Goal: Task Accomplishment & Management: Complete application form

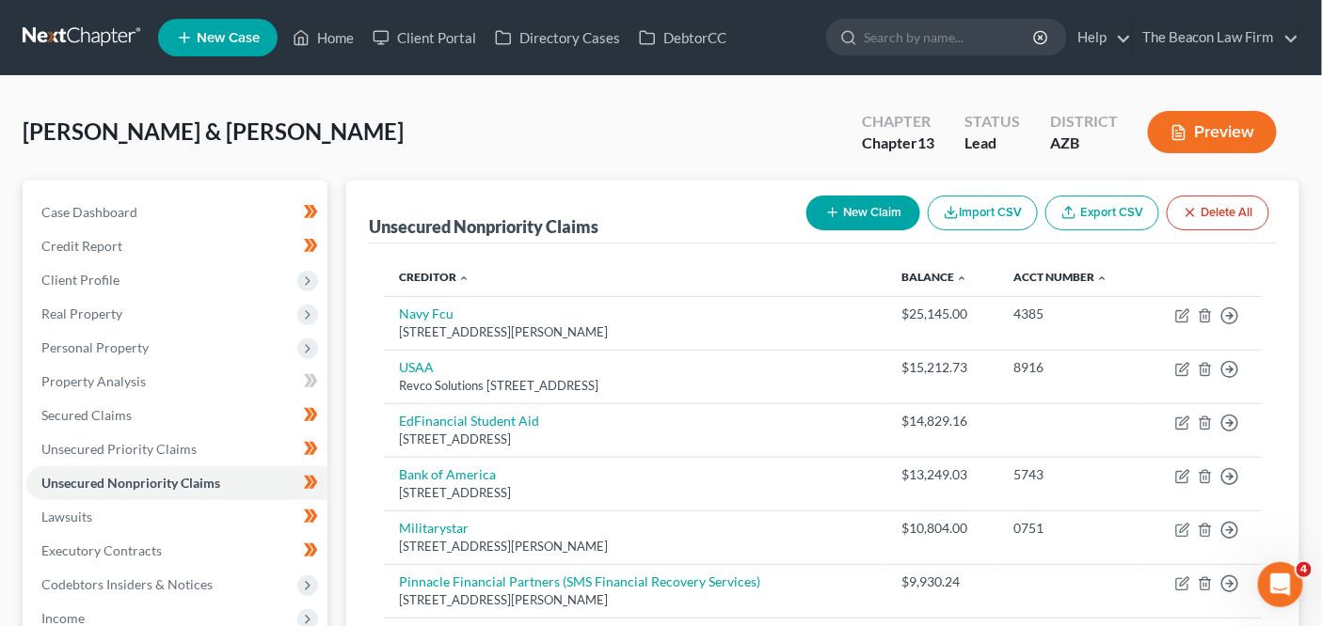
click at [369, 141] on div "Green, Melissa & Landis Upgraded Chapter Chapter 13 Status Lead District AZB Pr…" at bounding box center [661, 140] width 1276 height 82
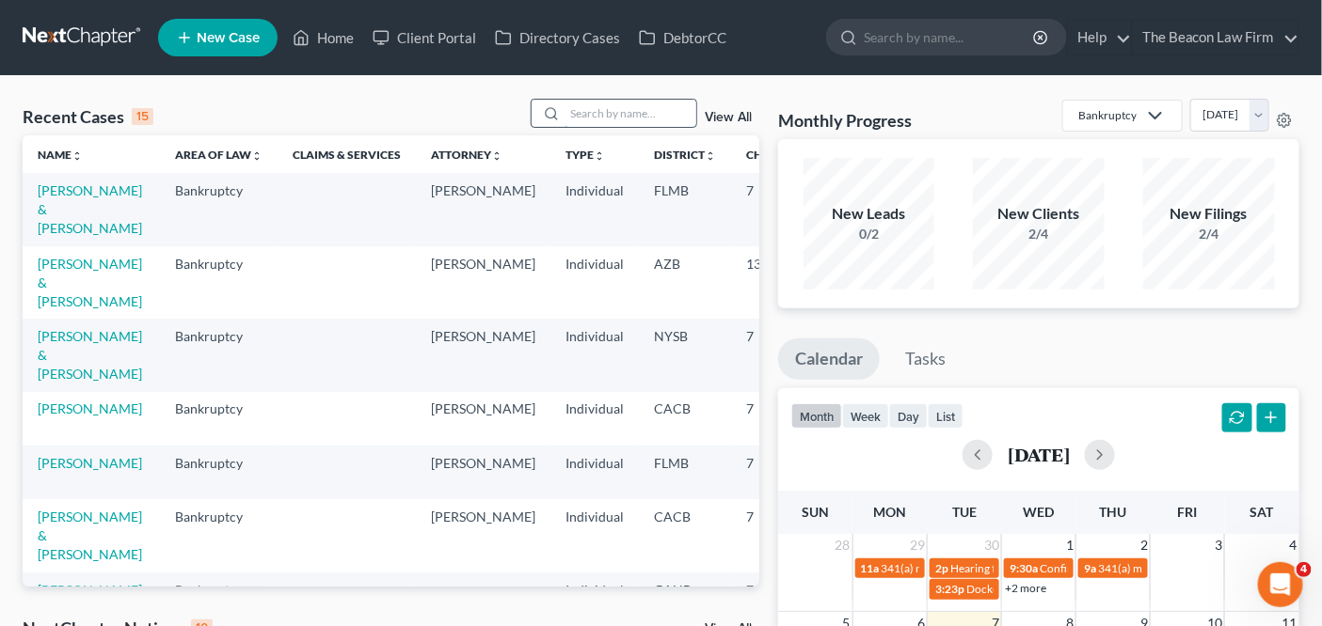
click at [667, 118] on input "search" at bounding box center [630, 113] width 132 height 27
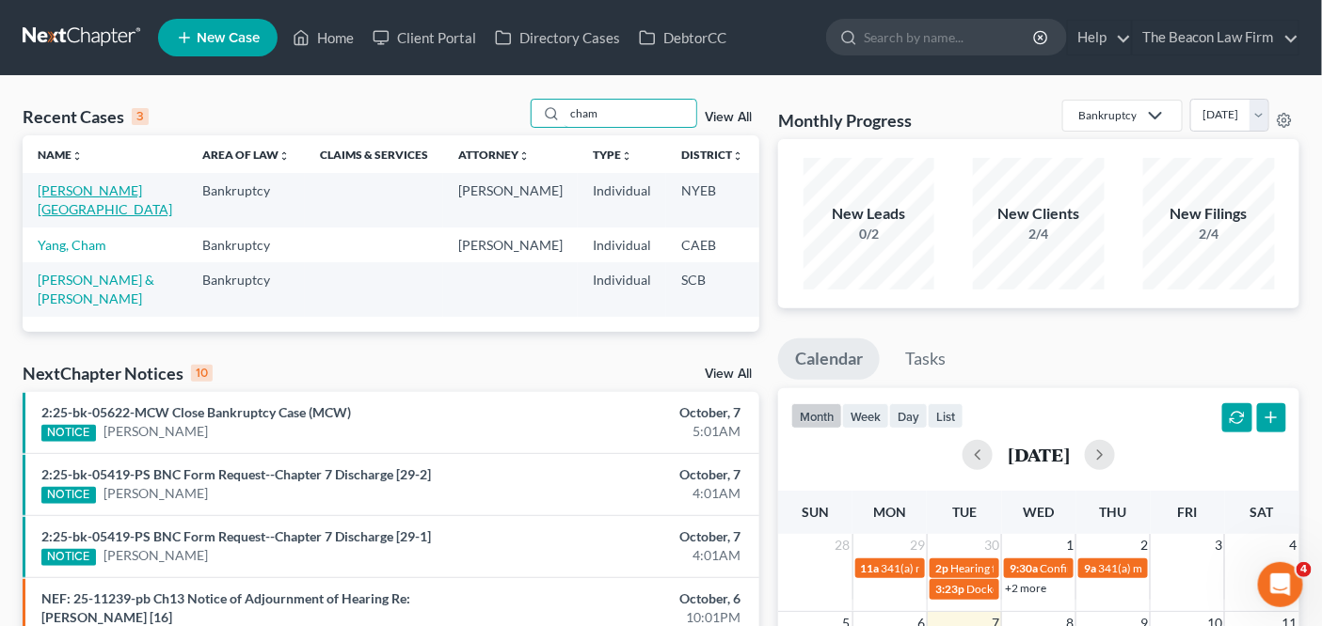
type input "cham"
click at [59, 196] on link "[PERSON_NAME][GEOGRAPHIC_DATA]" at bounding box center [105, 199] width 135 height 35
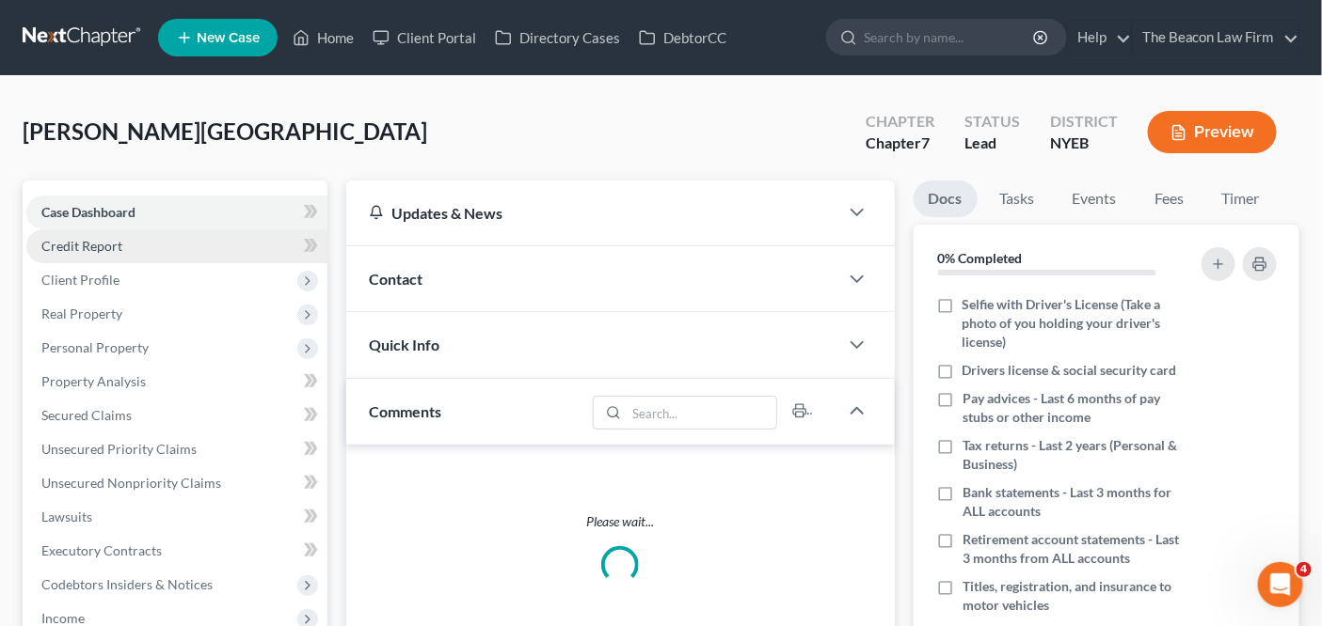
click at [211, 254] on link "Credit Report" at bounding box center [176, 247] width 301 height 34
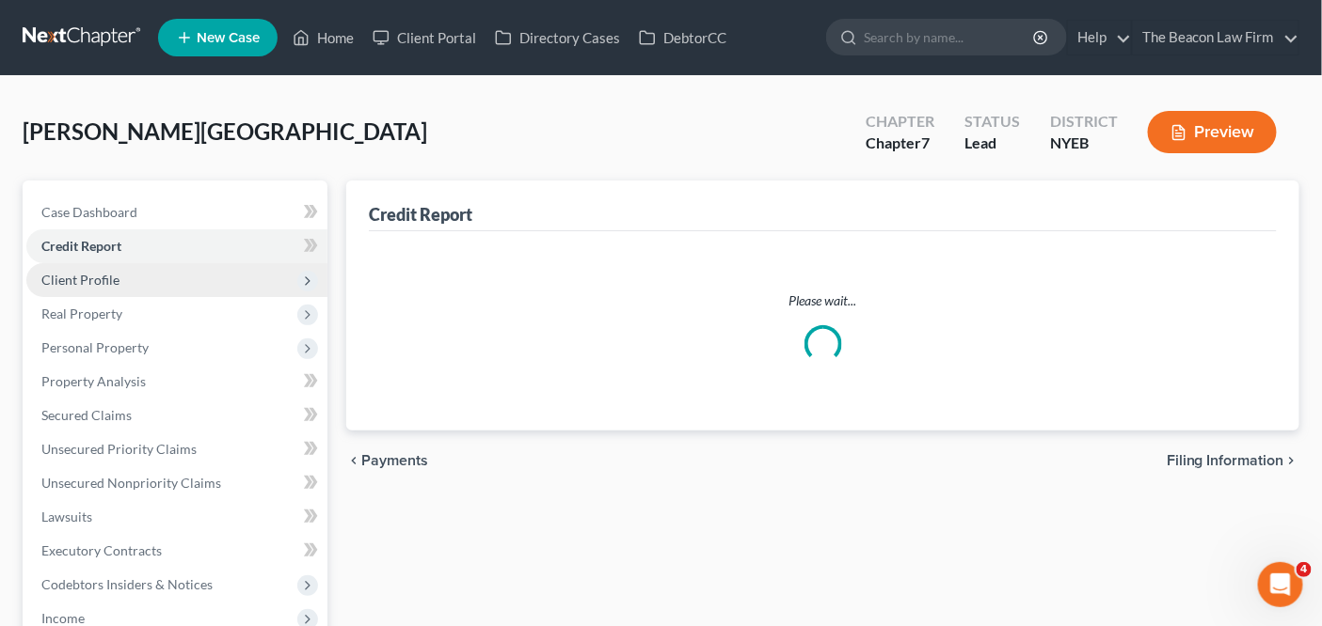
click at [209, 294] on span "Client Profile" at bounding box center [176, 280] width 301 height 34
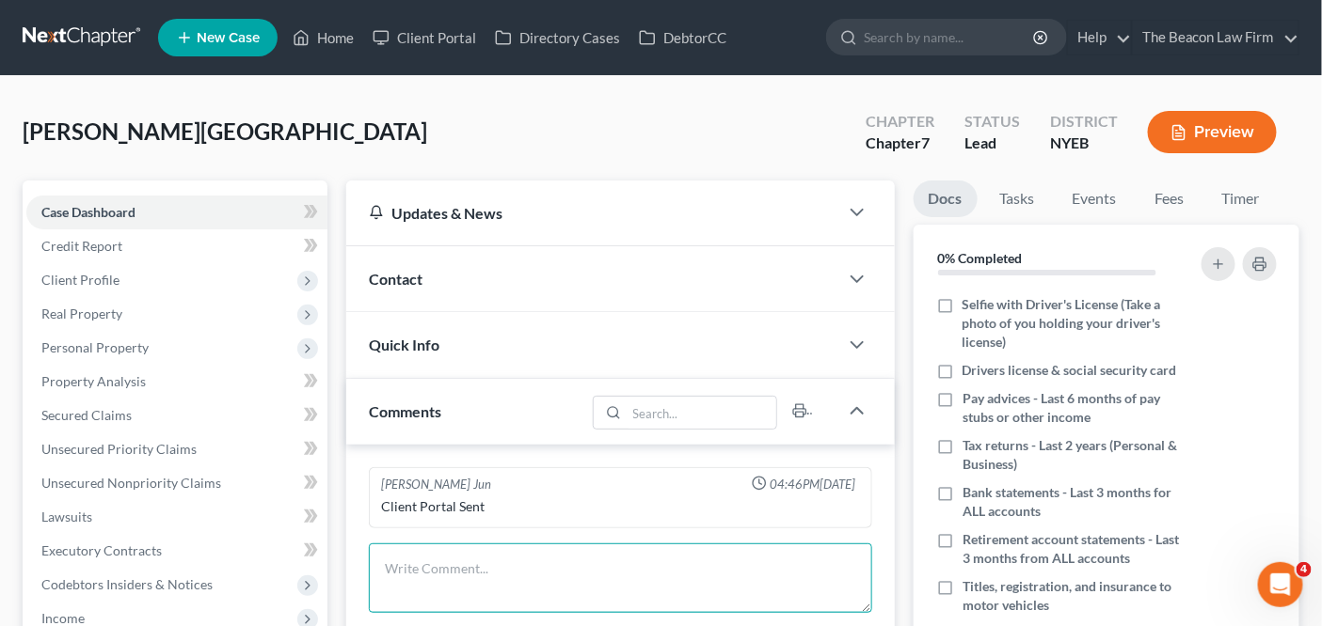
click at [381, 563] on textarea at bounding box center [620, 579] width 502 height 70
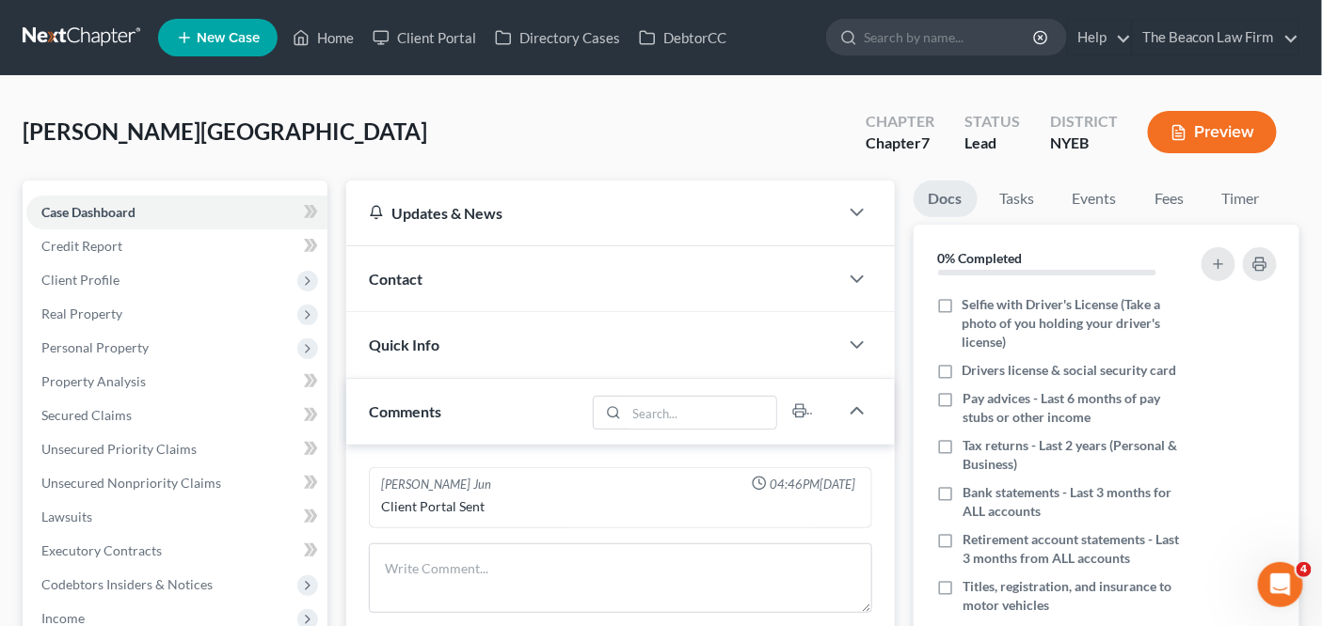
click at [91, 55] on nav "Home New Case Client Portal Directory Cases DebtorCC The Beacon Law Firm prenn@…" at bounding box center [661, 37] width 1322 height 75
click at [95, 45] on link at bounding box center [83, 38] width 120 height 34
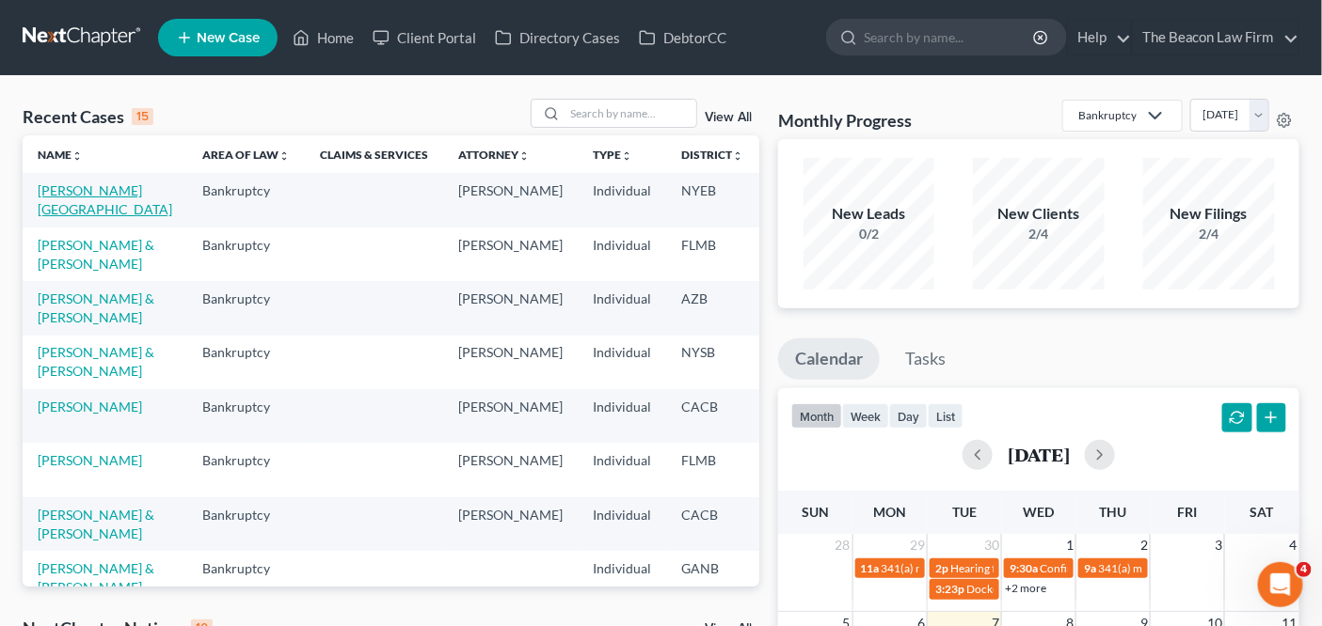
click at [63, 192] on link "[PERSON_NAME][GEOGRAPHIC_DATA]" at bounding box center [105, 199] width 135 height 35
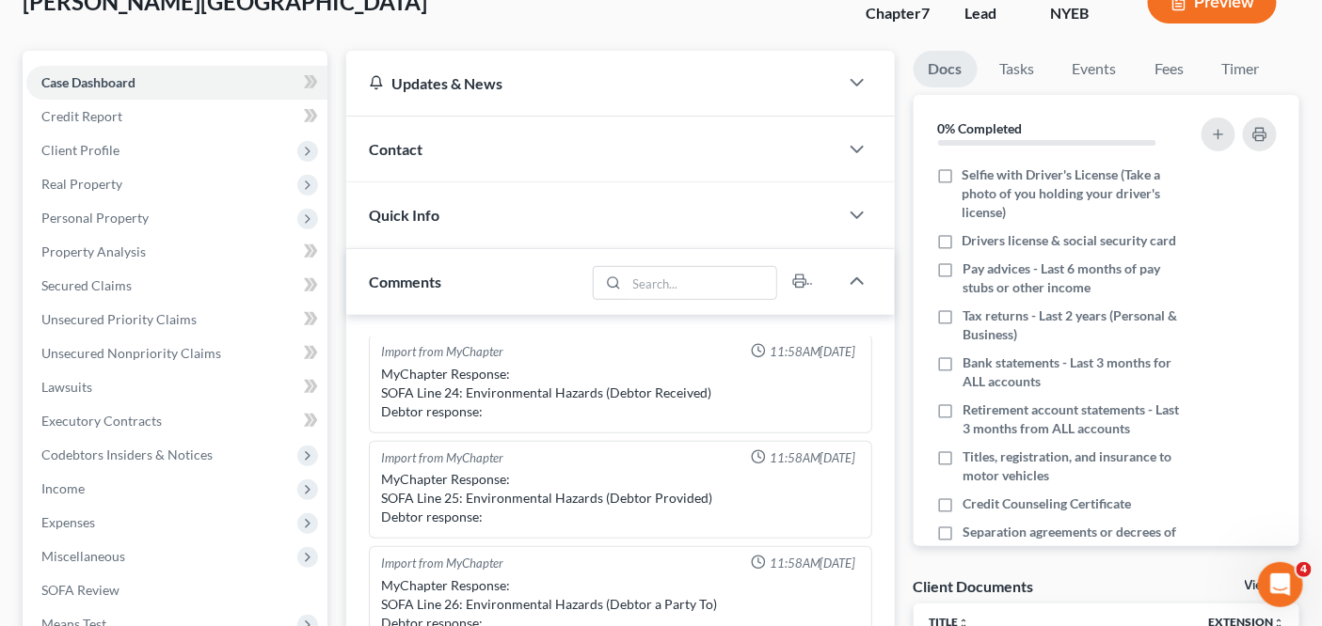
scroll to position [81, 0]
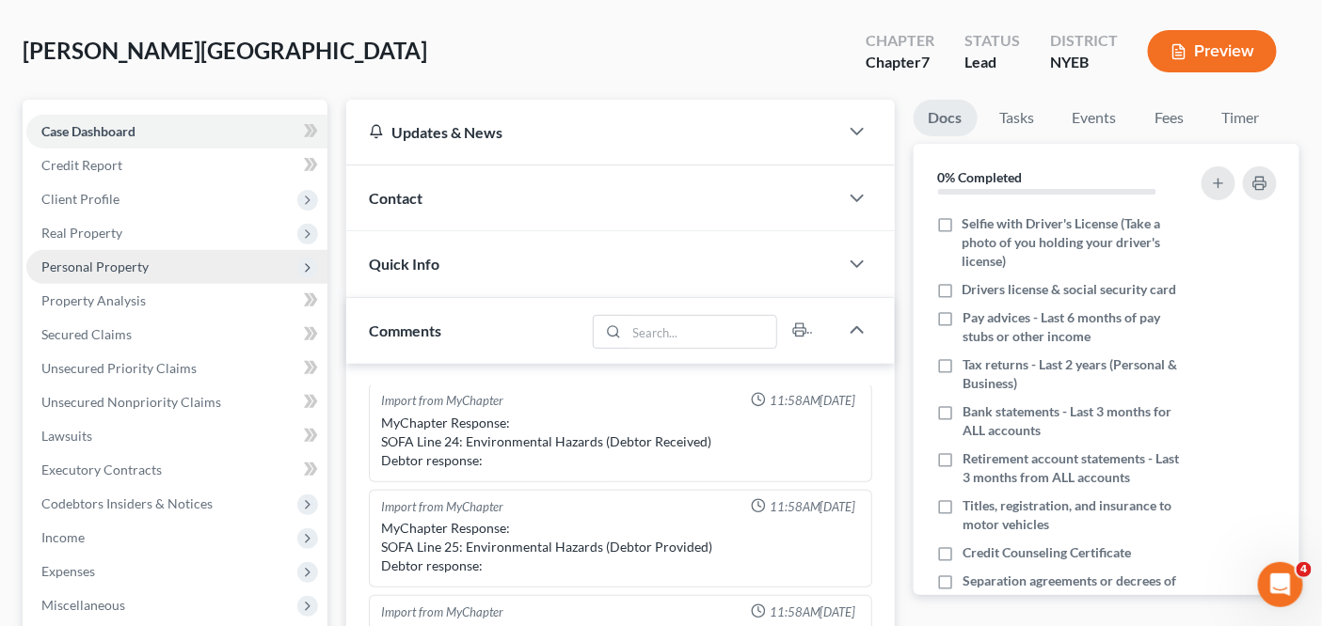
click at [207, 265] on span "Personal Property" at bounding box center [176, 267] width 301 height 34
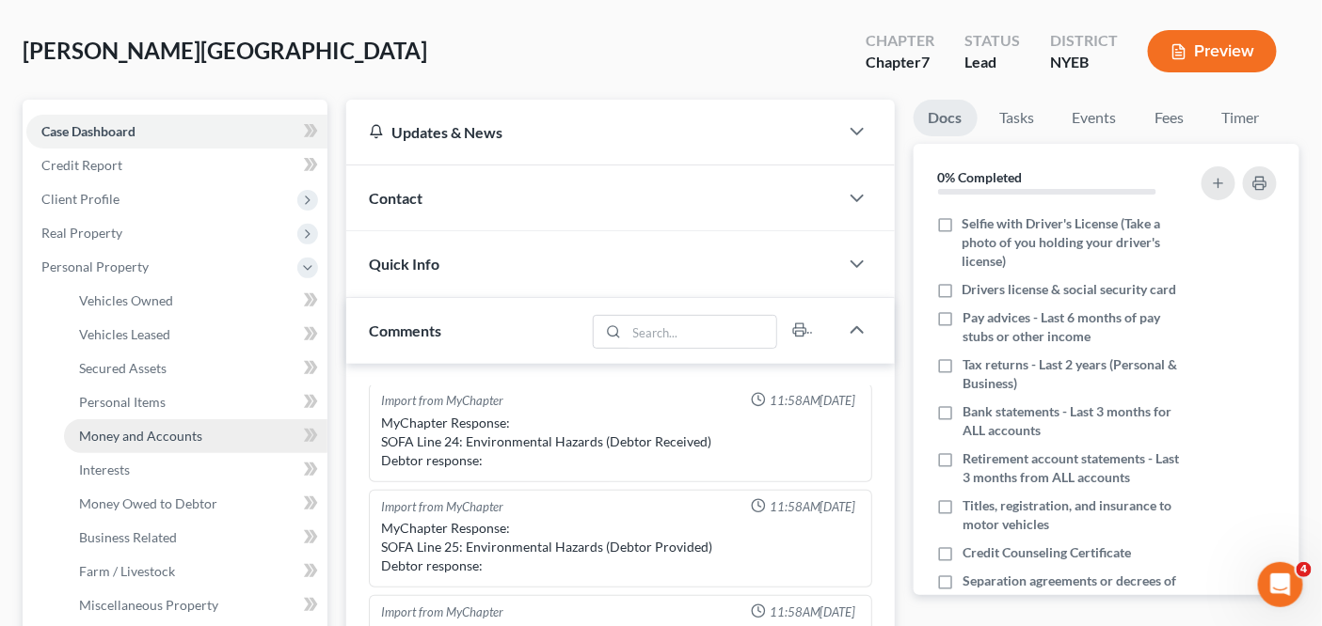
click at [195, 429] on span "Money and Accounts" at bounding box center [140, 436] width 123 height 16
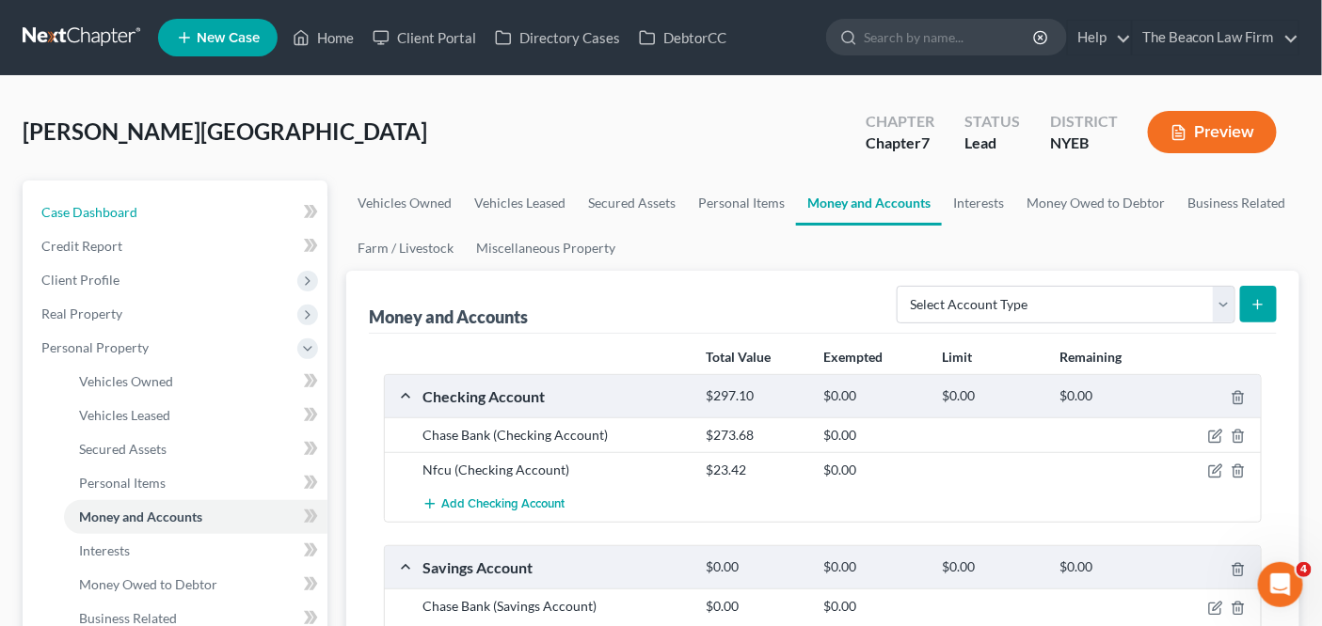
drag, startPoint x: 150, startPoint y: 201, endPoint x: 218, endPoint y: 85, distance: 135.4
click at [150, 201] on link "Case Dashboard" at bounding box center [176, 213] width 301 height 34
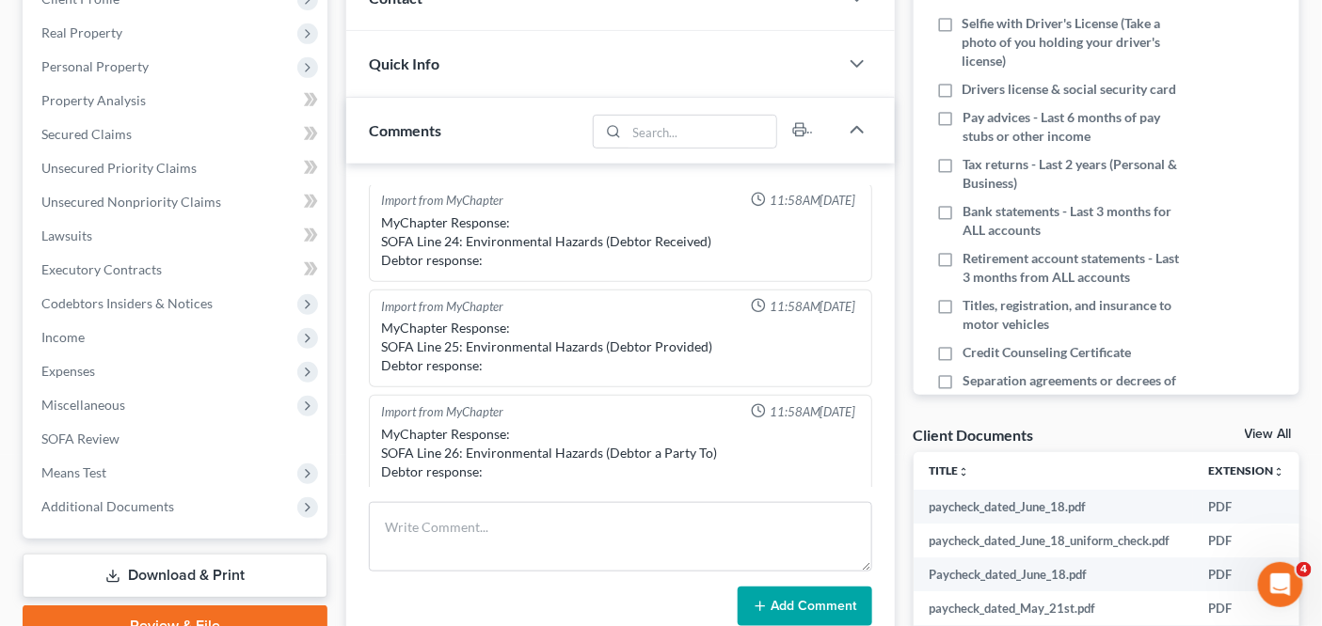
scroll to position [468, 0]
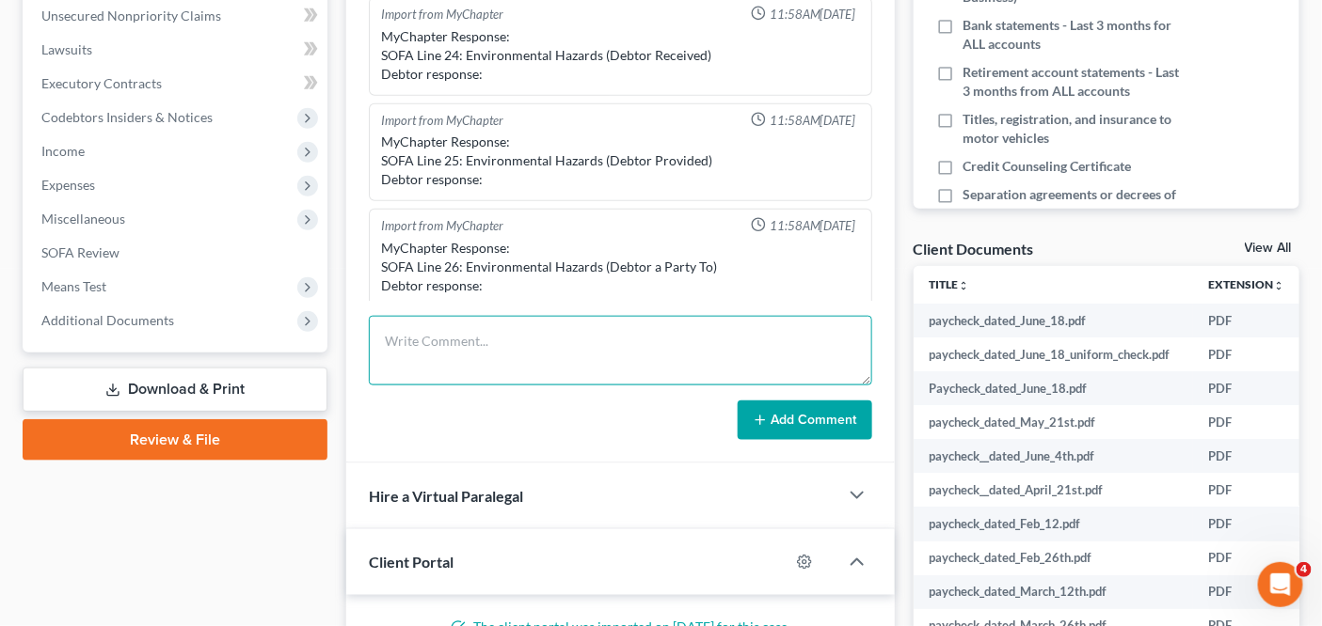
click at [522, 323] on textarea at bounding box center [620, 351] width 502 height 70
paste textarea "Central Islip"
type textarea "Central Islip Division"
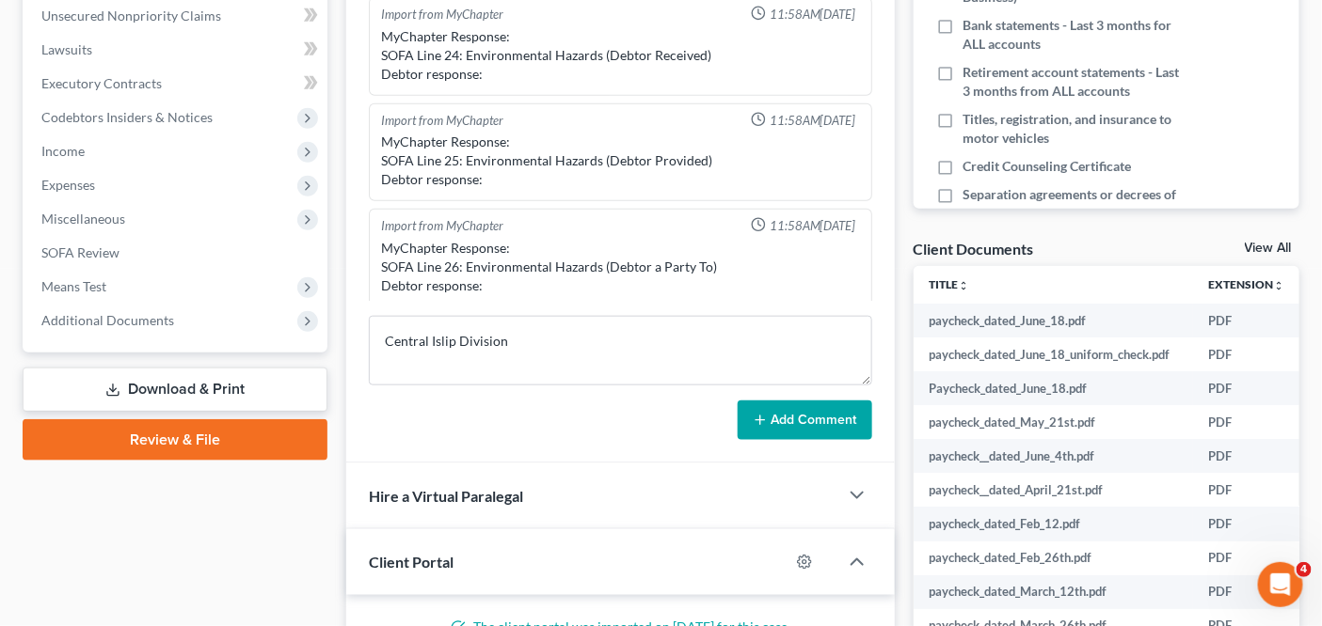
click at [748, 401] on button "Add Comment" at bounding box center [804, 421] width 135 height 40
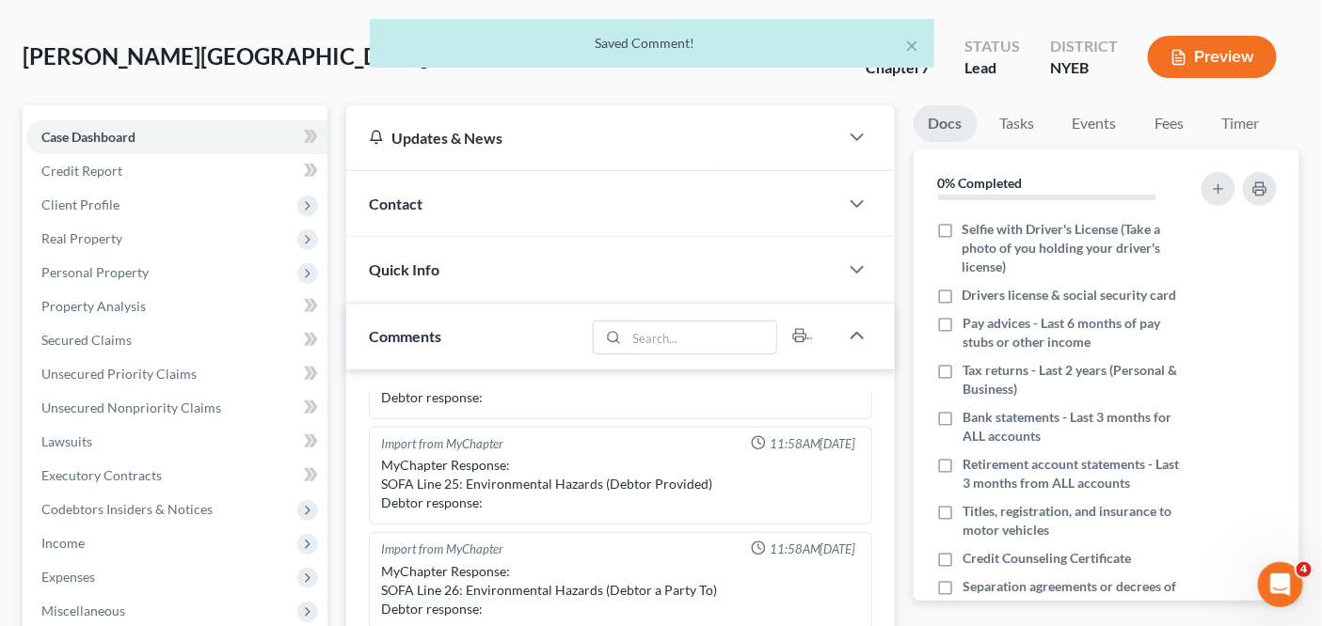
scroll to position [0, 0]
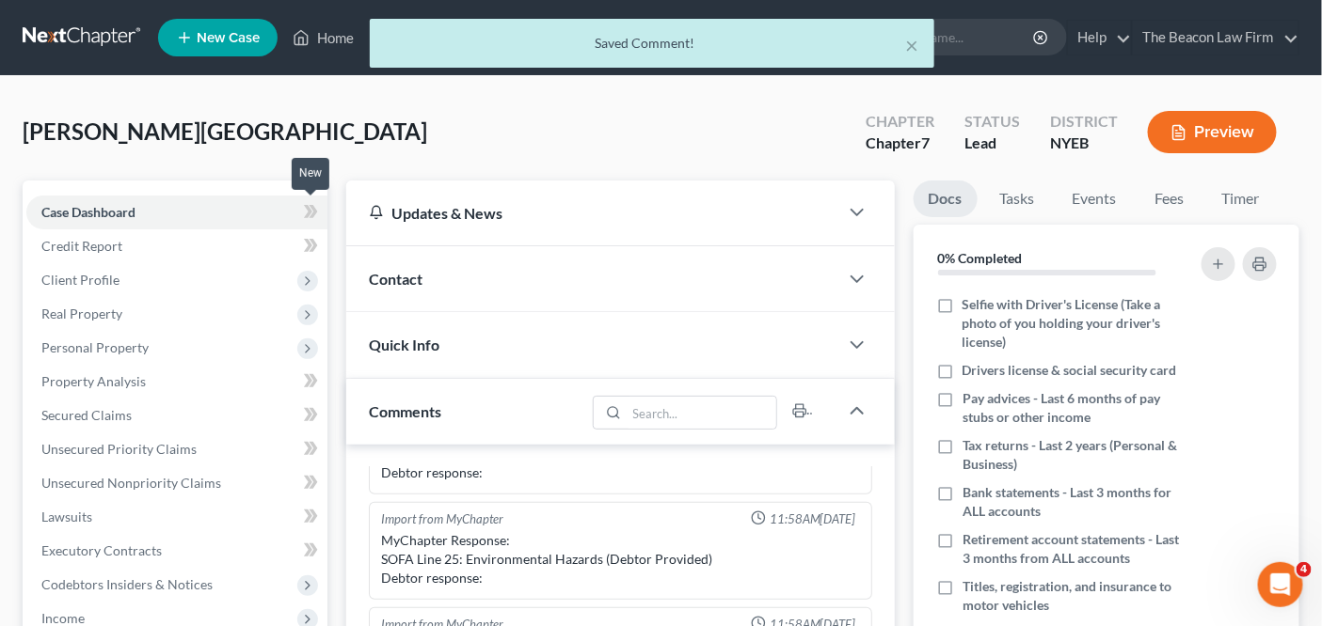
click at [324, 217] on span at bounding box center [310, 214] width 33 height 28
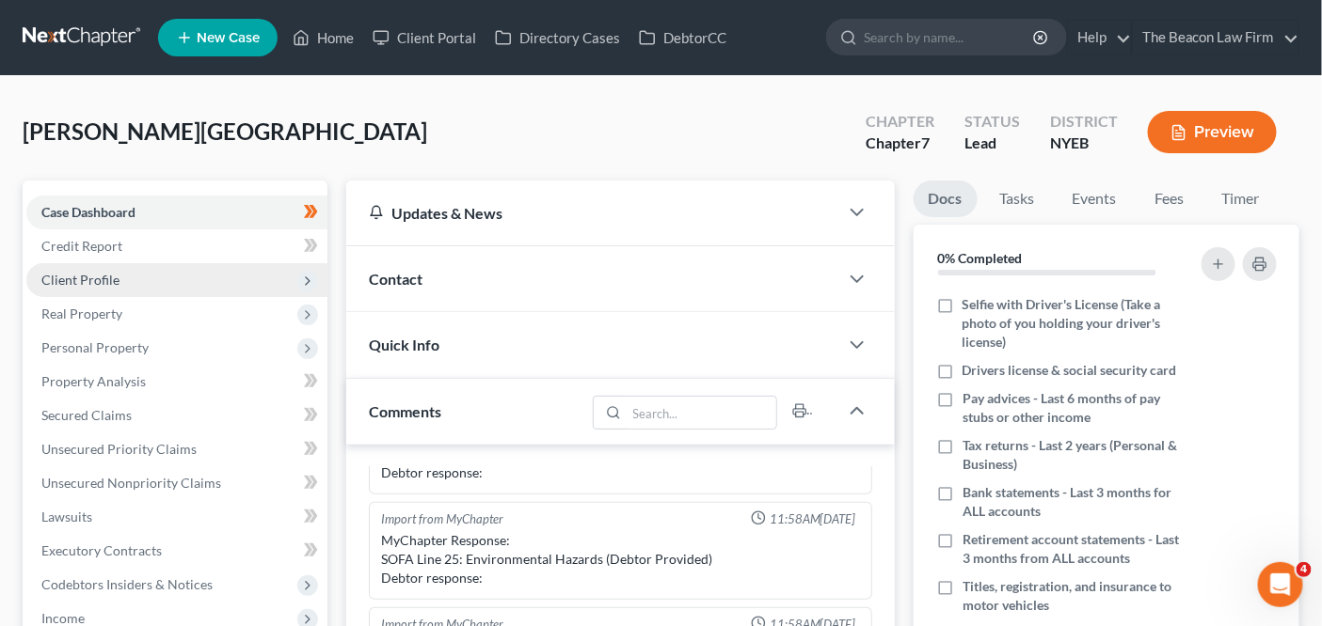
click at [232, 279] on span "Client Profile" at bounding box center [176, 280] width 301 height 34
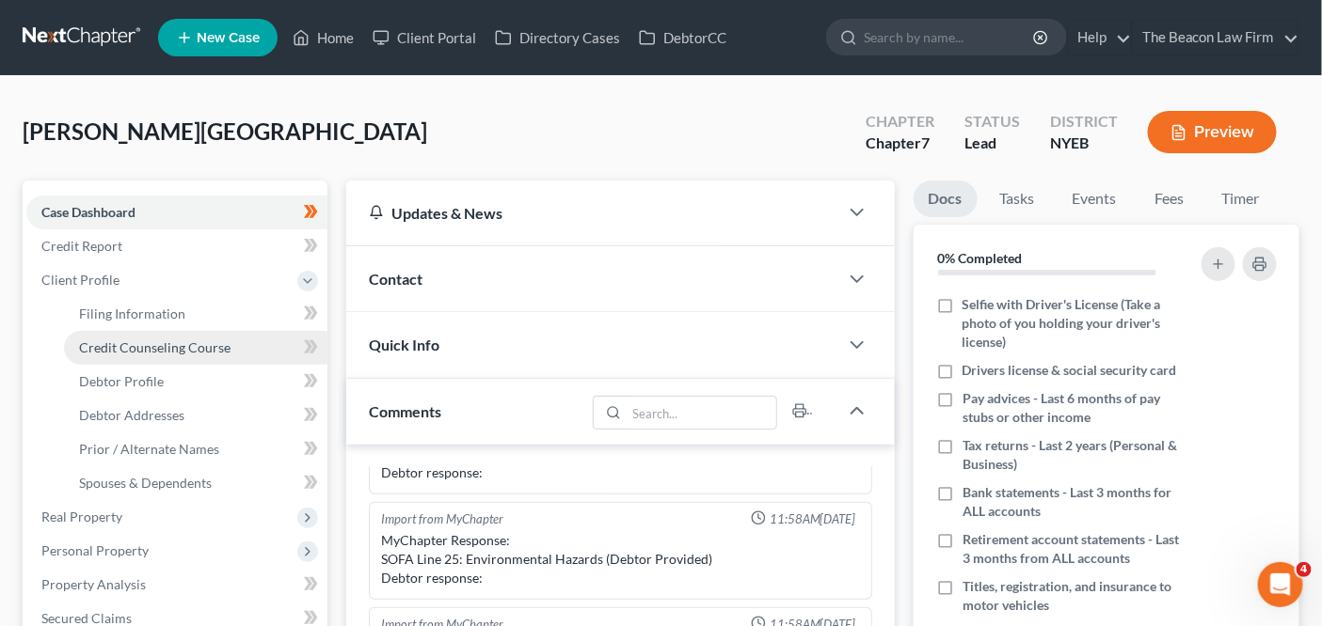
click at [226, 348] on span "Credit Counseling Course" at bounding box center [154, 348] width 151 height 16
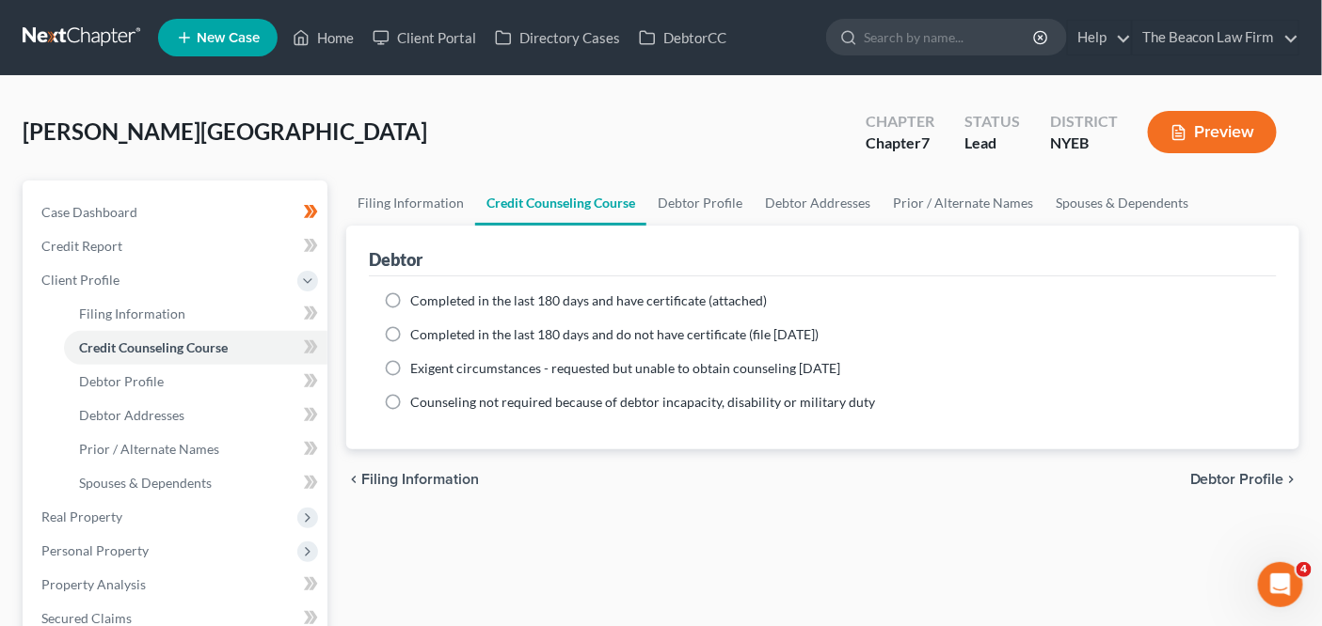
click at [662, 300] on span "Completed in the last 180 days and have certificate (attached)" at bounding box center [588, 301] width 357 height 16
click at [430, 300] on input "Completed in the last 180 days and have certificate (attached)" at bounding box center [424, 298] width 12 height 12
radio input "true"
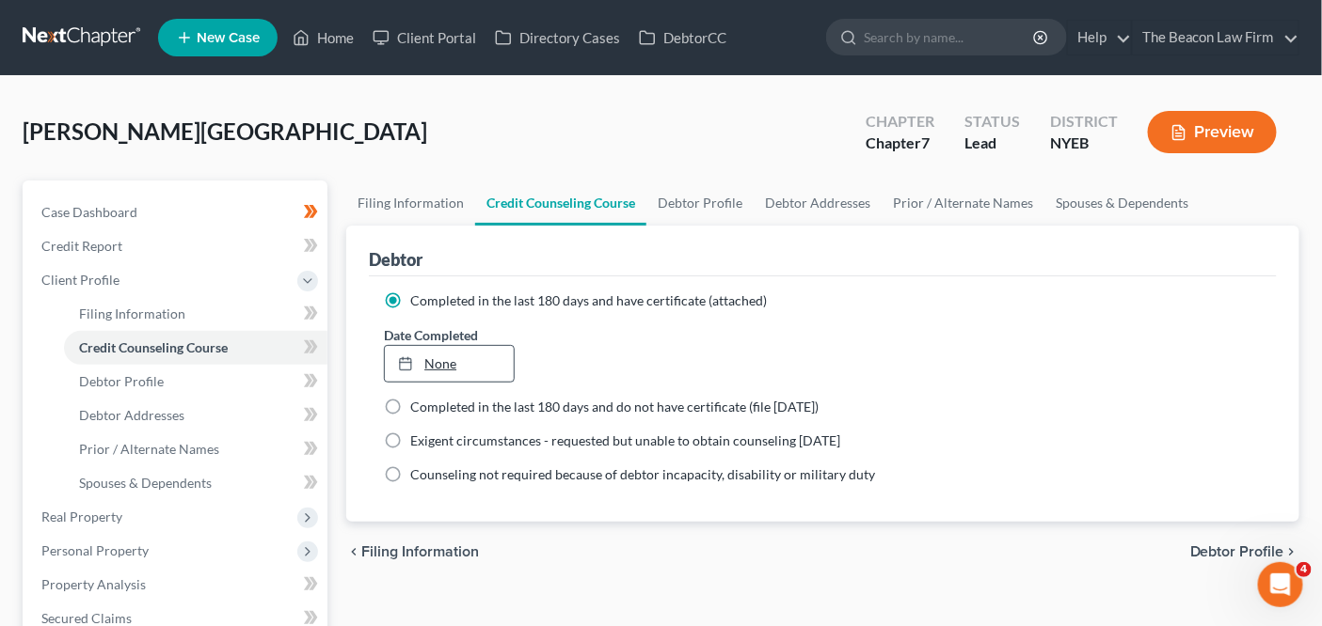
click at [464, 359] on link "None" at bounding box center [449, 364] width 129 height 36
type input "10/7/2025"
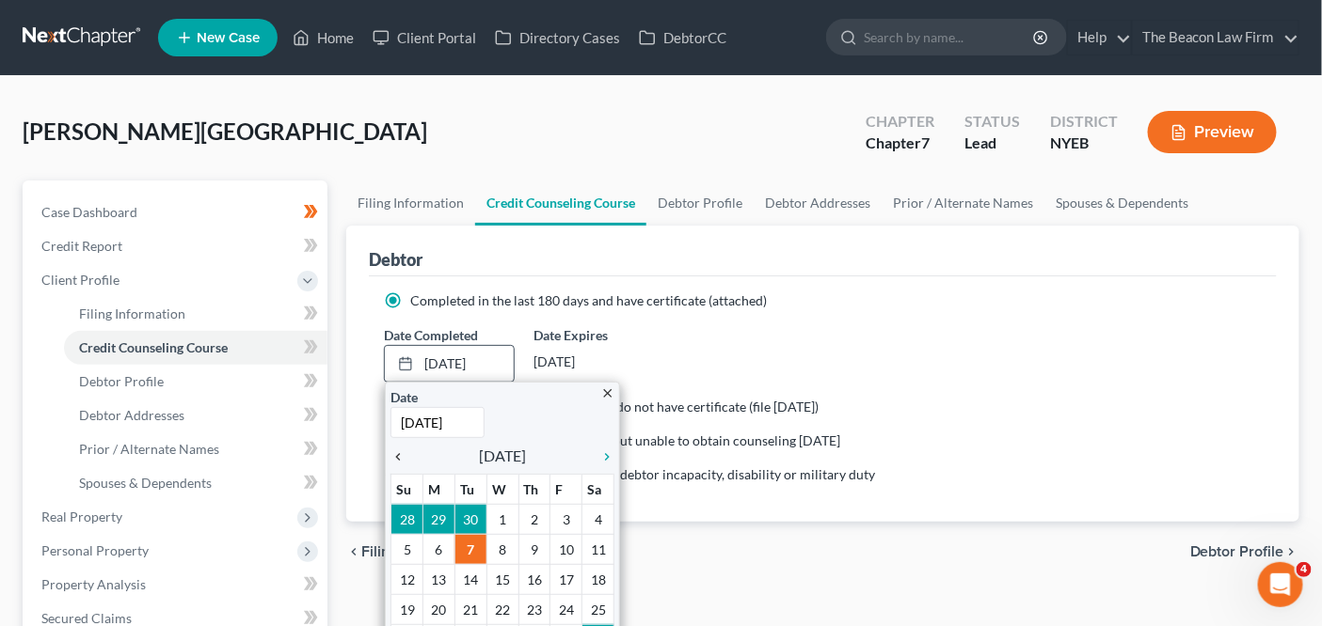
click at [395, 462] on link "chevron_left" at bounding box center [402, 456] width 24 height 23
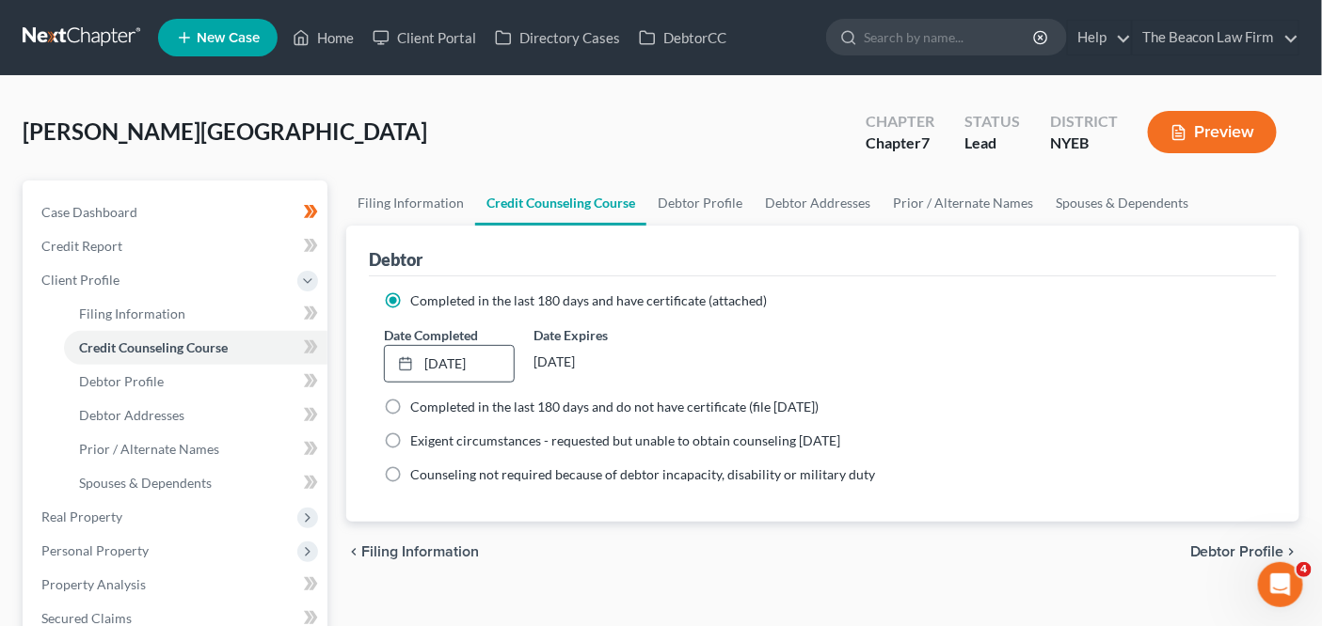
click at [324, 359] on span at bounding box center [310, 350] width 33 height 28
click at [324, 357] on span at bounding box center [310, 350] width 33 height 28
click at [235, 309] on link "Filing Information" at bounding box center [195, 314] width 263 height 34
select select "1"
select select "0"
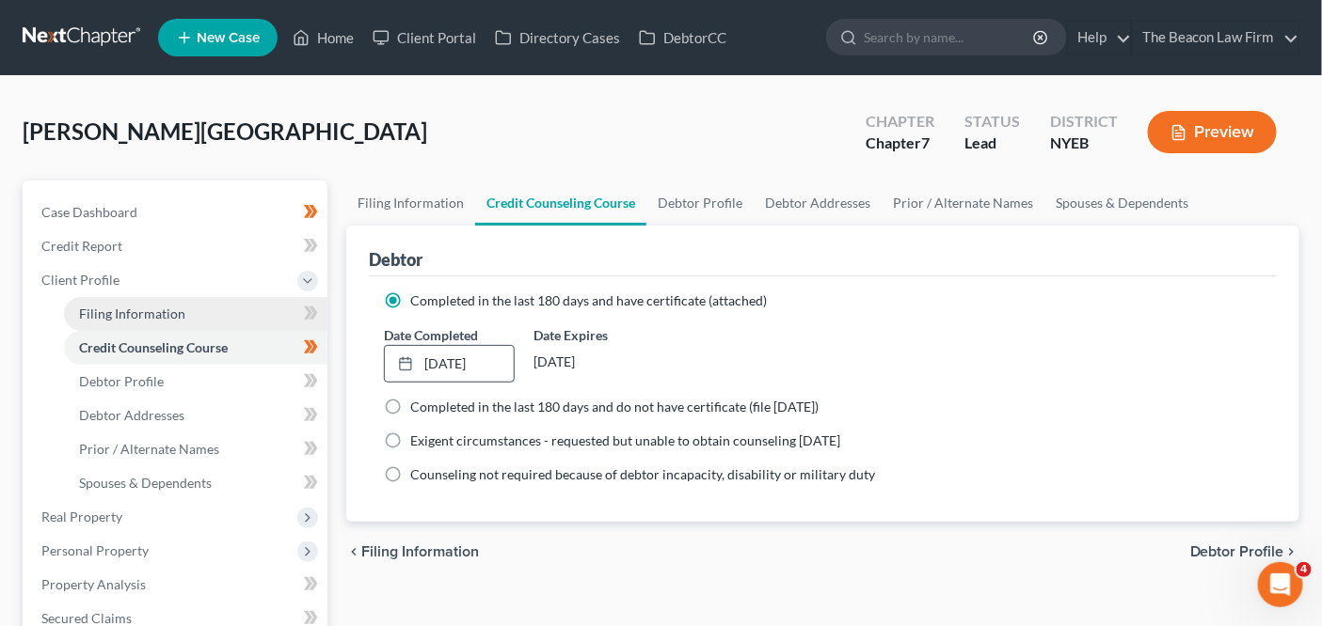
select select "0"
select select "35"
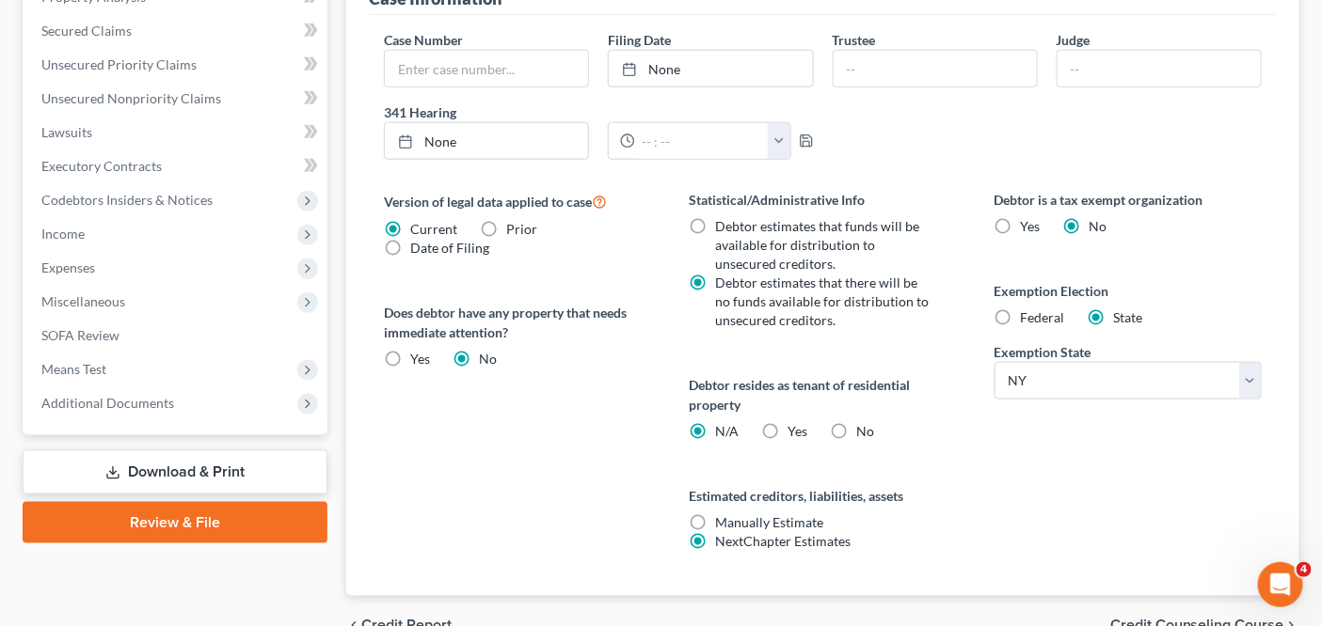
scroll to position [591, 0]
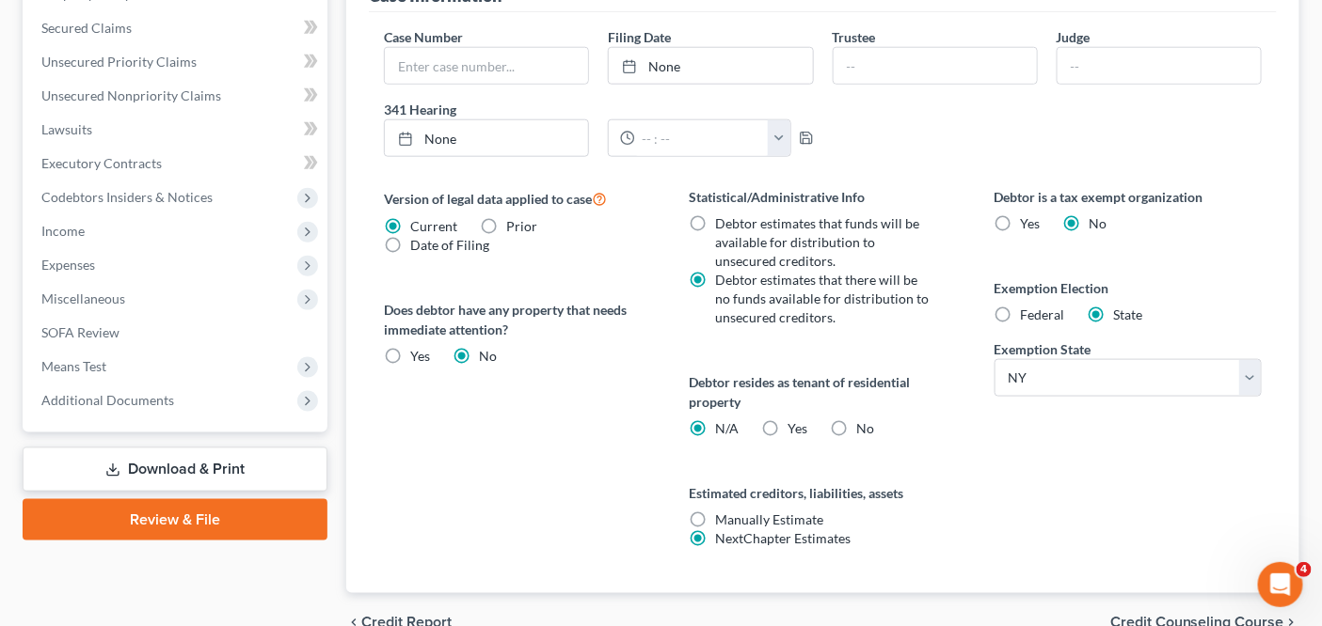
click at [1034, 323] on div "Exemption Election Federal State Exemption State State AL AK AR AZ CA CO CT DE …" at bounding box center [1127, 337] width 267 height 119
click at [1034, 317] on label "Federal" at bounding box center [1043, 315] width 44 height 19
click at [1034, 317] on input "Federal" at bounding box center [1034, 312] width 12 height 12
radio input "true"
radio input "false"
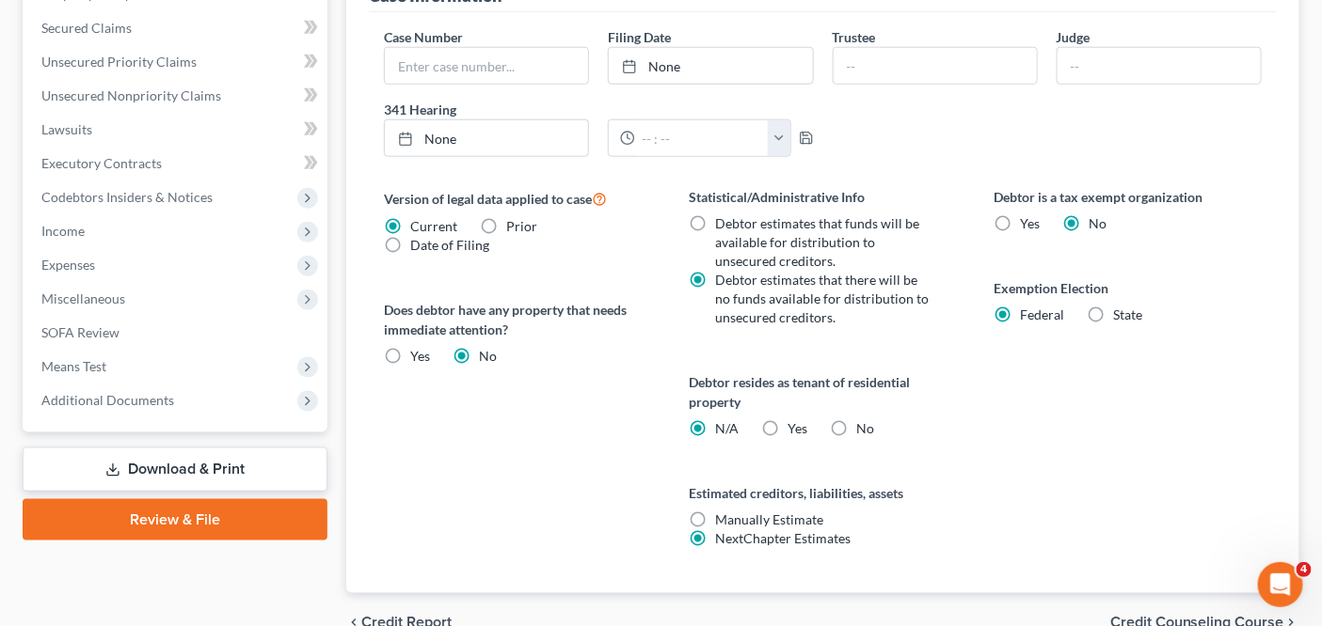
click at [806, 409] on div "Debtor resides as tenant of residential property N/A Yes Yes No" at bounding box center [822, 405] width 267 height 66
click at [800, 420] on label "Yes Yes" at bounding box center [797, 429] width 20 height 19
click at [800, 420] on input "Yes Yes" at bounding box center [801, 426] width 12 height 12
radio input "true"
radio input "false"
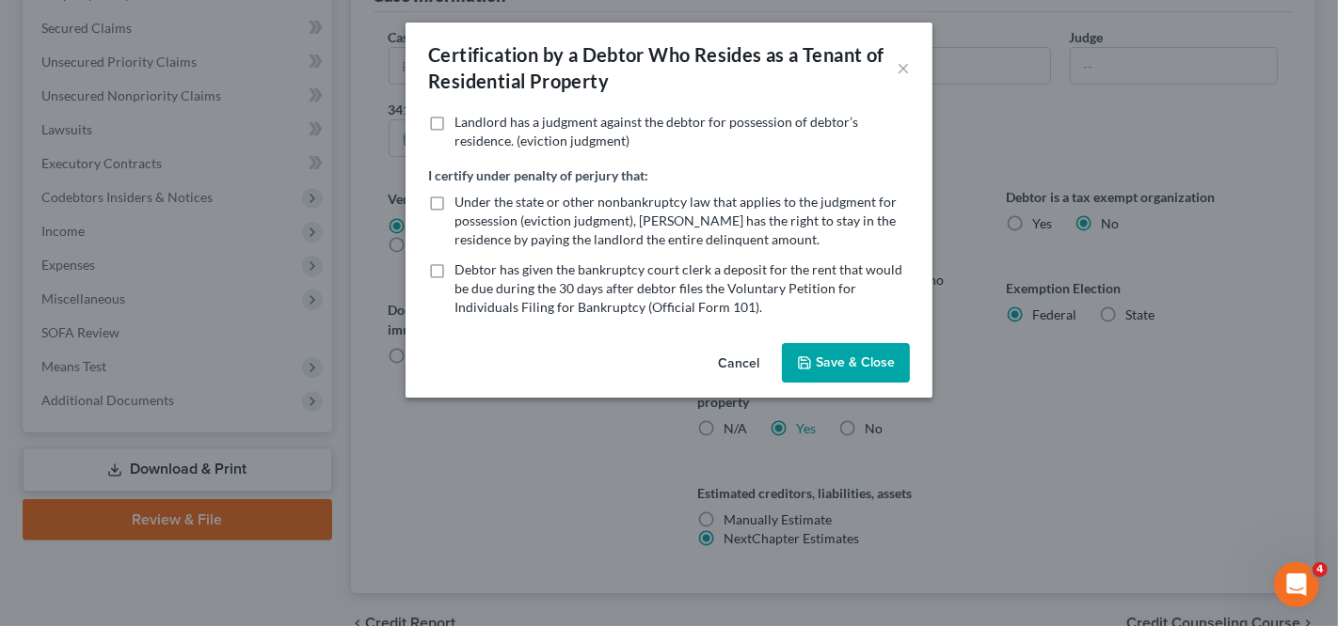
click at [753, 373] on button "Cancel" at bounding box center [738, 364] width 71 height 38
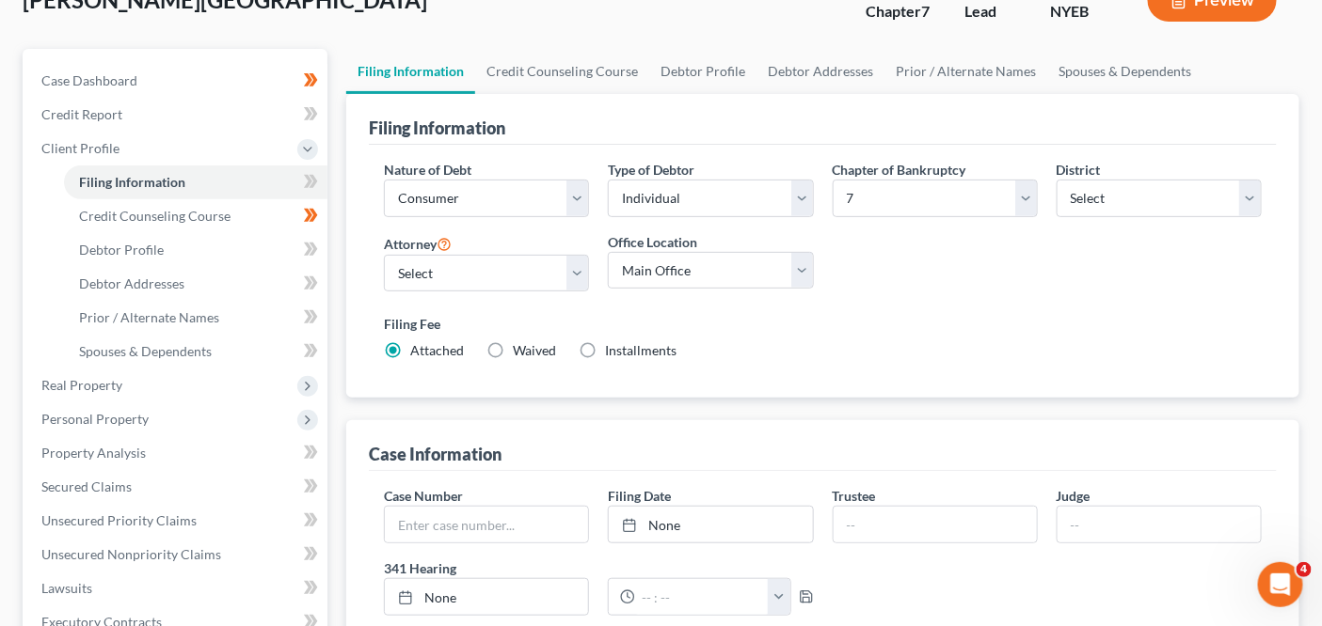
scroll to position [120, 0]
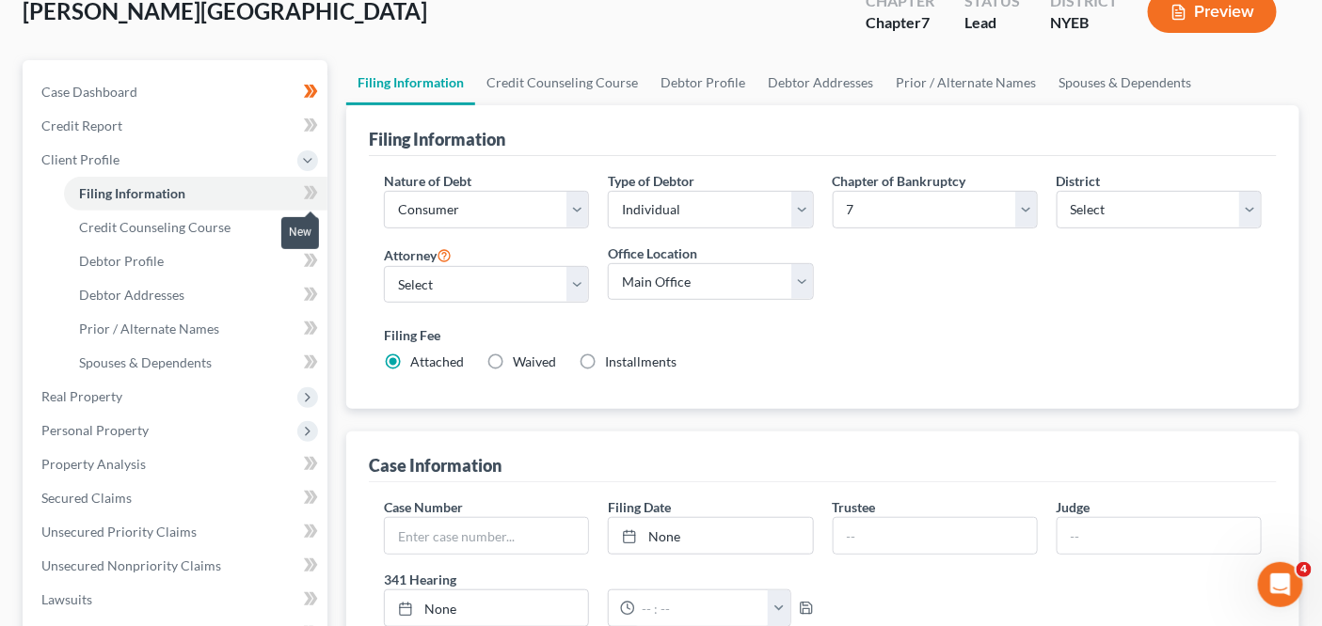
click at [318, 200] on span at bounding box center [310, 196] width 33 height 28
click at [246, 257] on link "Debtor Profile" at bounding box center [195, 262] width 263 height 34
select select "0"
select select "1"
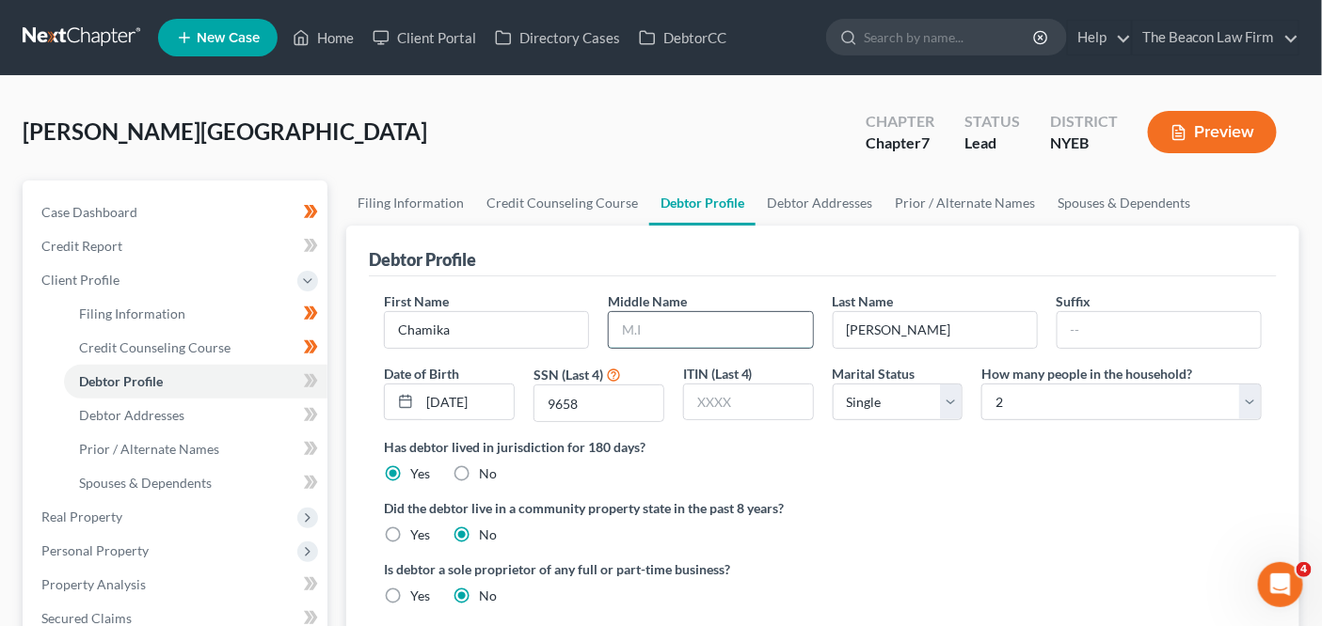
click at [705, 322] on input "text" at bounding box center [710, 330] width 203 height 36
type input "A"
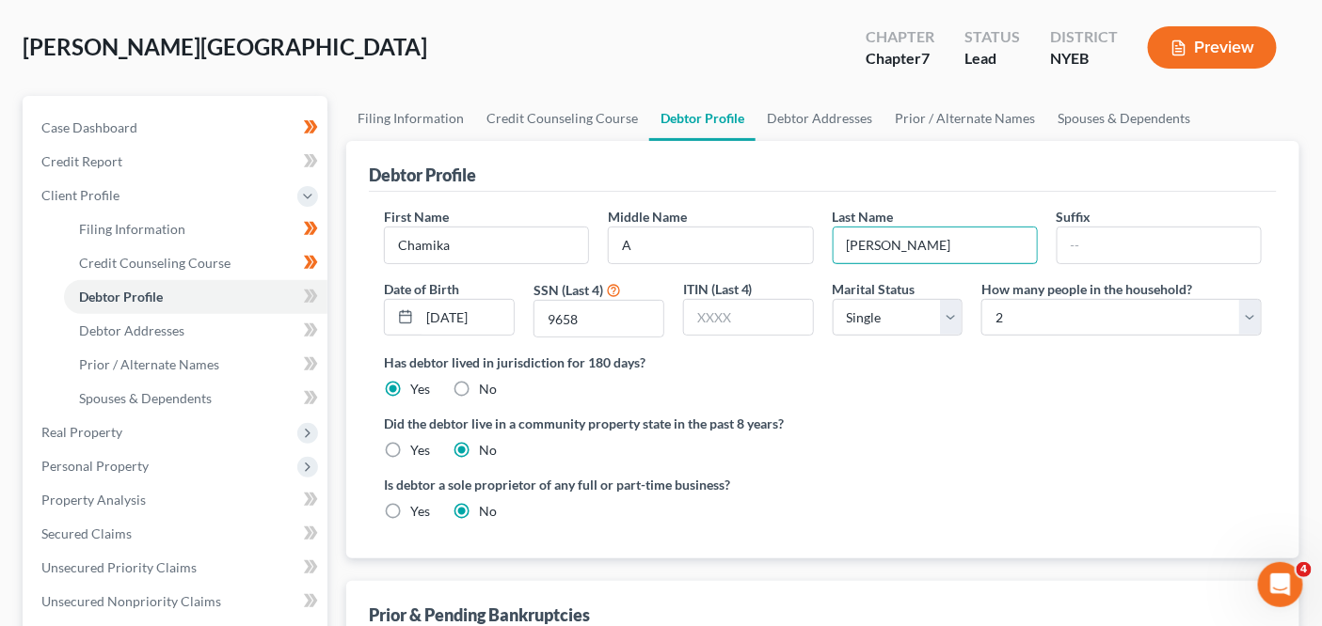
scroll to position [81, 0]
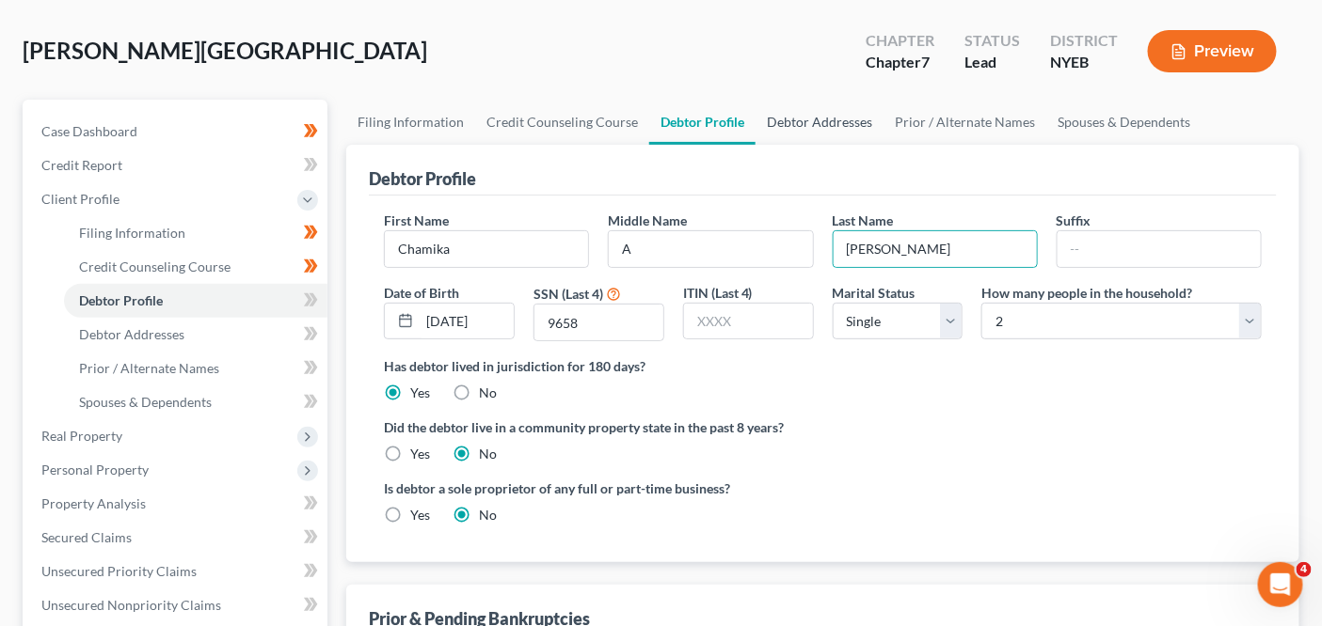
click at [824, 130] on link "Debtor Addresses" at bounding box center [819, 122] width 128 height 45
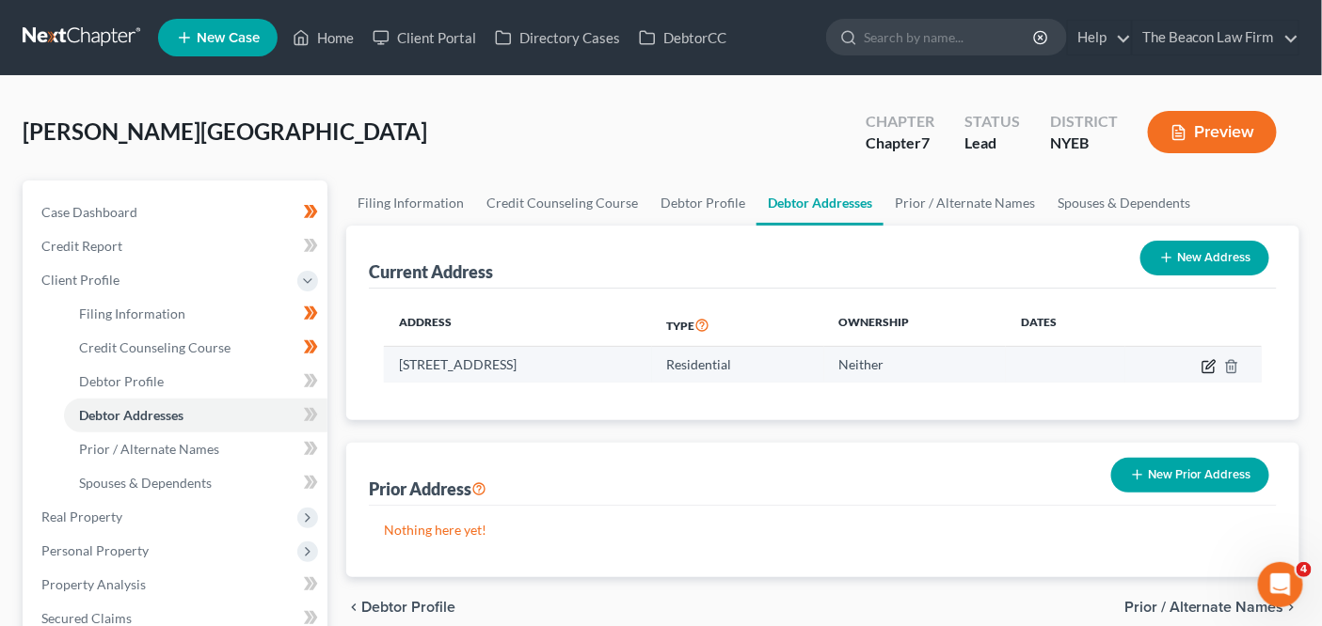
click at [1212, 363] on icon "button" at bounding box center [1210, 364] width 8 height 8
select select "35"
select select "0"
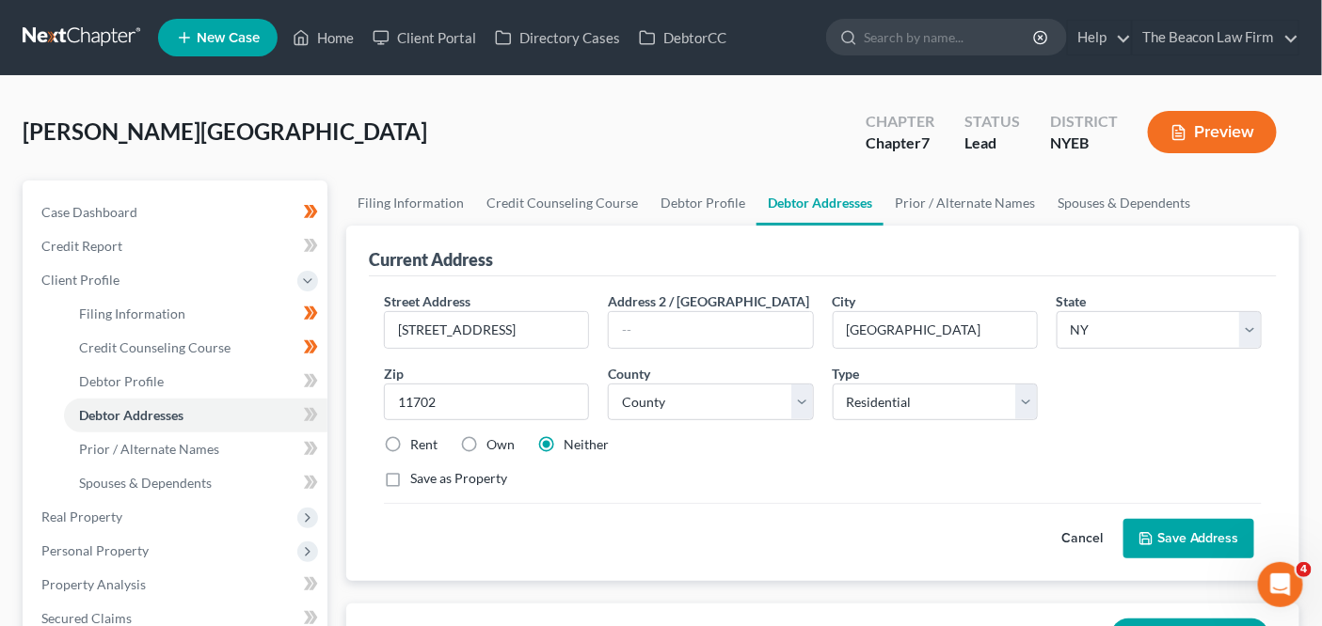
click at [440, 447] on div "Rent Own Neither" at bounding box center [822, 445] width 896 height 19
click at [410, 440] on label "Rent" at bounding box center [423, 445] width 27 height 19
click at [418, 440] on input "Rent" at bounding box center [424, 442] width 12 height 12
radio input "true"
click at [1147, 535] on icon at bounding box center [1145, 538] width 15 height 15
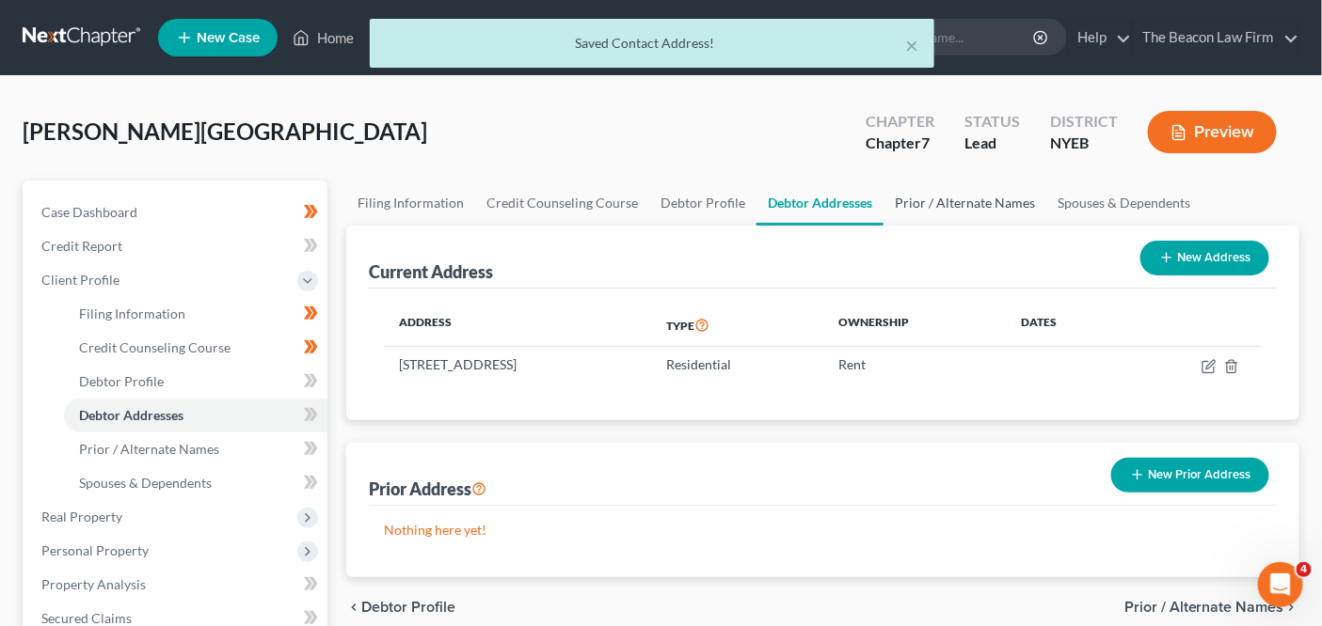
click at [946, 206] on link "Prior / Alternate Names" at bounding box center [964, 203] width 163 height 45
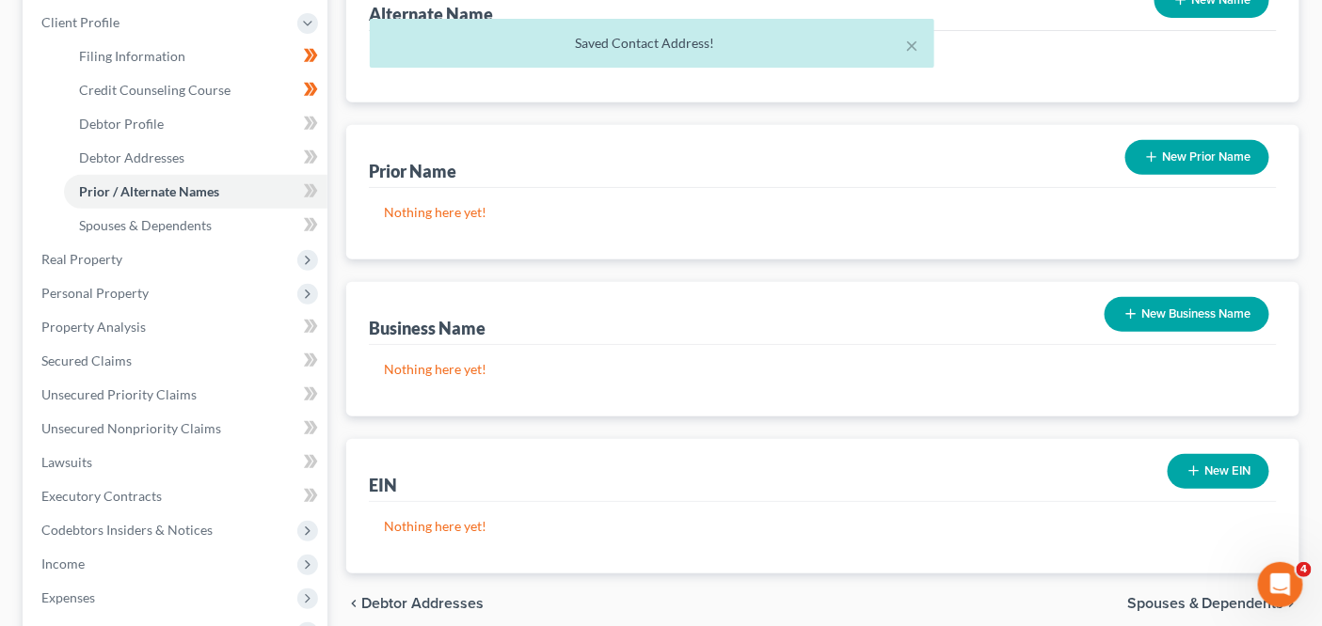
scroll to position [166, 0]
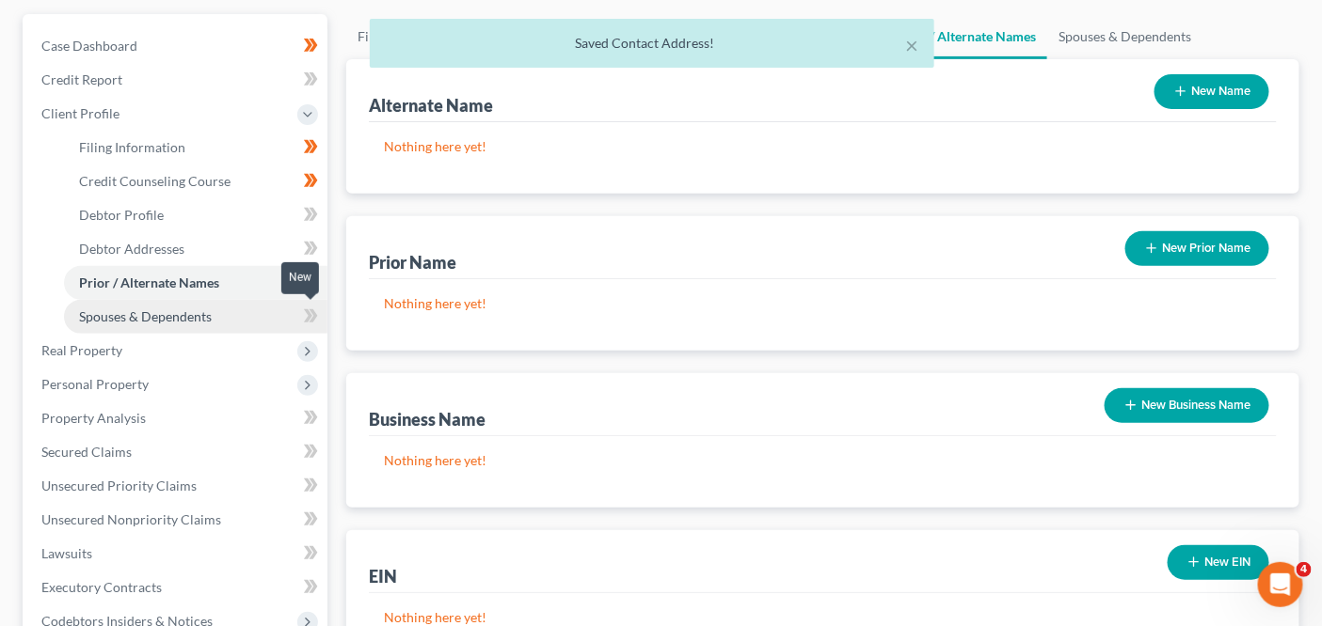
click at [293, 311] on link "Spouses & Dependents" at bounding box center [195, 317] width 263 height 34
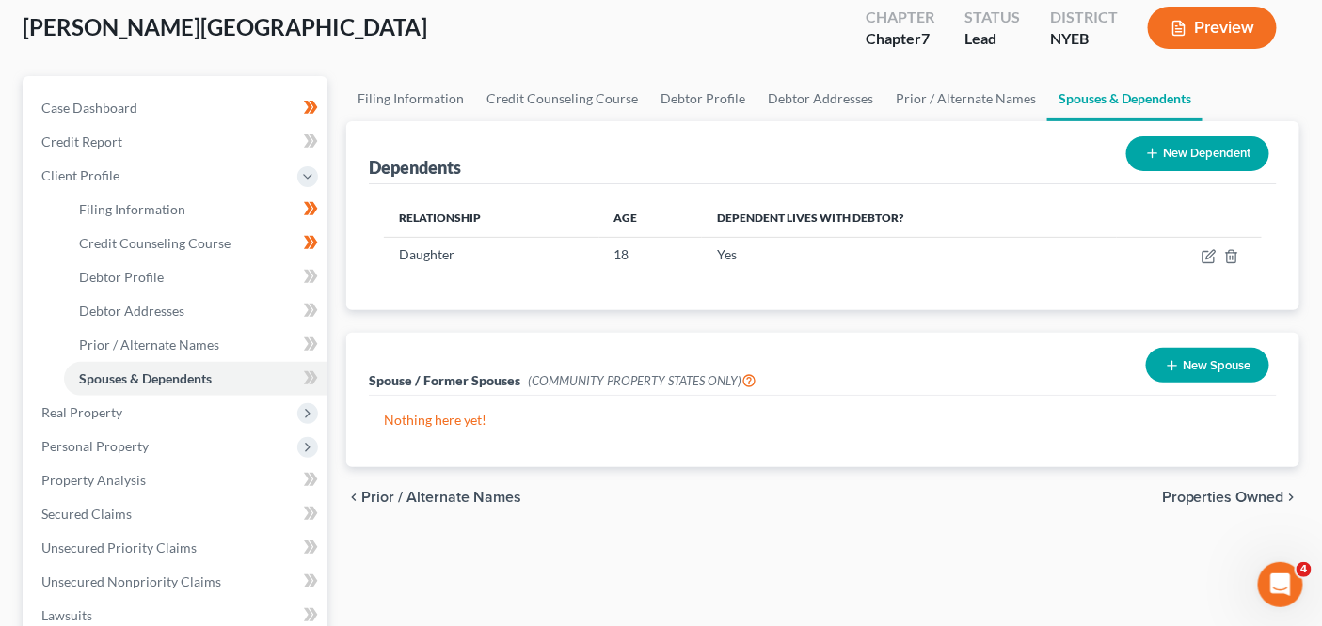
scroll to position [55, 0]
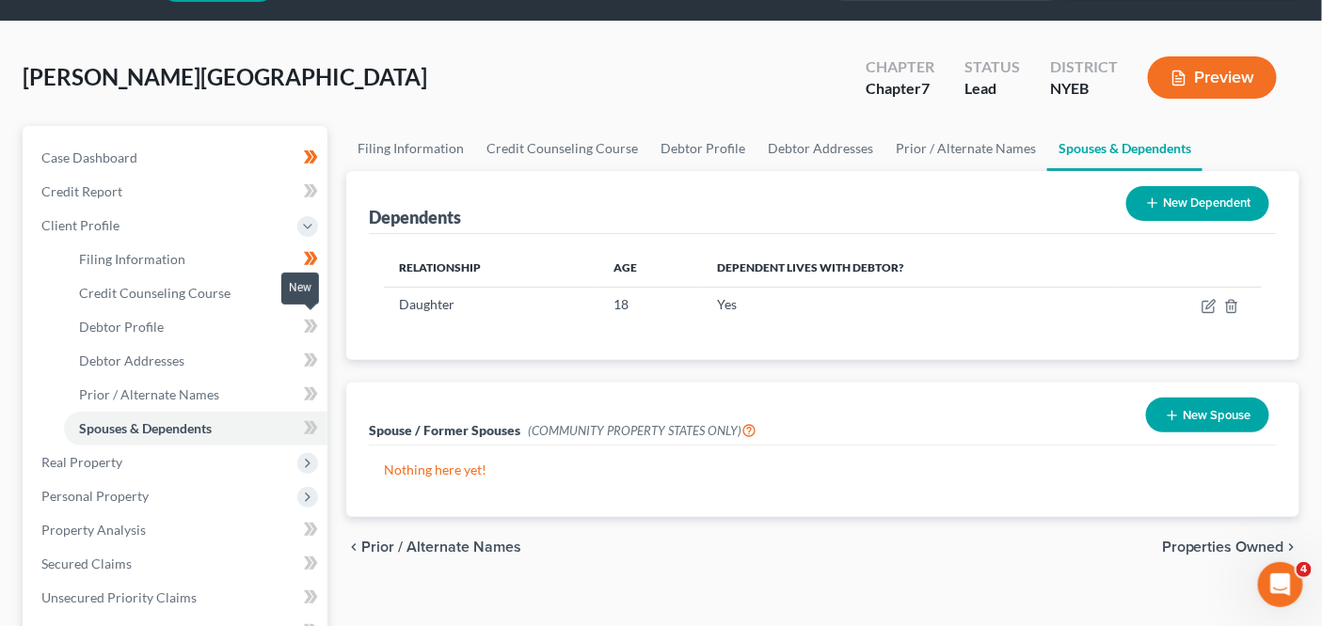
click at [310, 323] on icon at bounding box center [308, 326] width 8 height 13
click at [311, 324] on icon at bounding box center [308, 326] width 8 height 13
click at [310, 357] on icon at bounding box center [308, 360] width 8 height 13
click at [300, 417] on span at bounding box center [310, 431] width 33 height 28
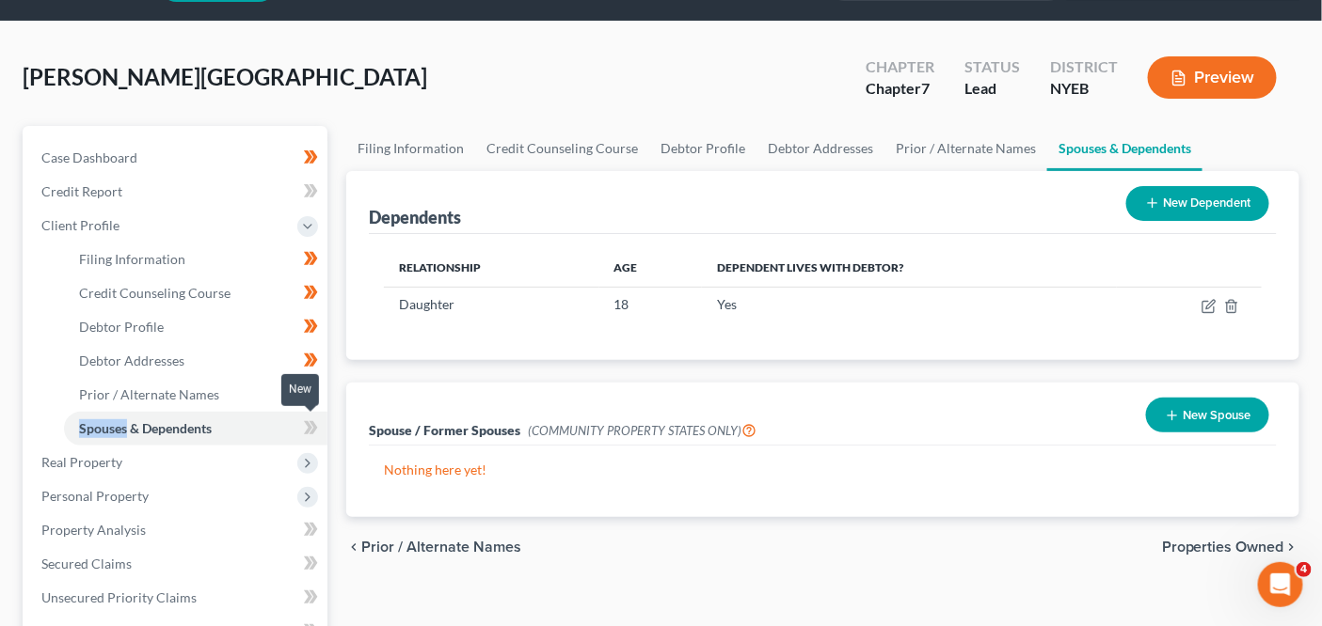
click at [300, 417] on span at bounding box center [310, 431] width 33 height 28
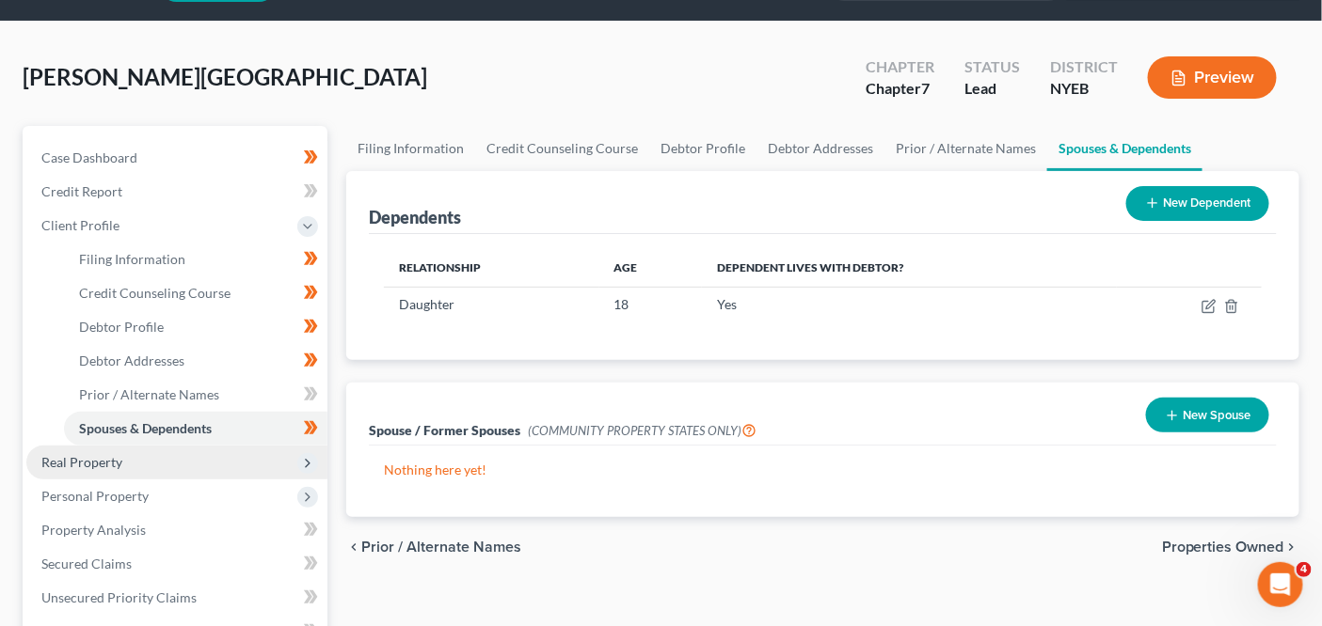
click at [255, 459] on span "Real Property" at bounding box center [176, 463] width 301 height 34
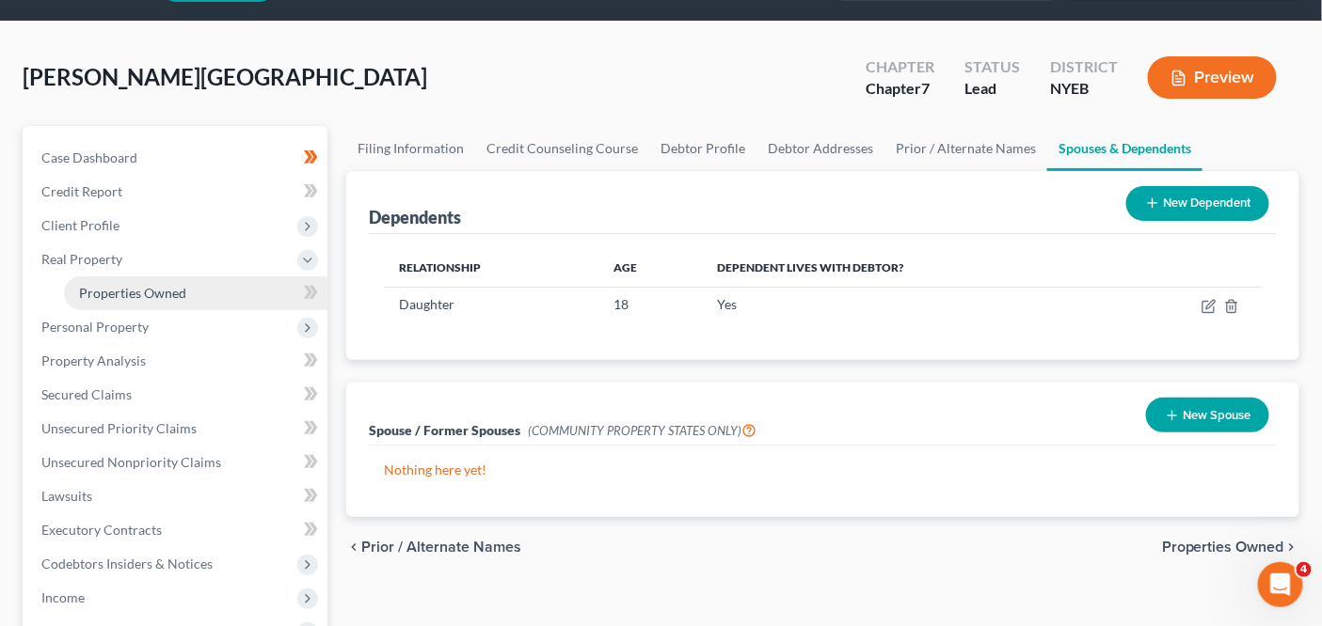
click at [258, 296] on link "Properties Owned" at bounding box center [195, 294] width 263 height 34
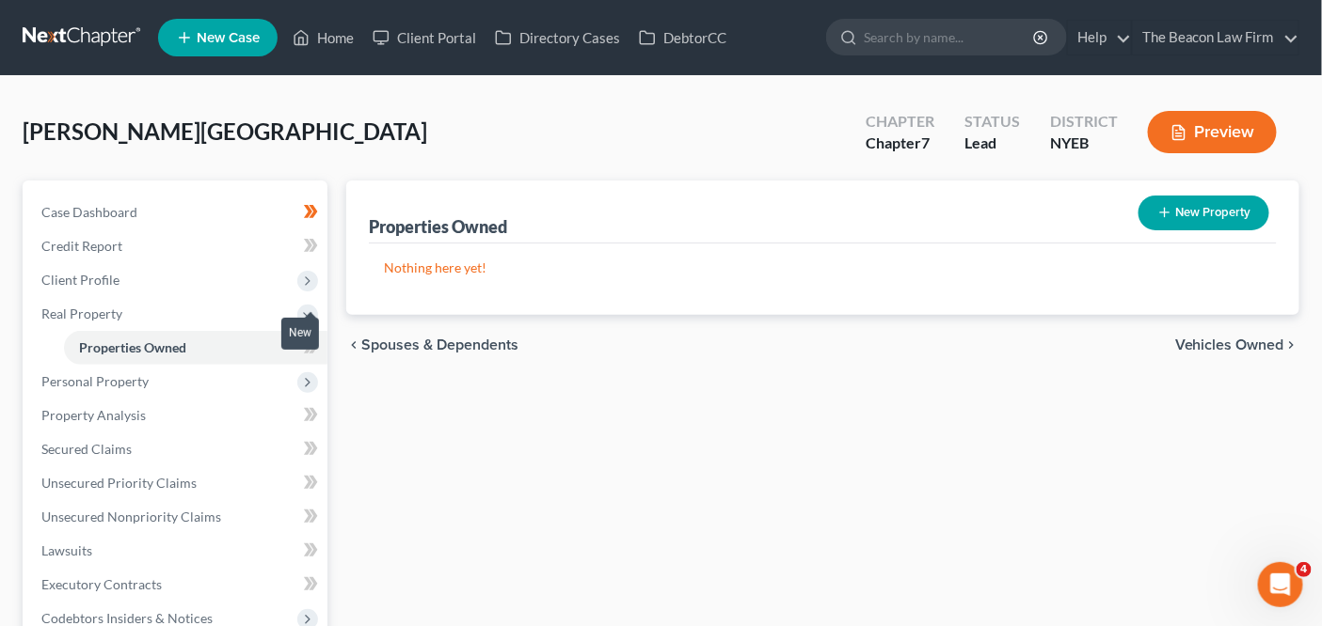
click at [320, 356] on span at bounding box center [310, 350] width 33 height 28
click at [288, 381] on span "Personal Property" at bounding box center [176, 382] width 301 height 34
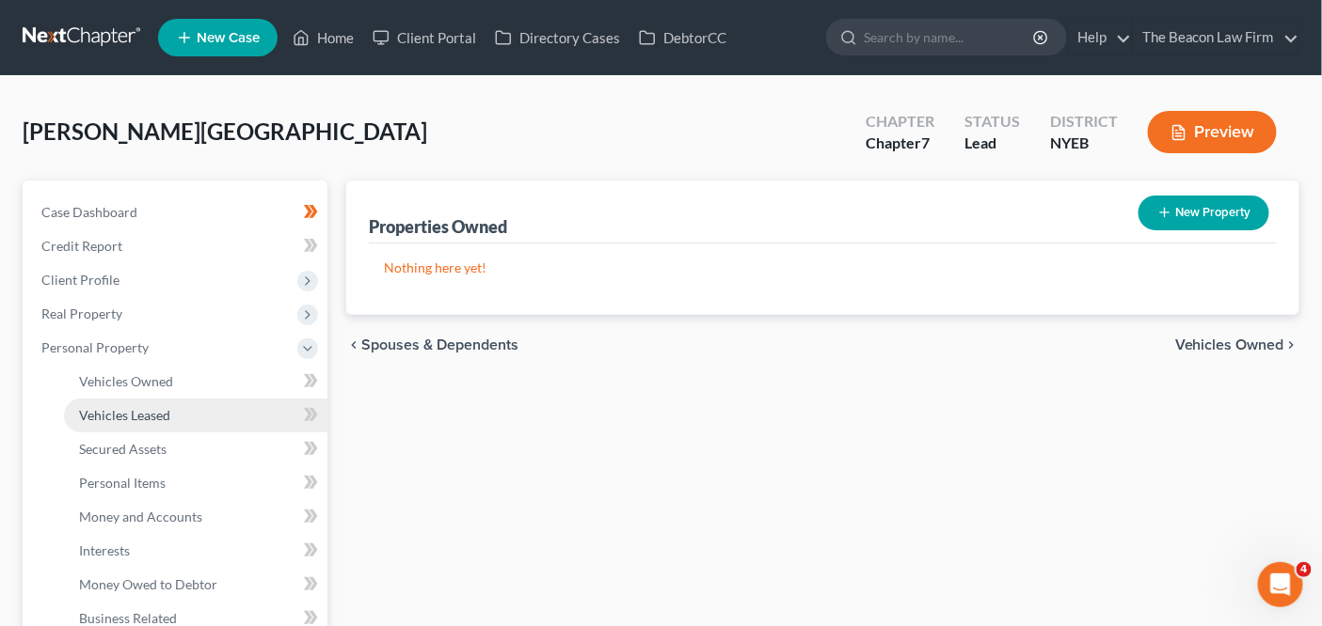
click at [218, 414] on link "Vehicles Leased" at bounding box center [195, 416] width 263 height 34
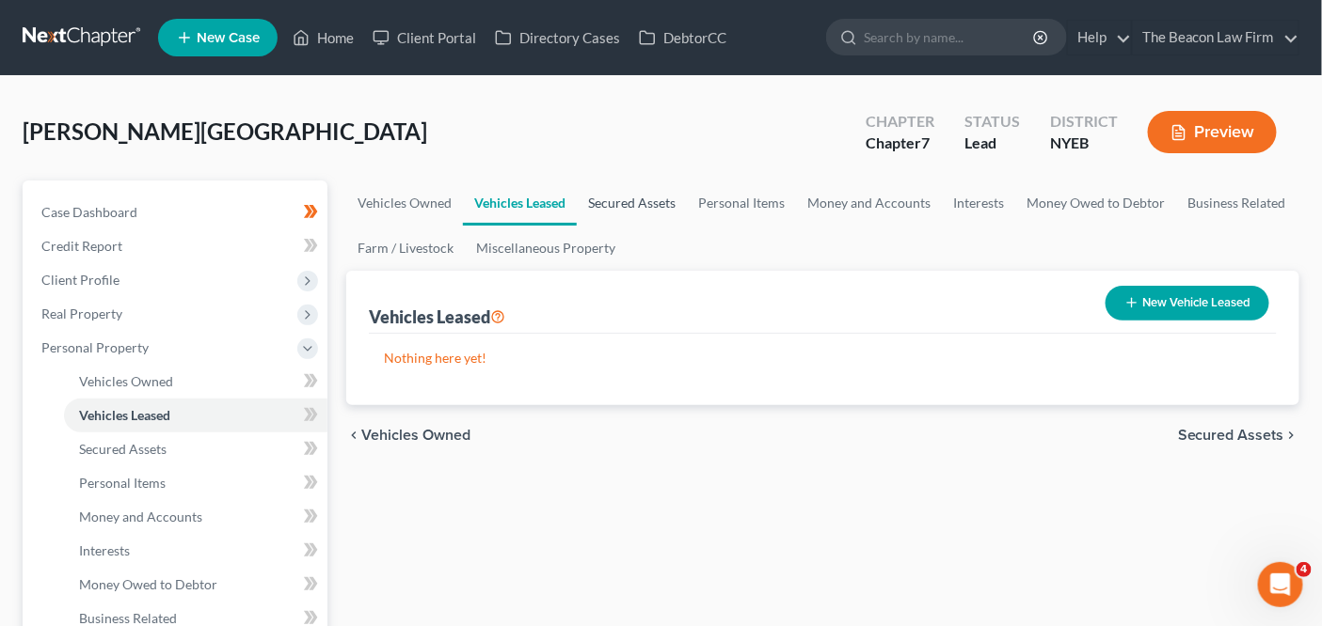
click at [625, 213] on link "Secured Assets" at bounding box center [632, 203] width 110 height 45
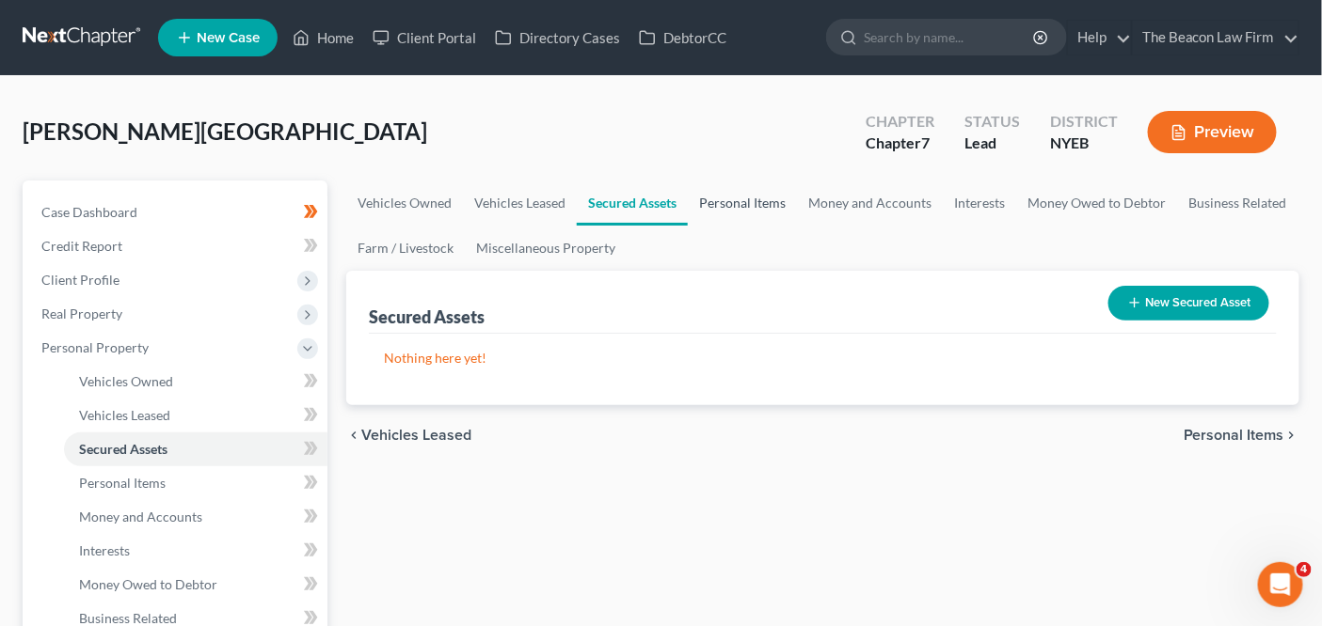
click at [752, 214] on link "Personal Items" at bounding box center [742, 203] width 109 height 45
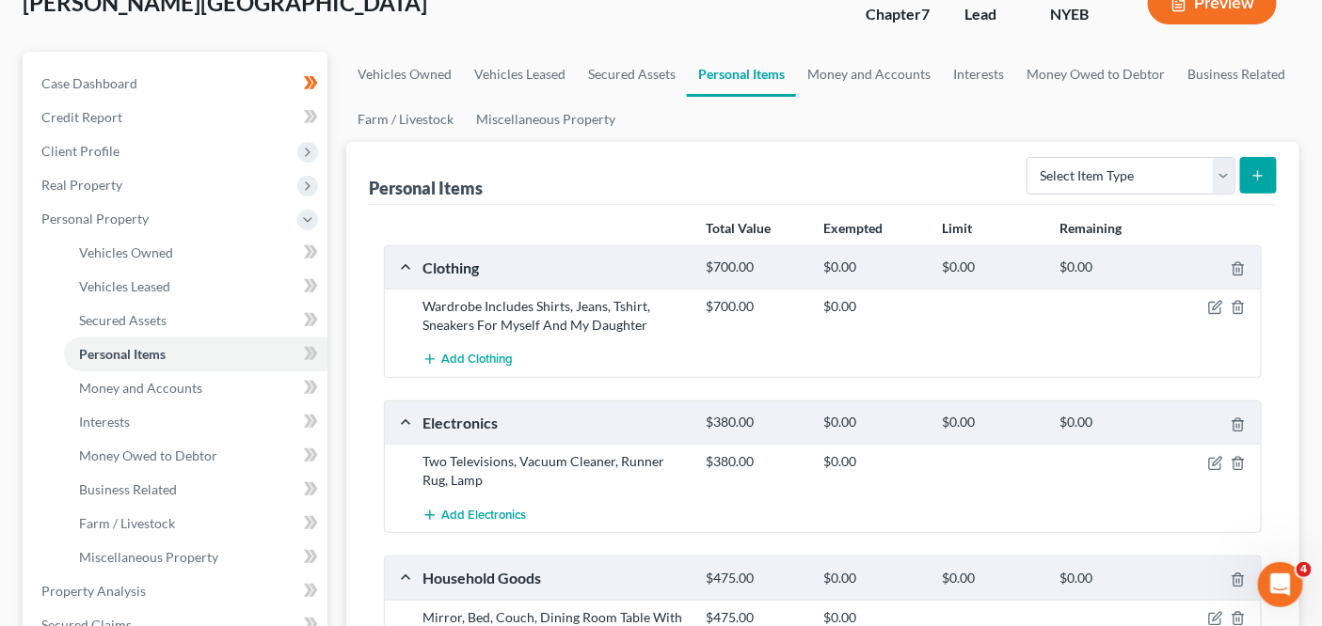
scroll to position [133, 0]
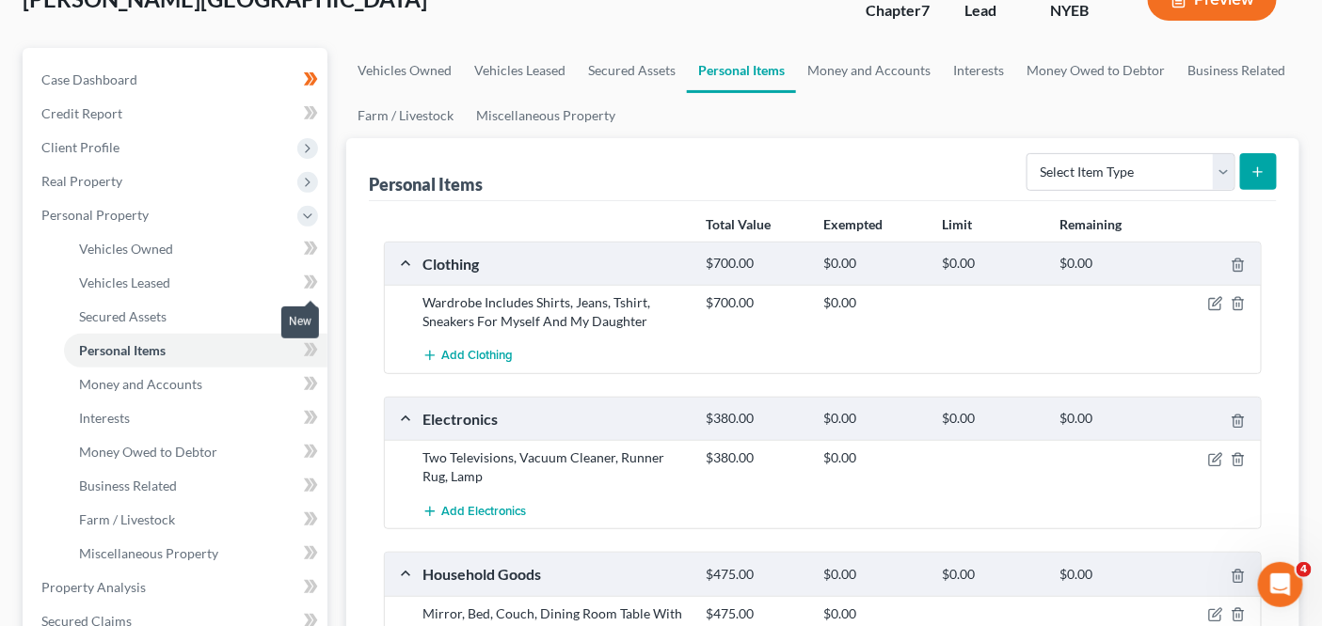
click at [313, 282] on icon at bounding box center [313, 282] width 8 height 13
click at [314, 282] on icon at bounding box center [313, 282] width 8 height 13
click at [314, 305] on icon at bounding box center [311, 317] width 14 height 24
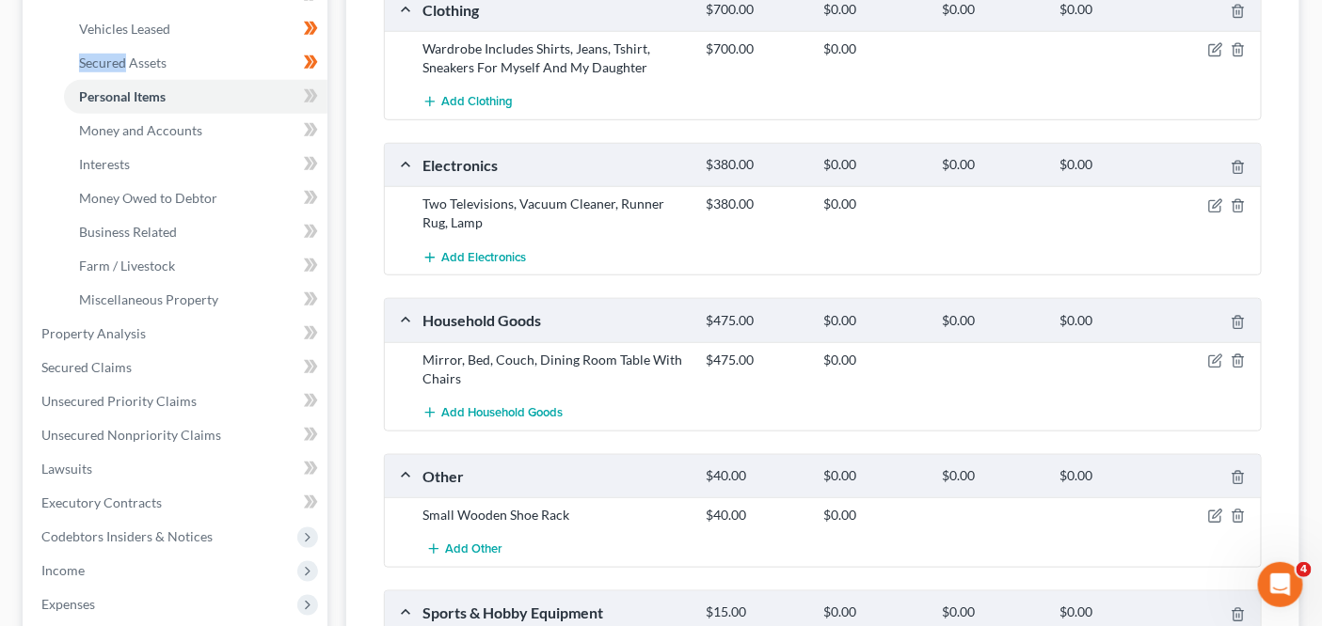
scroll to position [466, 0]
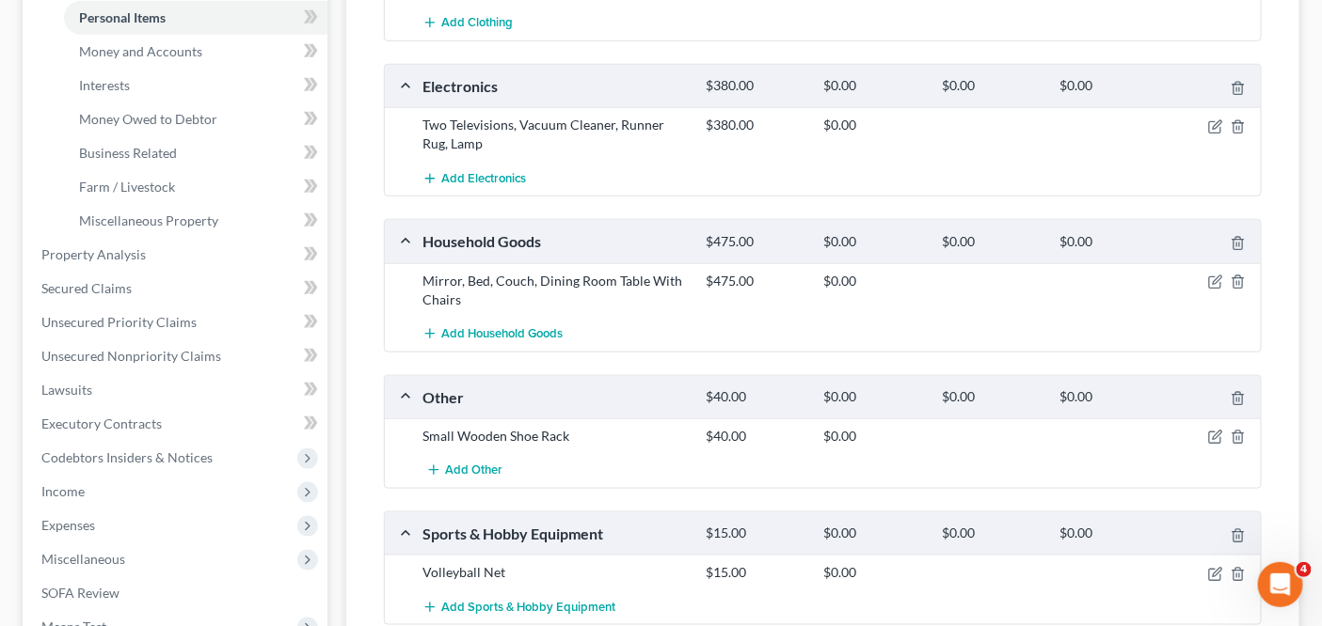
click at [1249, 428] on div at bounding box center [1215, 436] width 94 height 19
click at [1241, 433] on icon "button" at bounding box center [1237, 437] width 15 height 15
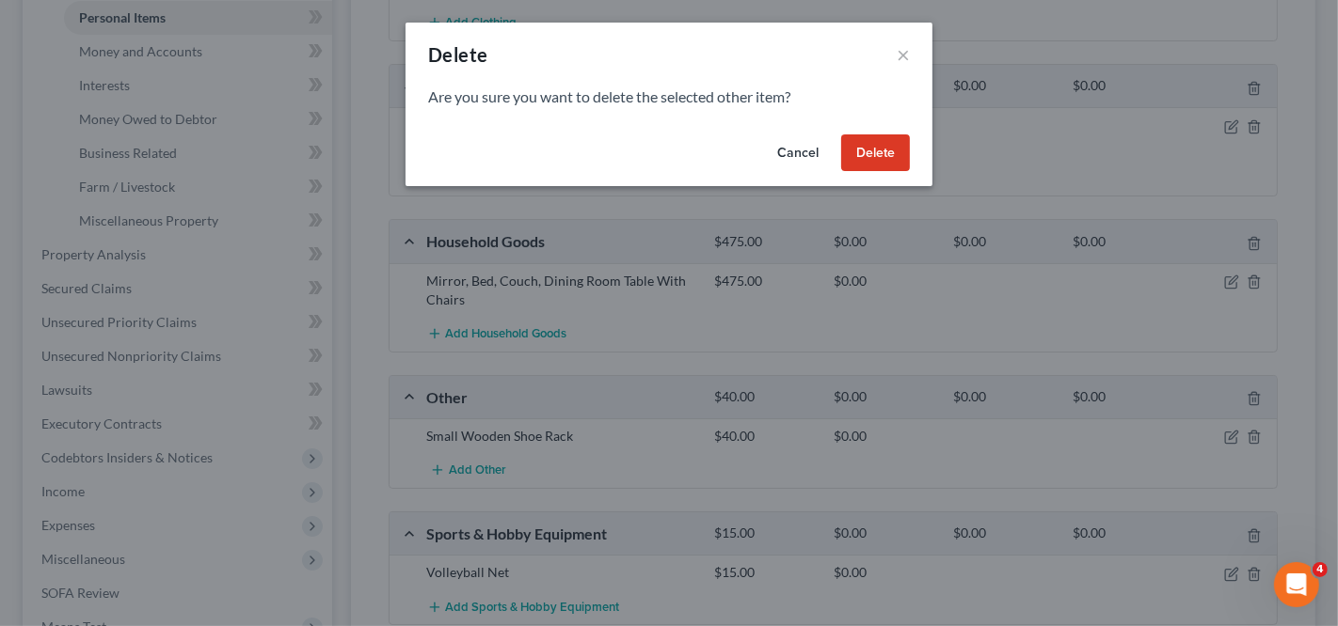
click at [849, 150] on button "Delete" at bounding box center [875, 154] width 69 height 38
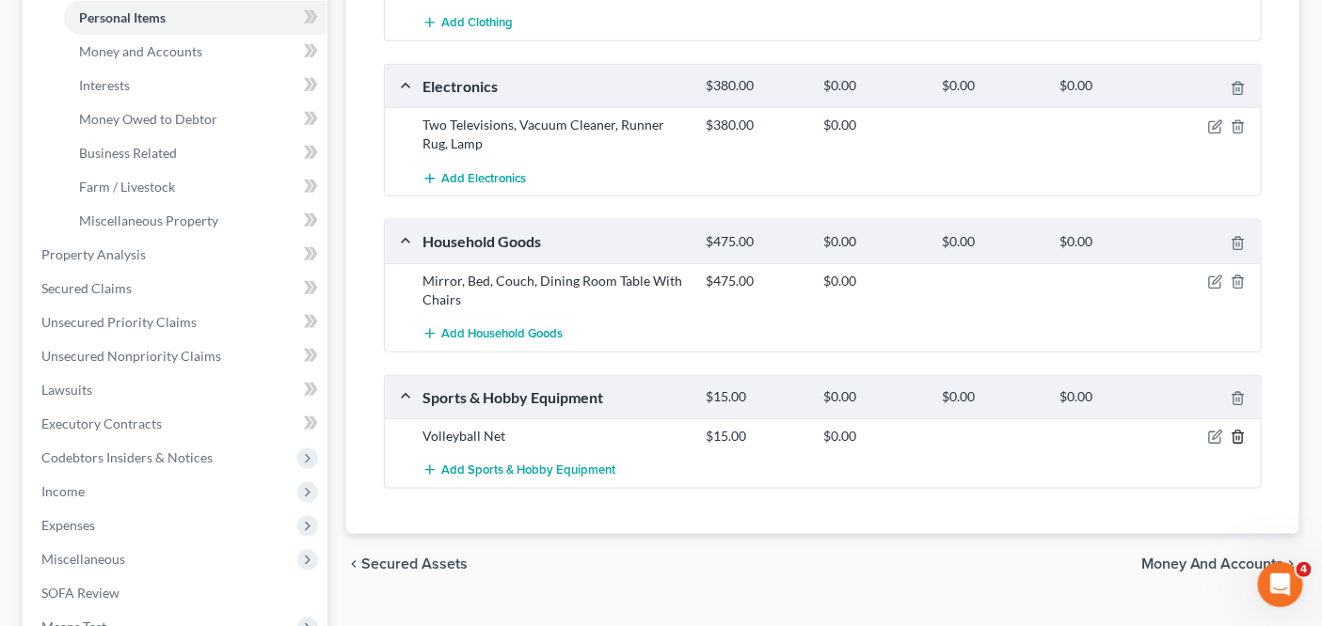
click at [1242, 432] on icon "button" at bounding box center [1237, 438] width 8 height 12
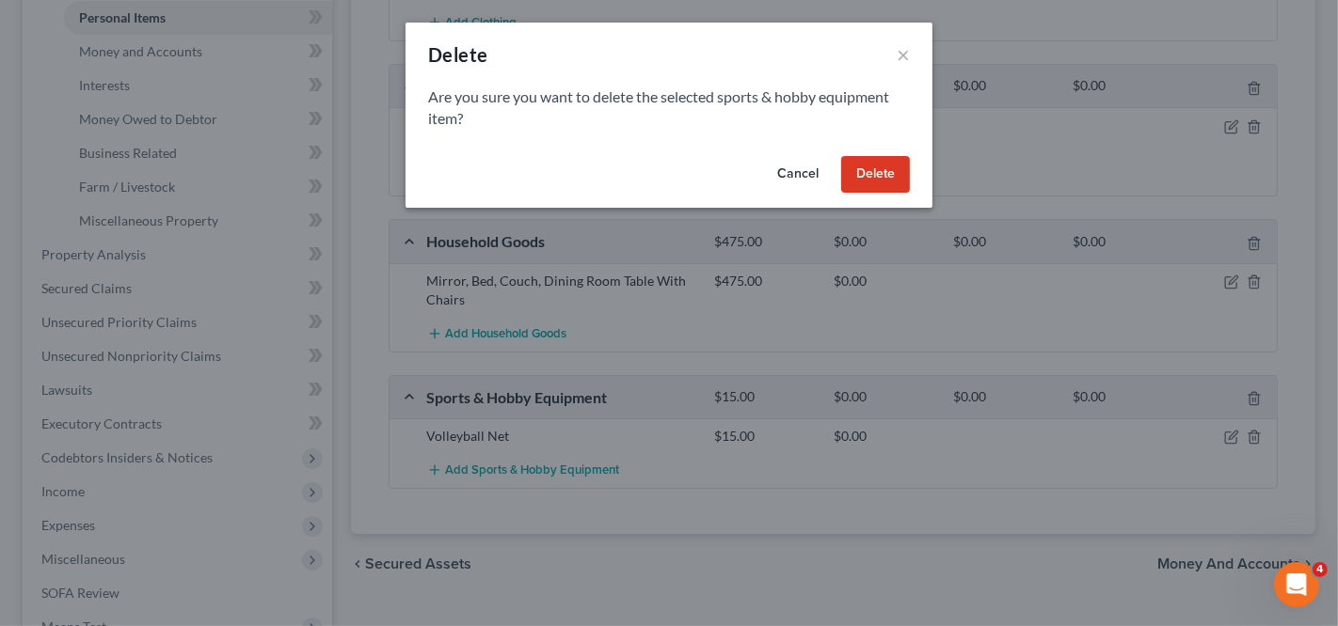
click at [860, 166] on button "Delete" at bounding box center [875, 175] width 69 height 38
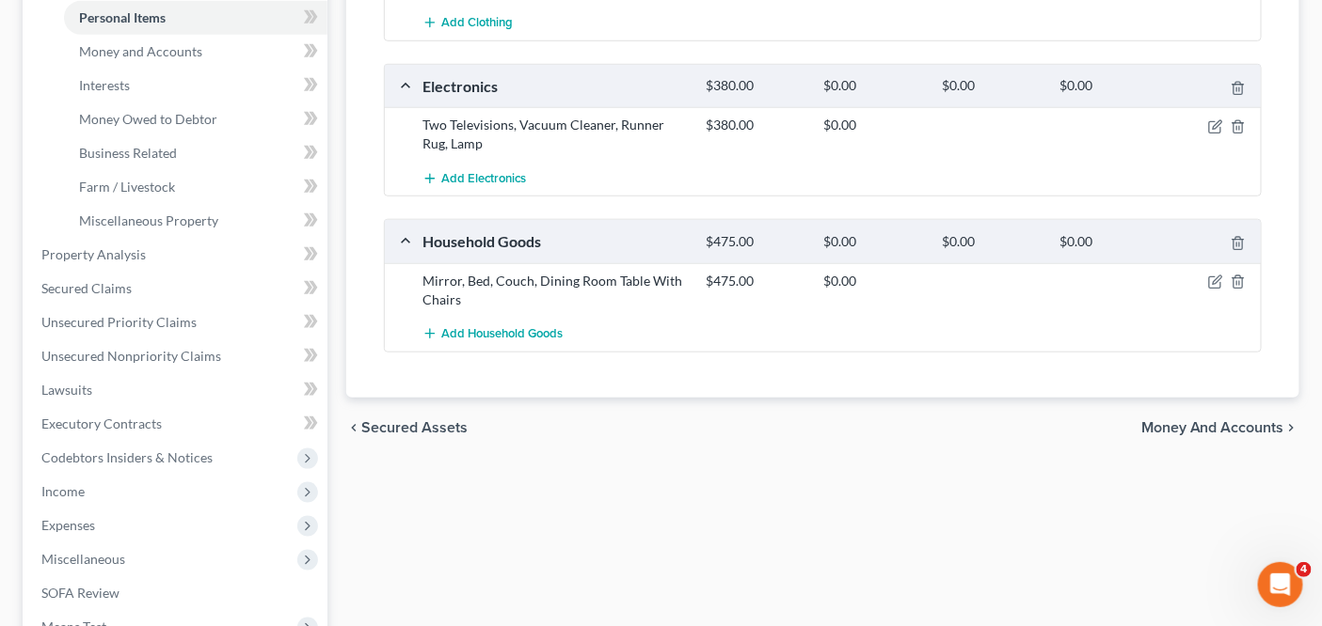
scroll to position [339, 0]
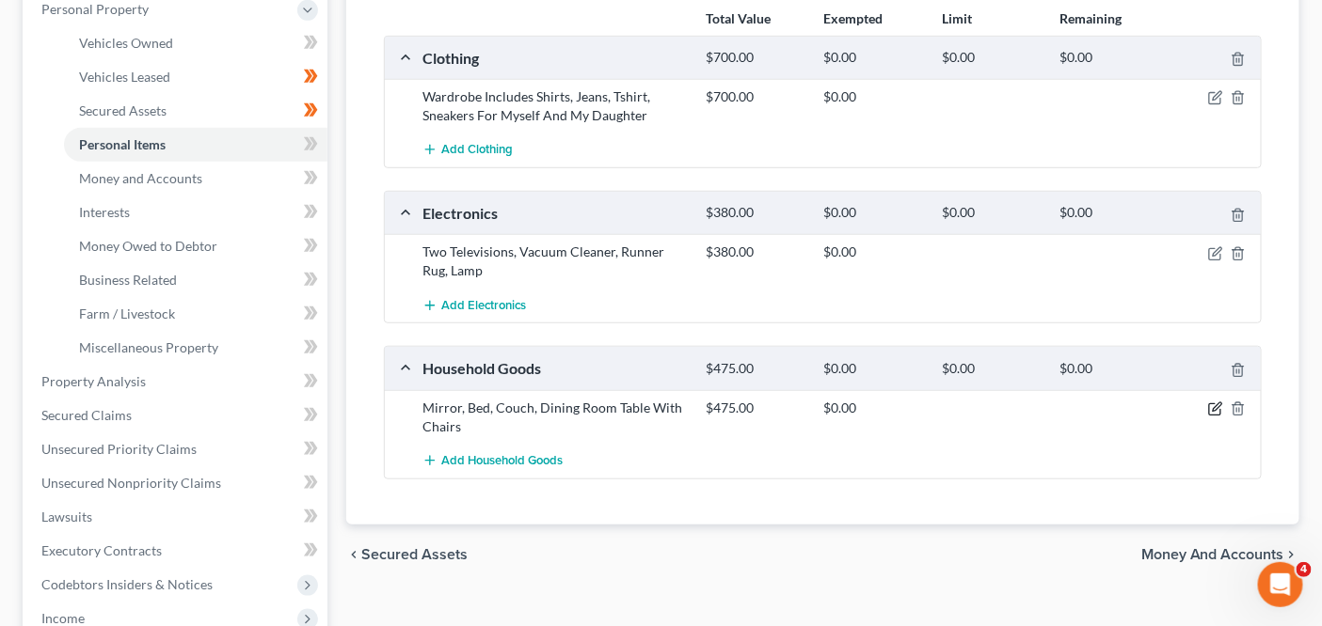
click at [1222, 406] on icon "button" at bounding box center [1215, 409] width 15 height 15
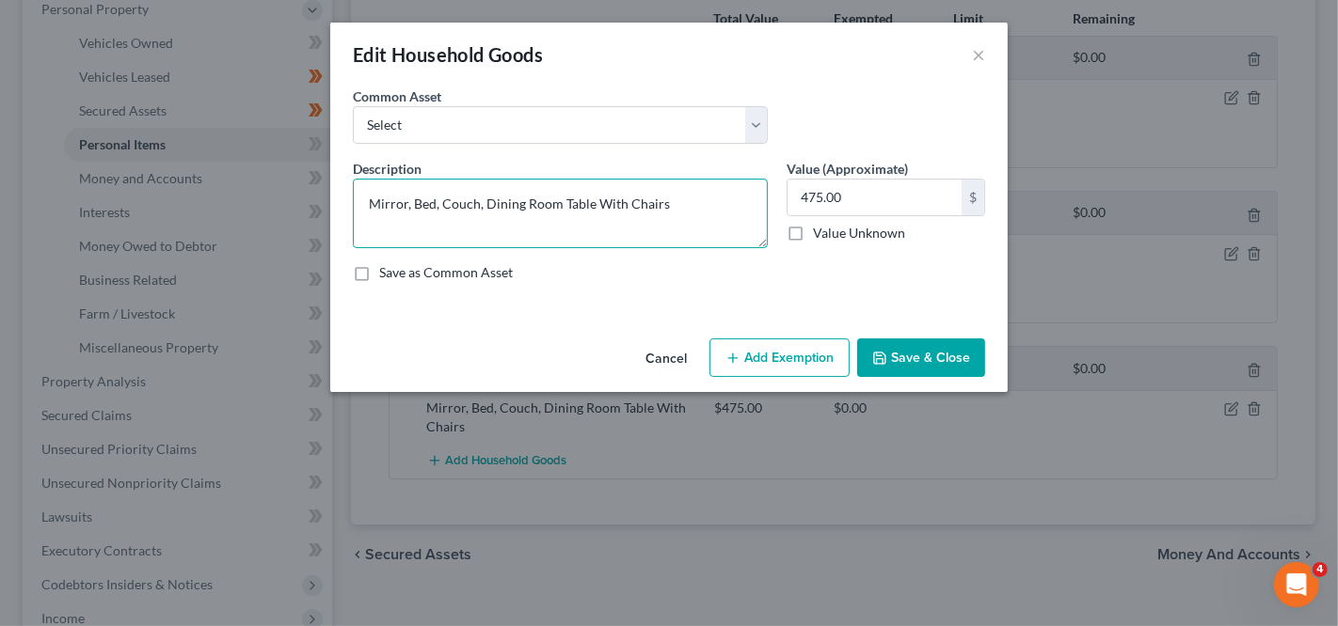
click at [668, 210] on textarea "Mirror, Bed, Couch, Dining Room Table With Chairs" at bounding box center [560, 214] width 415 height 70
click at [804, 201] on input "475.00" at bounding box center [874, 198] width 174 height 36
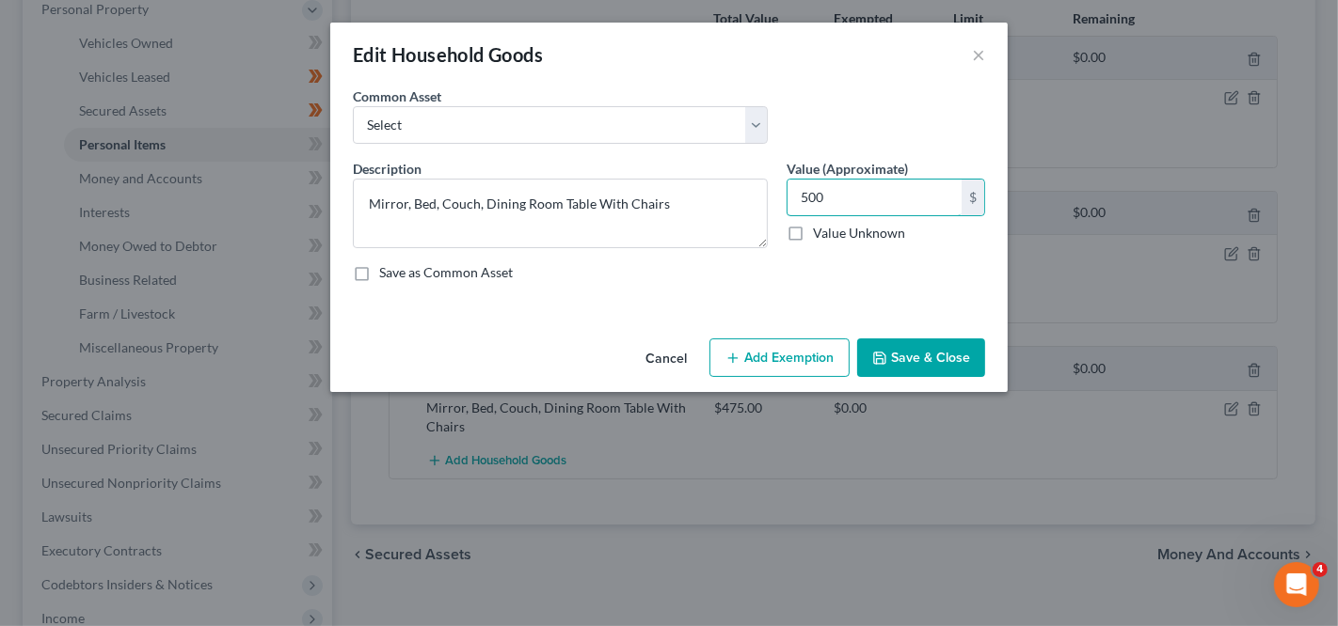
type input "500"
click at [922, 343] on button "Save & Close" at bounding box center [921, 359] width 128 height 40
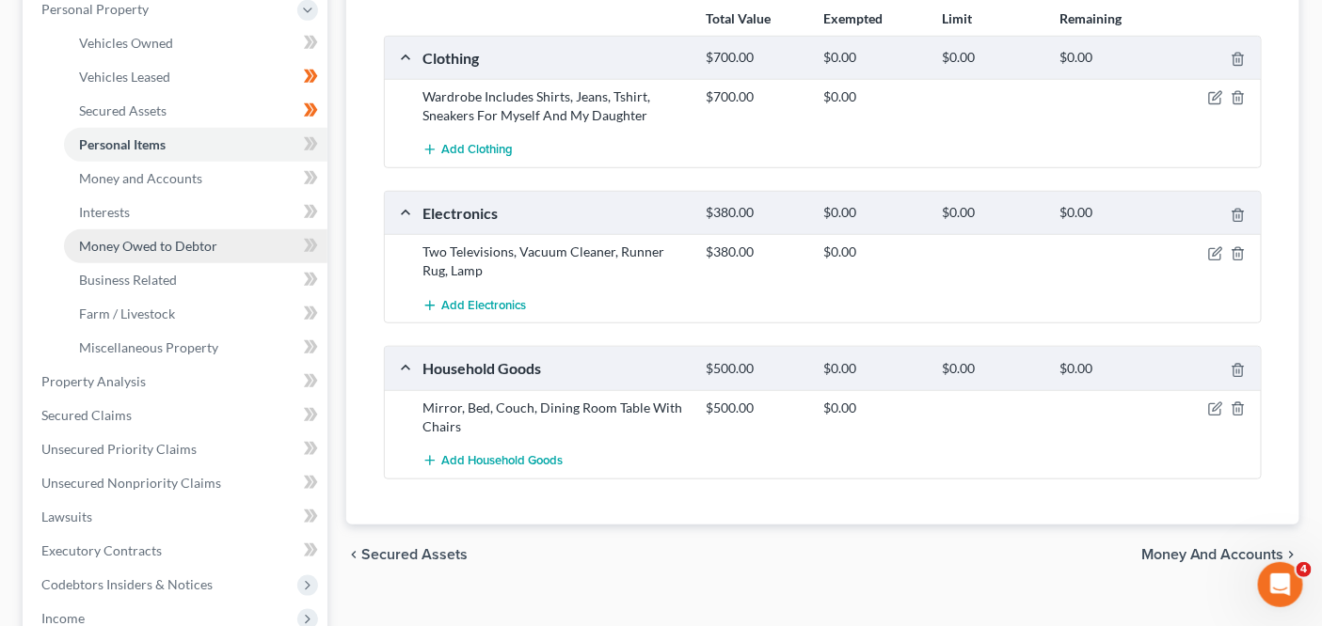
click at [181, 241] on span "Money Owed to Debtor" at bounding box center [148, 246] width 138 height 16
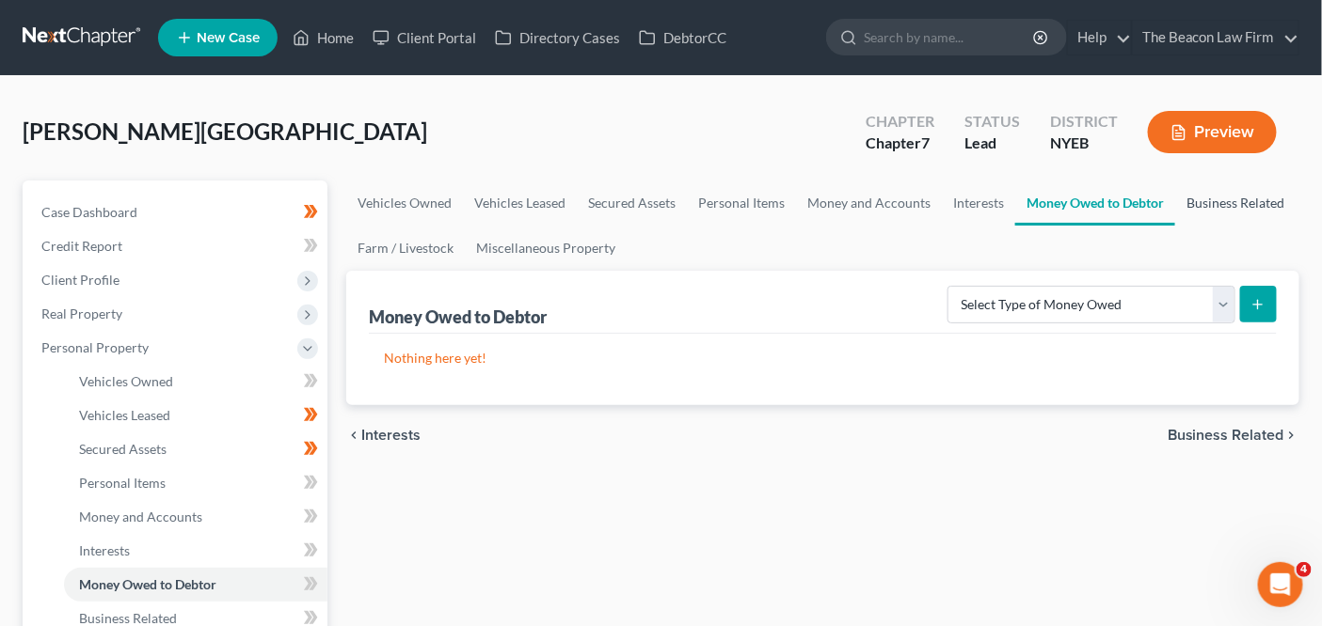
click at [1209, 207] on link "Business Related" at bounding box center [1235, 203] width 120 height 45
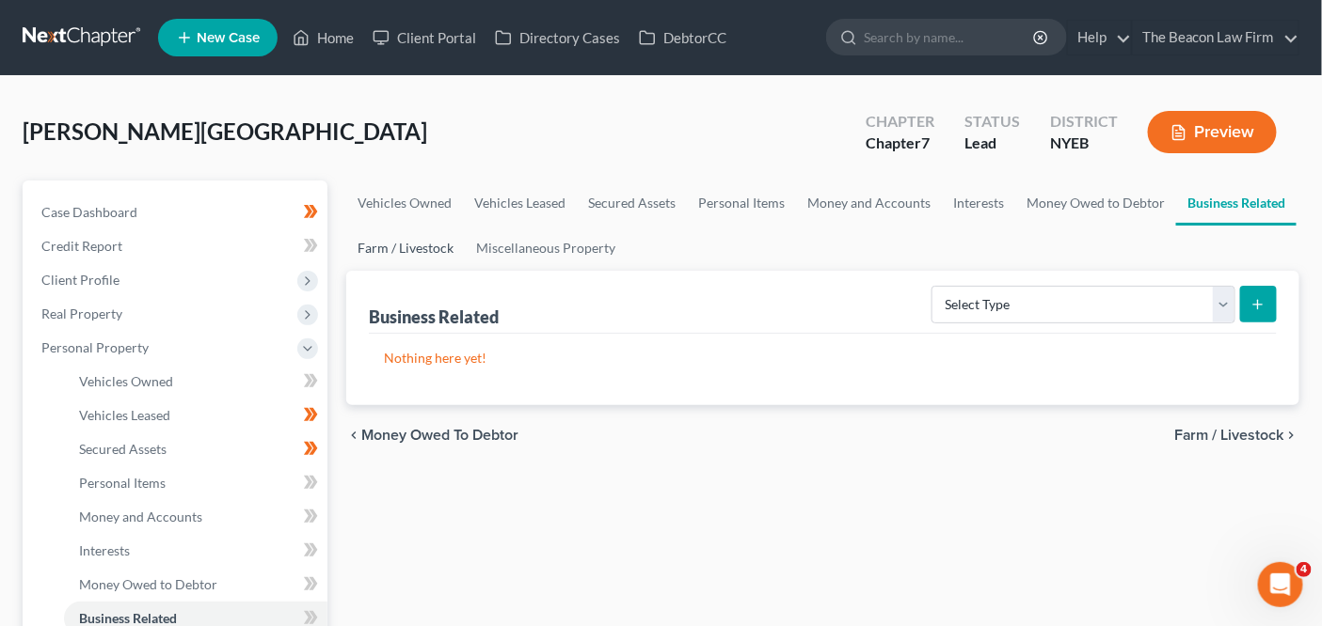
click at [441, 248] on link "Farm / Livestock" at bounding box center [405, 248] width 119 height 45
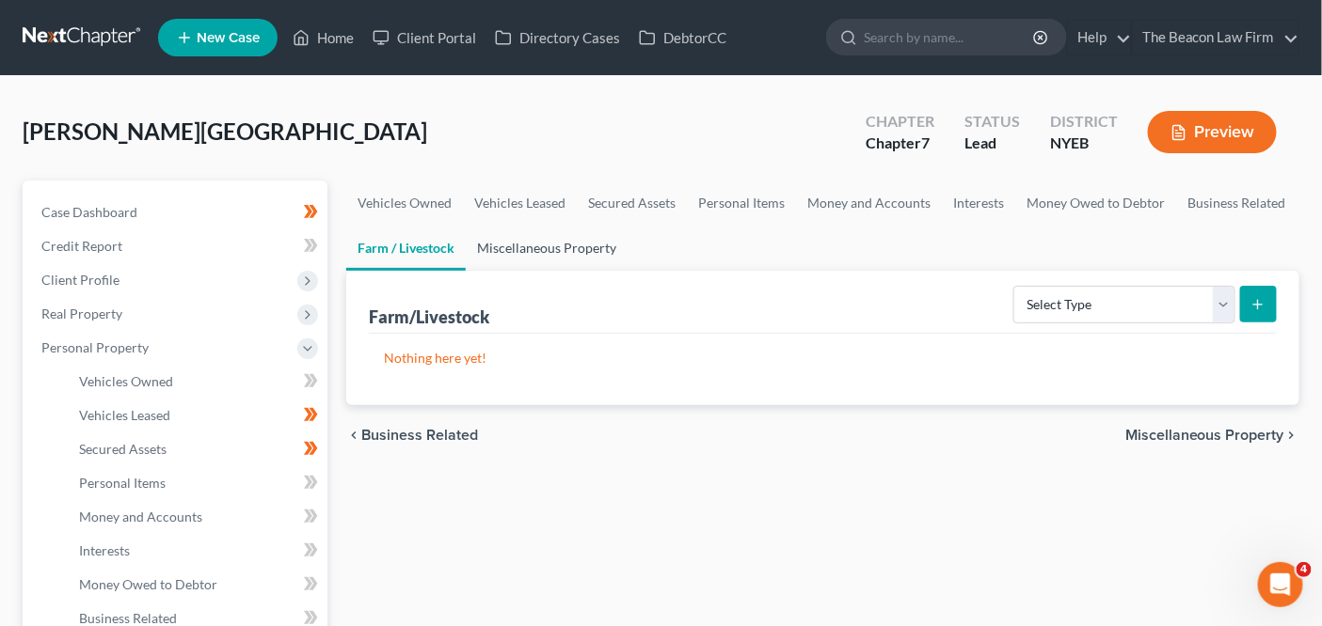
click at [474, 246] on link "Miscellaneous Property" at bounding box center [547, 248] width 162 height 45
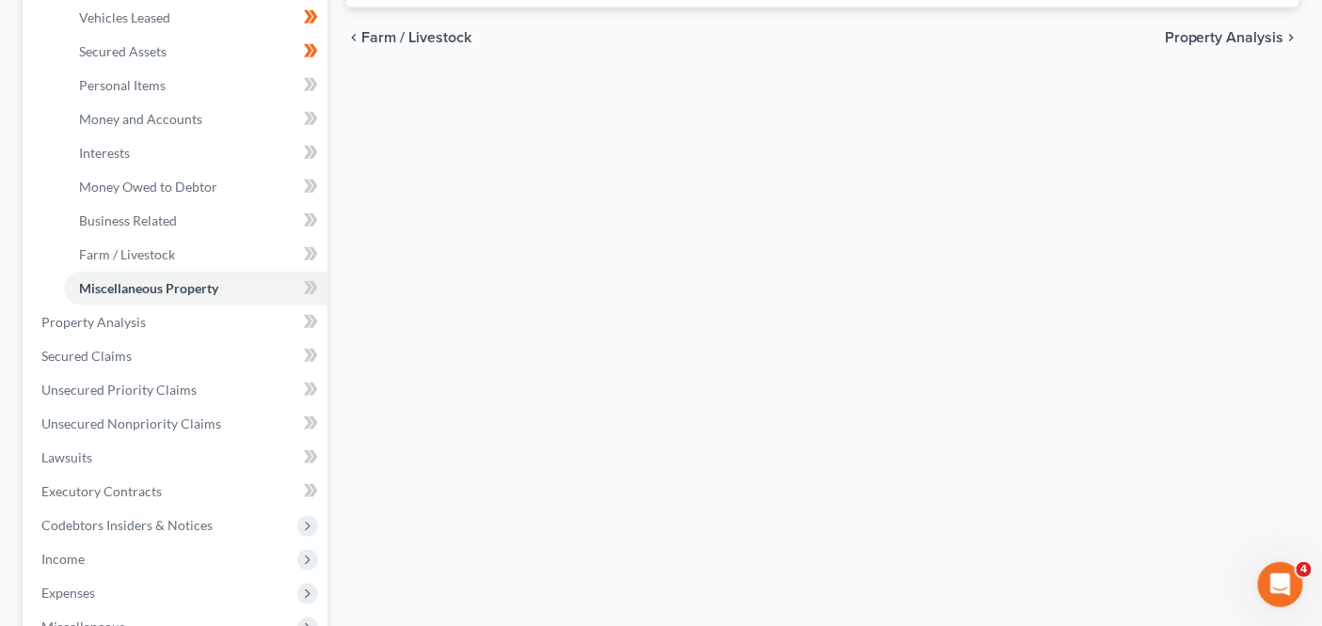
scroll to position [388, 0]
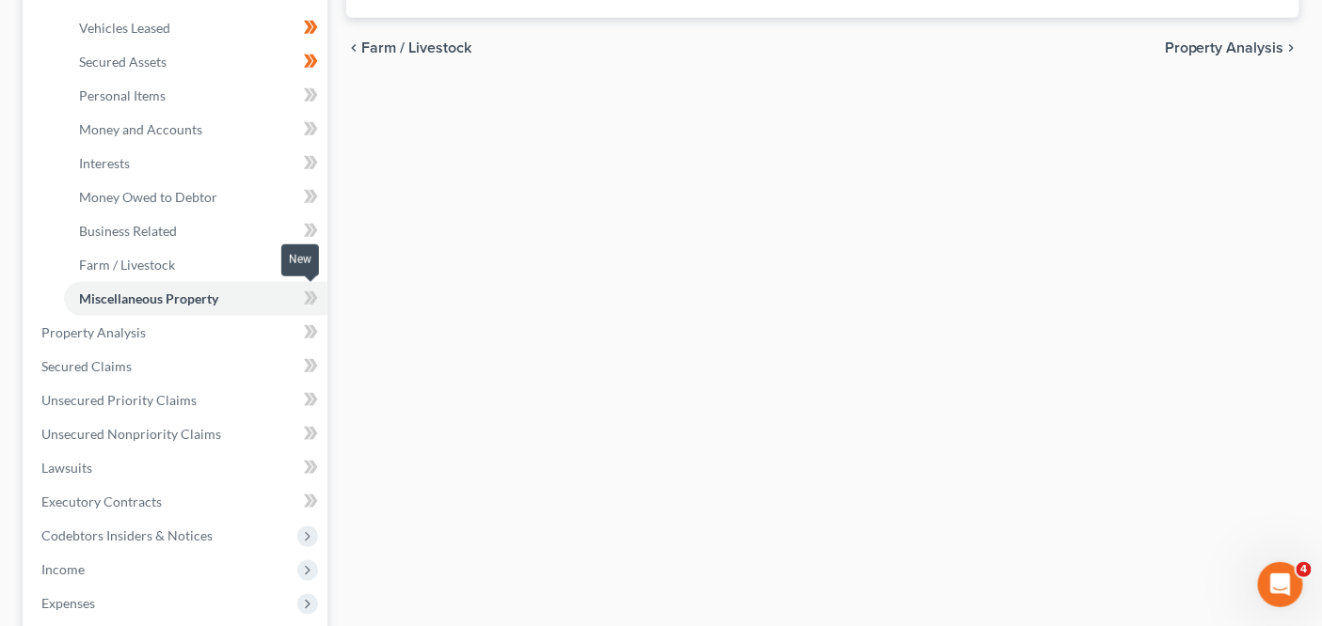
click at [302, 293] on span at bounding box center [310, 301] width 33 height 28
click at [309, 271] on icon at bounding box center [311, 265] width 14 height 24
click at [309, 270] on icon at bounding box center [311, 265] width 14 height 24
click at [310, 234] on icon at bounding box center [313, 230] width 8 height 13
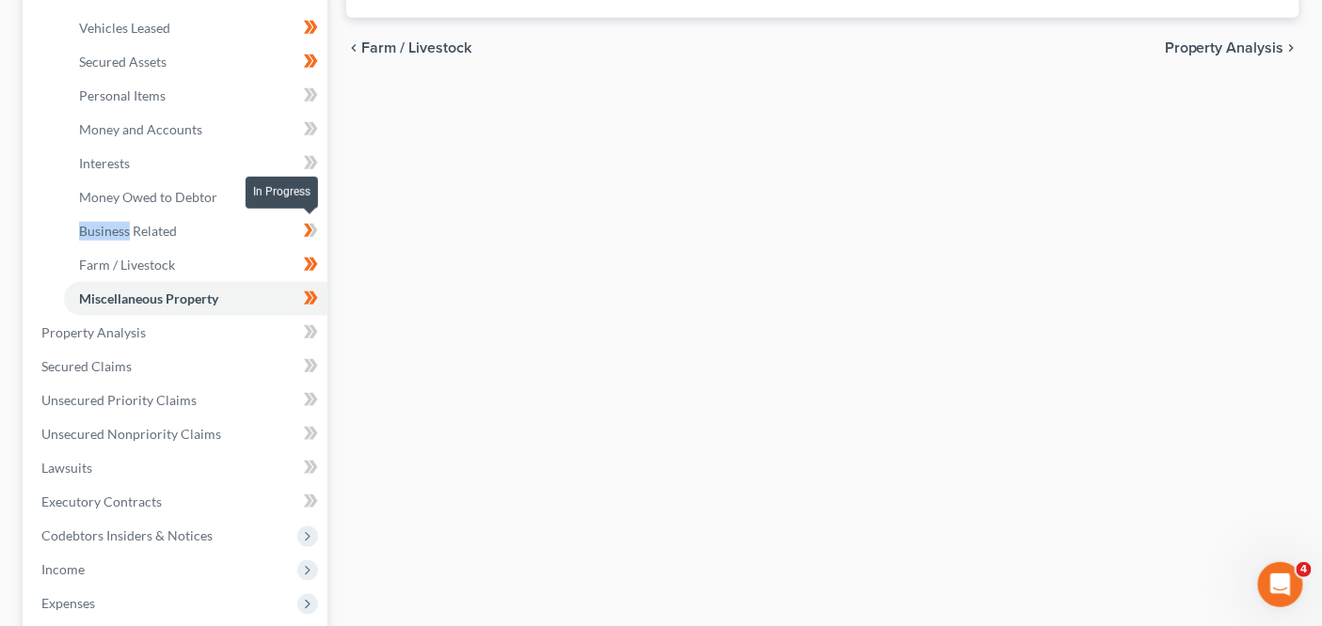
click at [310, 234] on icon at bounding box center [313, 230] width 8 height 13
click at [308, 195] on icon at bounding box center [311, 197] width 14 height 24
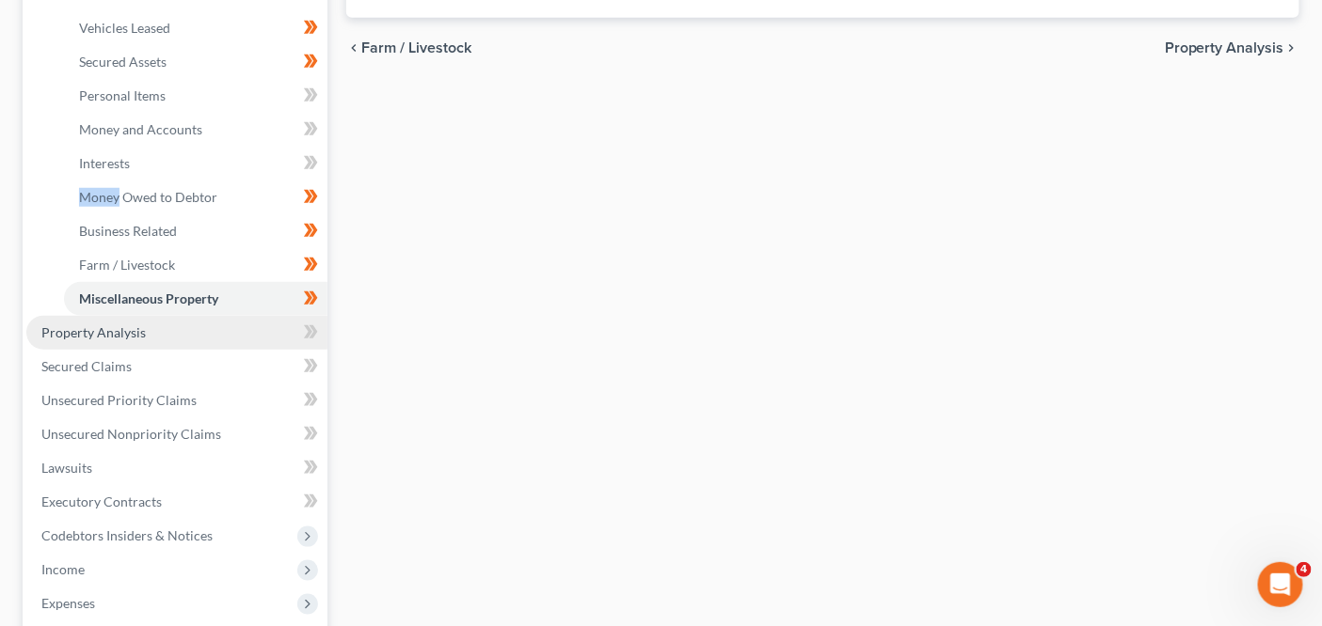
click at [246, 337] on link "Property Analysis" at bounding box center [176, 333] width 301 height 34
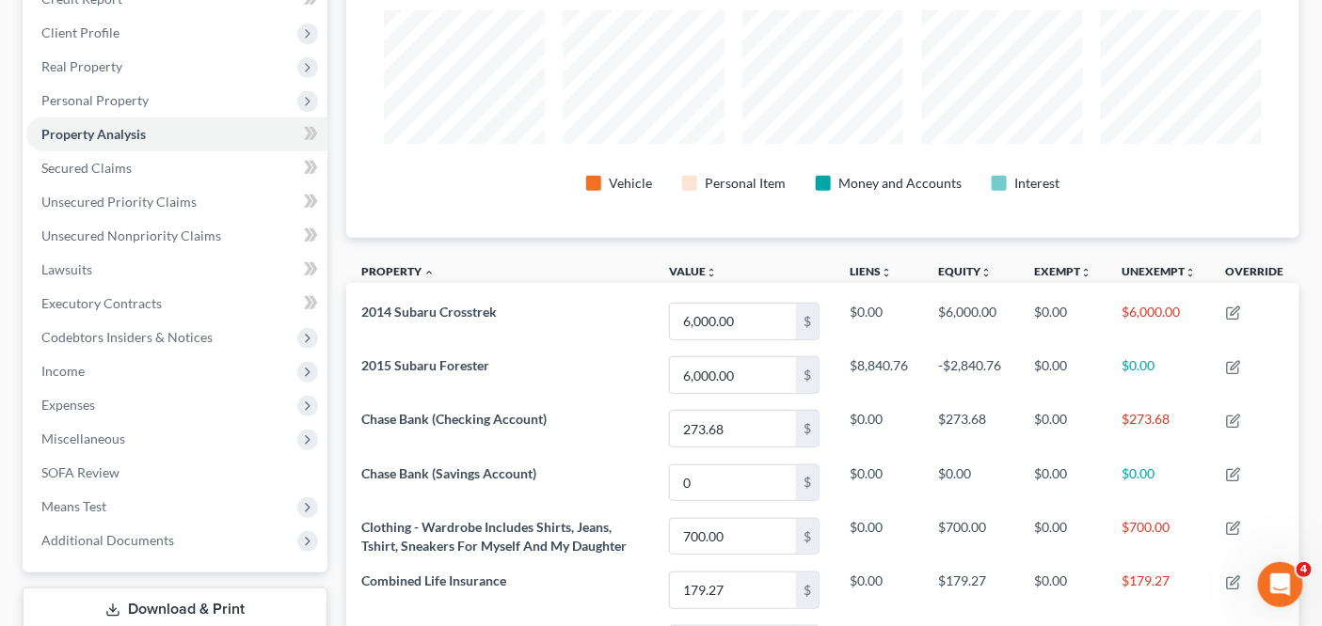
scroll to position [248, 0]
click at [112, 91] on span "Personal Property" at bounding box center [94, 99] width 107 height 16
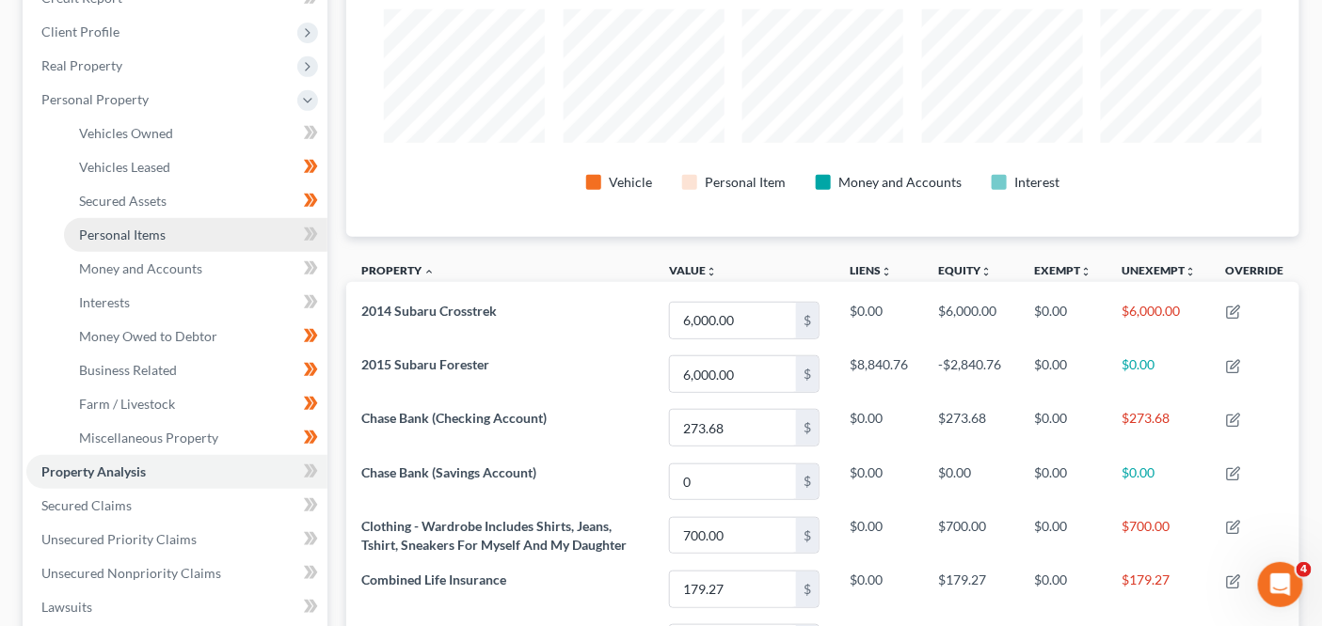
click at [124, 222] on link "Personal Items" at bounding box center [195, 235] width 263 height 34
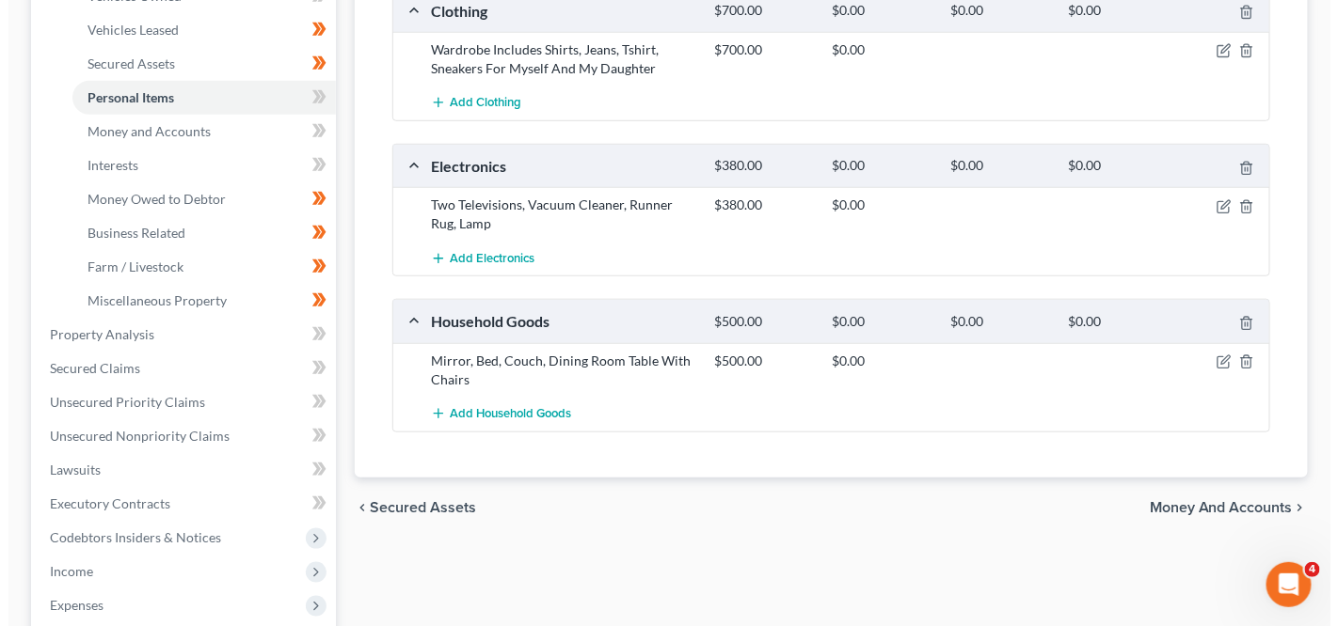
scroll to position [387, 0]
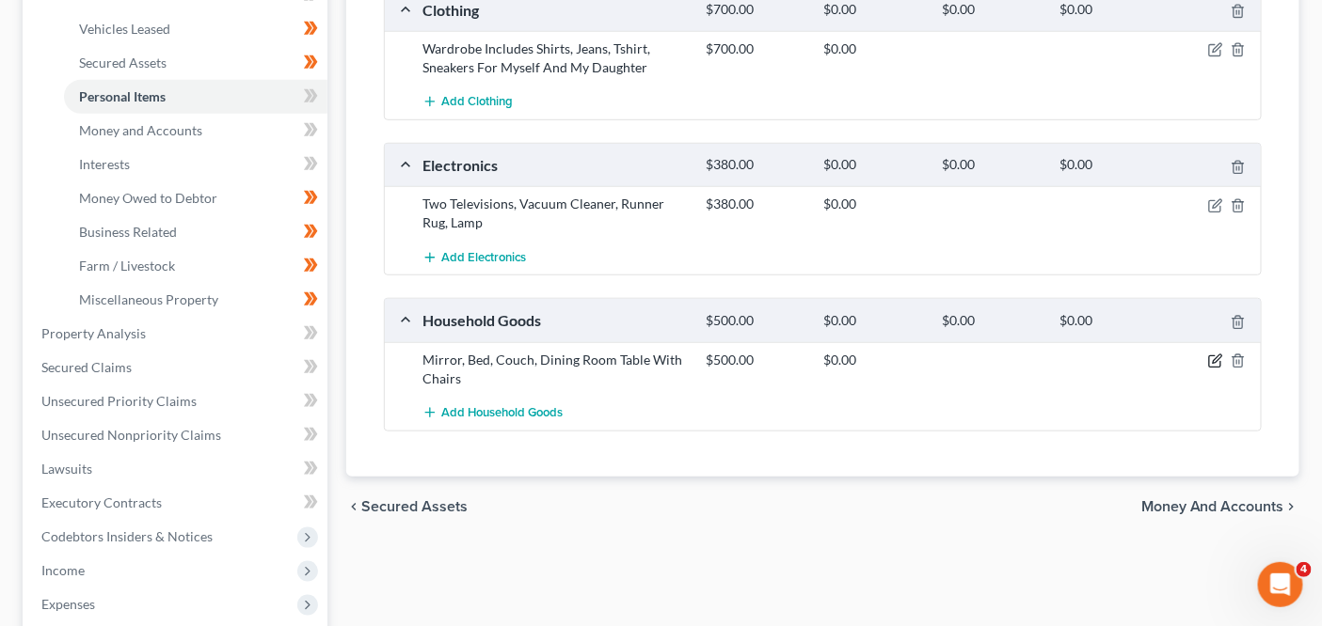
click at [1215, 357] on icon "button" at bounding box center [1216, 359] width 8 height 8
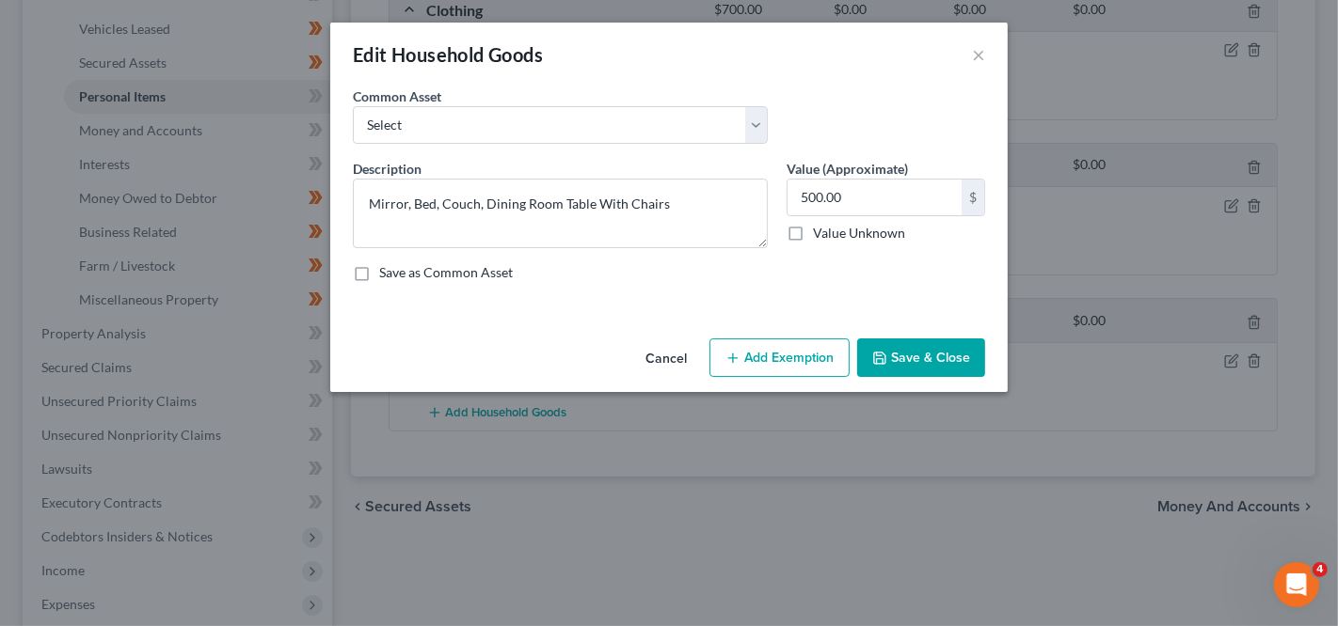
click at [811, 354] on button "Add Exemption" at bounding box center [779, 359] width 140 height 40
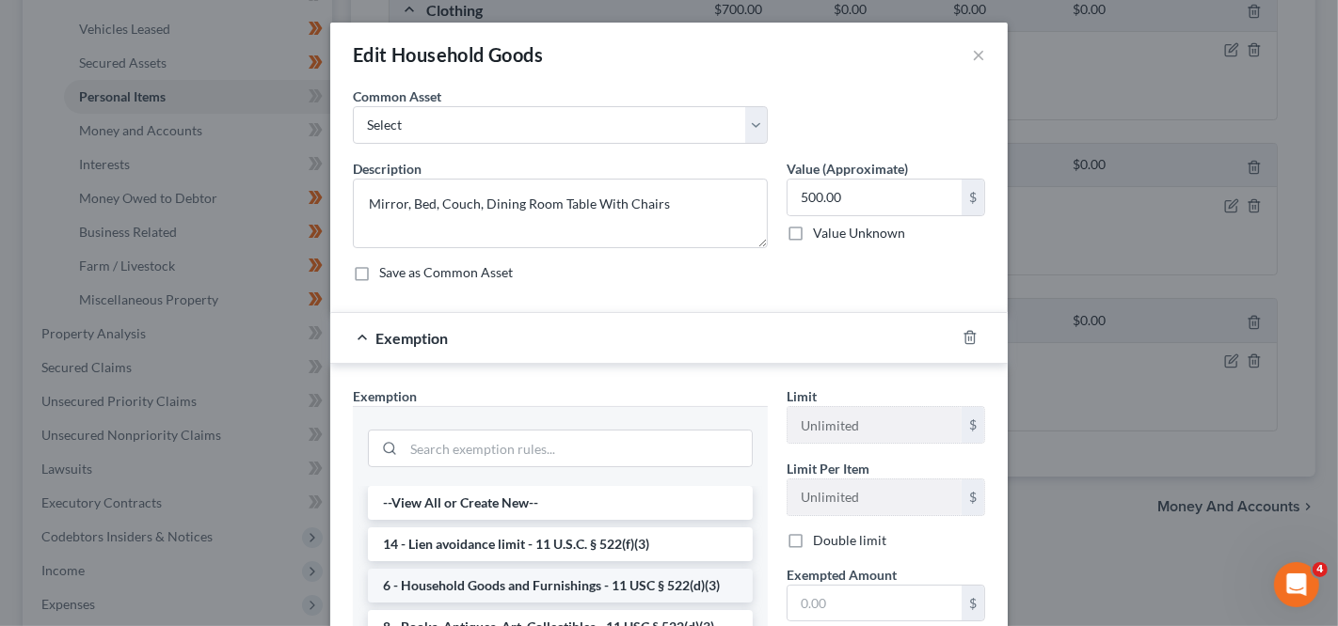
click at [662, 577] on li "6 - Household Goods and Furnishings - 11 USC § 522(d)(3)" at bounding box center [560, 586] width 385 height 34
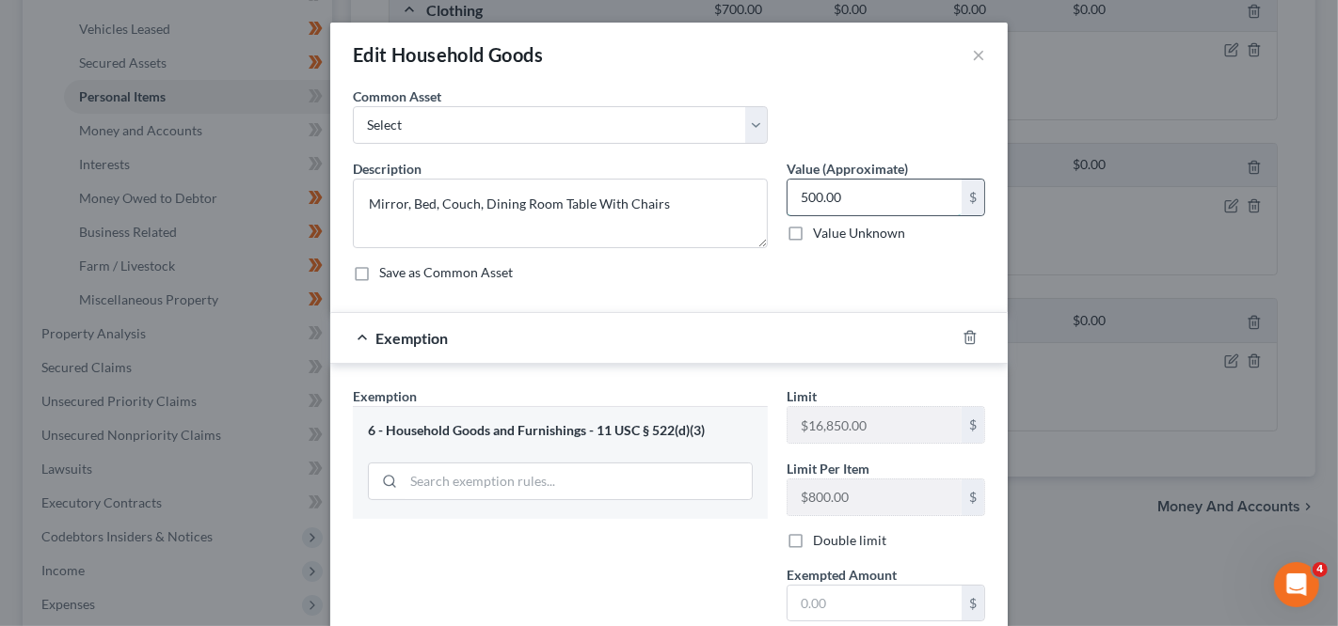
click at [854, 190] on input "500.00" at bounding box center [874, 198] width 174 height 36
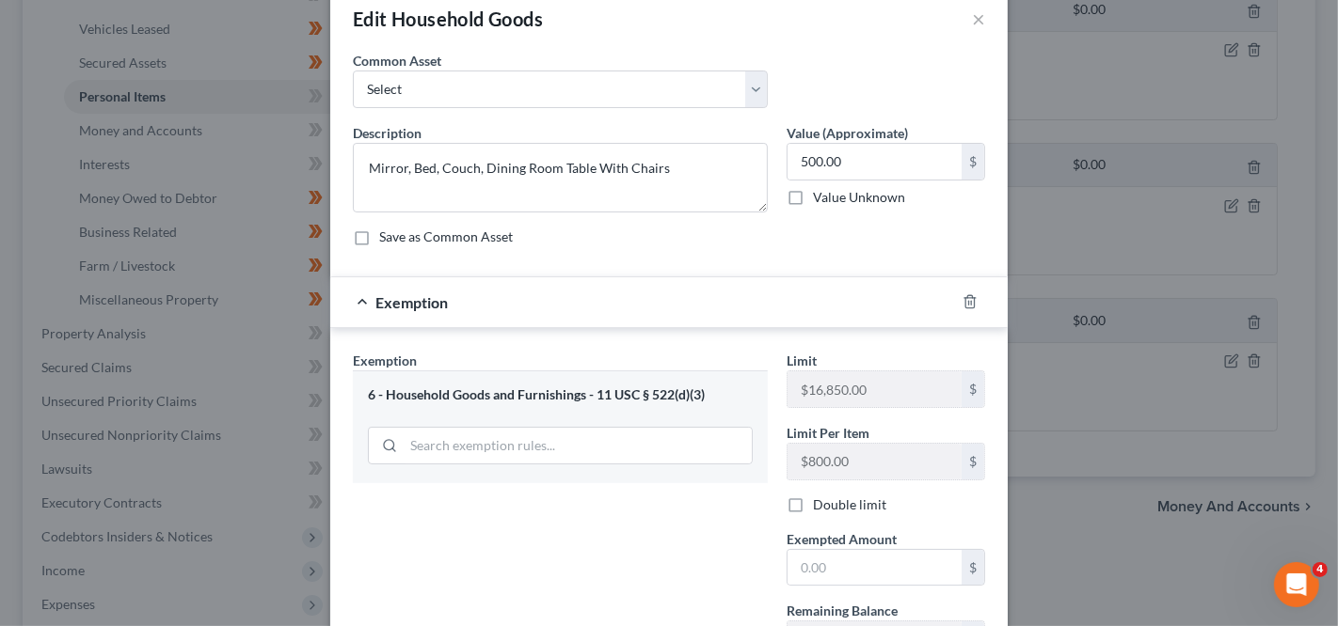
scroll to position [195, 0]
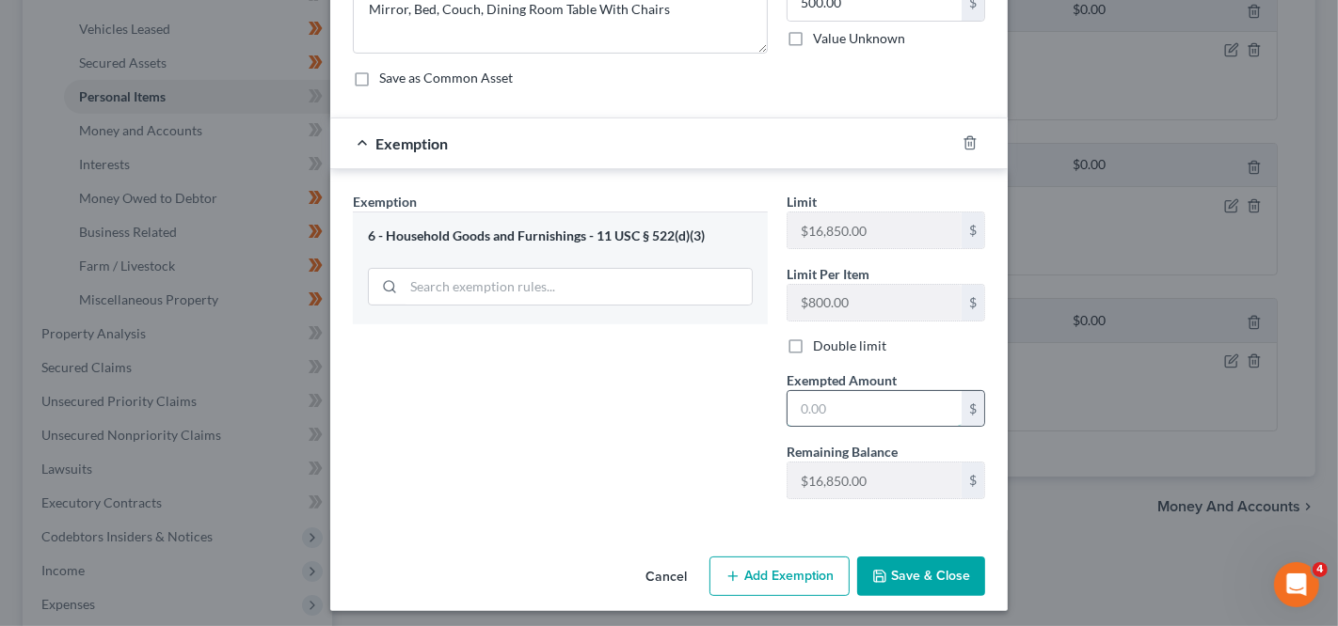
click at [848, 395] on input "text" at bounding box center [874, 409] width 174 height 36
paste input "500.00"
drag, startPoint x: 877, startPoint y: 409, endPoint x: 721, endPoint y: 421, distance: 156.6
click at [721, 422] on div "Exemption Set must be selected for CA. Exemption * 6 - Household Goods and Furn…" at bounding box center [668, 354] width 651 height 324
paste input "500.00"
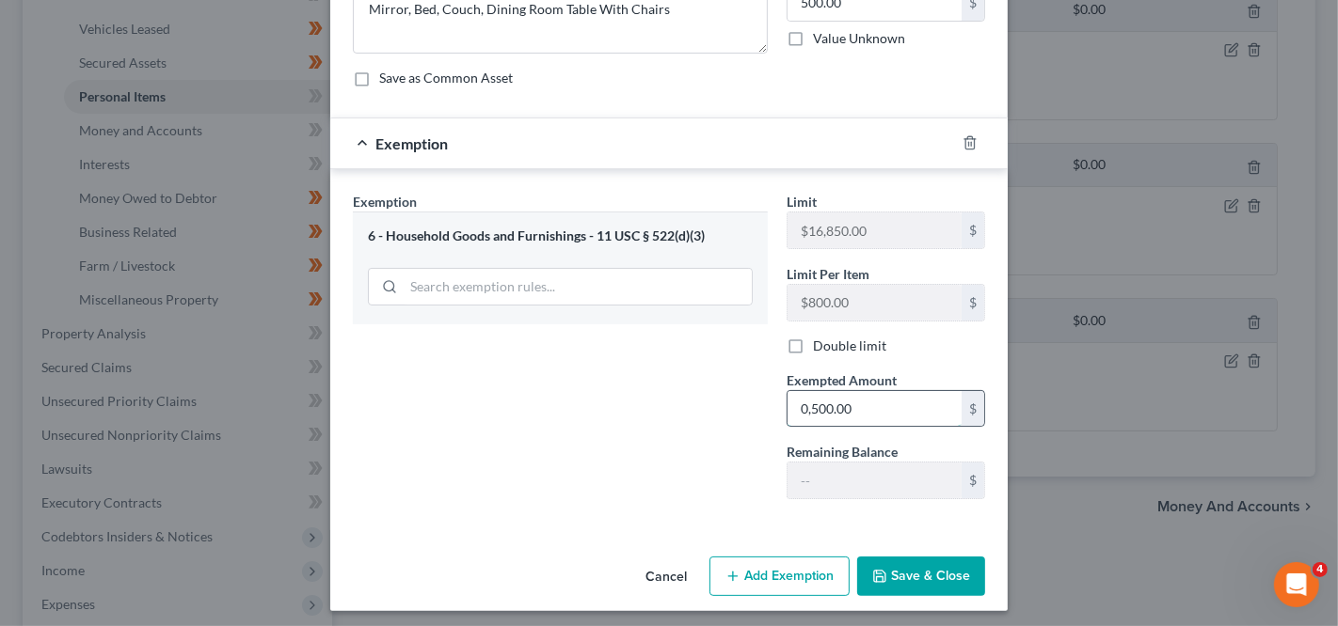
click at [824, 401] on input "0,500.00" at bounding box center [874, 409] width 174 height 36
paste input "text"
type input "500.00"
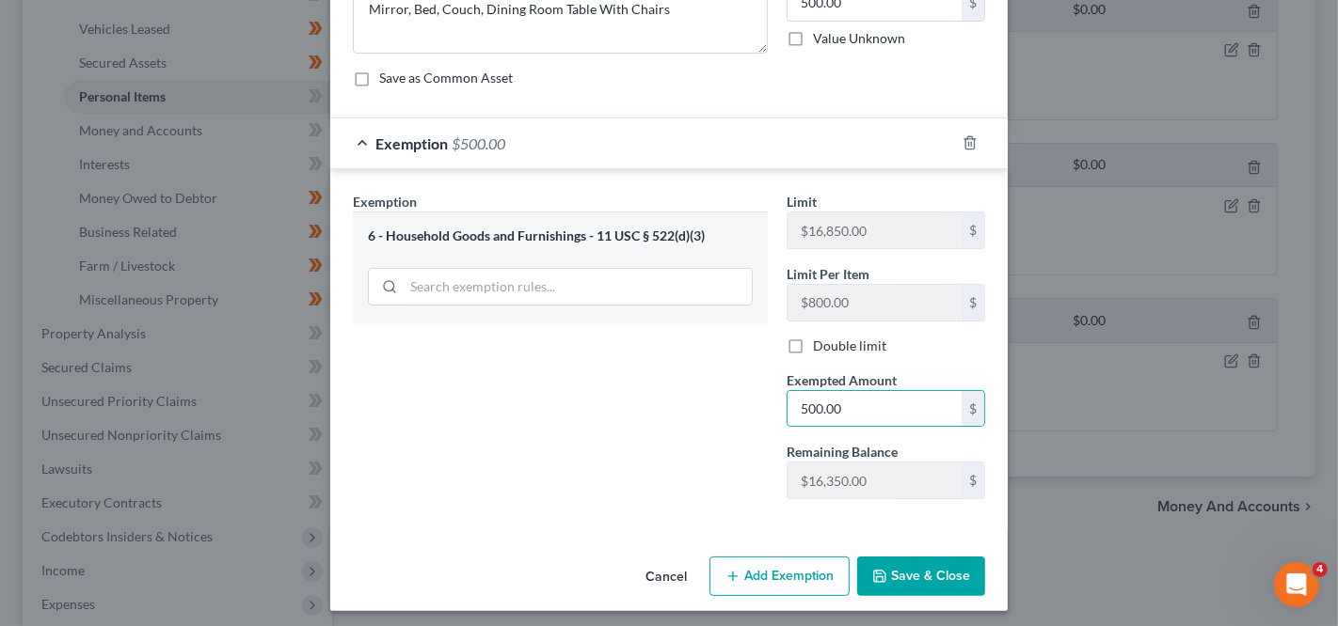
click at [942, 578] on button "Save & Close" at bounding box center [921, 577] width 128 height 40
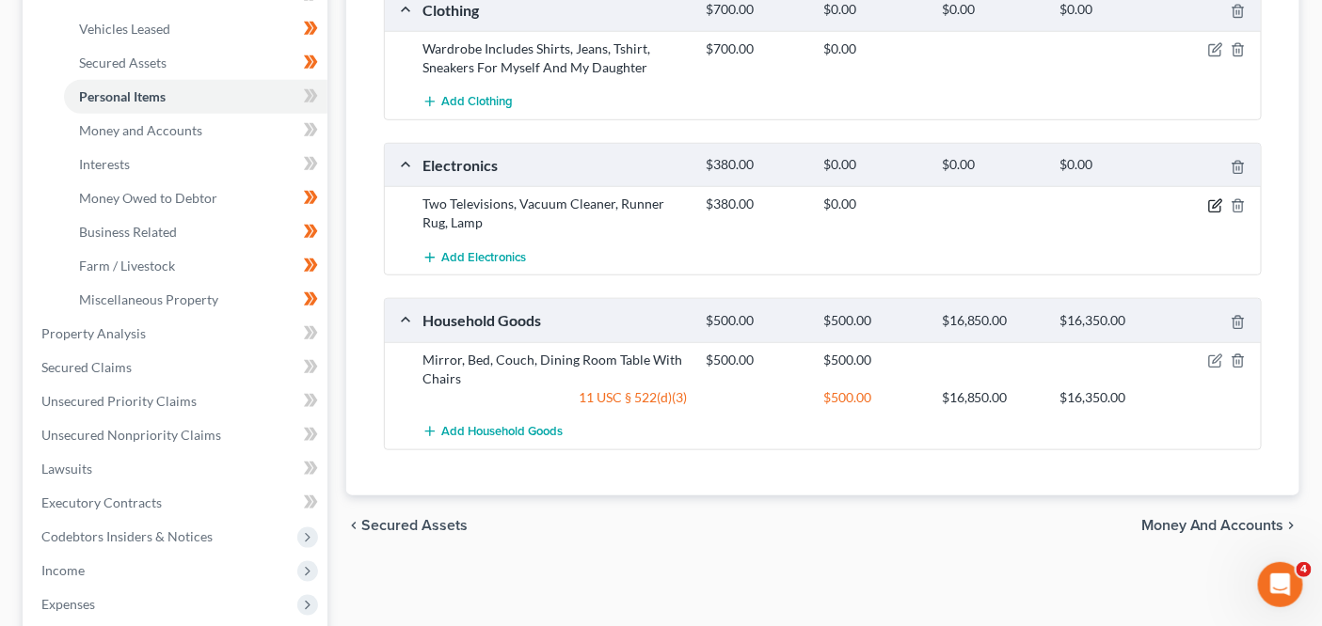
click at [1209, 204] on icon "button" at bounding box center [1215, 205] width 15 height 15
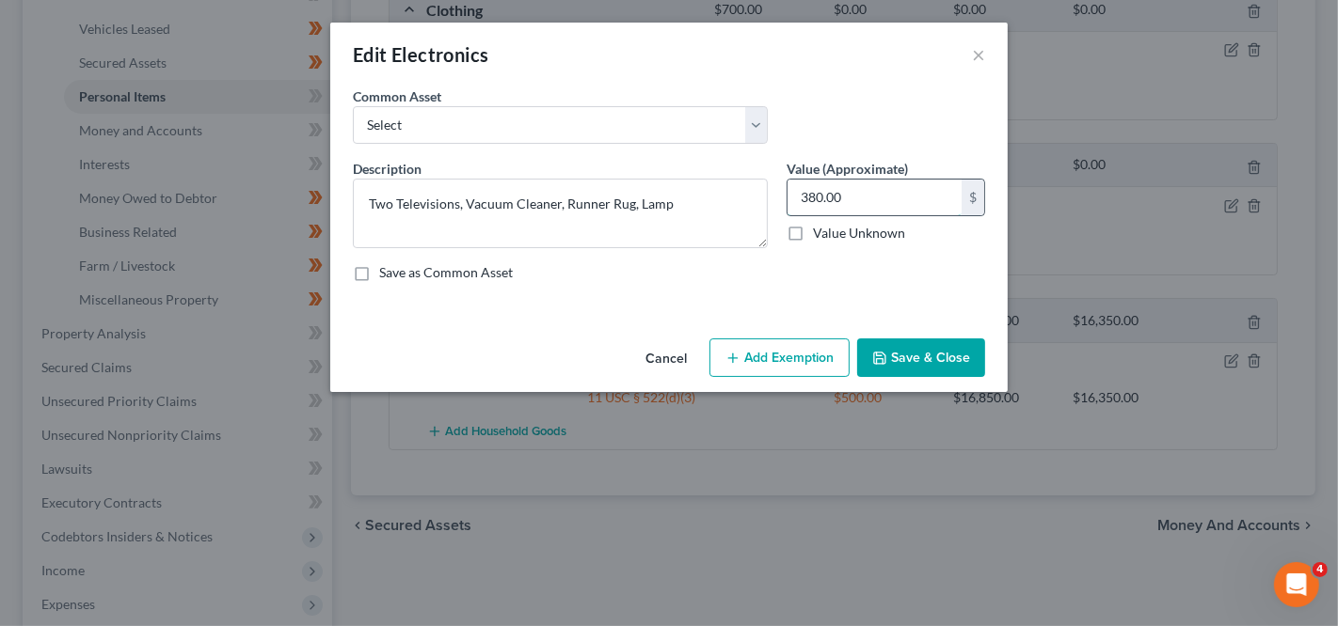
click at [832, 204] on input "380.00" at bounding box center [874, 198] width 174 height 36
click at [722, 206] on textarea "Two Televisions, Vacuum Cleaner, Runner Rug, Lamp" at bounding box center [560, 214] width 415 height 70
type textarea "Two Televisions, Vacuum Cleaner, Runner Rug, Cellphones"
click at [859, 208] on input "380.00" at bounding box center [874, 198] width 174 height 36
type input "450"
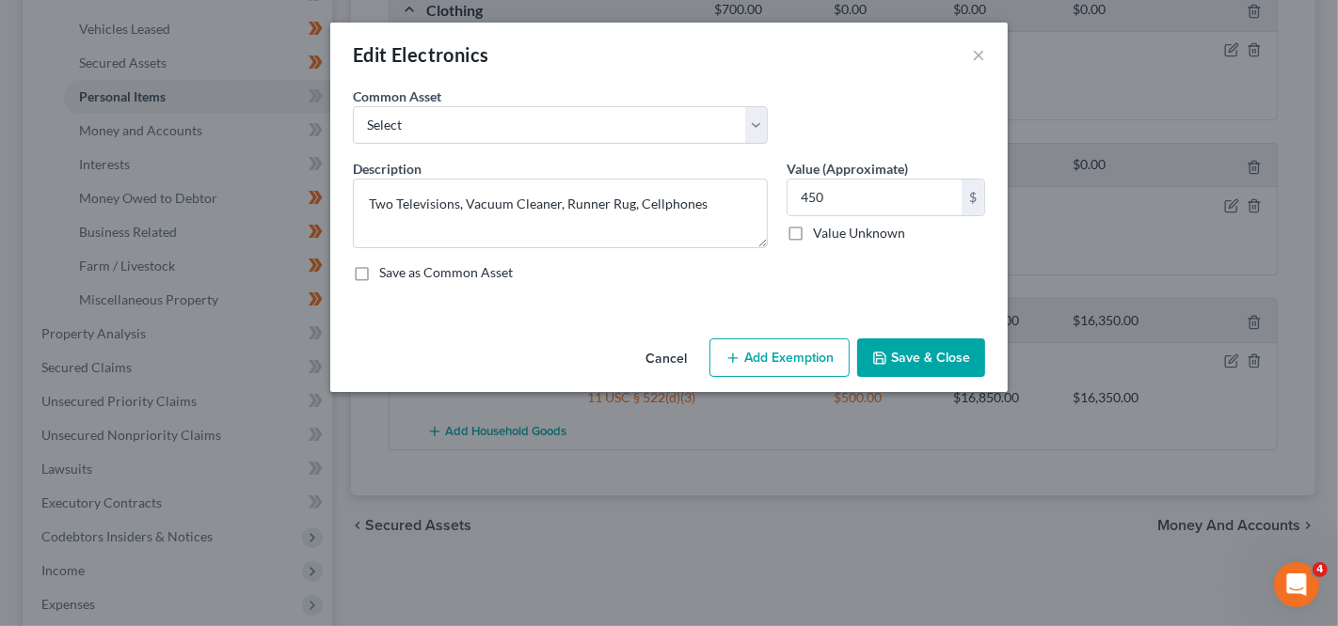
click at [802, 348] on button "Add Exemption" at bounding box center [779, 359] width 140 height 40
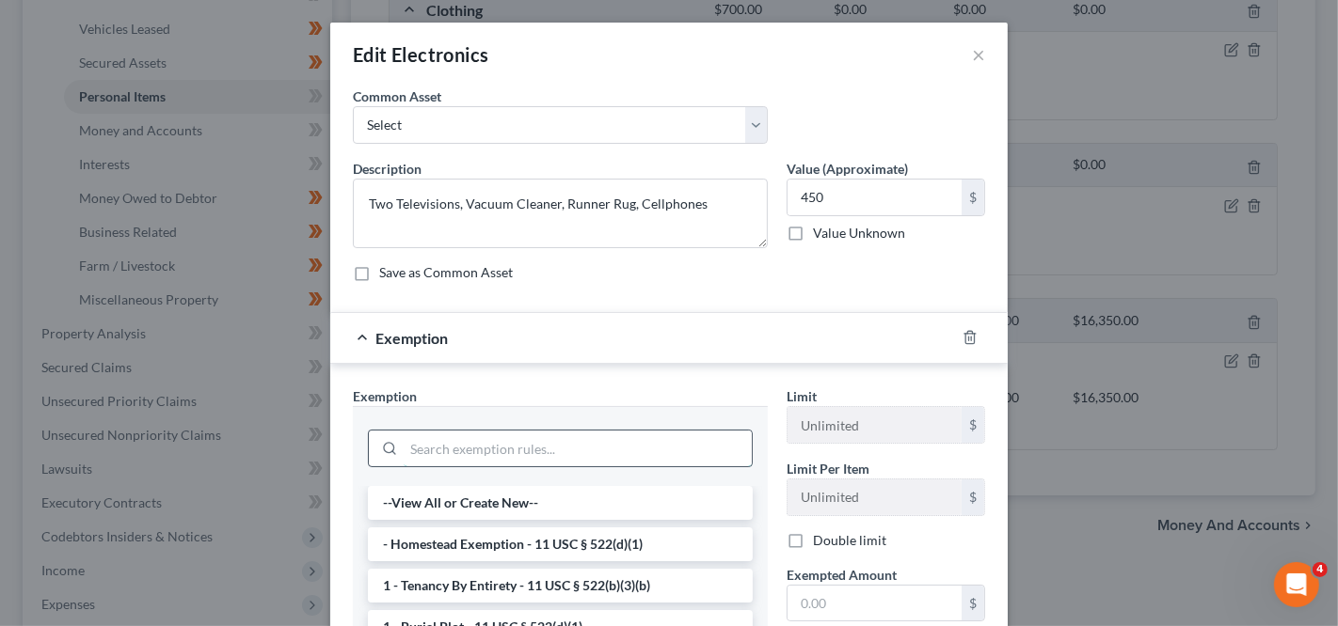
click at [620, 449] on input "search" at bounding box center [578, 449] width 348 height 36
click at [554, 434] on input "search" at bounding box center [578, 449] width 348 height 36
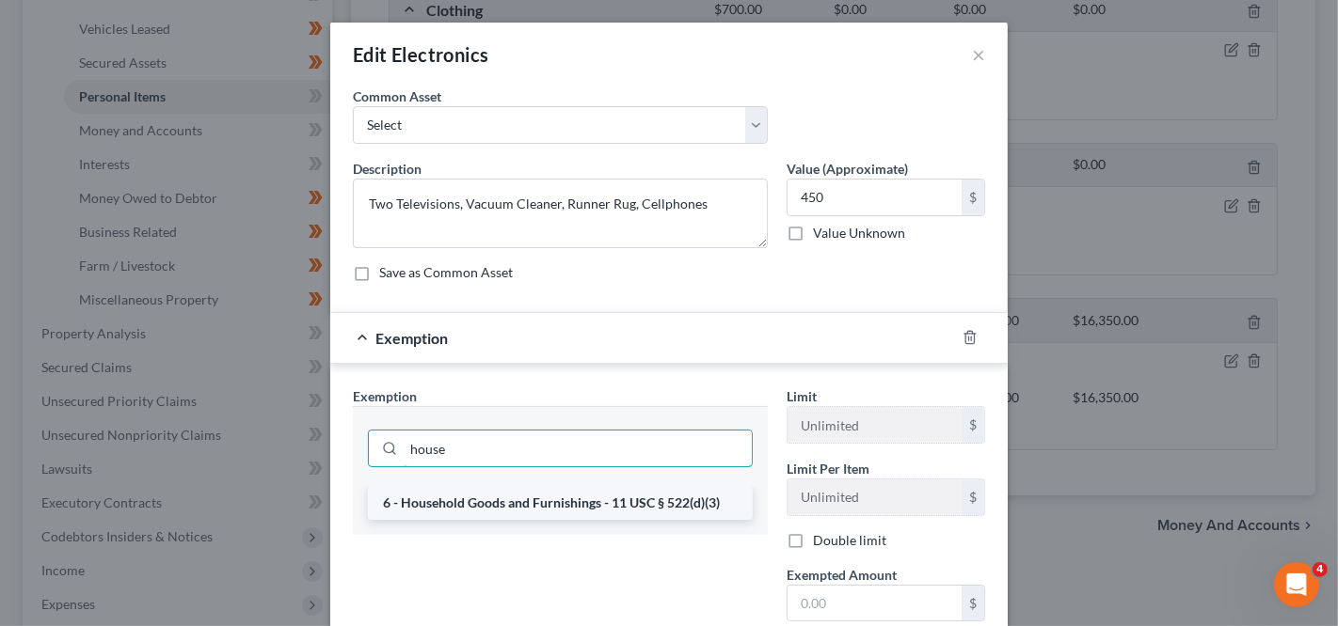
type input "house"
click at [493, 493] on li "6 - Household Goods and Furnishings - 11 USC § 522(d)(3)" at bounding box center [560, 503] width 385 height 34
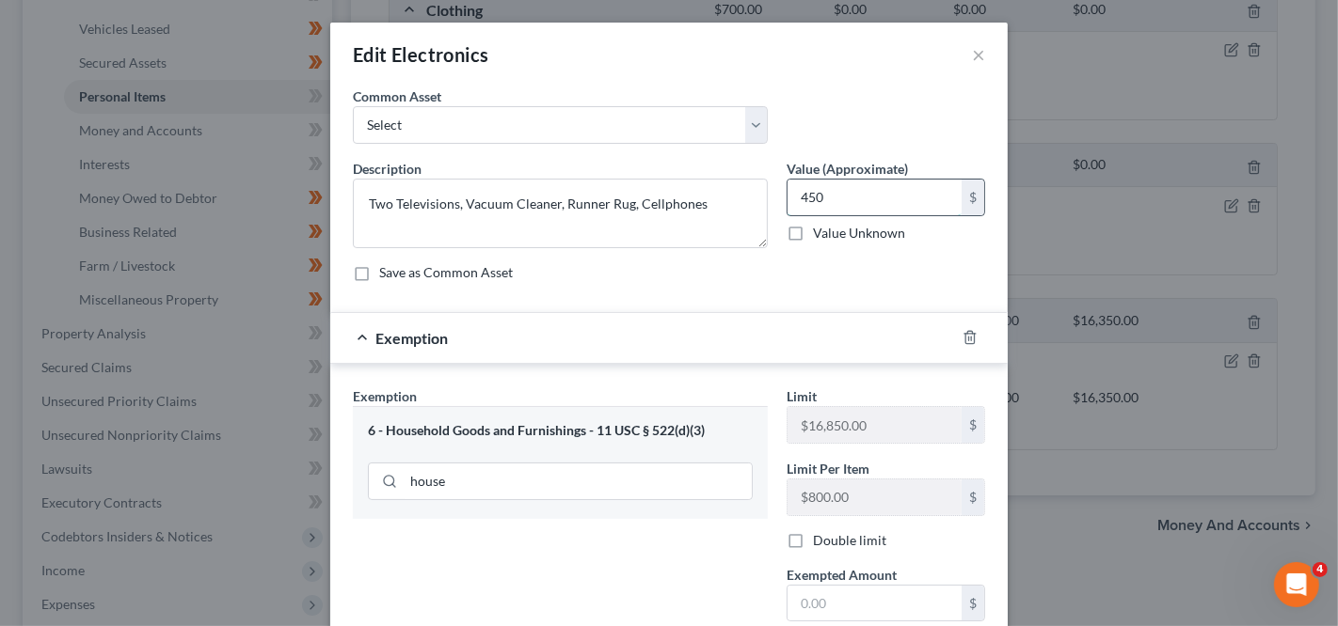
click at [876, 210] on input "450" at bounding box center [874, 198] width 174 height 36
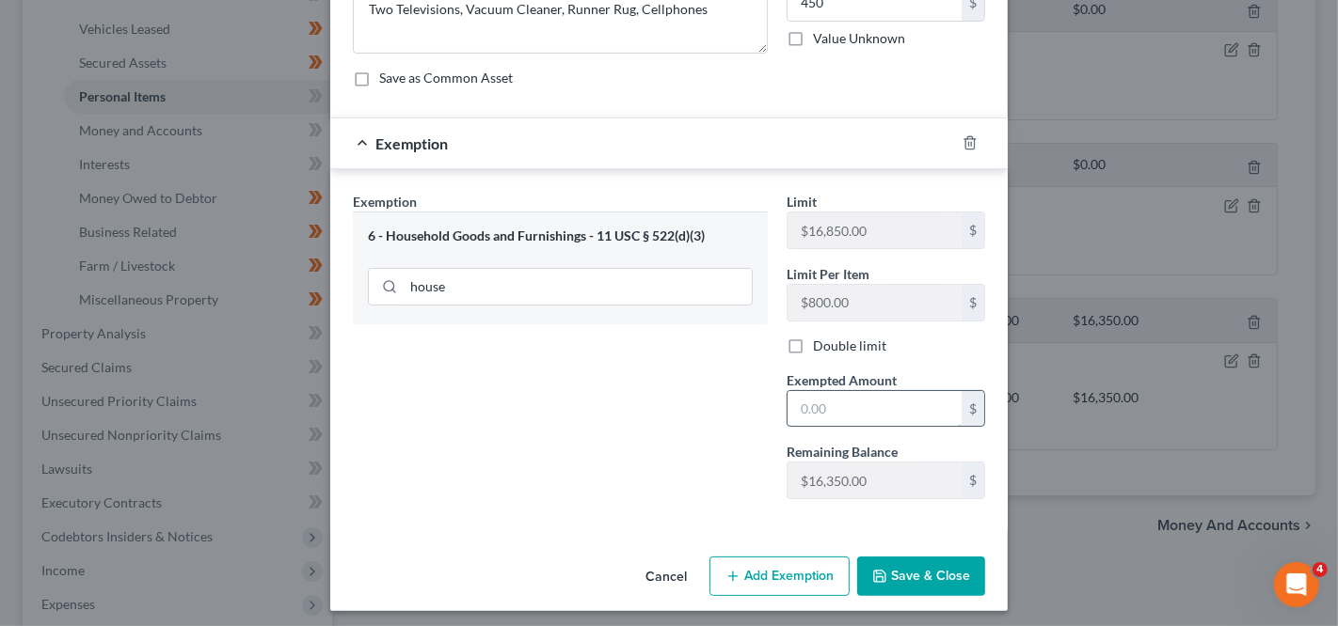
click at [810, 402] on input "text" at bounding box center [874, 409] width 174 height 36
paste input "450"
type input "450"
click at [884, 565] on button "Save & Close" at bounding box center [921, 577] width 128 height 40
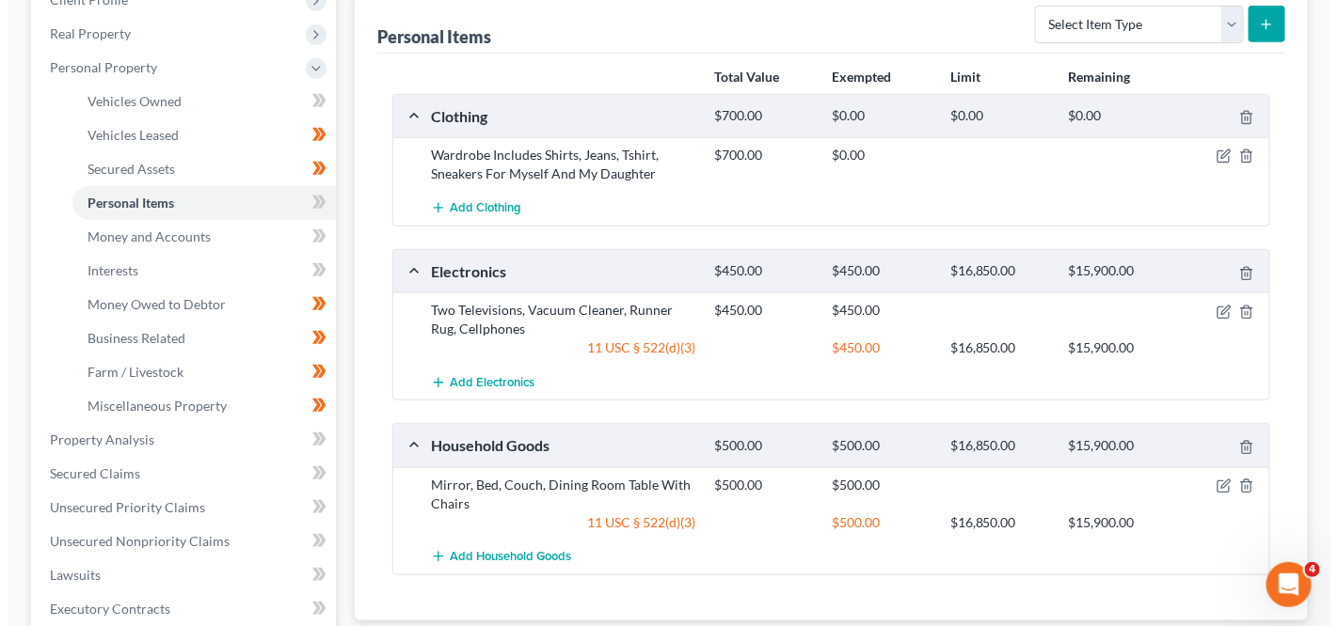
scroll to position [203, 0]
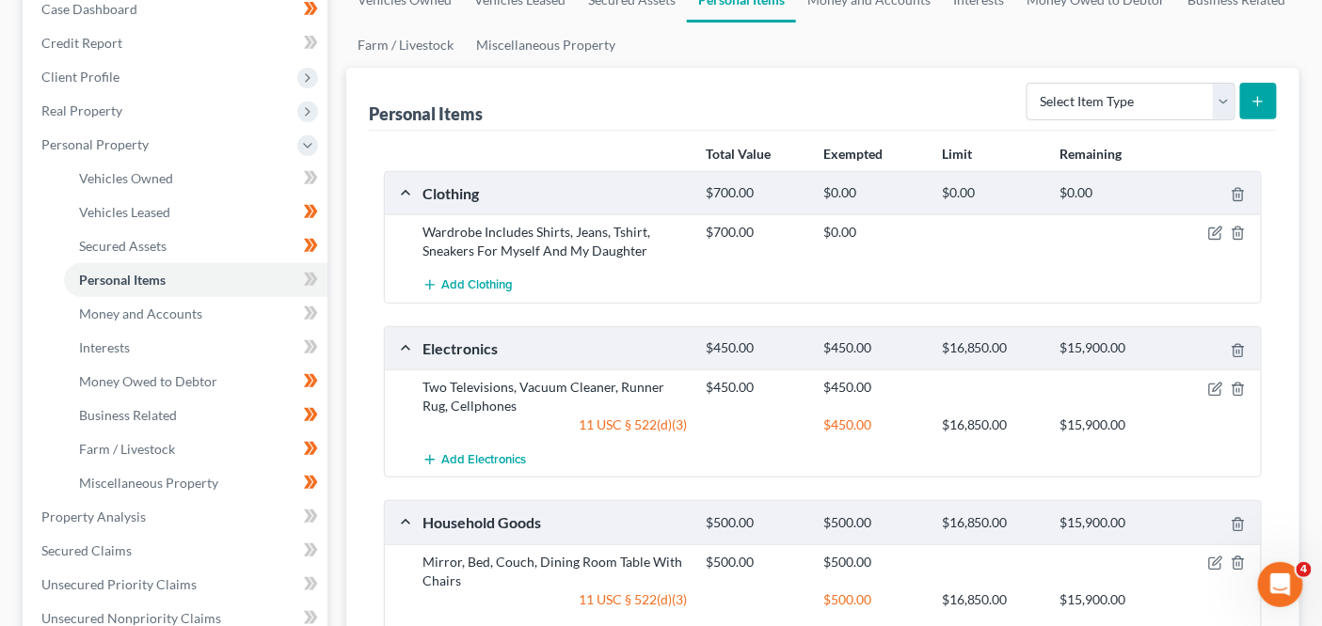
click at [1218, 238] on div "$700.00 $0.00" at bounding box center [979, 242] width 566 height 38
click at [1218, 235] on icon "button" at bounding box center [1215, 233] width 15 height 15
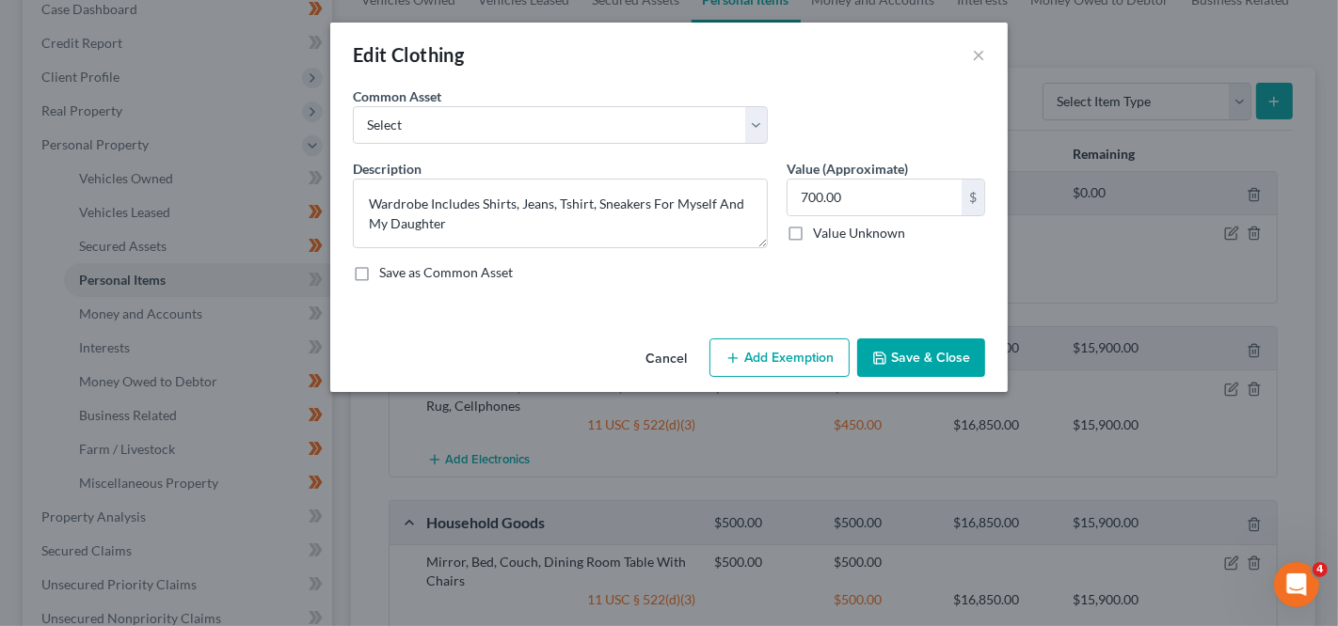
click at [733, 347] on button "Add Exemption" at bounding box center [779, 359] width 140 height 40
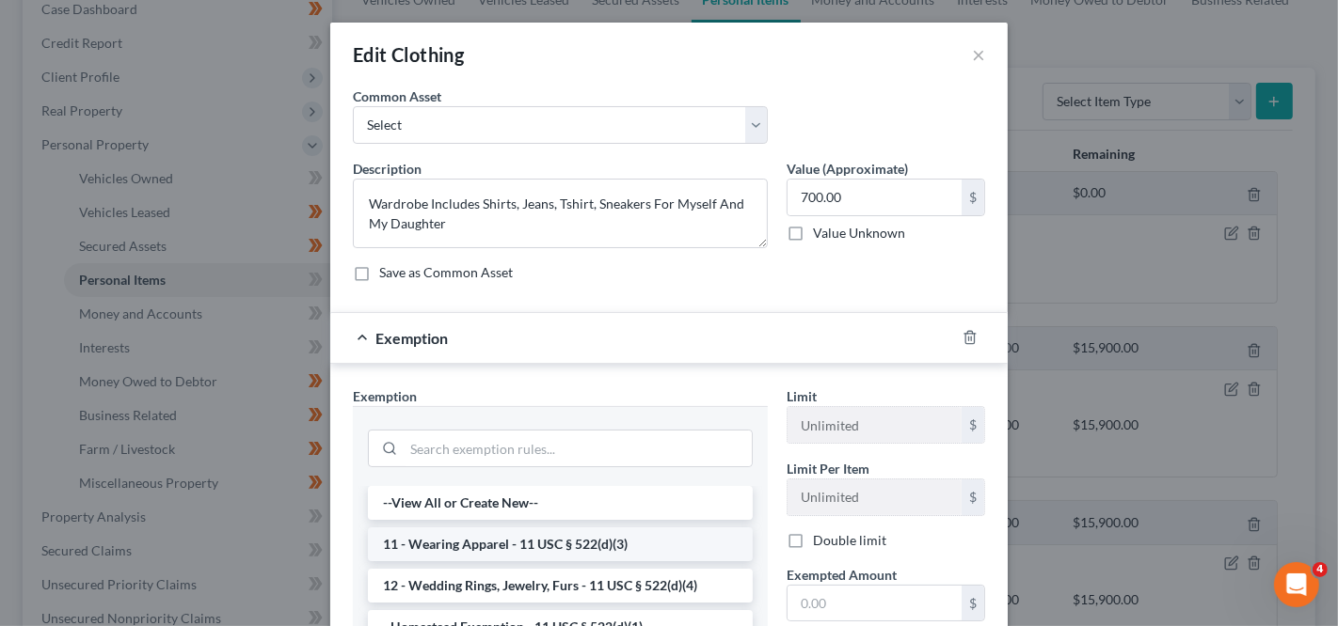
click at [674, 528] on li "11 - Wearing Apparel - 11 USC § 522(d)(3)" at bounding box center [560, 545] width 385 height 34
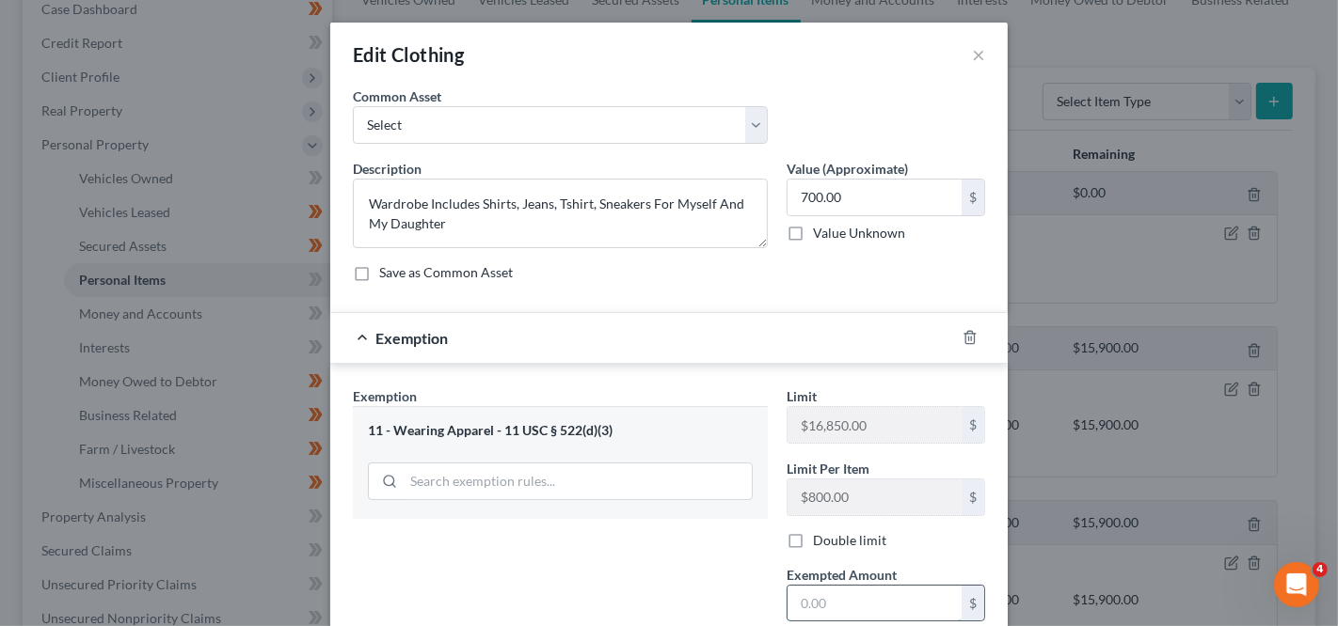
click at [846, 606] on input "text" at bounding box center [874, 604] width 174 height 36
type input "700"
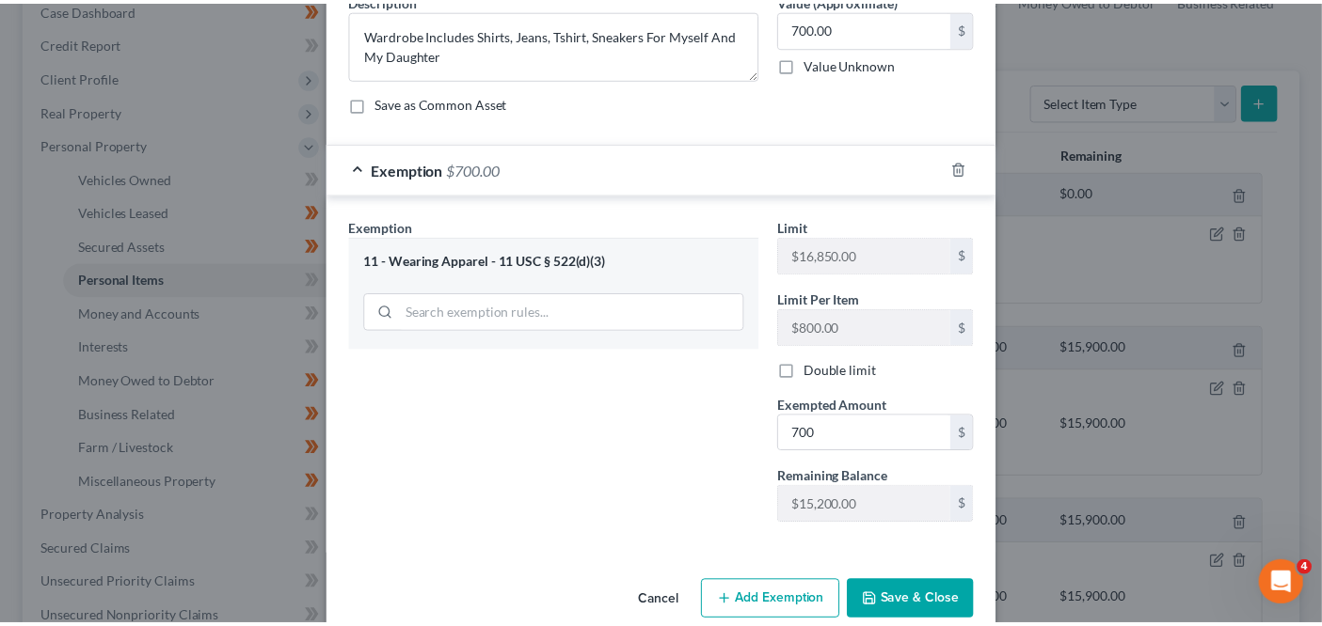
scroll to position [195, 0]
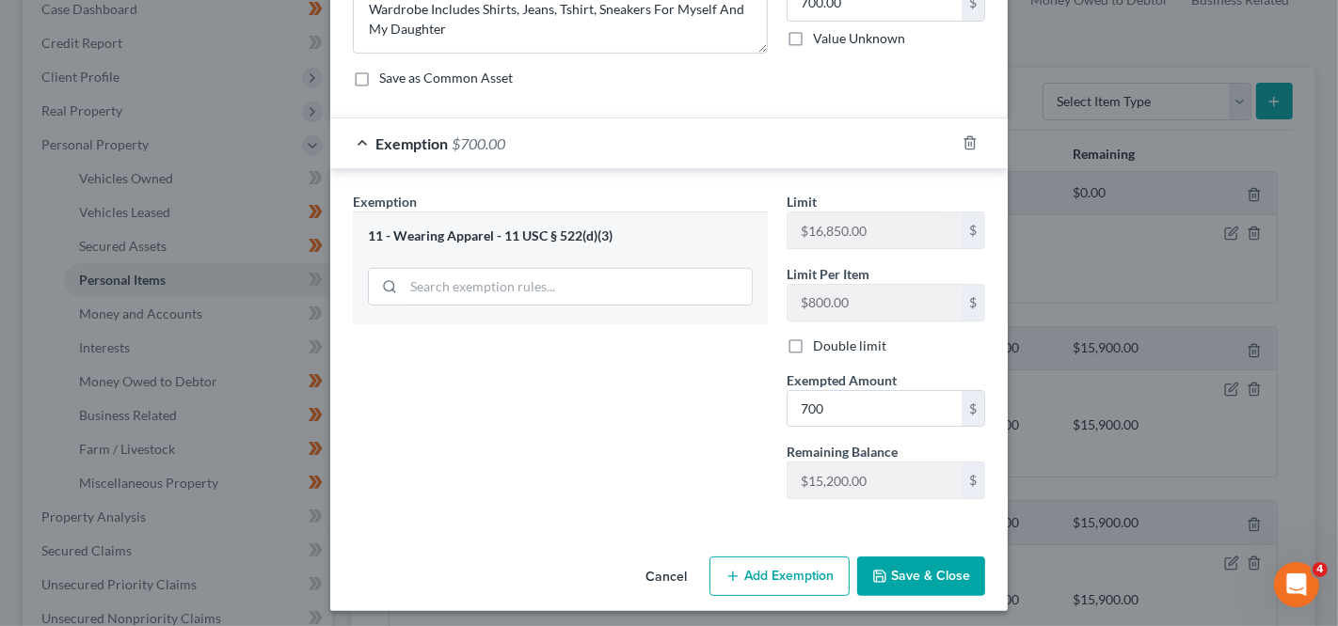
click at [950, 581] on button "Save & Close" at bounding box center [921, 577] width 128 height 40
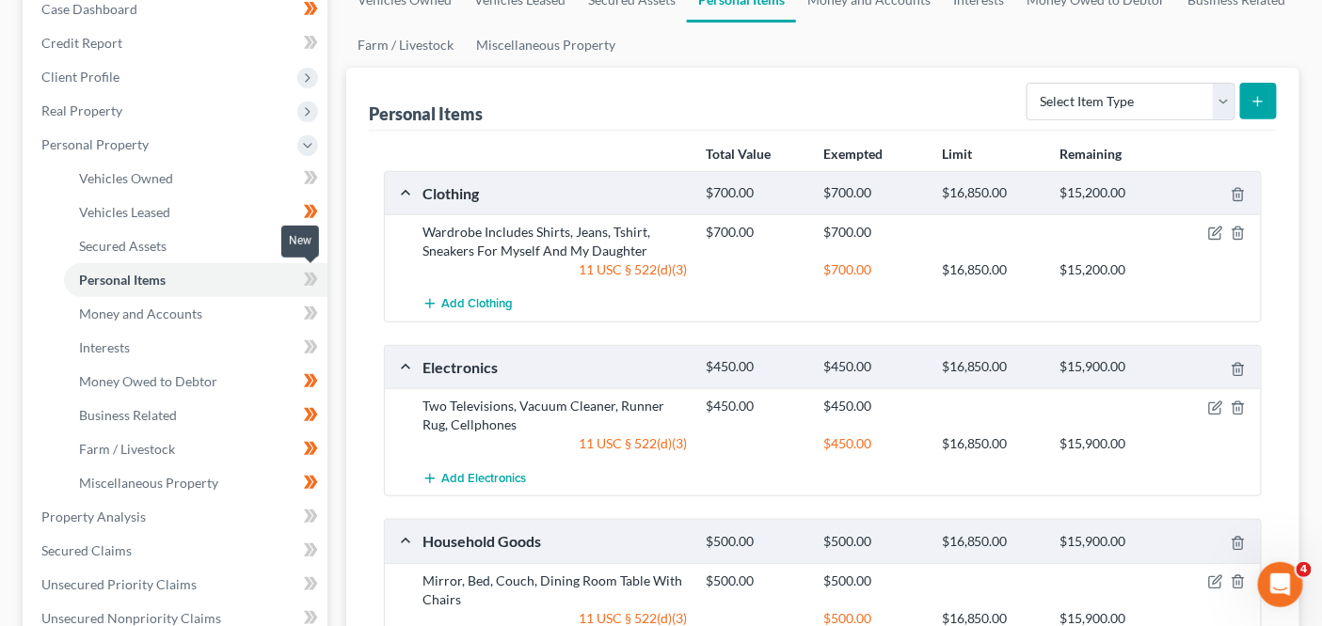
click at [315, 280] on icon at bounding box center [311, 280] width 14 height 24
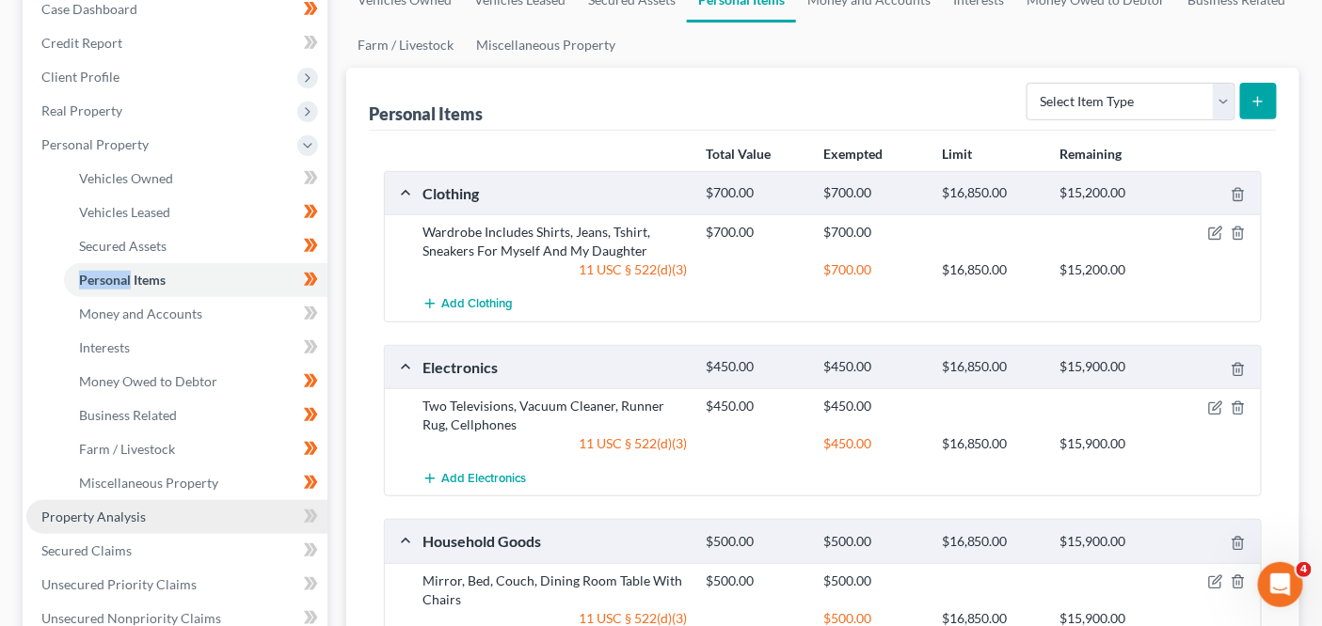
click at [183, 523] on link "Property Analysis" at bounding box center [176, 517] width 301 height 34
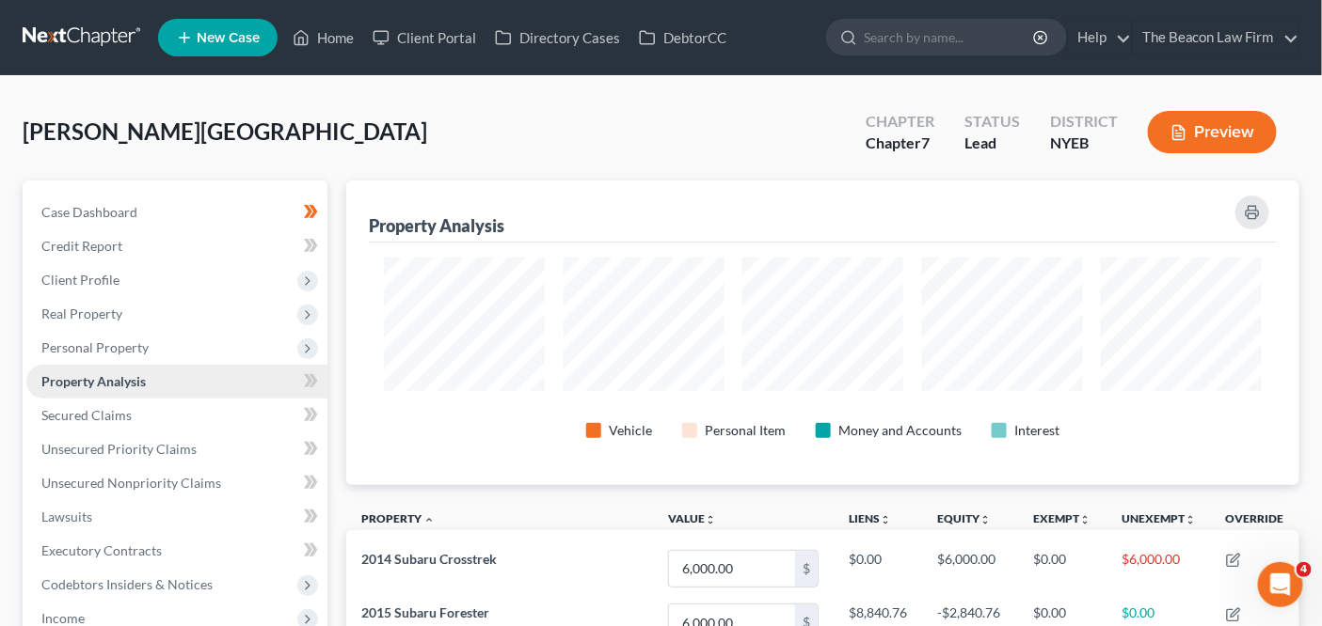
click at [225, 380] on link "Property Analysis" at bounding box center [176, 382] width 301 height 34
click at [213, 360] on span "Personal Property" at bounding box center [176, 348] width 301 height 34
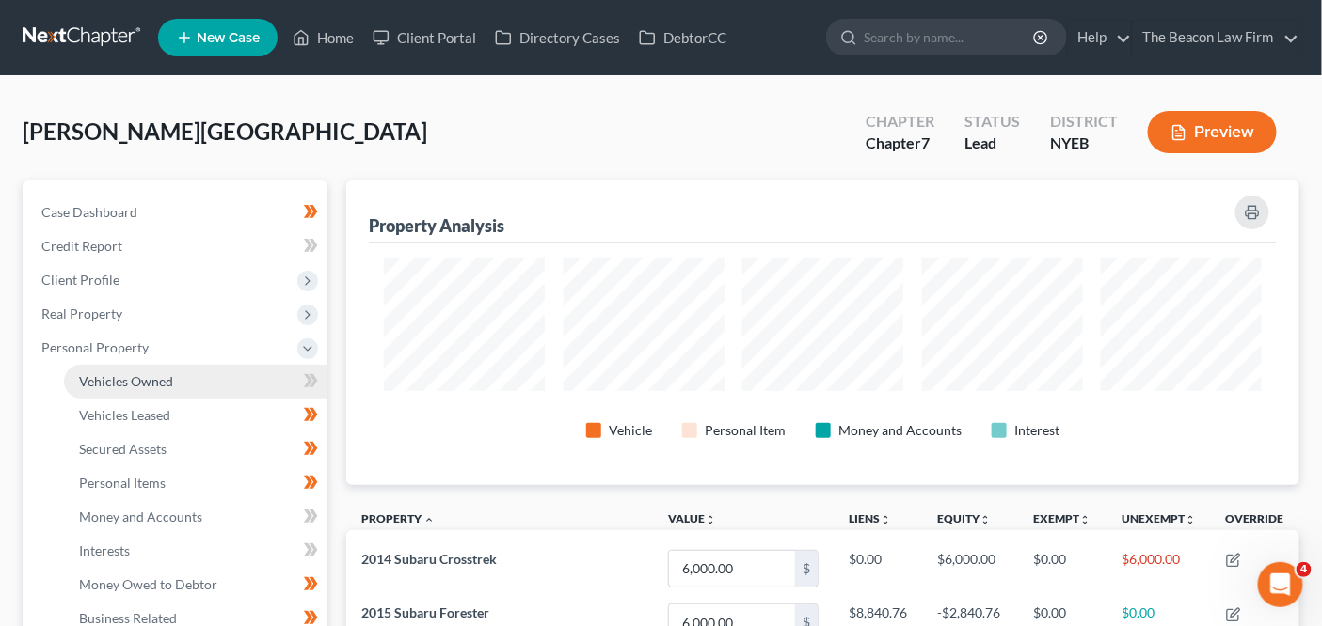
click at [209, 377] on link "Vehicles Owned" at bounding box center [195, 382] width 263 height 34
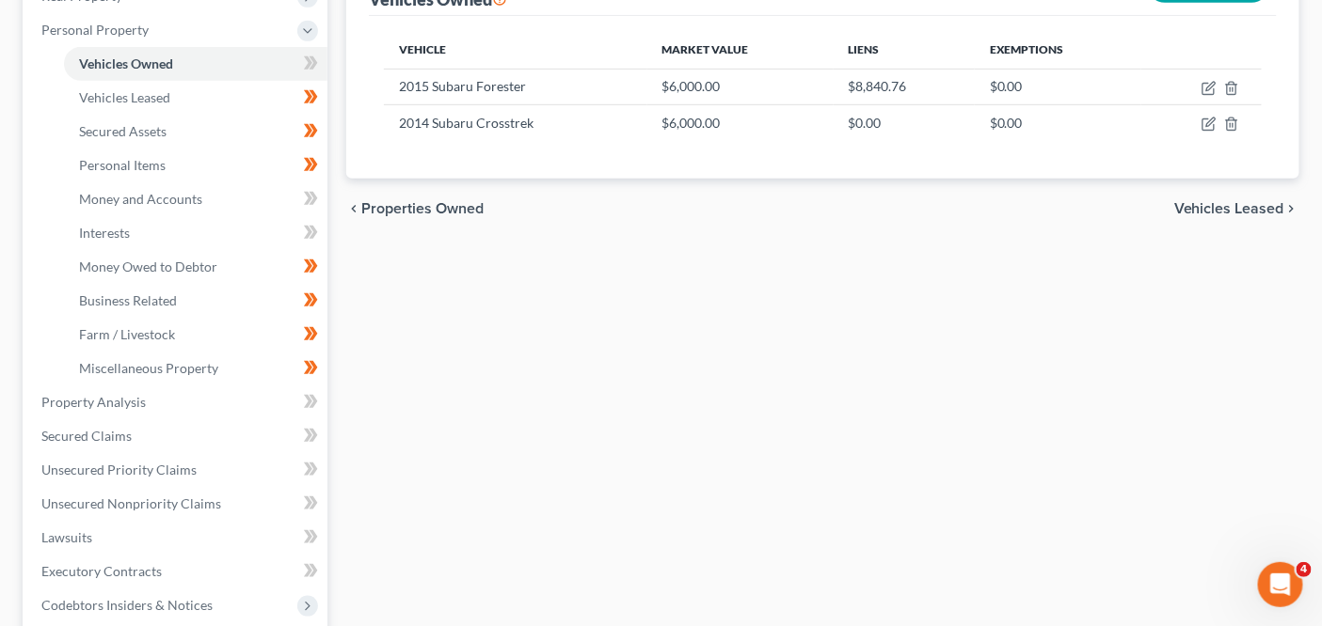
scroll to position [323, 0]
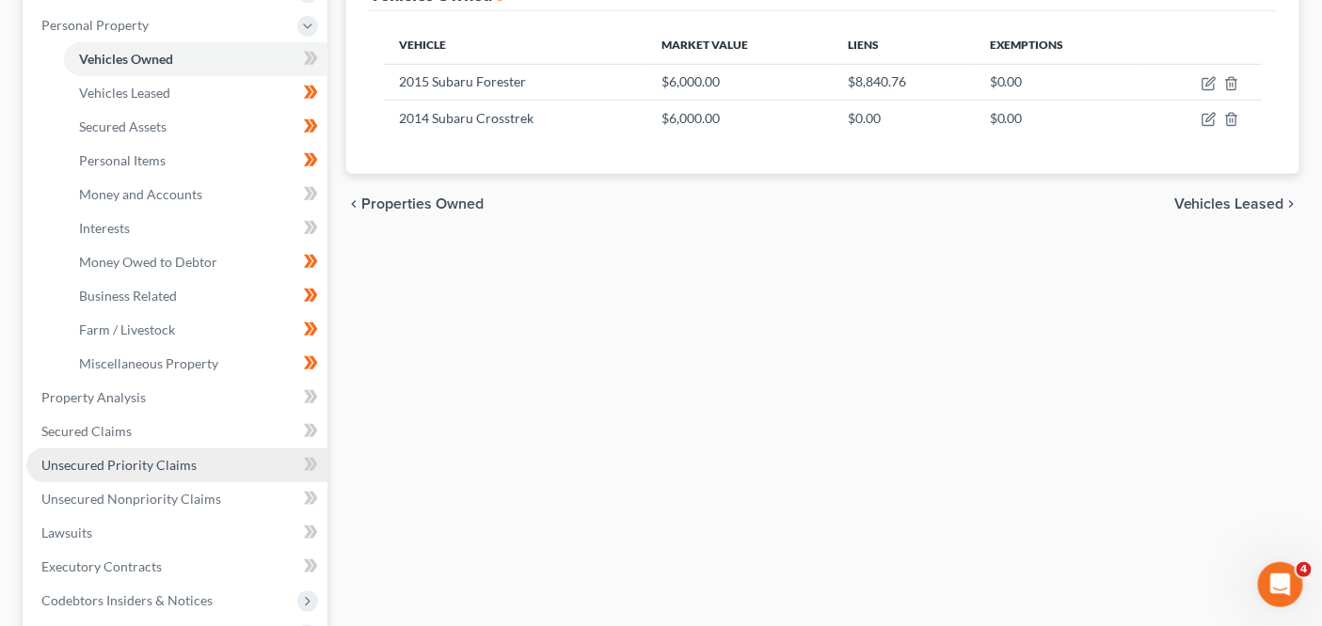
click at [247, 465] on link "Unsecured Priority Claims" at bounding box center [176, 466] width 301 height 34
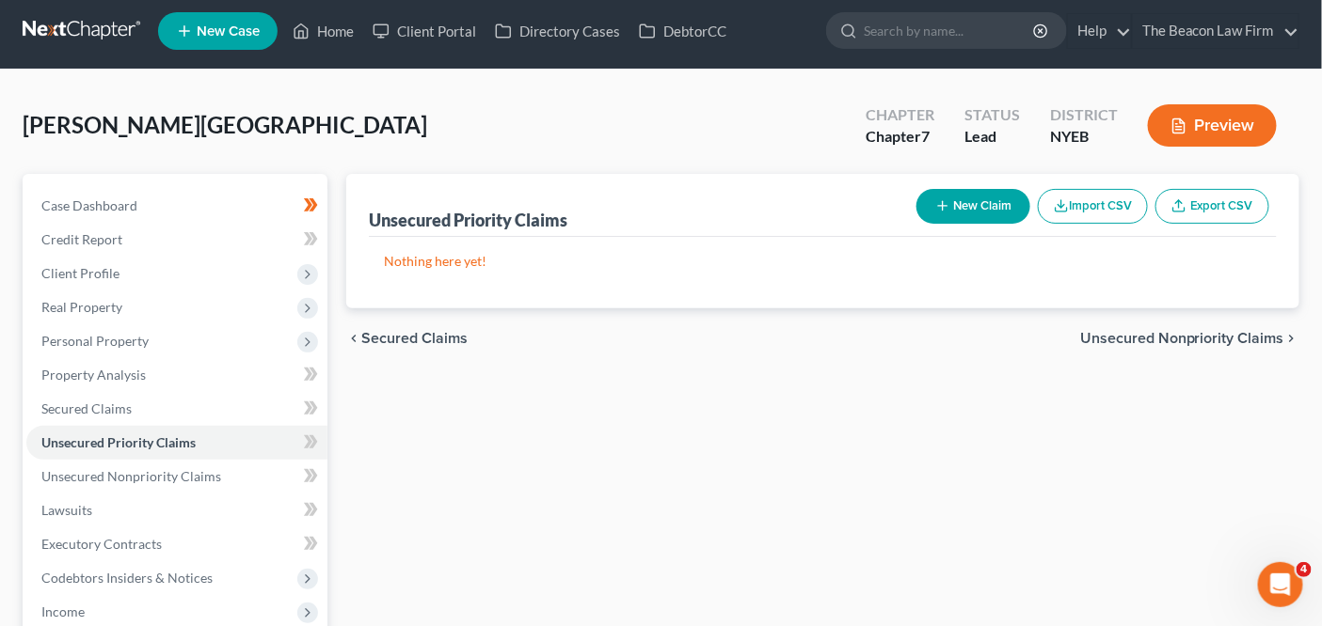
scroll to position [370, 0]
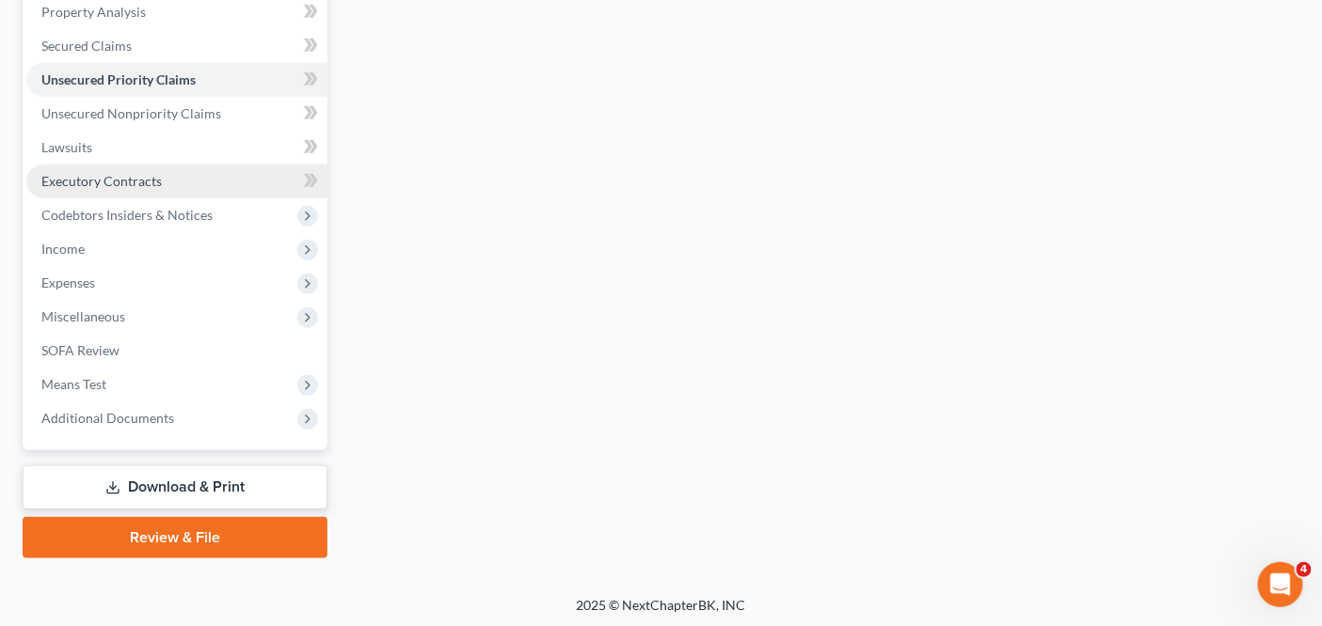
click at [98, 165] on link "Executory Contracts" at bounding box center [176, 182] width 301 height 34
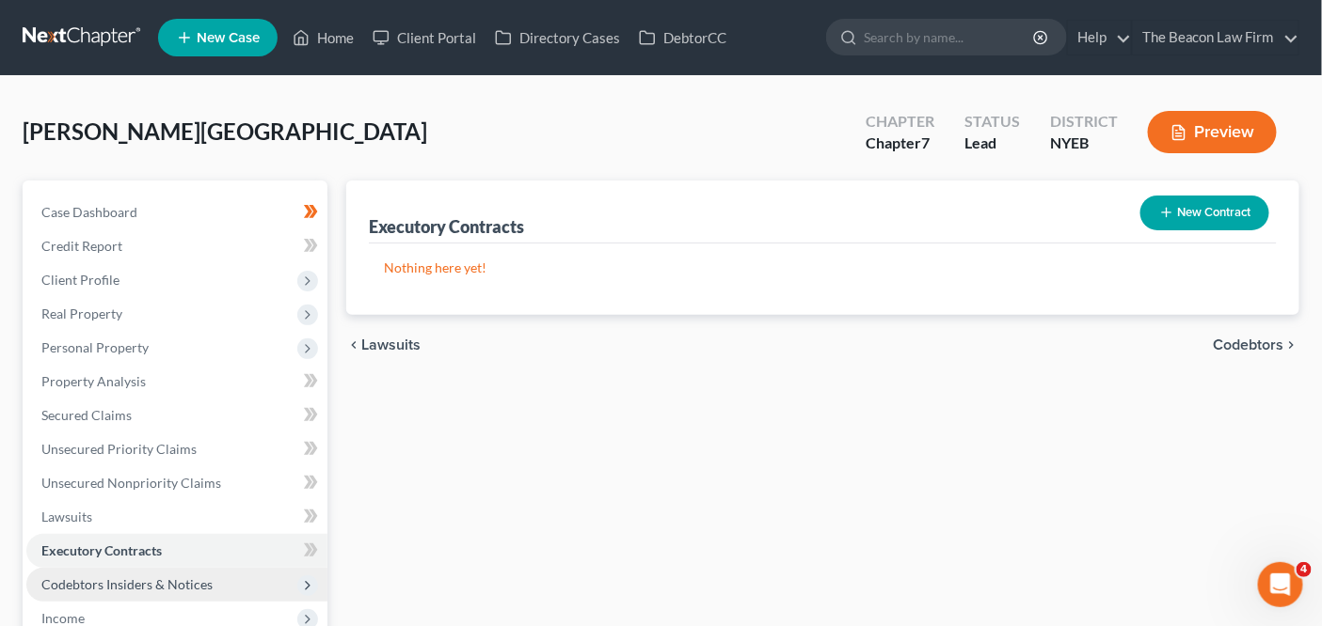
click at [181, 585] on span "Codebtors Insiders & Notices" at bounding box center [126, 585] width 171 height 16
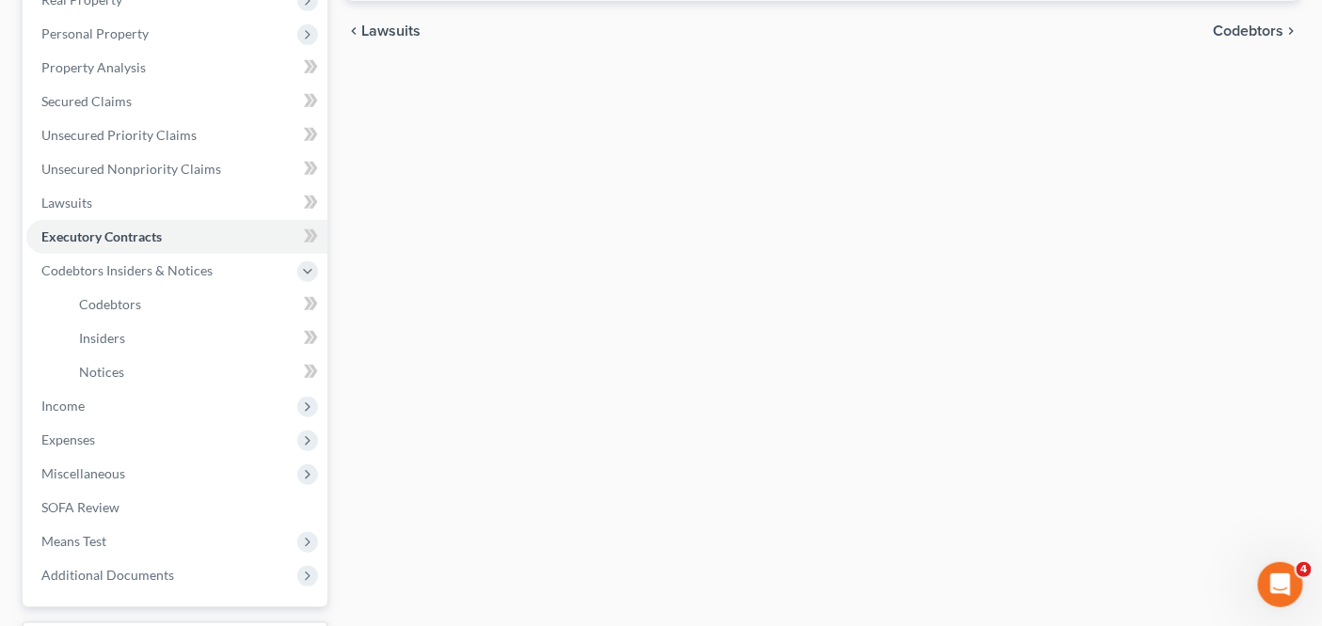
scroll to position [367, 0]
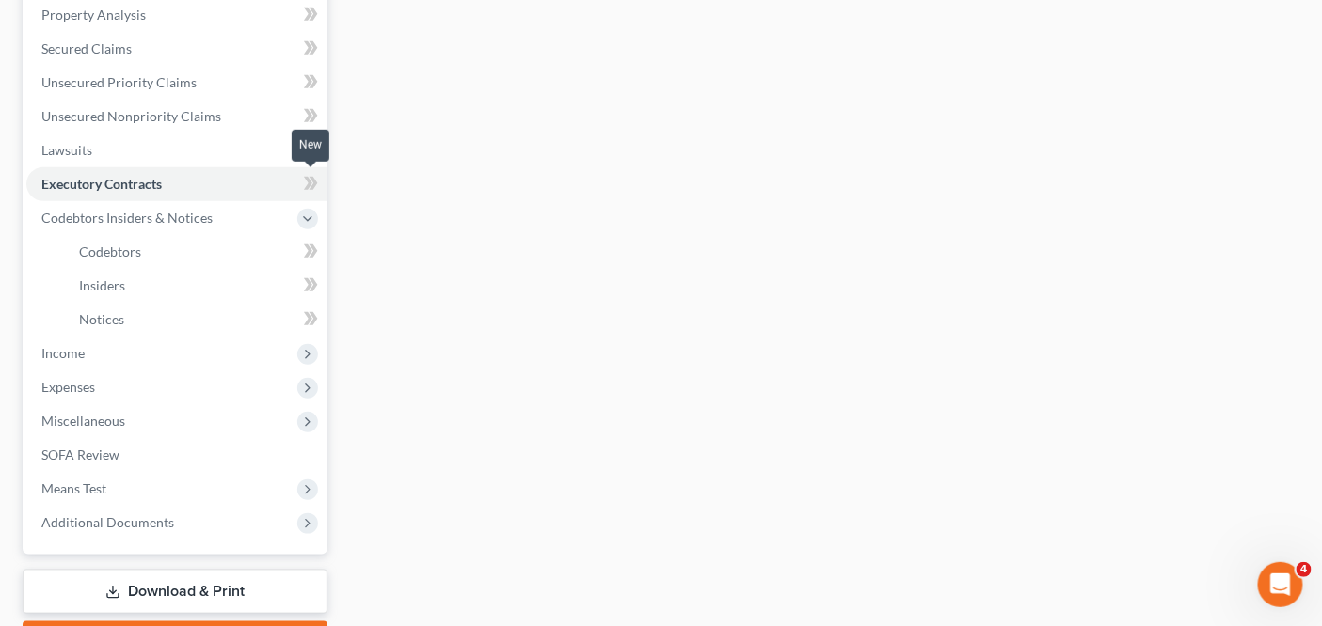
click at [304, 182] on icon at bounding box center [311, 184] width 14 height 24
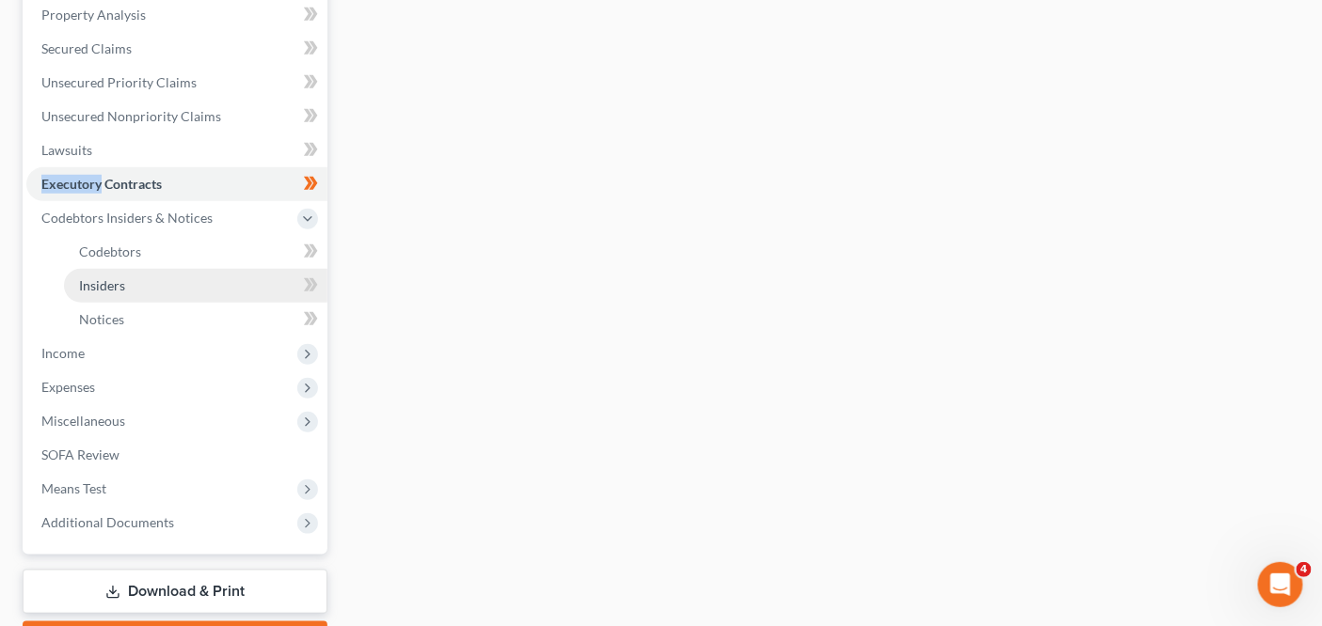
click at [259, 271] on link "Insiders" at bounding box center [195, 286] width 263 height 34
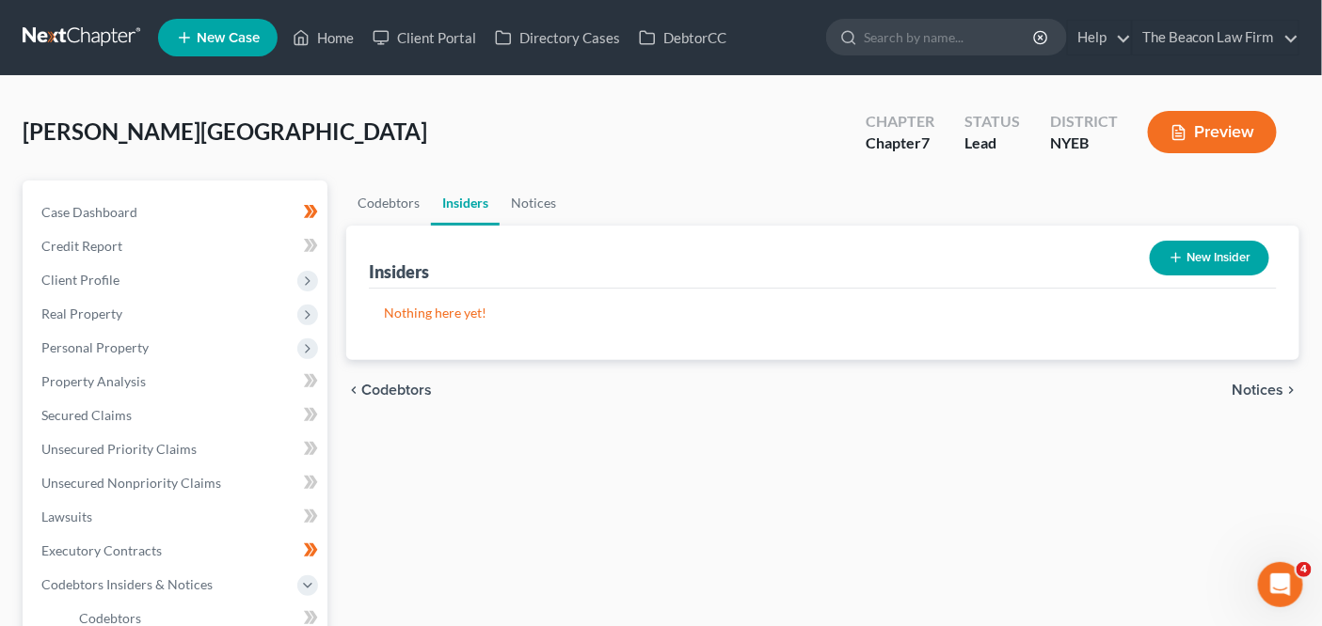
drag, startPoint x: 1251, startPoint y: 404, endPoint x: 1254, endPoint y: 392, distance: 11.6
click at [1253, 398] on div "chevron_left Codebtors Notices chevron_right" at bounding box center [822, 390] width 953 height 60
click at [1254, 392] on span "Notices" at bounding box center [1258, 390] width 52 height 15
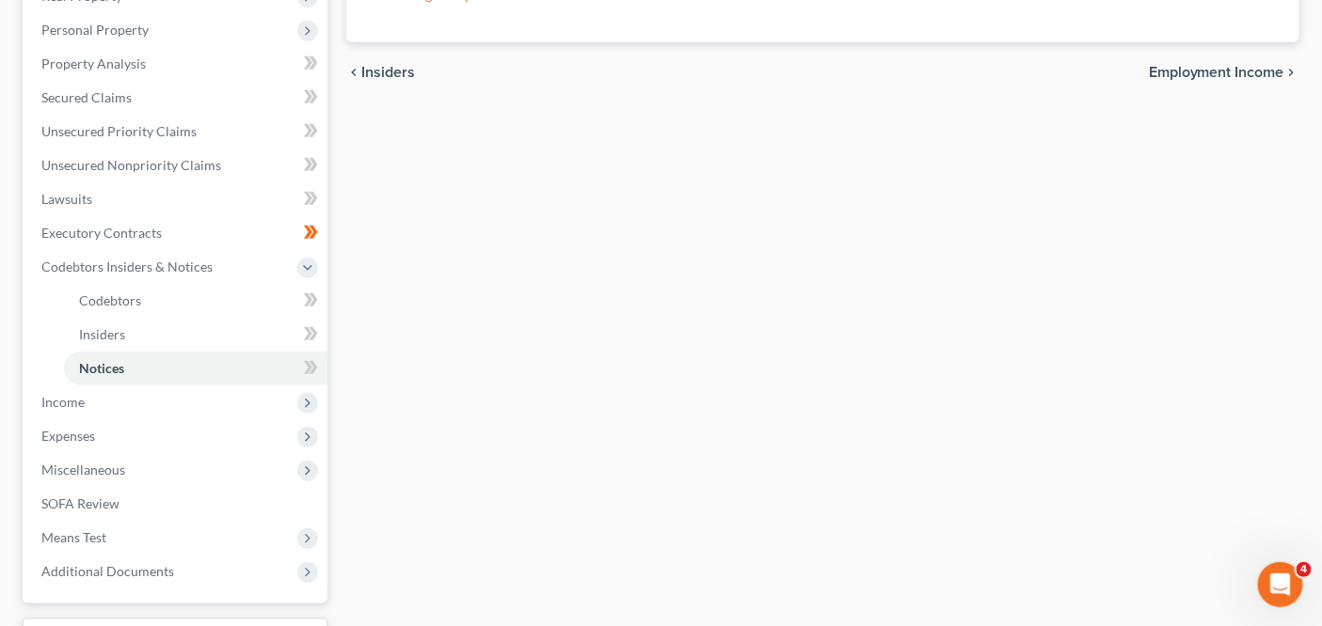
scroll to position [457, 0]
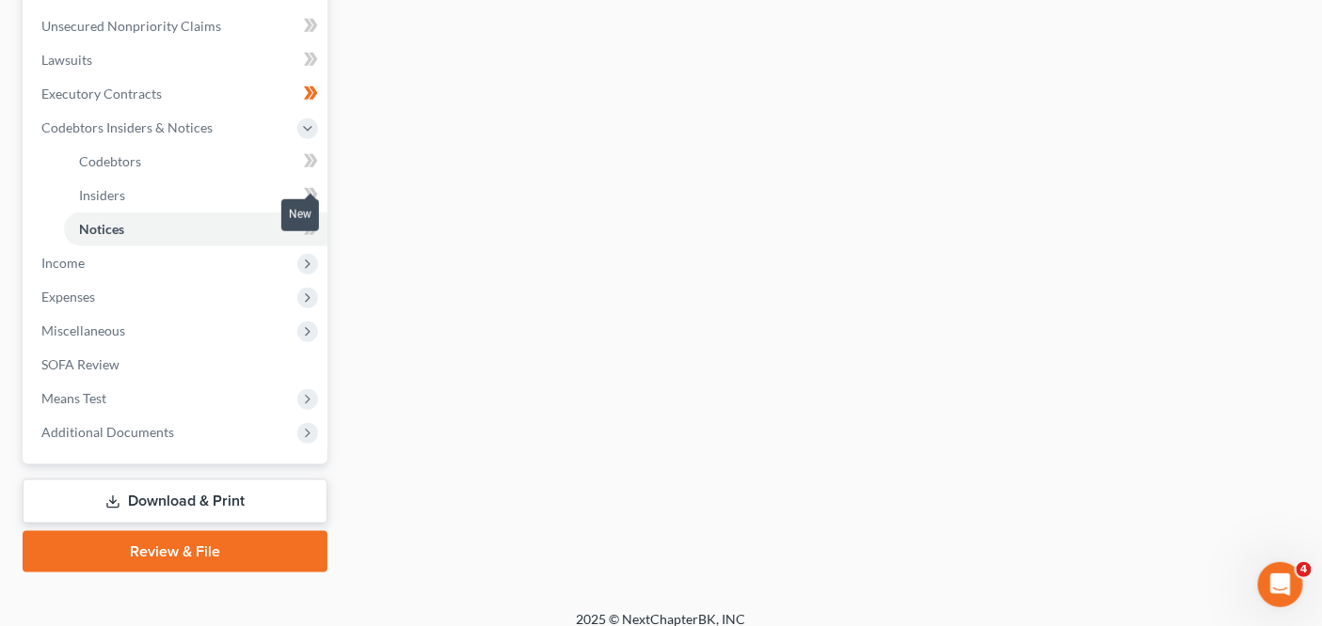
click at [310, 189] on icon at bounding box center [311, 195] width 14 height 24
click at [309, 232] on icon at bounding box center [311, 229] width 14 height 24
click at [219, 291] on span "Expenses" at bounding box center [176, 297] width 301 height 34
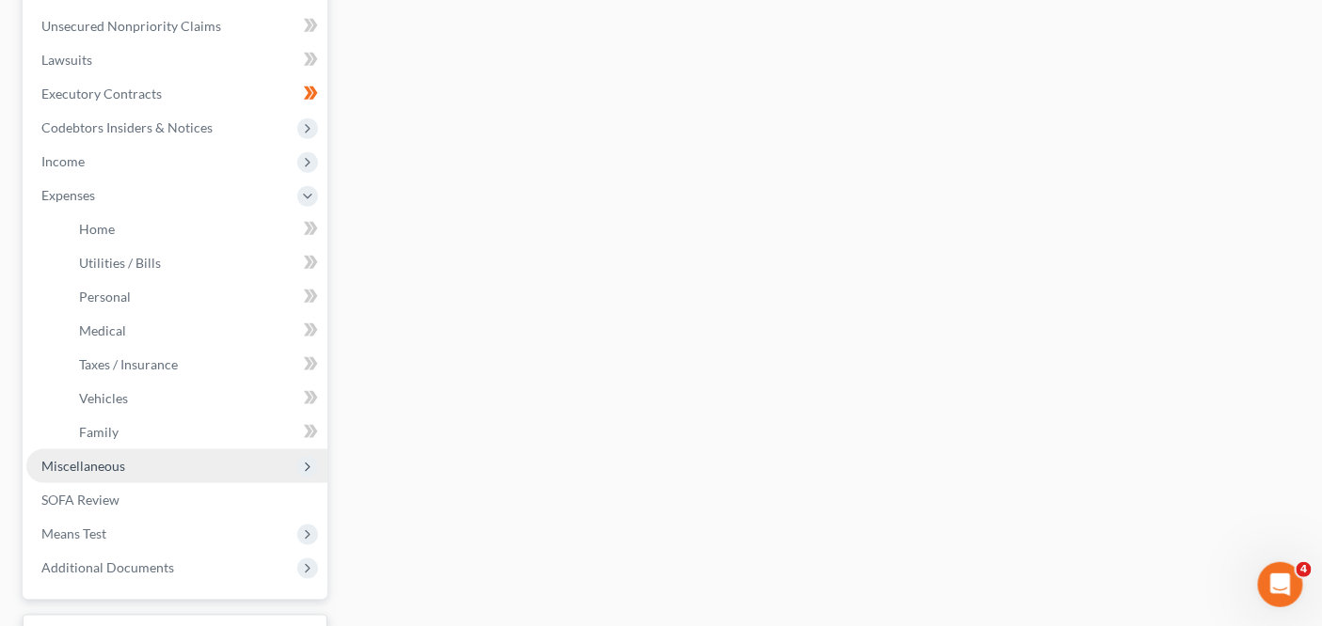
click at [119, 459] on span "Miscellaneous" at bounding box center [83, 466] width 84 height 16
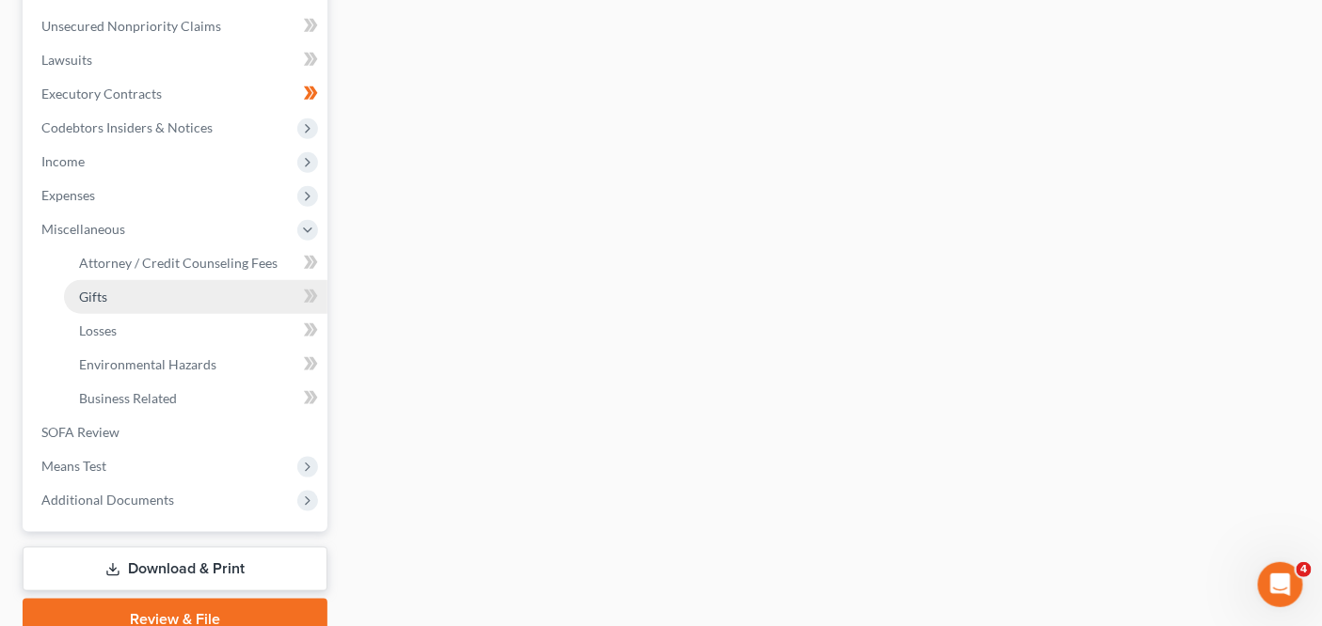
click at [189, 303] on link "Gifts" at bounding box center [195, 297] width 263 height 34
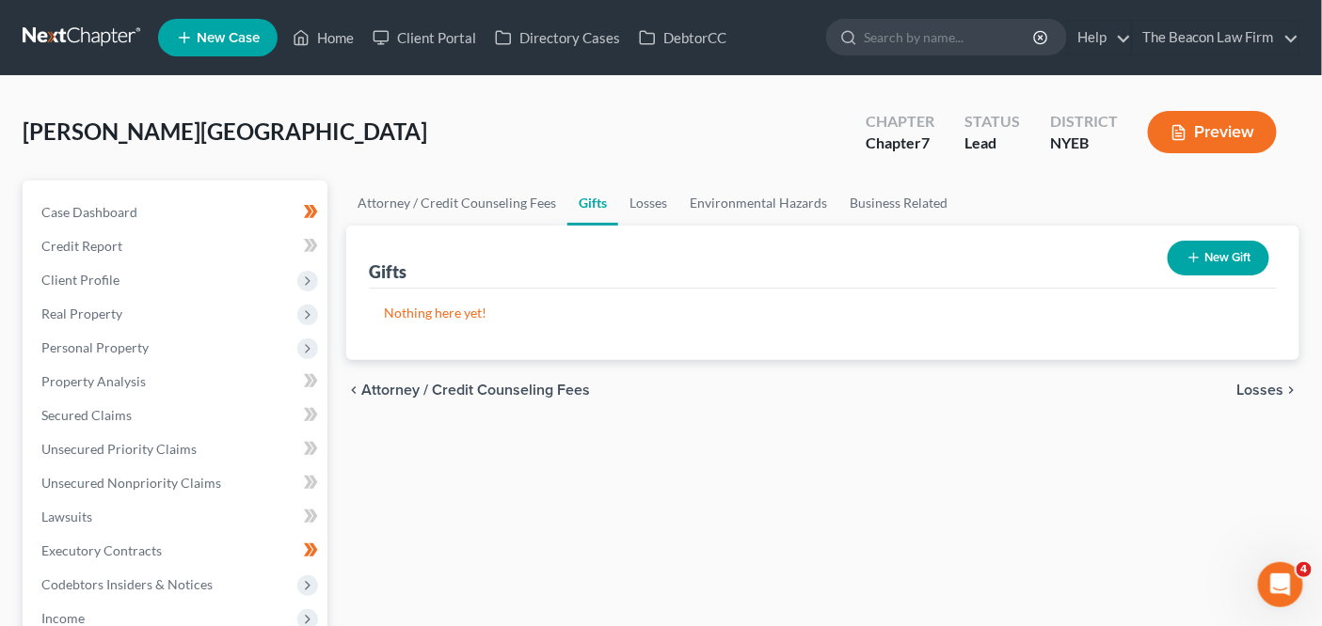
click at [610, 201] on link "Gifts" at bounding box center [592, 203] width 51 height 45
click at [651, 204] on link "Losses" at bounding box center [648, 203] width 60 height 45
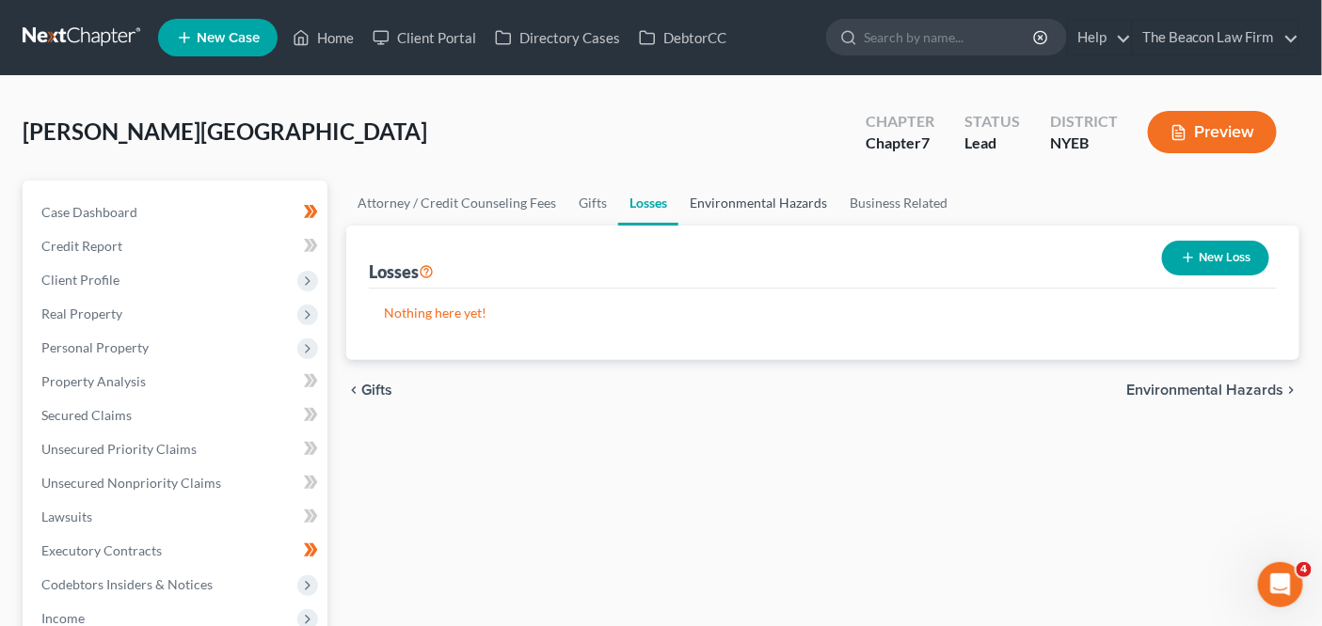
click at [740, 214] on link "Environmental Hazards" at bounding box center [758, 203] width 160 height 45
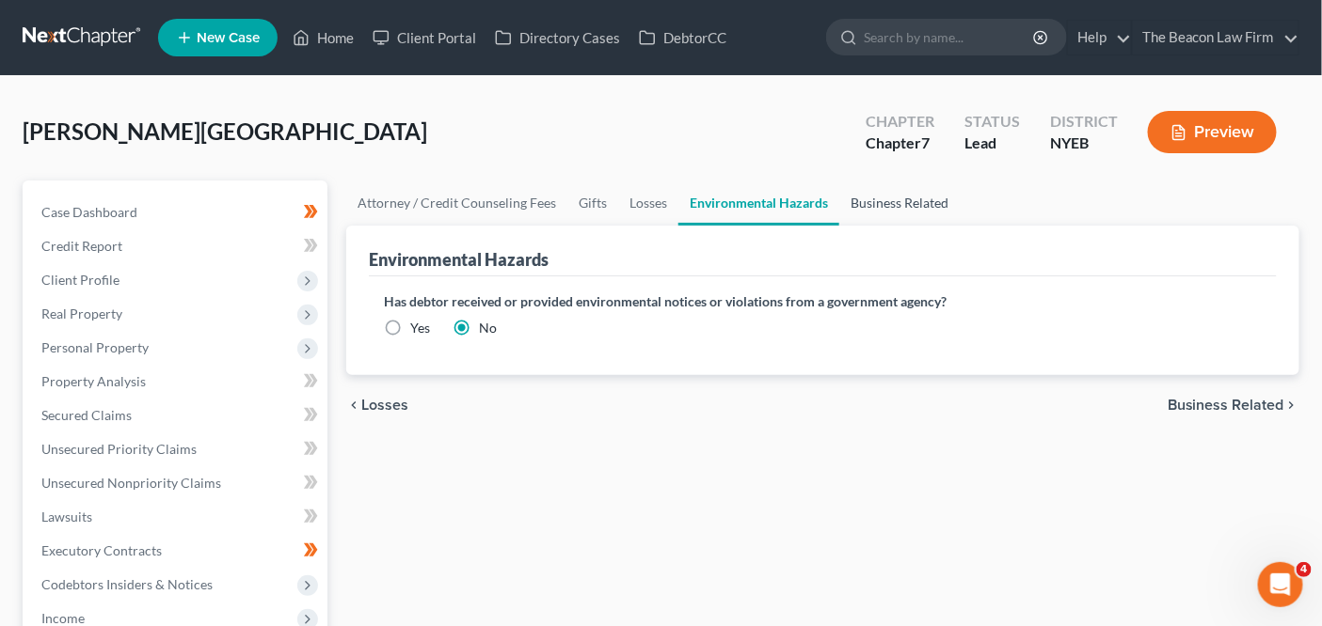
click at [897, 214] on link "Business Related" at bounding box center [899, 203] width 120 height 45
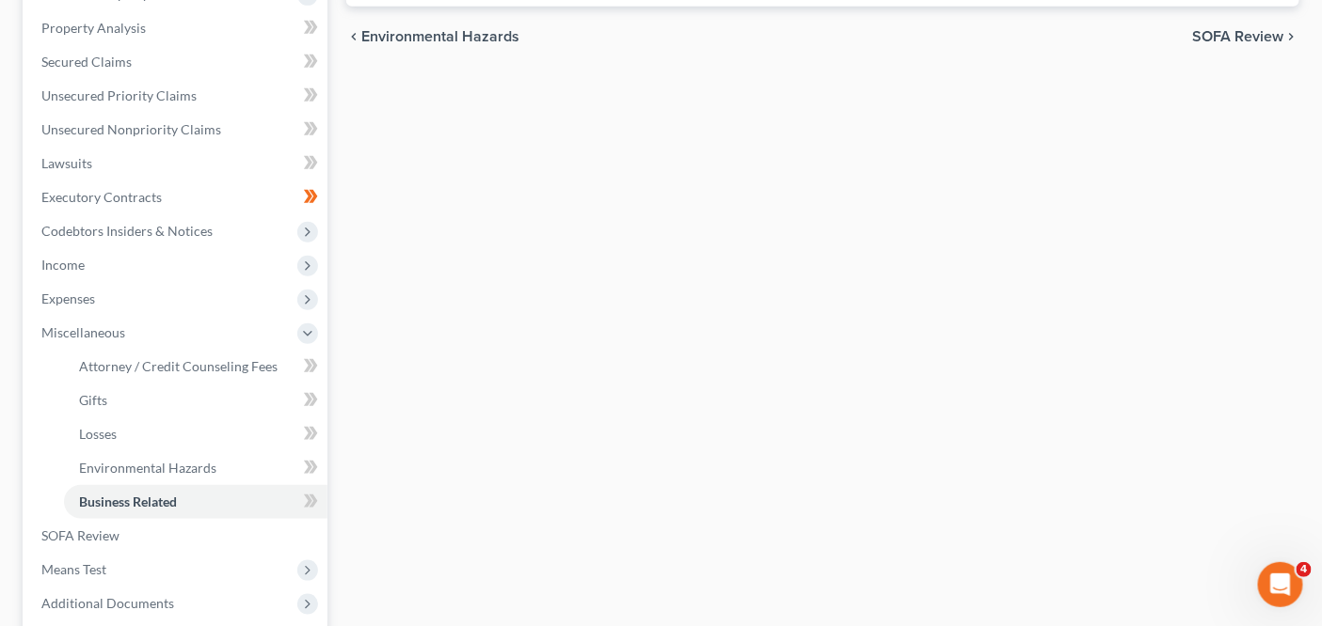
scroll to position [481, 0]
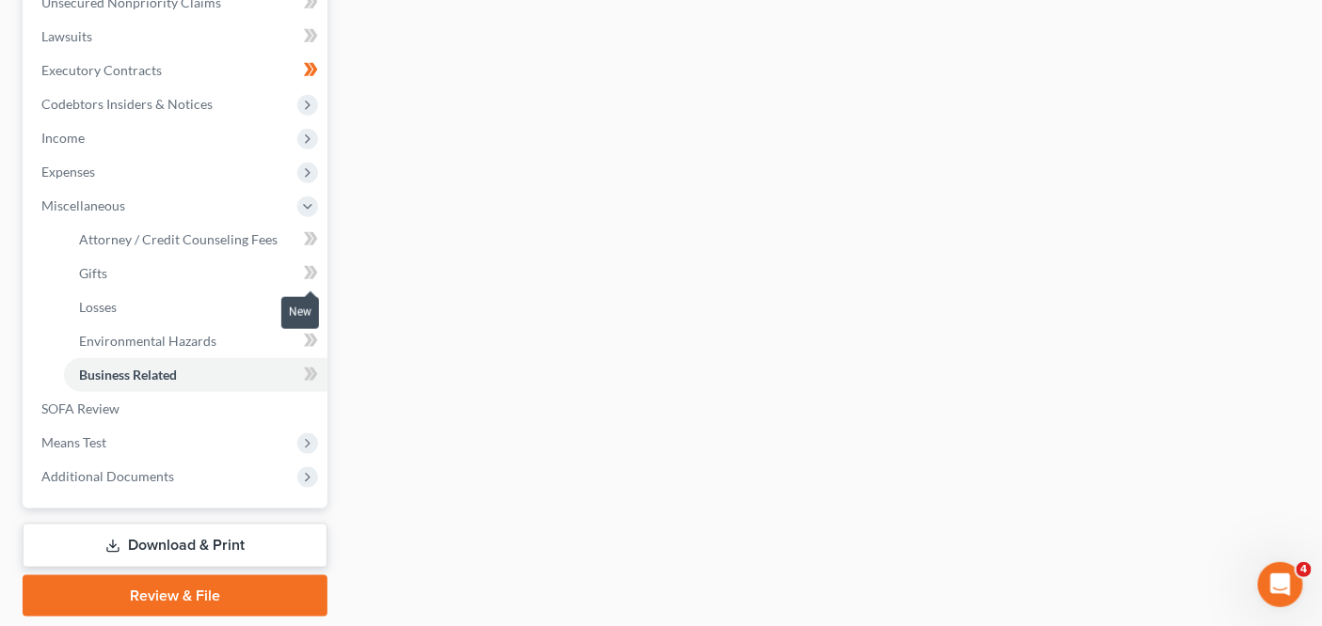
click at [310, 278] on icon at bounding box center [311, 273] width 14 height 24
click at [315, 306] on icon at bounding box center [313, 306] width 8 height 13
click at [305, 353] on span at bounding box center [310, 343] width 33 height 28
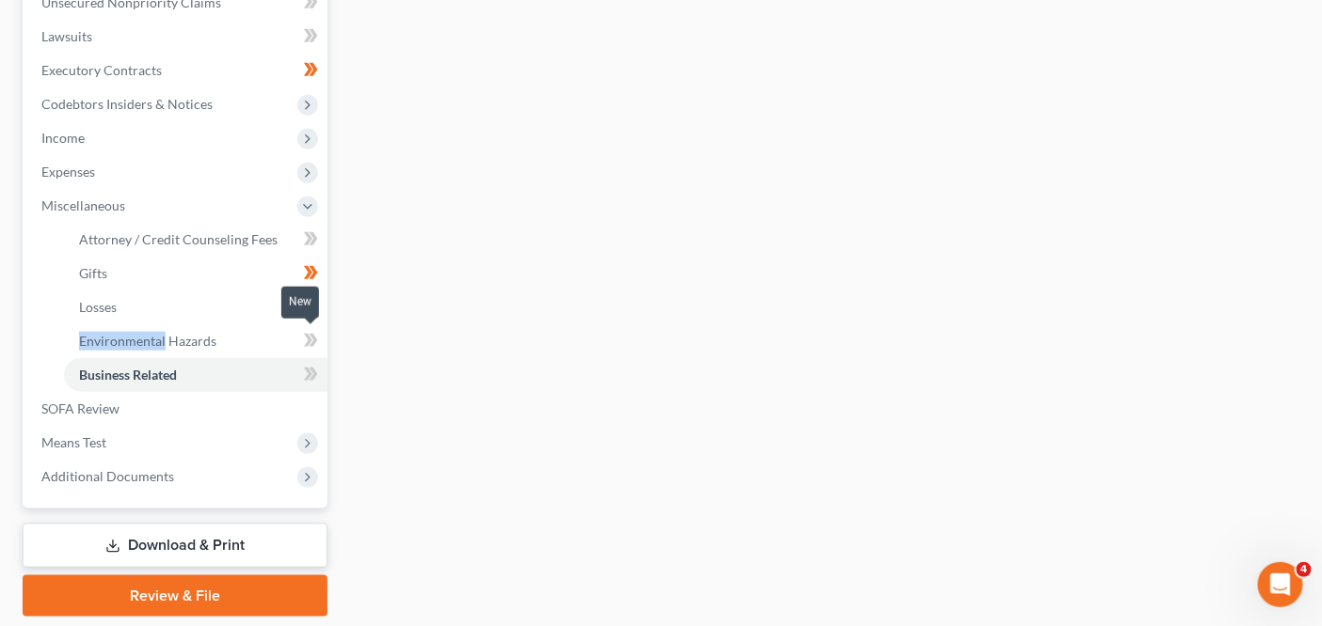
click at [305, 353] on span at bounding box center [310, 343] width 33 height 28
click at [304, 372] on icon at bounding box center [311, 375] width 14 height 24
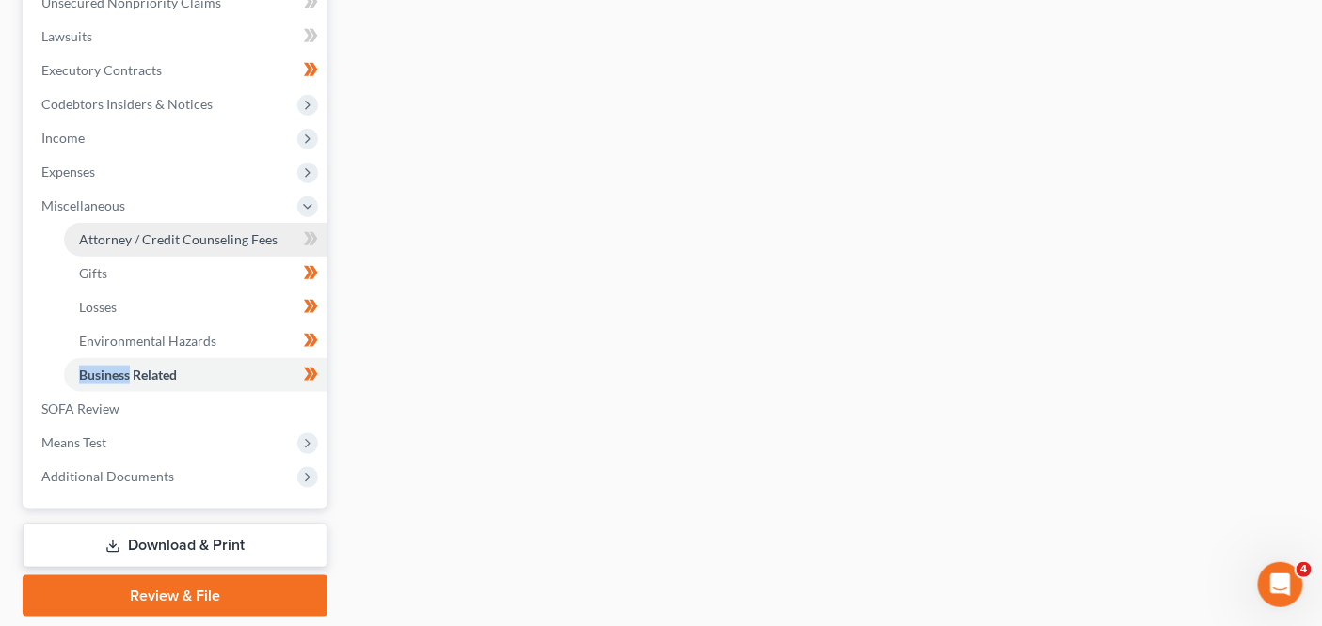
click at [211, 246] on link "Attorney / Credit Counseling Fees" at bounding box center [195, 240] width 263 height 34
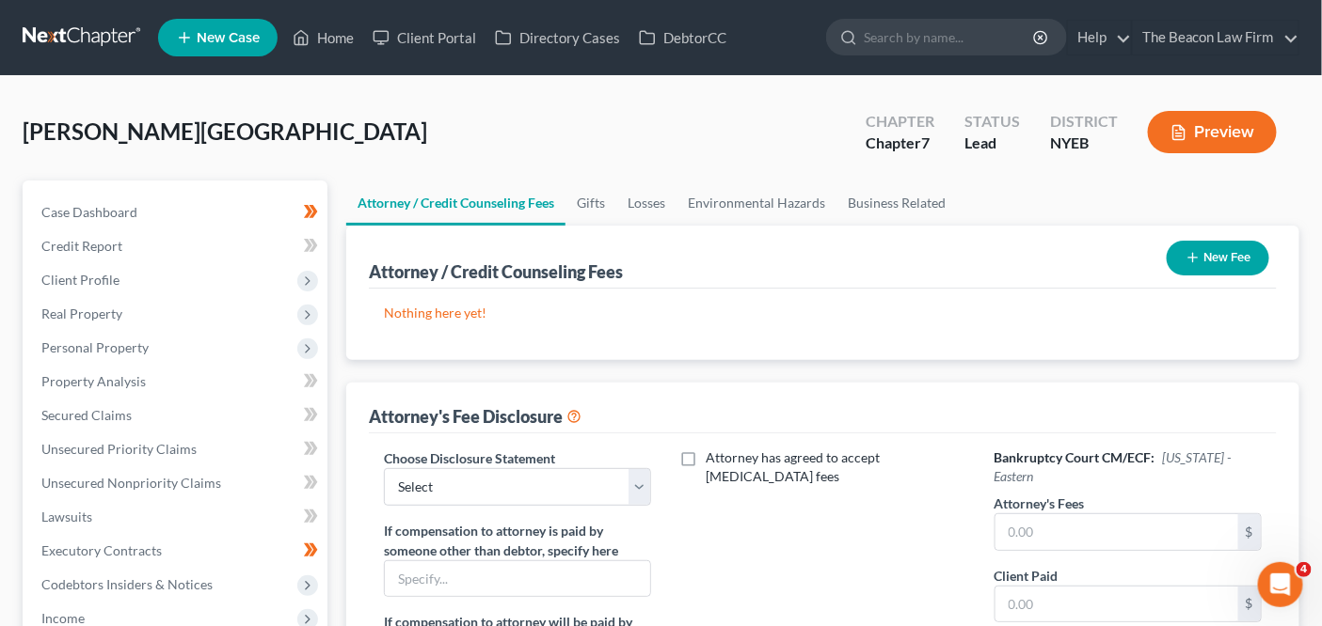
click at [1238, 270] on button "New Fee" at bounding box center [1217, 258] width 103 height 35
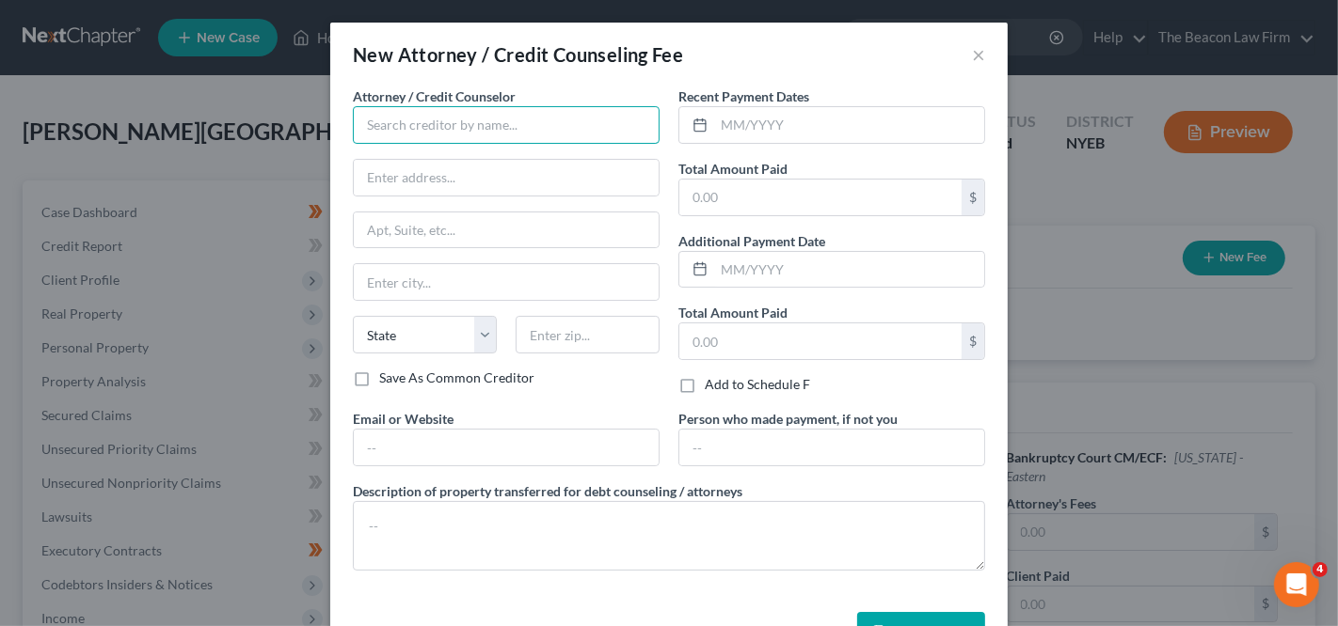
click at [479, 134] on input "text" at bounding box center [506, 125] width 307 height 38
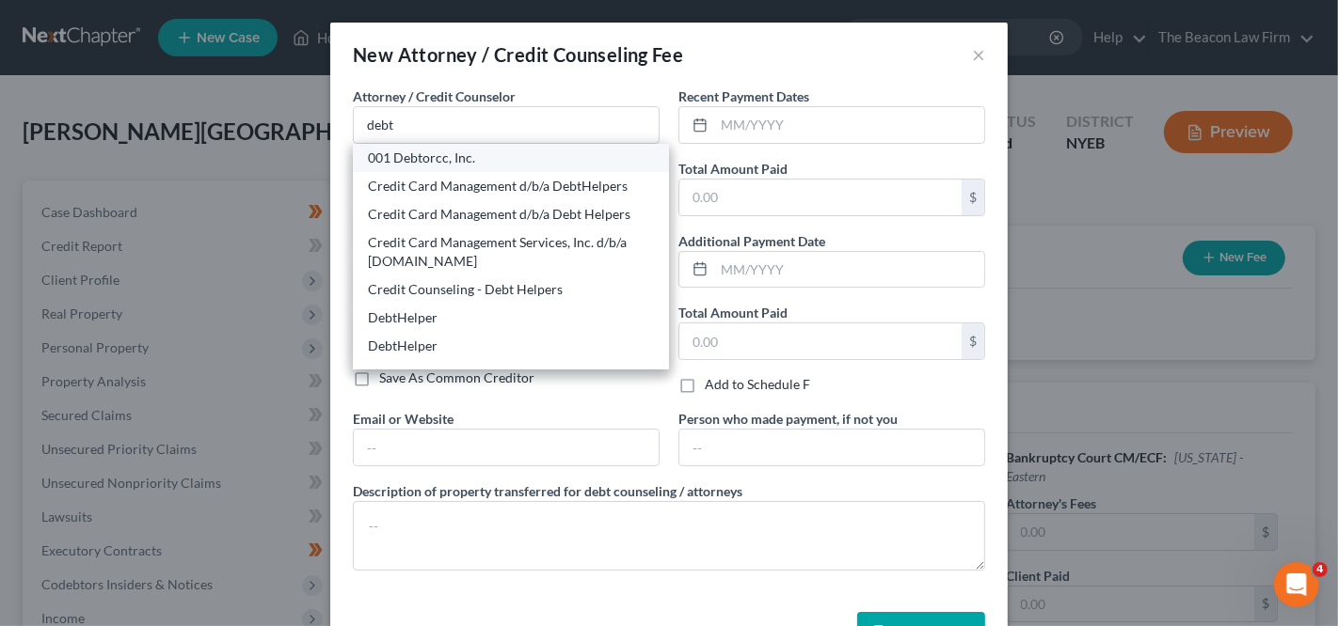
click at [474, 161] on div "001 Debtorcc, Inc." at bounding box center [511, 158] width 286 height 19
type input "001 Debtorcc, Inc."
type input "378 Summit Avenue"
type input "Jersey City"
select select "33"
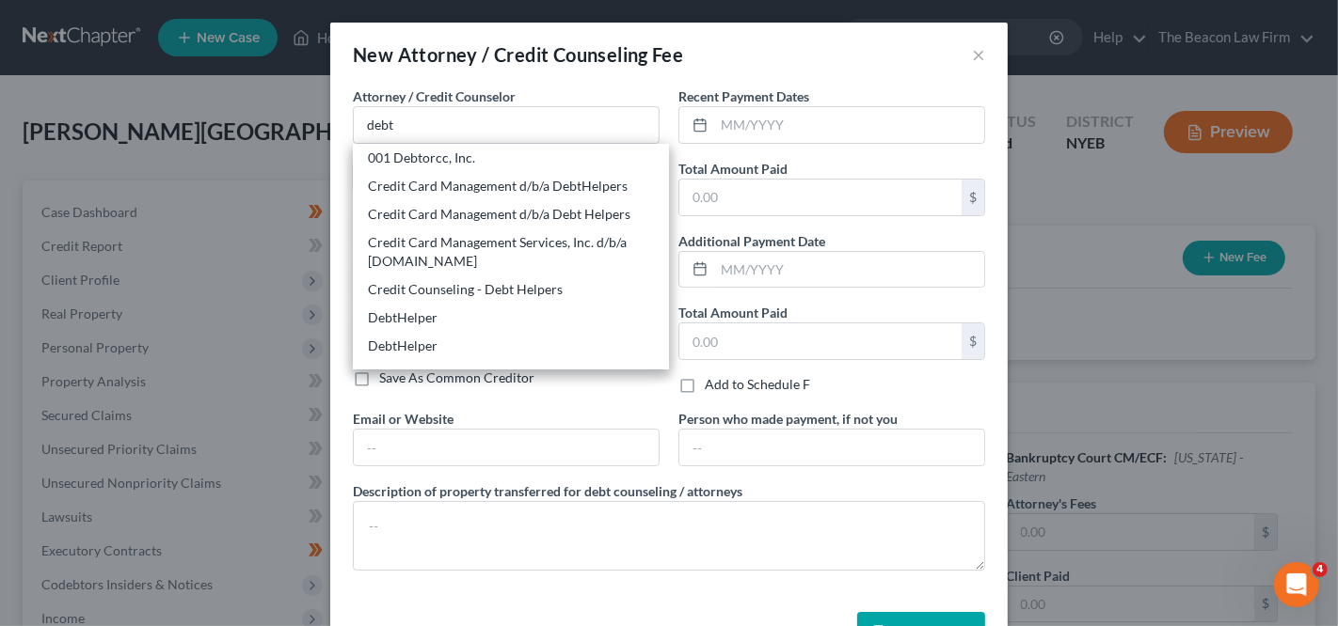
type input "07306"
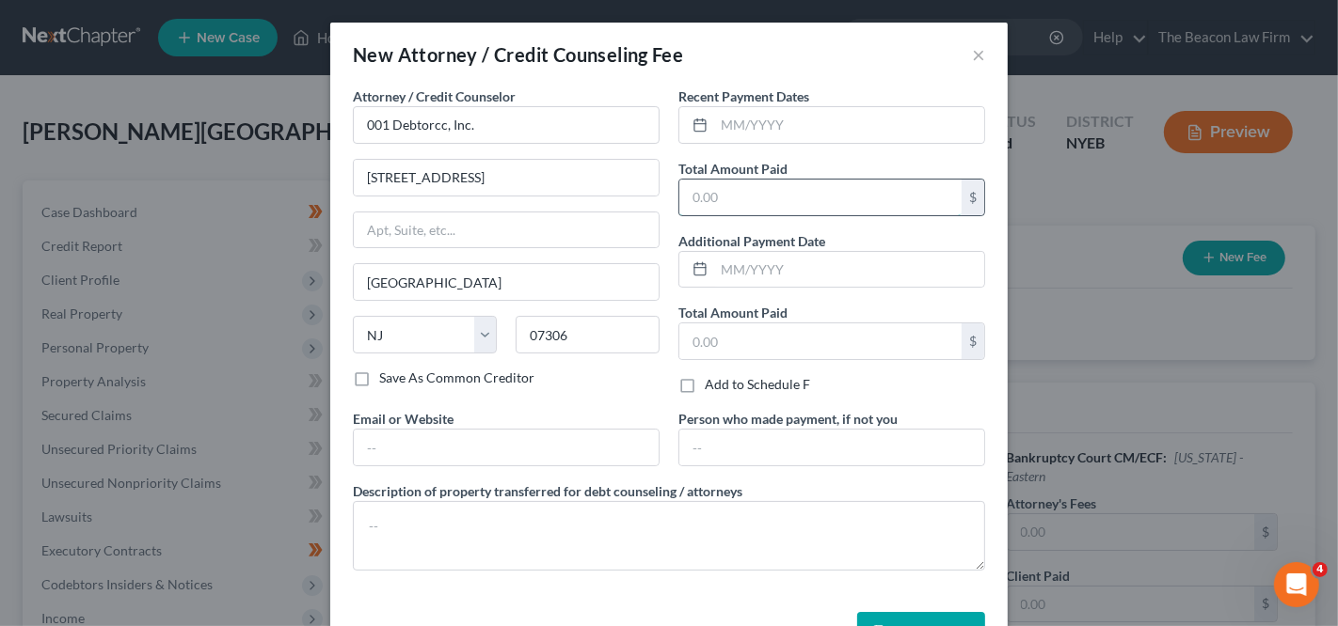
click at [728, 206] on input "text" at bounding box center [820, 198] width 282 height 36
type input "19.95"
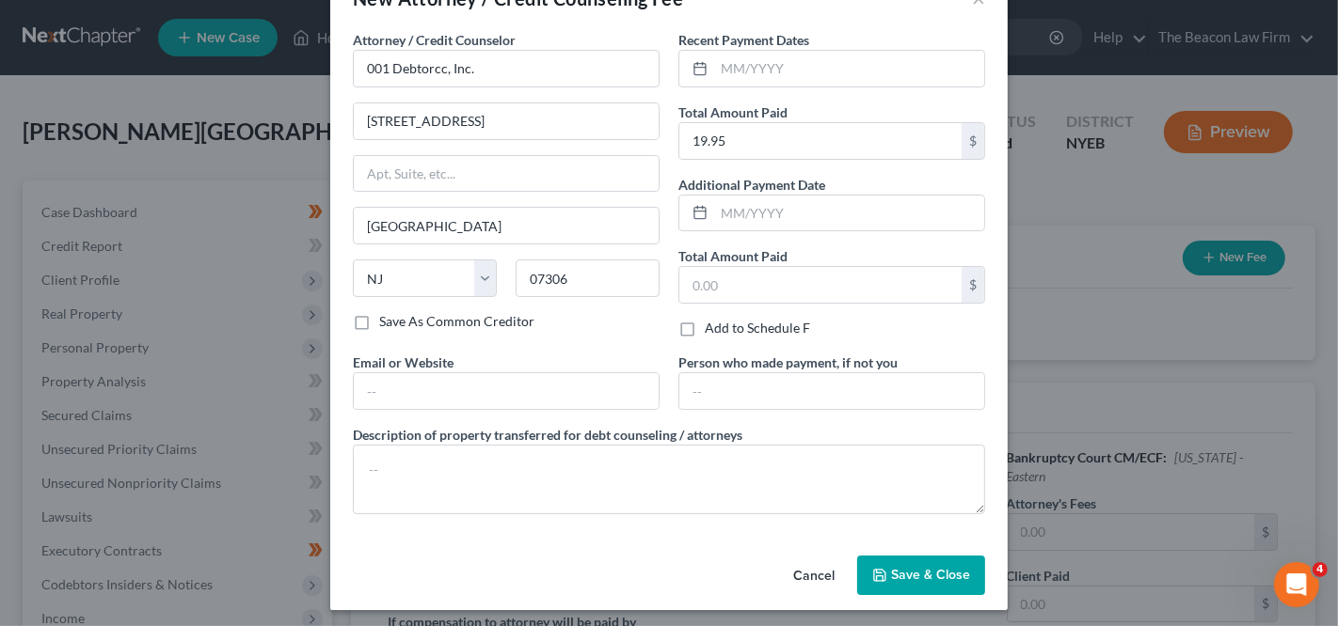
click at [927, 600] on div "Cancel Save & Close" at bounding box center [668, 579] width 677 height 62
click at [916, 588] on button "Save & Close" at bounding box center [921, 576] width 128 height 40
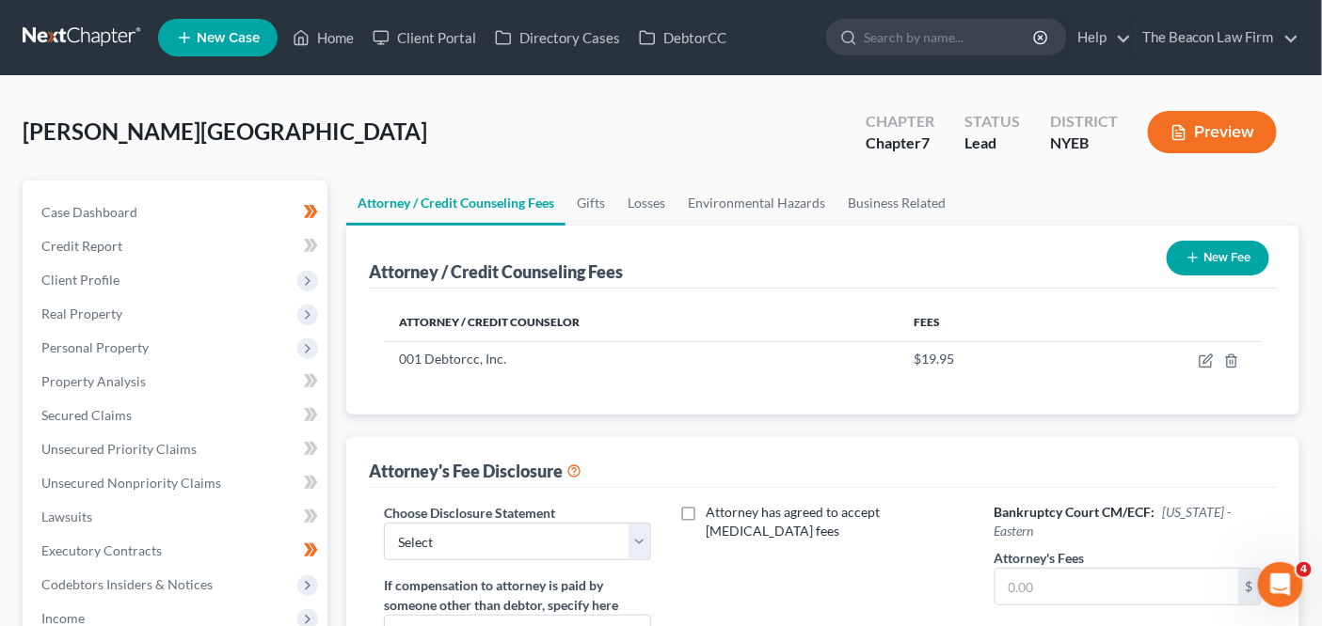
click at [1223, 243] on button "New Fee" at bounding box center [1217, 258] width 103 height 35
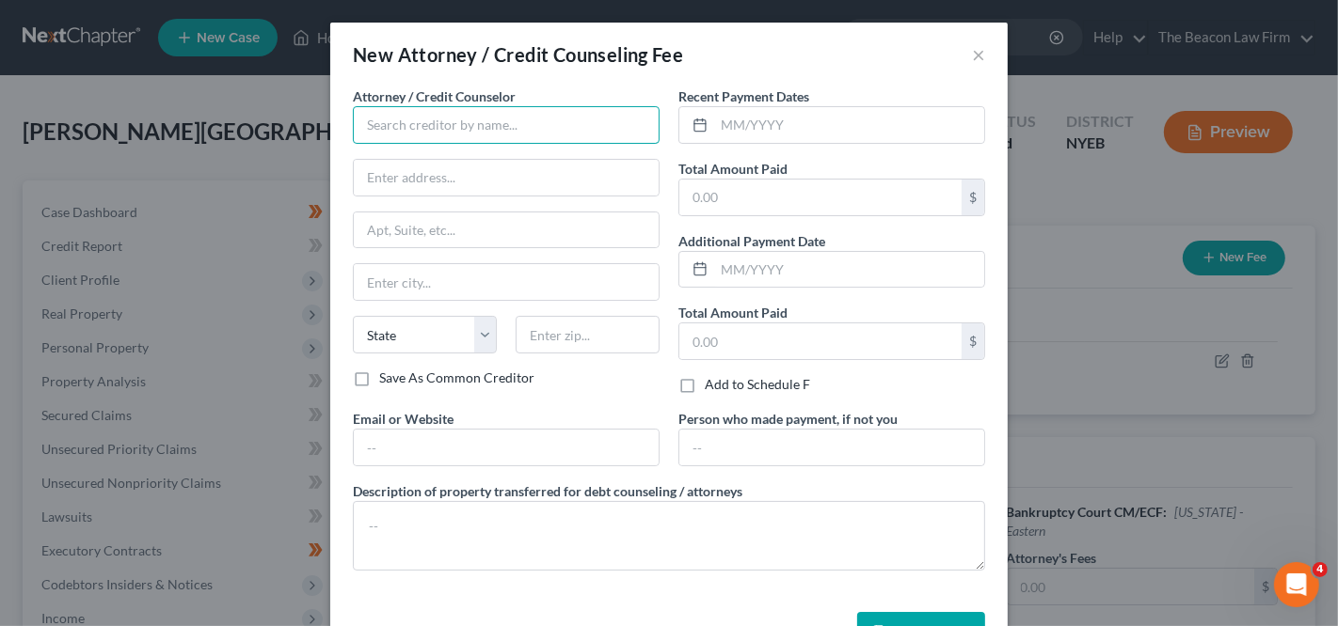
click at [512, 122] on input "text" at bounding box center [506, 125] width 307 height 38
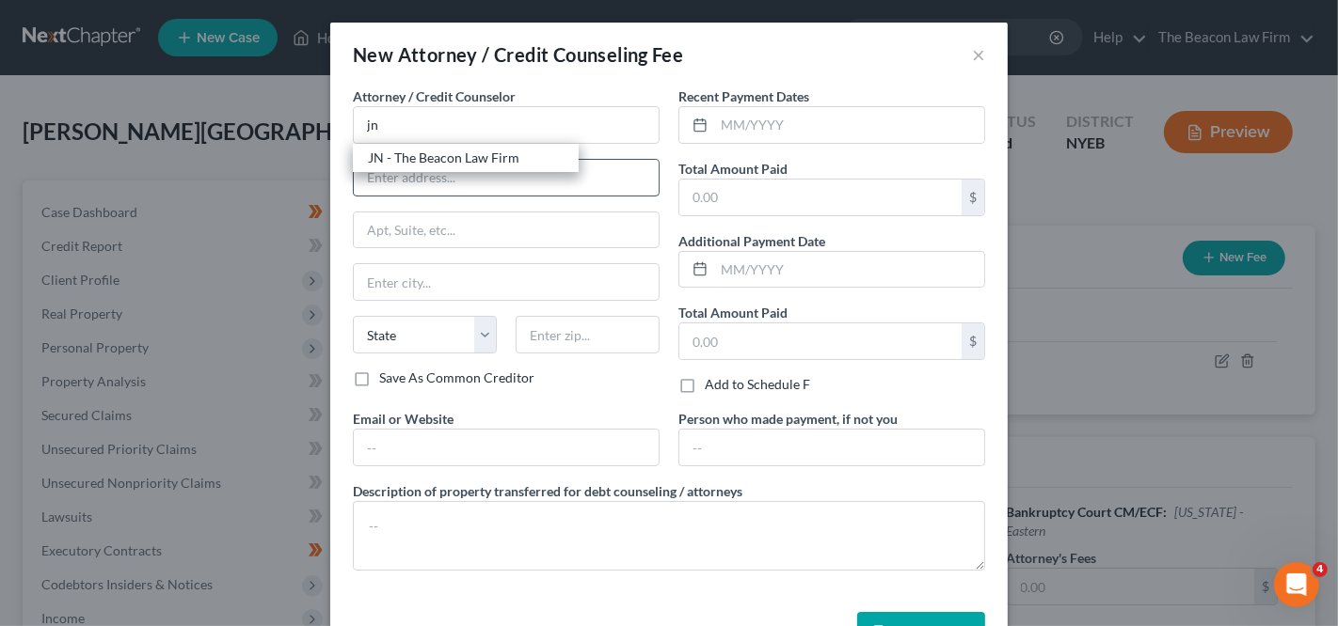
click at [489, 160] on div "JN - The Beacon Law Firm" at bounding box center [466, 158] width 196 height 19
type input "JN - The Beacon Law Firm"
type input "2582 Maguire Road, #124"
type input "Ocoee"
select select "9"
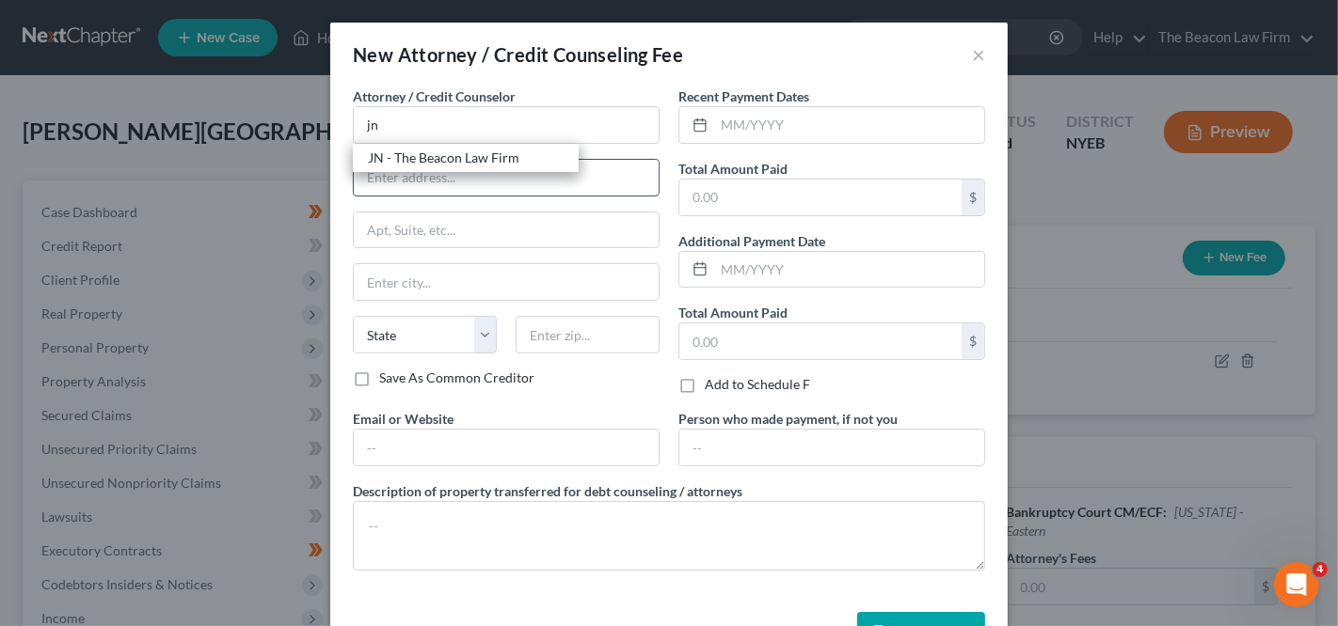
type input "34761"
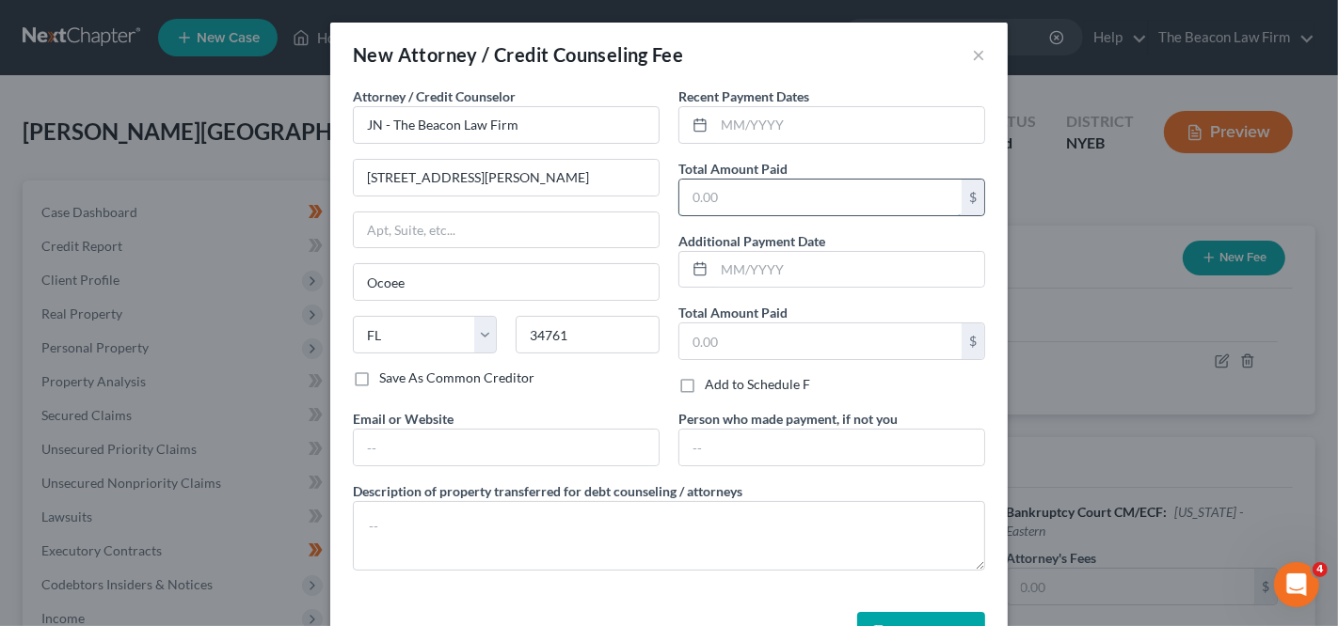
click at [739, 198] on input "text" at bounding box center [820, 198] width 282 height 36
type input "1,800"
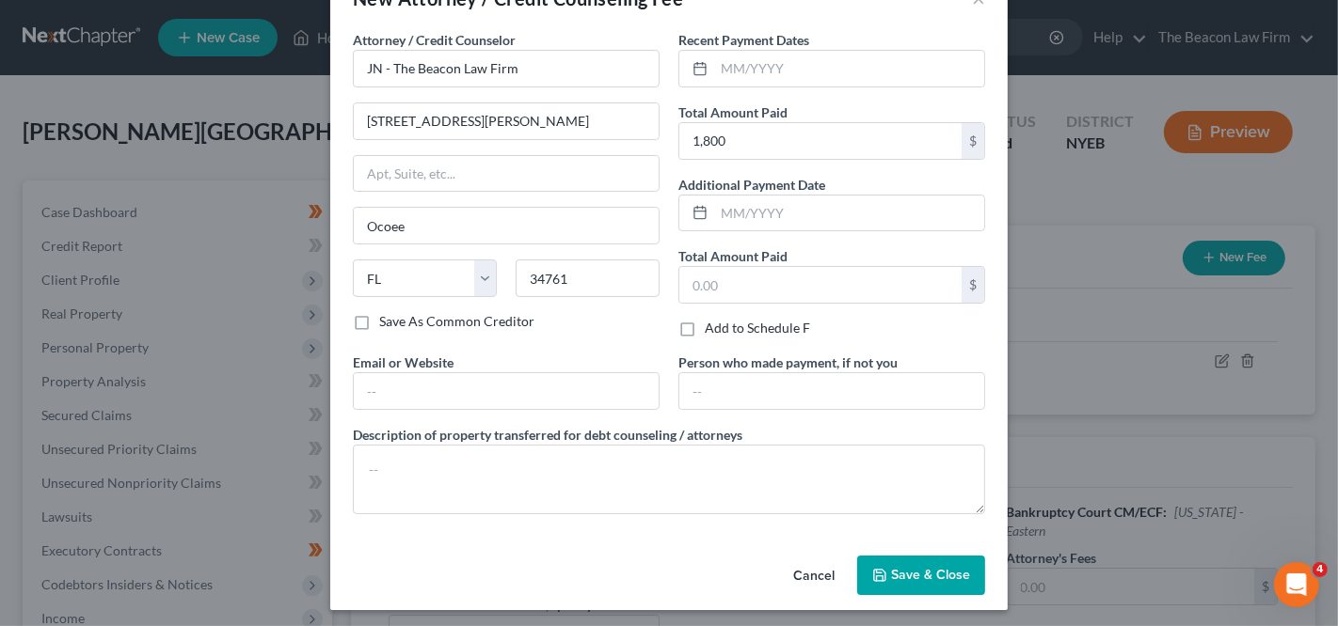
click at [915, 567] on span "Save & Close" at bounding box center [930, 575] width 79 height 16
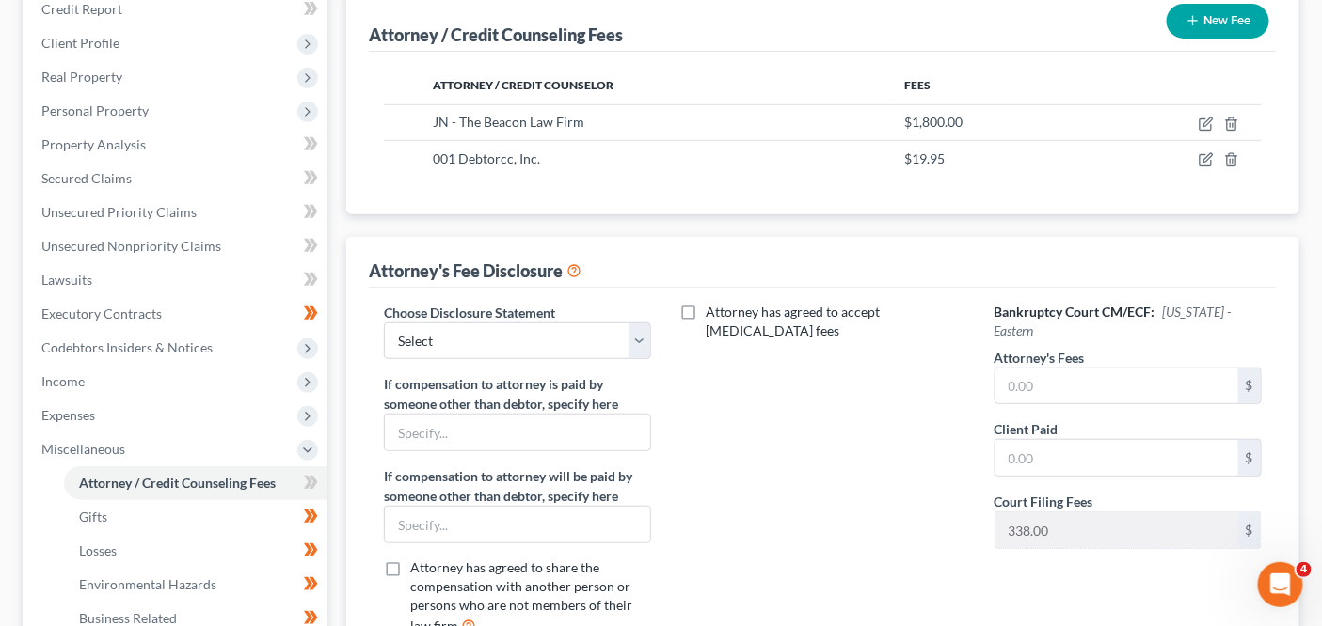
scroll to position [256, 0]
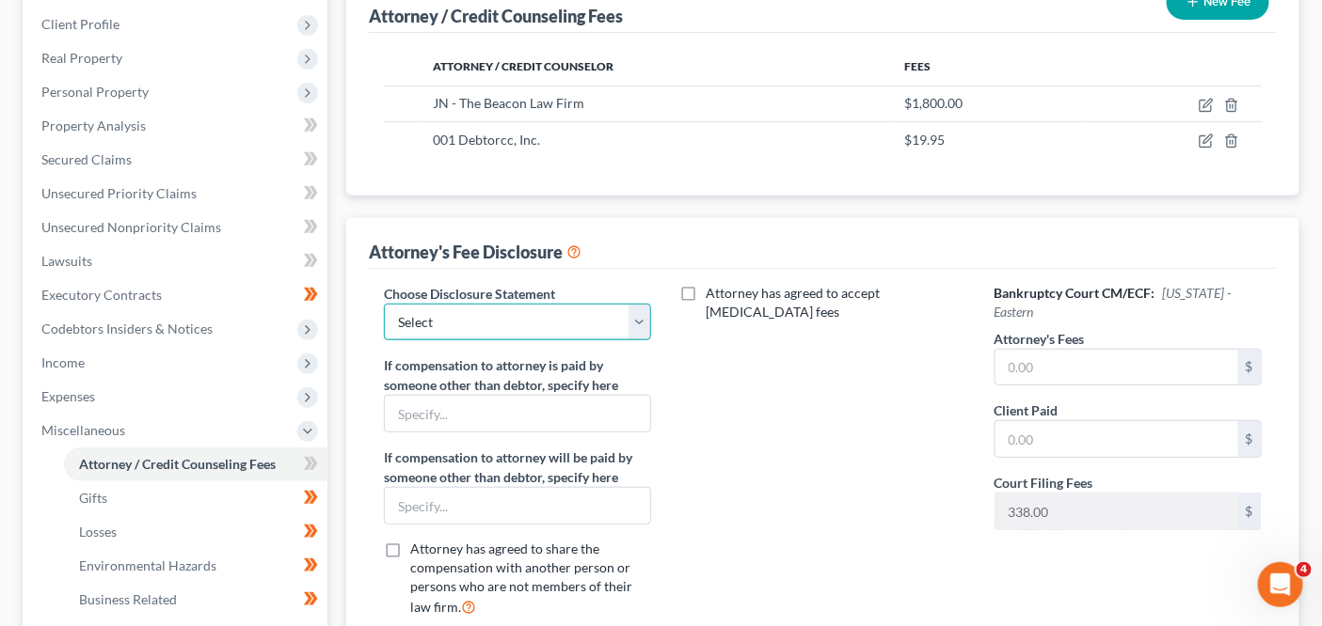
click at [447, 319] on select "Select WDPa - Andrew Carroll NY Eastern June 2 - June Nguyen (Chapter 13 FL Onl…" at bounding box center [517, 323] width 267 height 38
select select "28"
click at [1028, 363] on input "text" at bounding box center [1116, 368] width 243 height 36
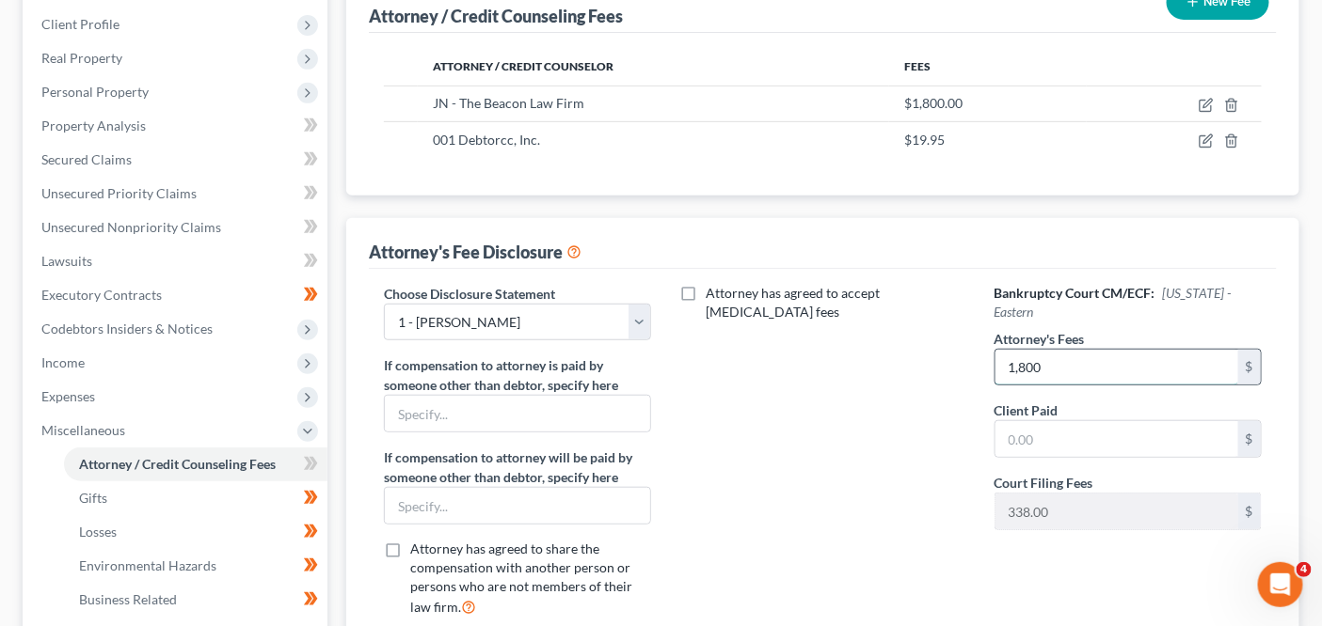
type input "1,800"
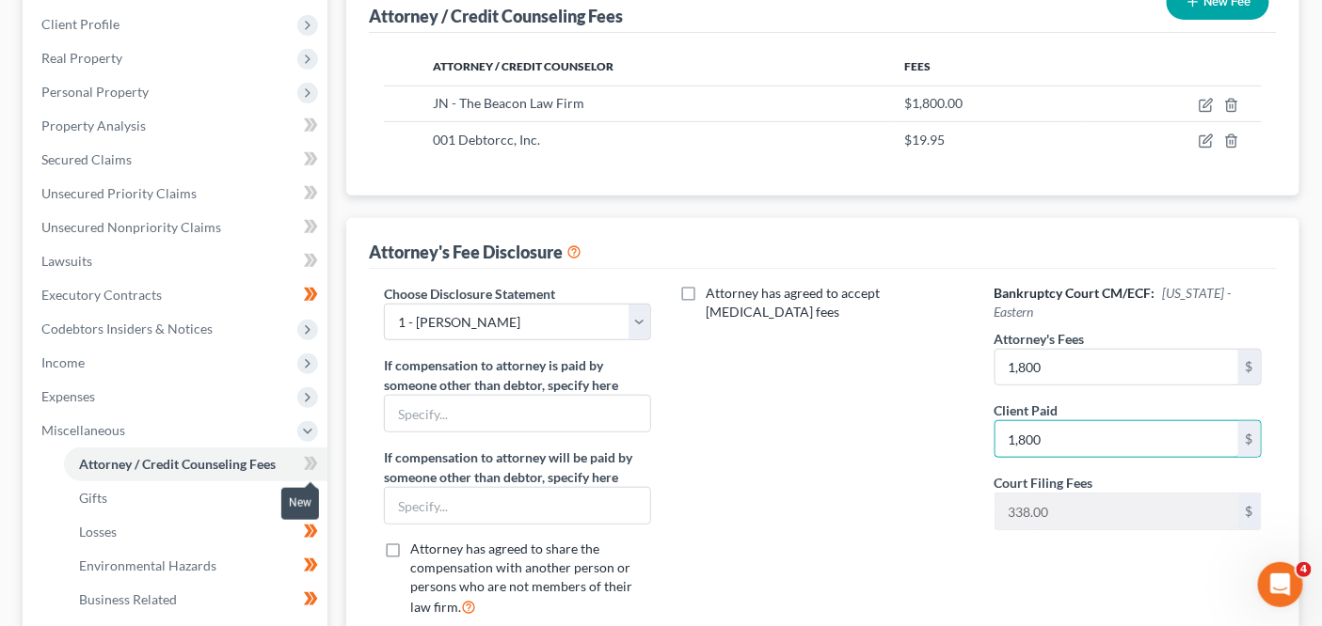
type input "1,800"
click at [324, 466] on span at bounding box center [310, 466] width 33 height 28
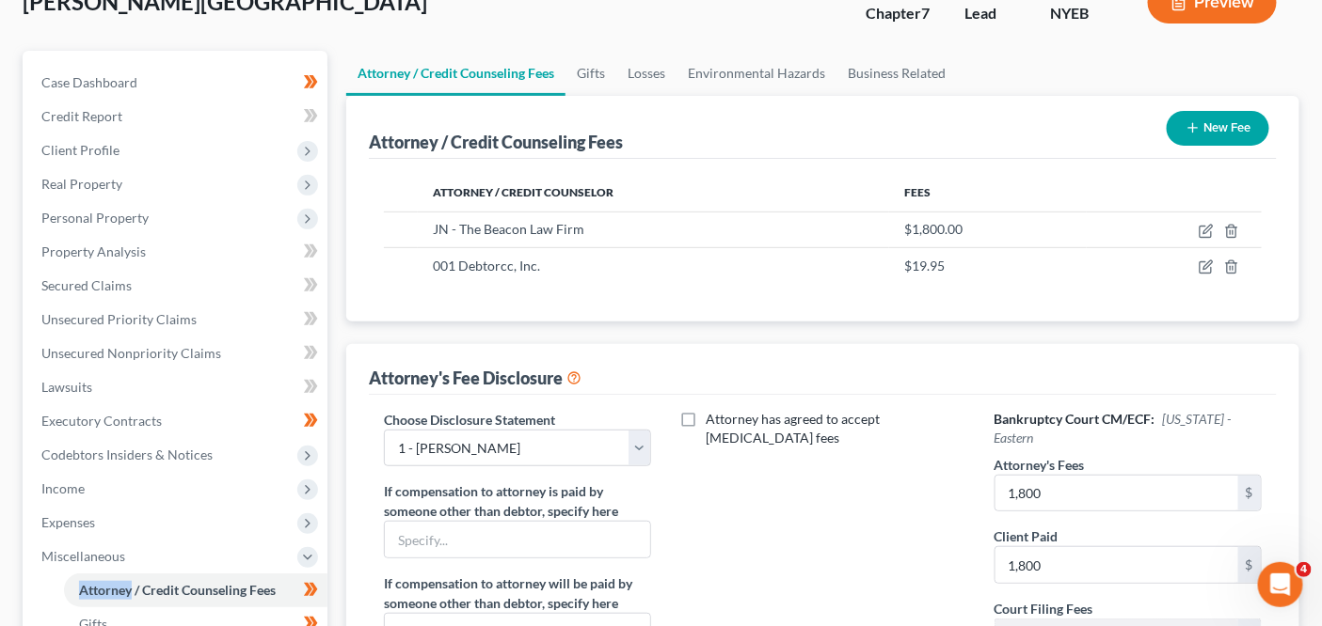
scroll to position [0, 0]
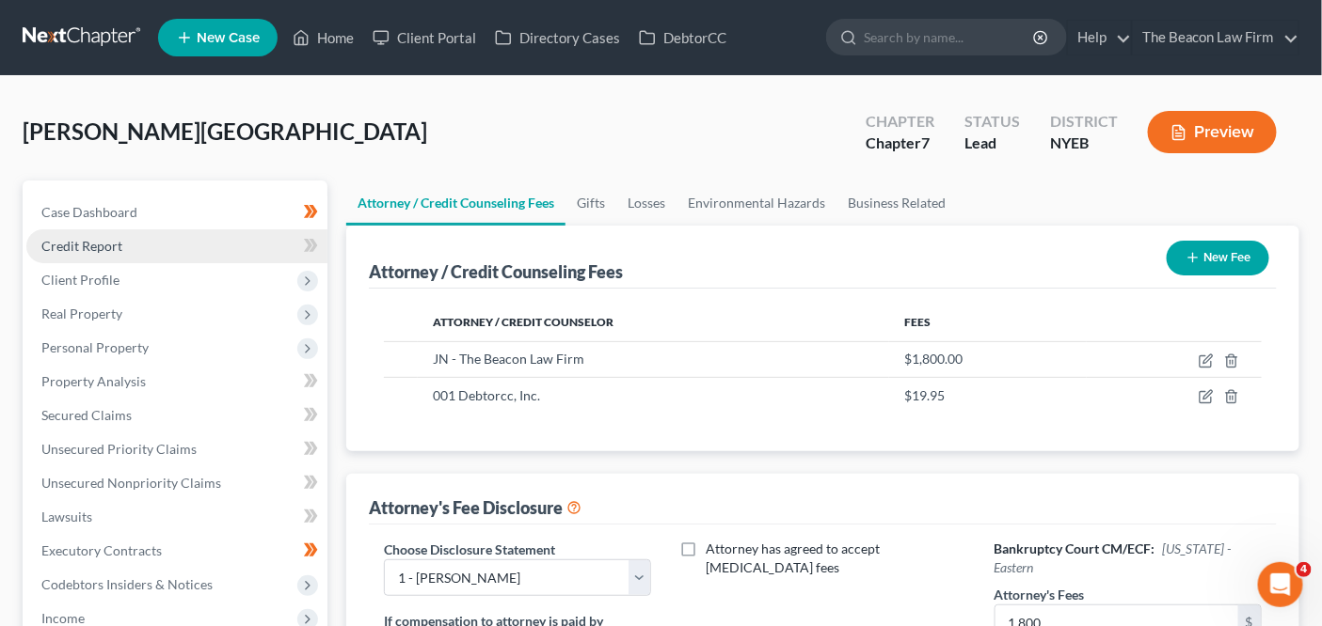
click at [221, 240] on link "Credit Report" at bounding box center [176, 247] width 301 height 34
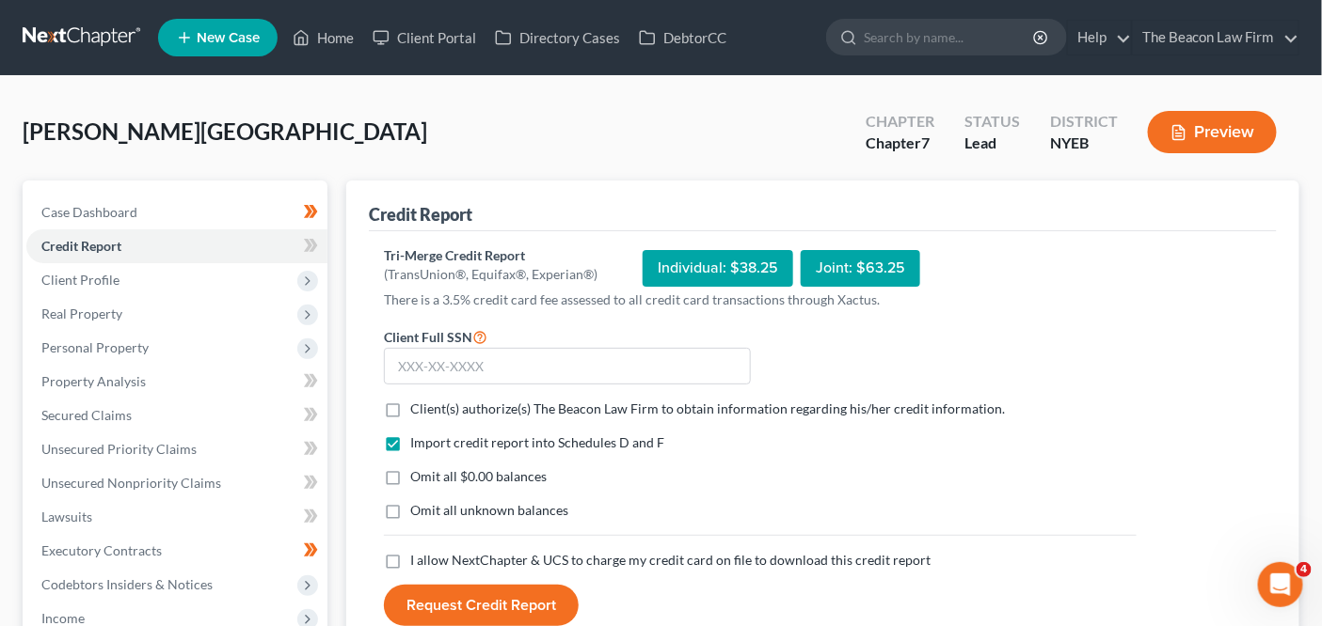
click at [487, 402] on span "Client(s) authorize(s) The Beacon Law Firm to obtain information regarding his/…" at bounding box center [707, 409] width 594 height 16
click at [430, 402] on input "Client(s) authorize(s) The Beacon Law Firm to obtain information regarding his/…" at bounding box center [424, 406] width 12 height 12
checkbox input "true"
click at [463, 552] on span "I allow NextChapter & UCS to charge my credit card on file to download this cre…" at bounding box center [670, 560] width 520 height 16
click at [430, 551] on input "I allow NextChapter & UCS to charge my credit card on file to download this cre…" at bounding box center [424, 557] width 12 height 12
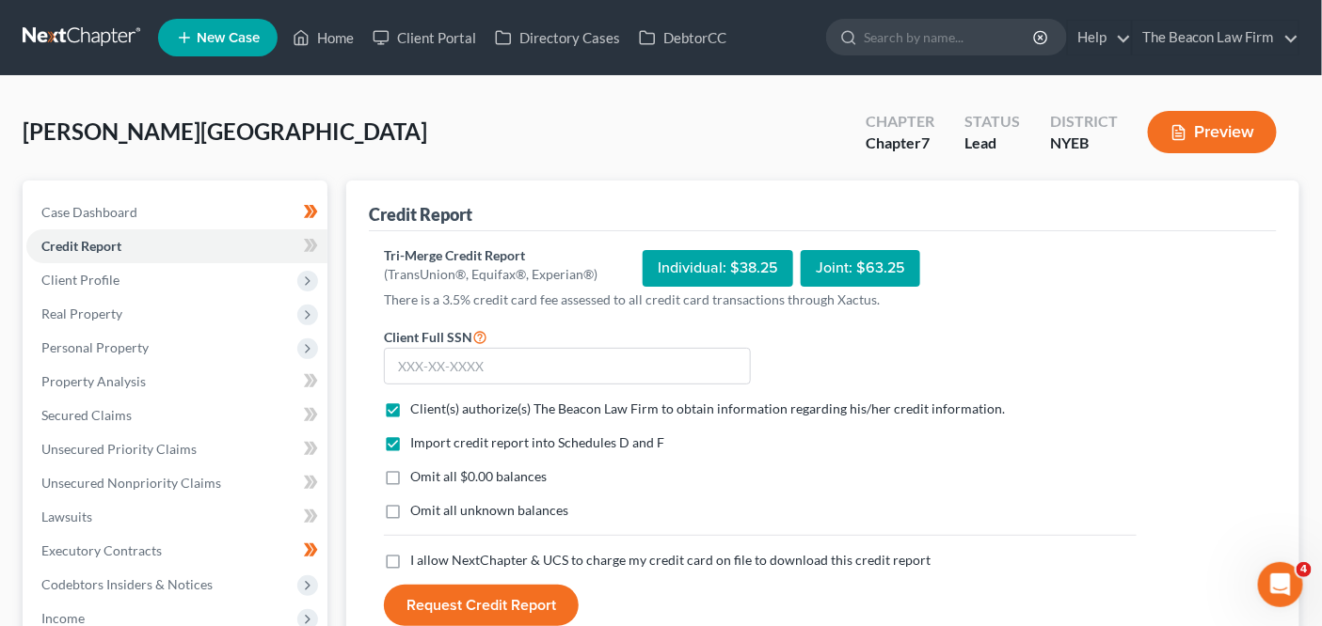
checkbox input "true"
click at [536, 348] on input "text" at bounding box center [567, 367] width 367 height 38
click at [741, 338] on div "Client Full SSN *" at bounding box center [567, 355] width 386 height 60
click at [728, 354] on input "text" at bounding box center [567, 367] width 367 height 38
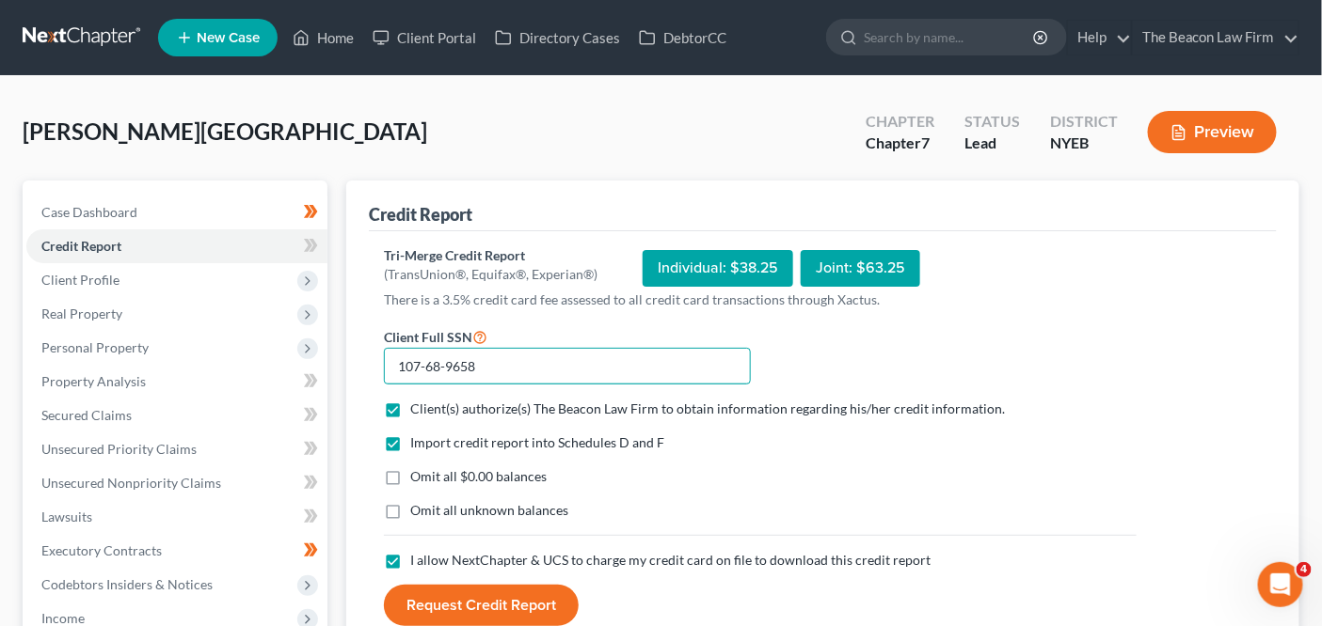
type input "107-68-9658"
click at [480, 608] on button "Request Credit Report" at bounding box center [481, 605] width 195 height 41
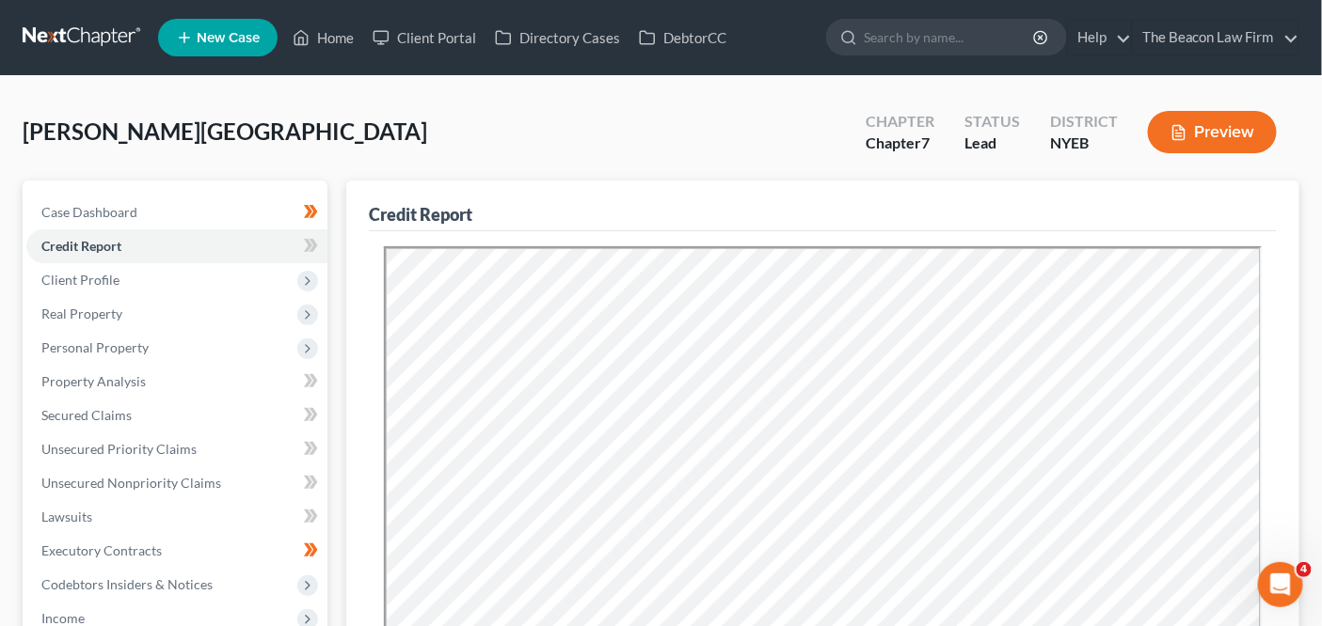
click at [312, 246] on icon at bounding box center [313, 245] width 8 height 13
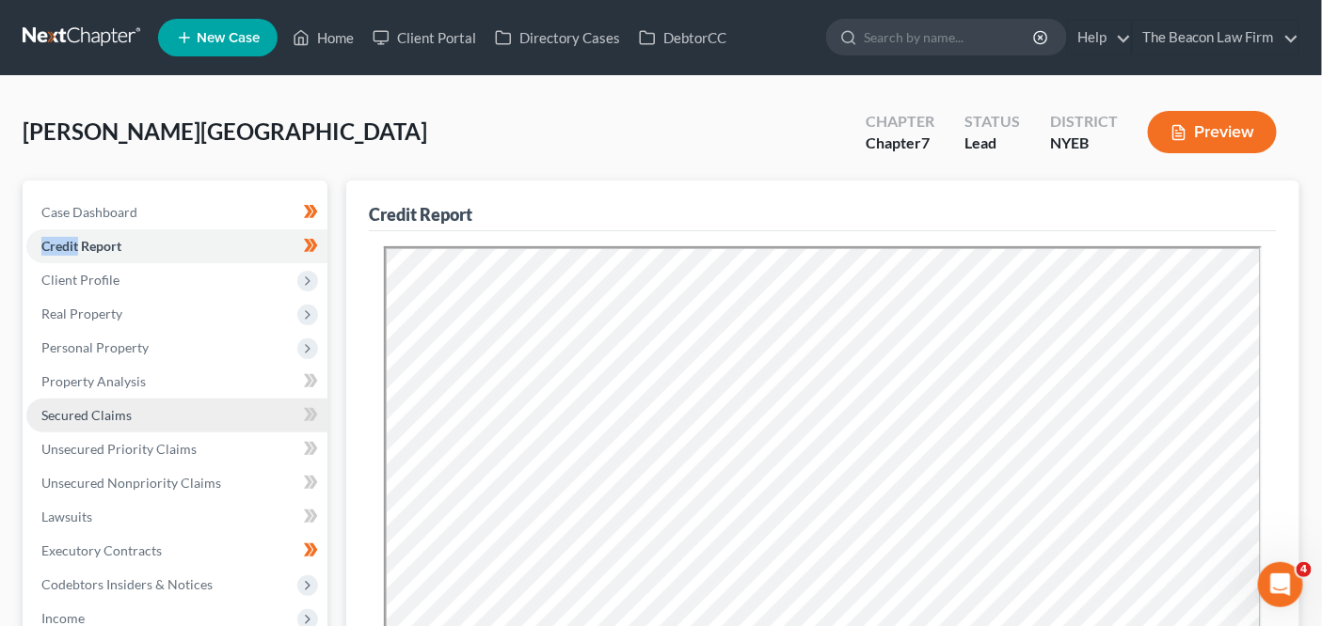
click at [240, 409] on link "Secured Claims" at bounding box center [176, 416] width 301 height 34
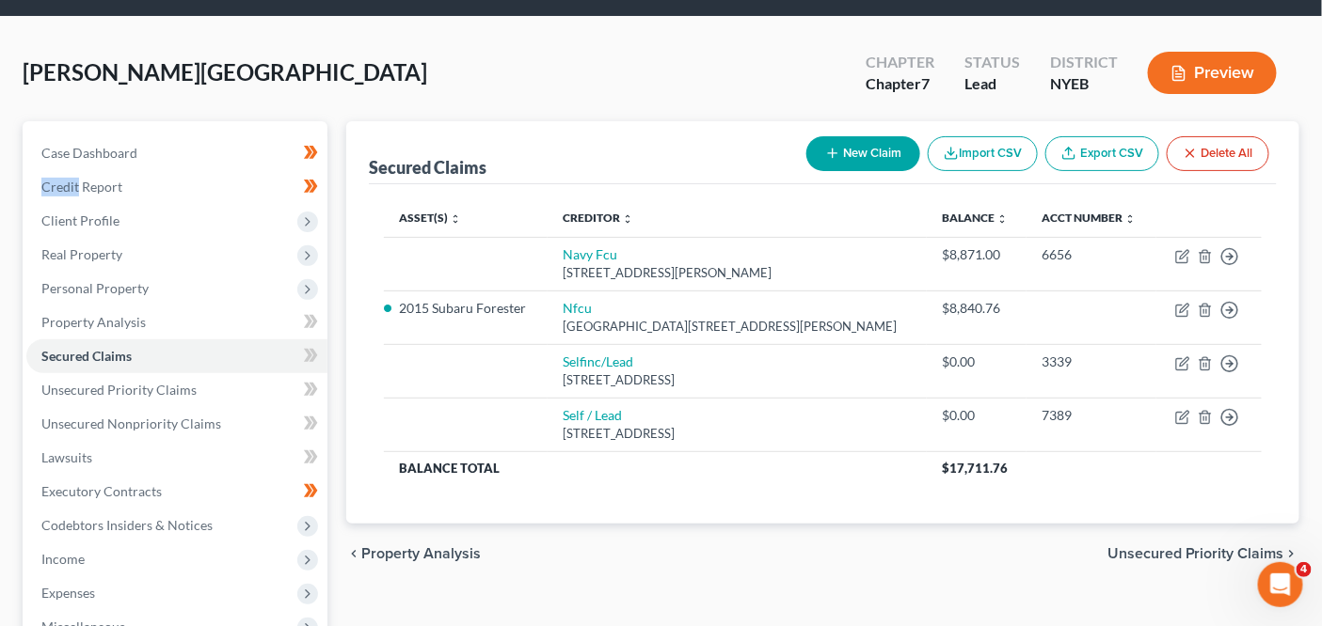
scroll to position [63, 0]
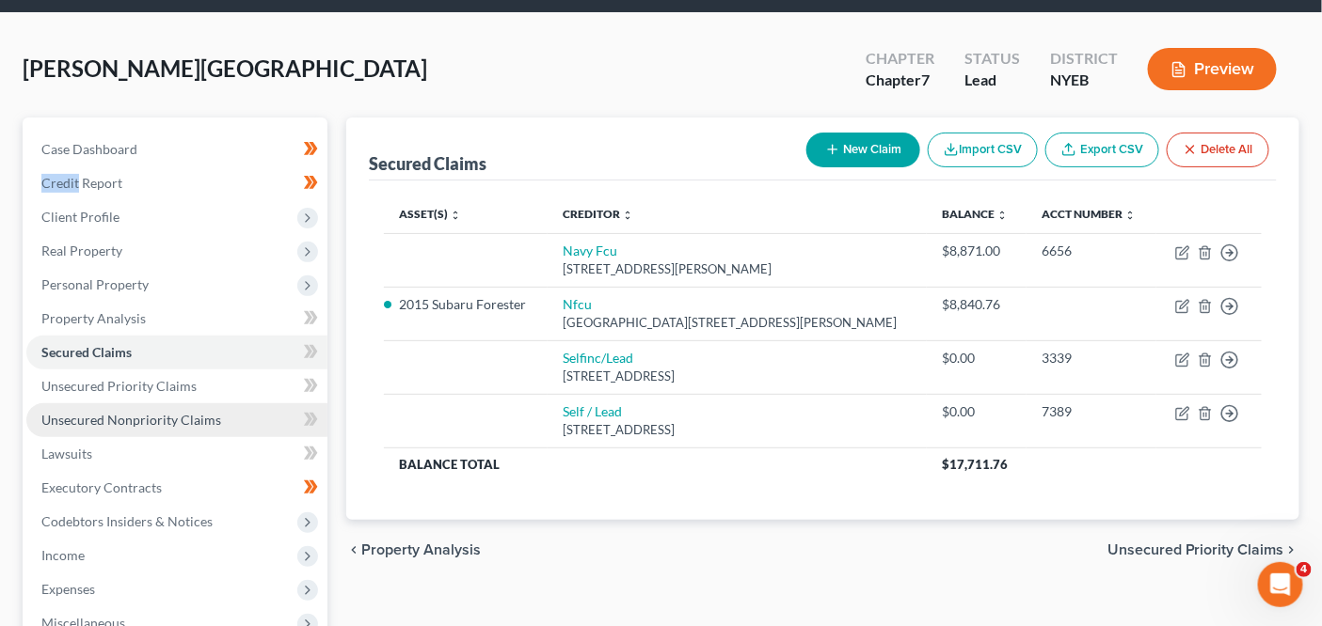
click at [196, 405] on link "Unsecured Nonpriority Claims" at bounding box center [176, 421] width 301 height 34
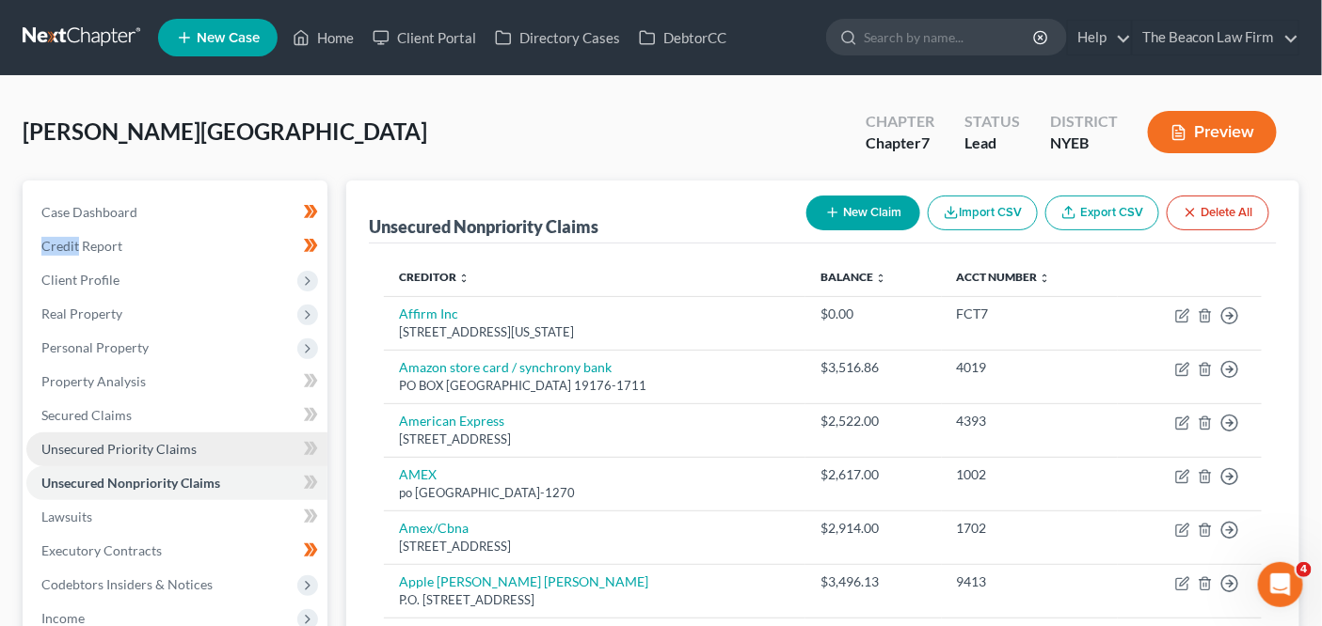
click at [196, 448] on link "Unsecured Priority Claims" at bounding box center [176, 450] width 301 height 34
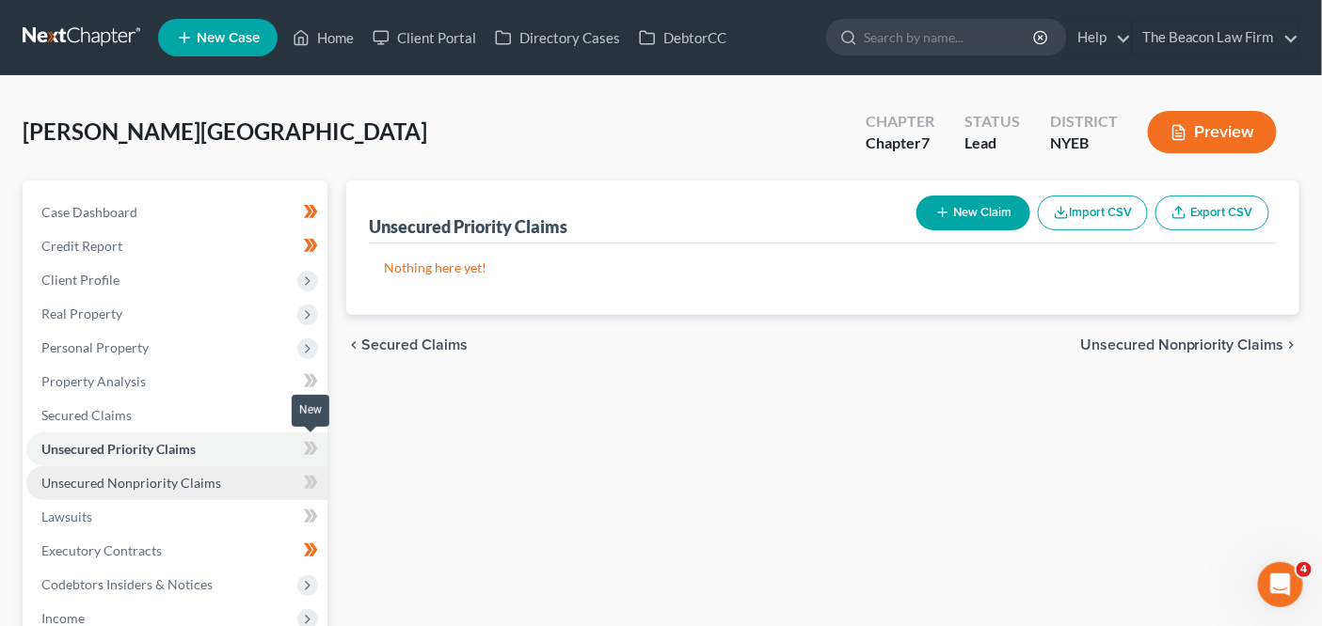
drag, startPoint x: 306, startPoint y: 455, endPoint x: 266, endPoint y: 476, distance: 44.6
click at [306, 455] on icon at bounding box center [311, 449] width 14 height 24
click at [266, 476] on link "Unsecured Nonpriority Claims" at bounding box center [176, 484] width 301 height 34
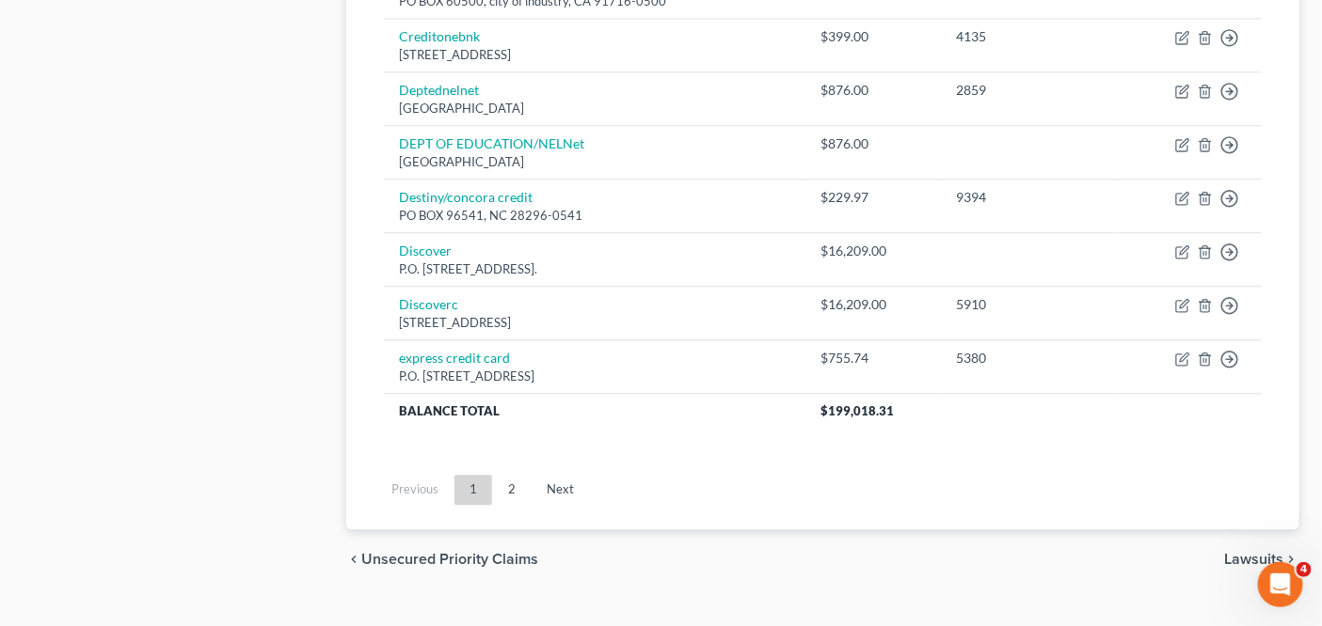
scroll to position [1514, 0]
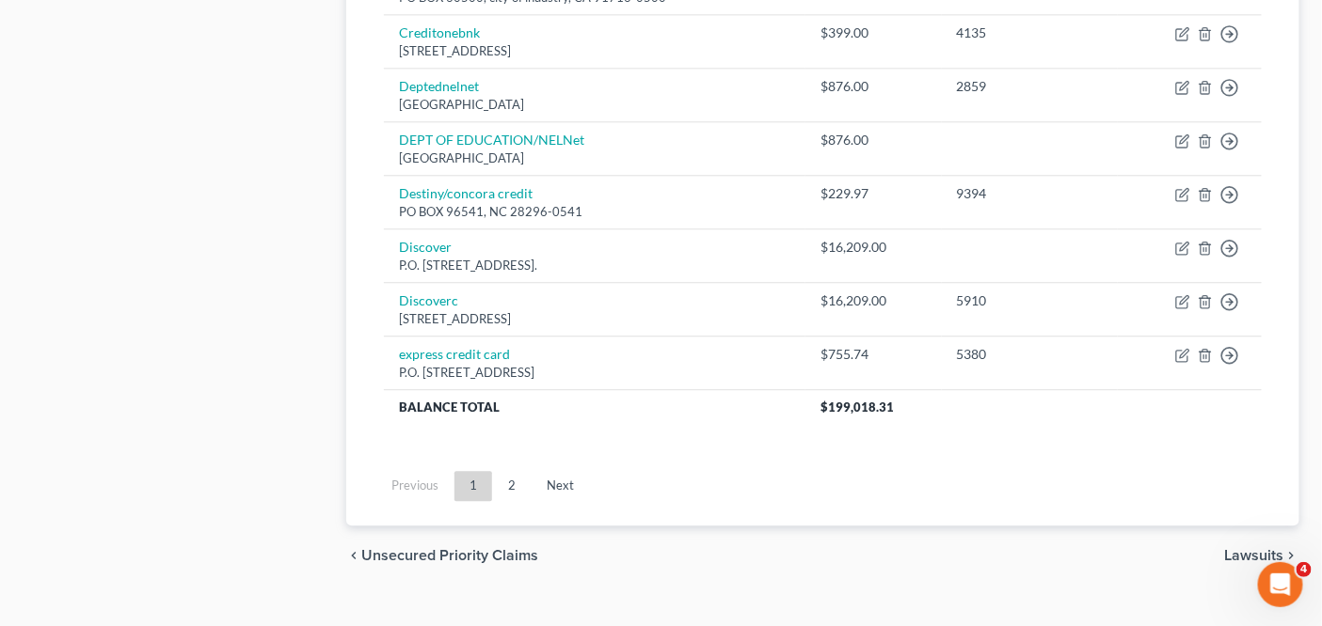
click at [540, 488] on ul "Previous 1 2 Next" at bounding box center [823, 486] width 908 height 49
click at [547, 480] on link "Next" at bounding box center [559, 486] width 57 height 30
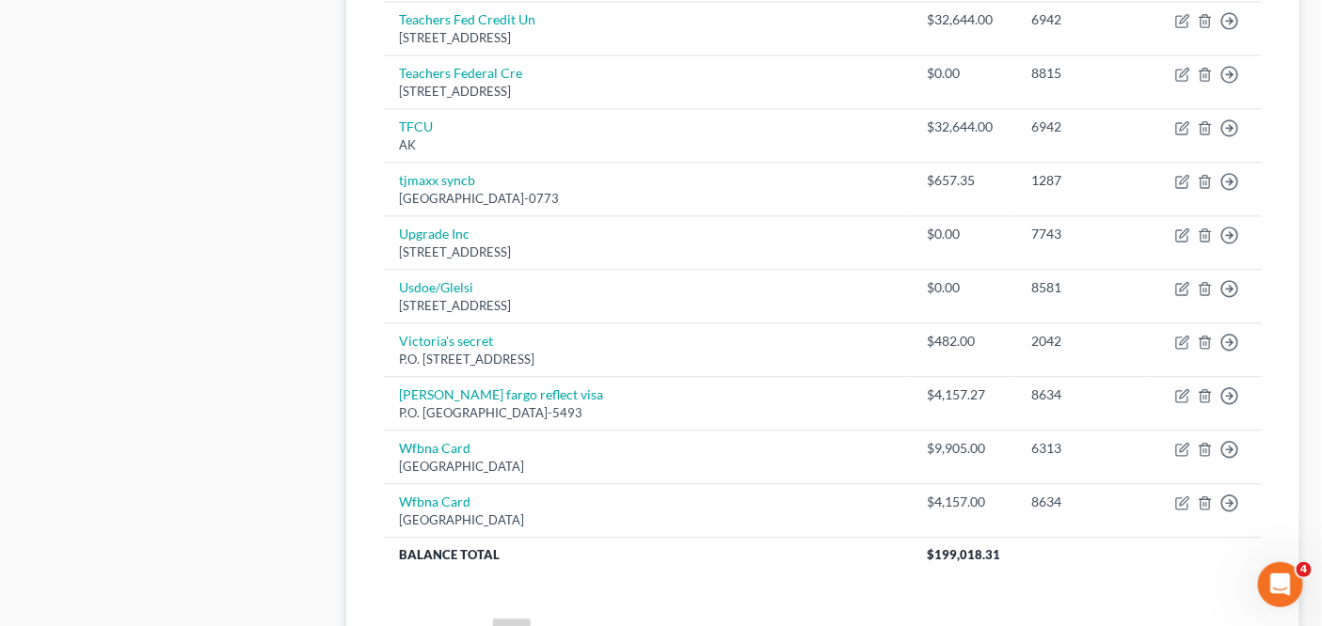
scroll to position [1438, 0]
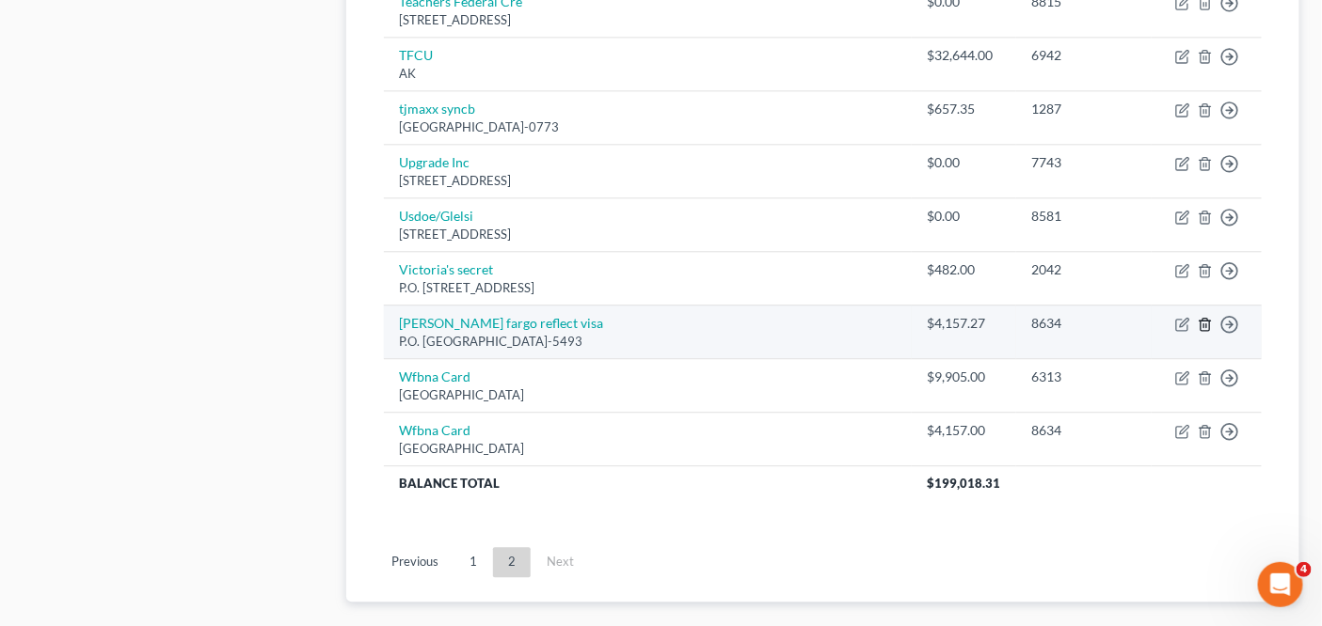
click at [1206, 317] on icon "button" at bounding box center [1204, 324] width 15 height 15
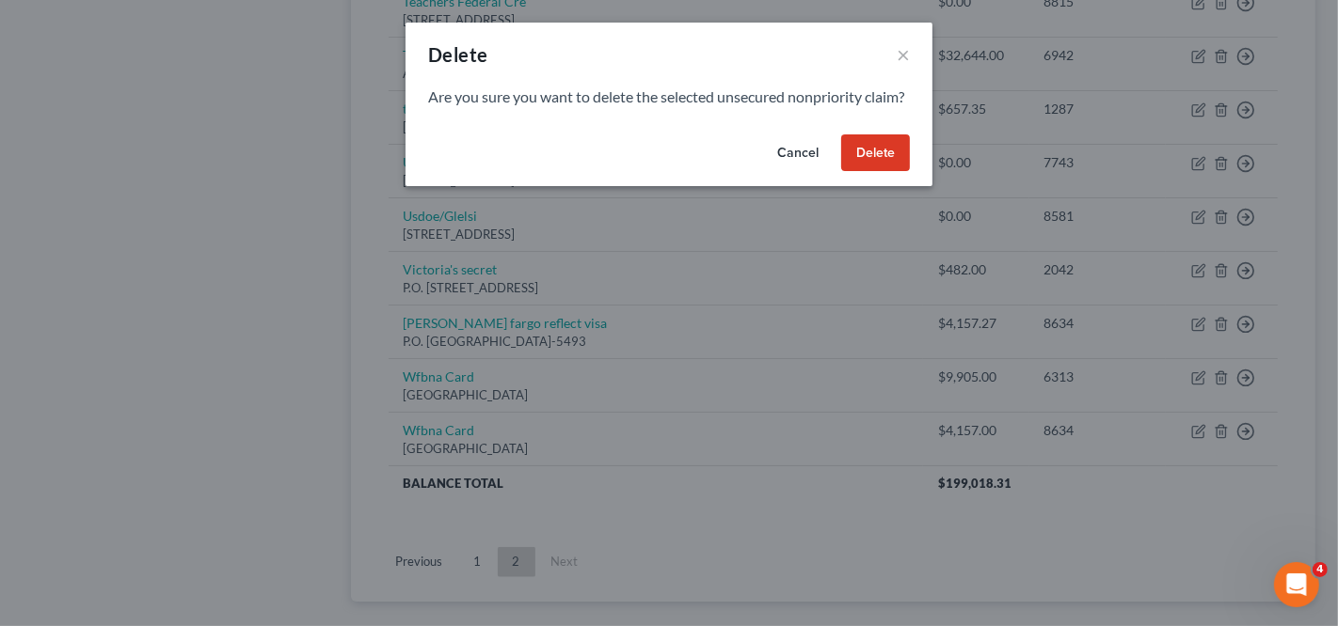
click at [887, 168] on button "Delete" at bounding box center [875, 154] width 69 height 38
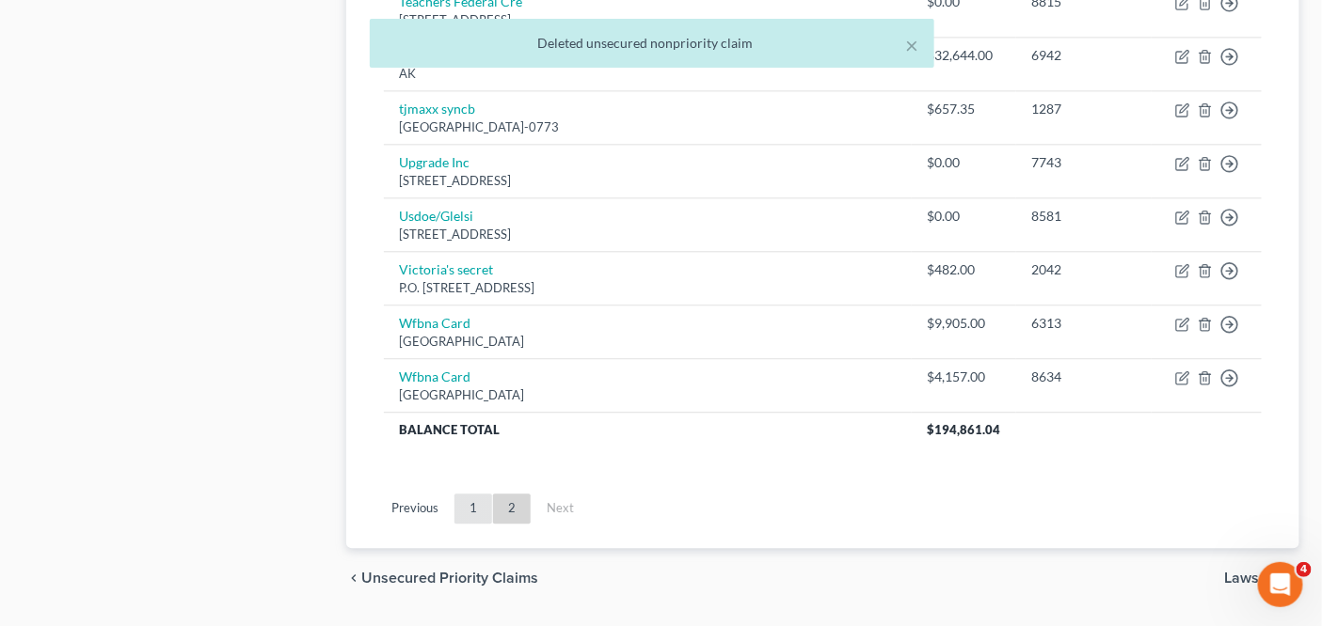
click at [486, 494] on link "1" at bounding box center [473, 509] width 38 height 30
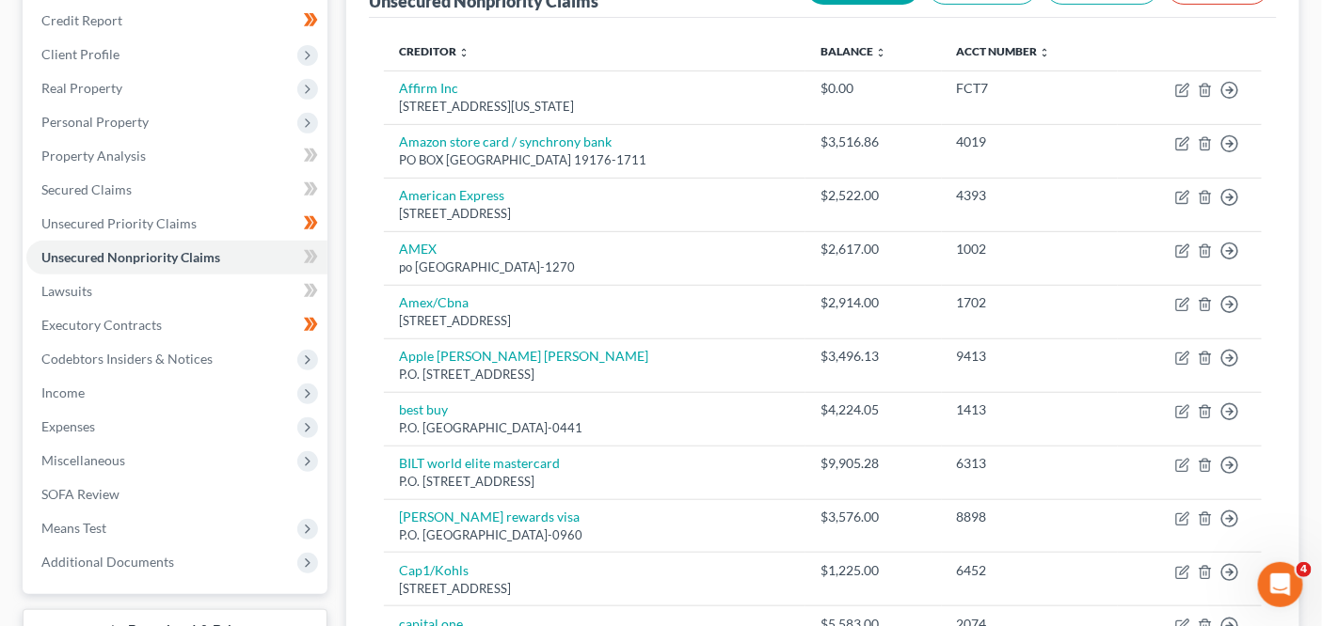
scroll to position [54, 0]
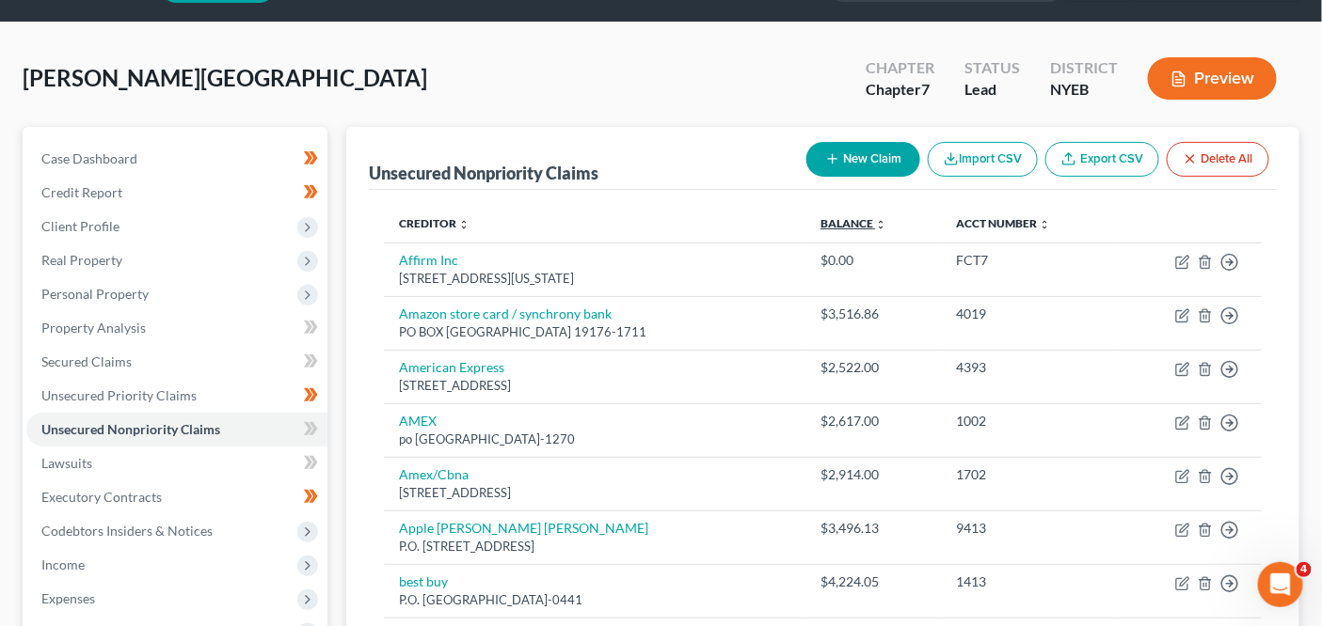
click at [886, 218] on link "Balance expand_more expand_less unfold_more" at bounding box center [853, 223] width 66 height 14
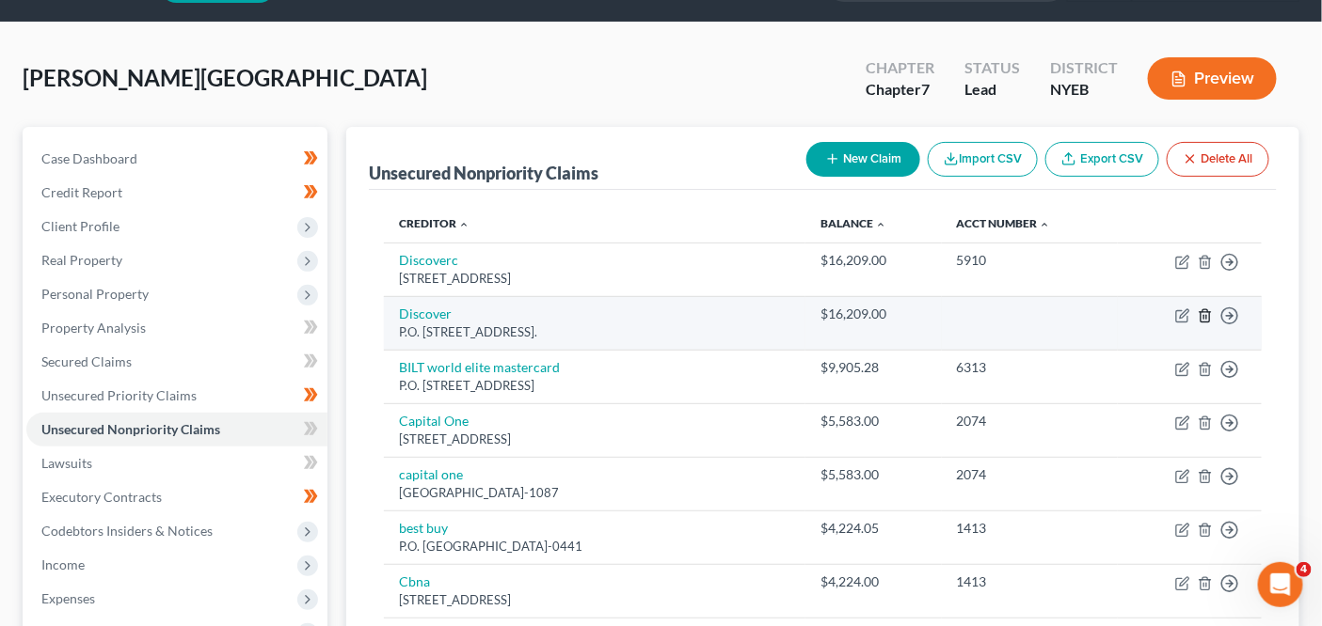
click at [1206, 312] on polyline "button" at bounding box center [1204, 312] width 11 height 0
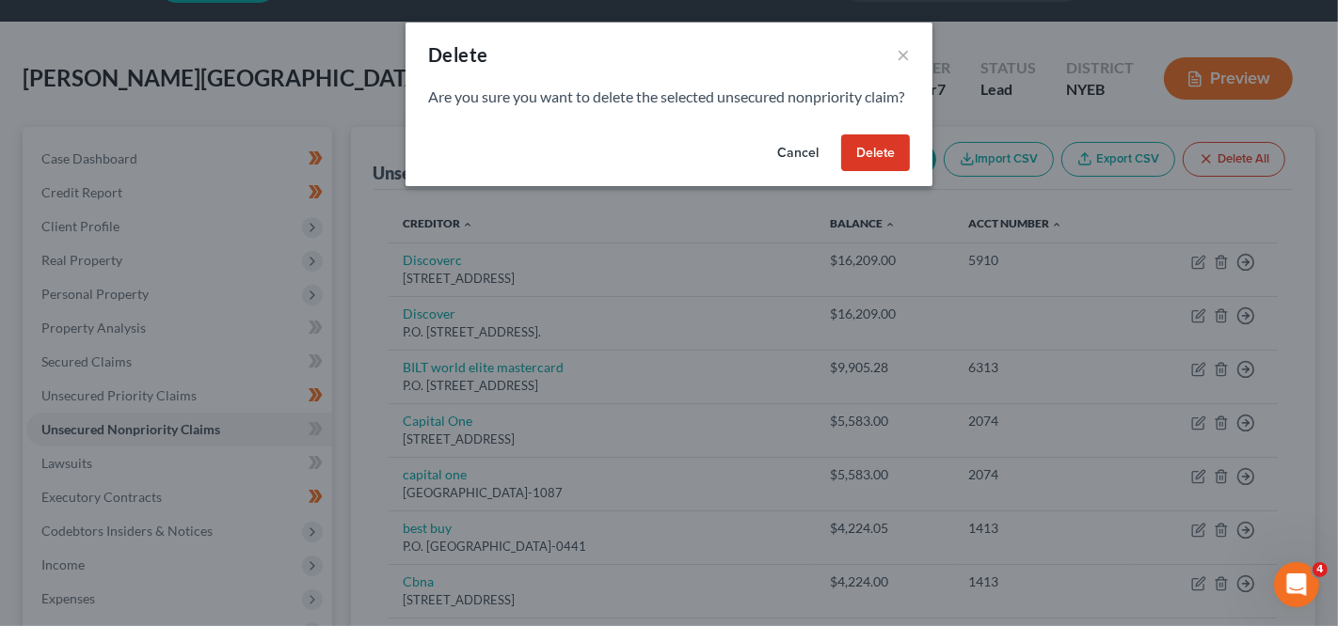
click at [870, 167] on button "Delete" at bounding box center [875, 154] width 69 height 38
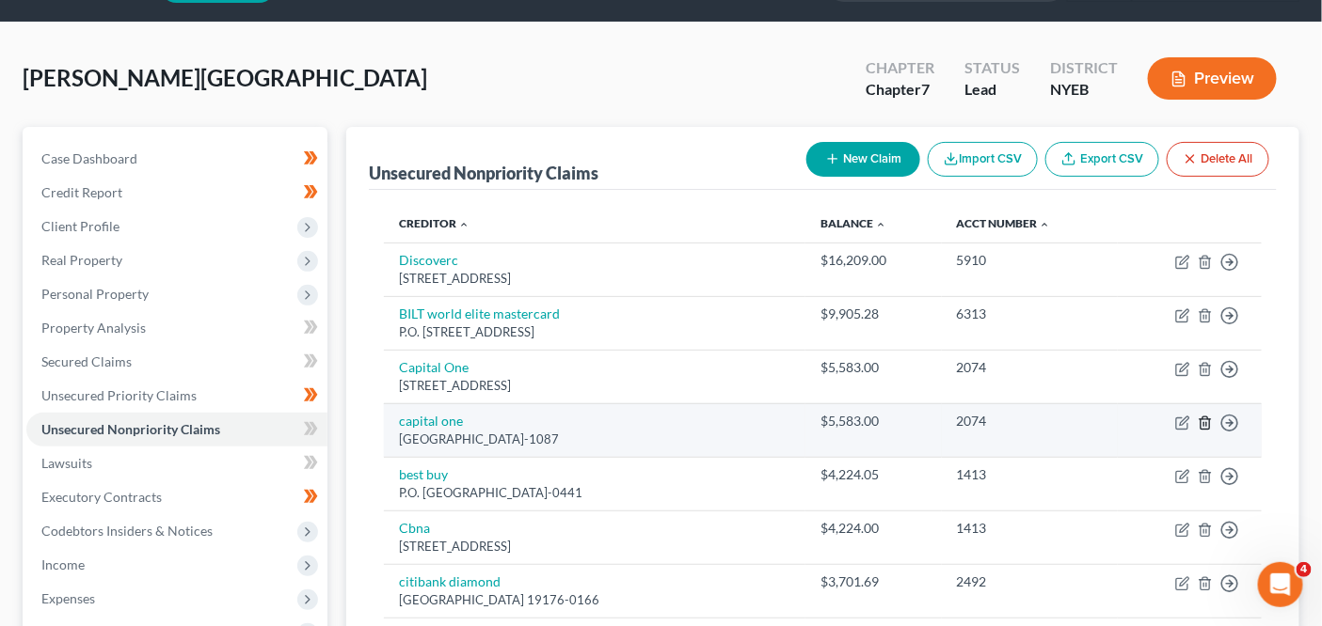
click at [1208, 419] on icon "button" at bounding box center [1204, 423] width 15 height 15
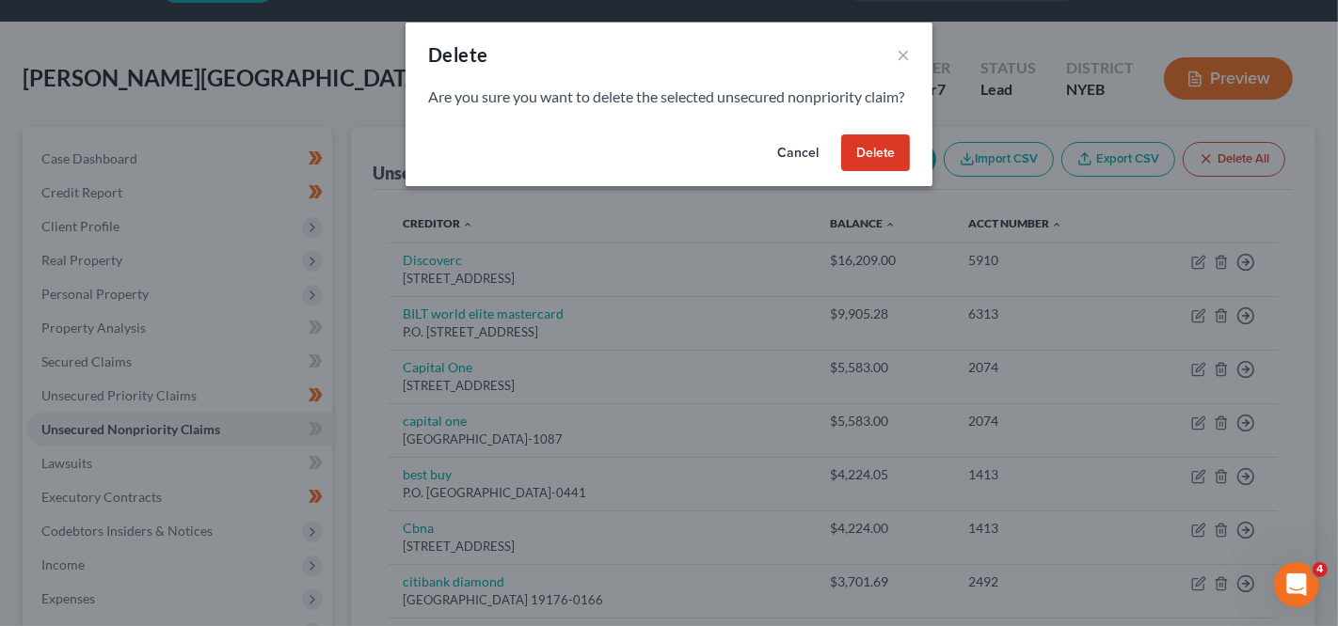
click at [880, 161] on button "Delete" at bounding box center [875, 154] width 69 height 38
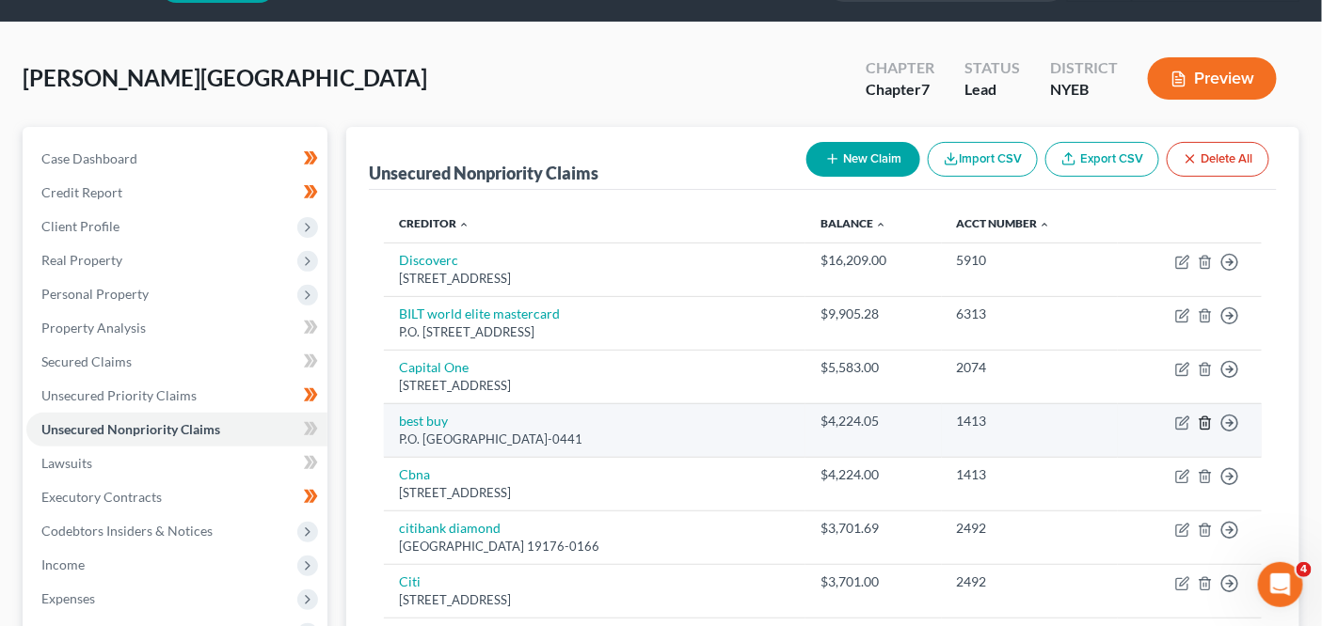
click at [1211, 424] on icon "button" at bounding box center [1204, 423] width 15 height 15
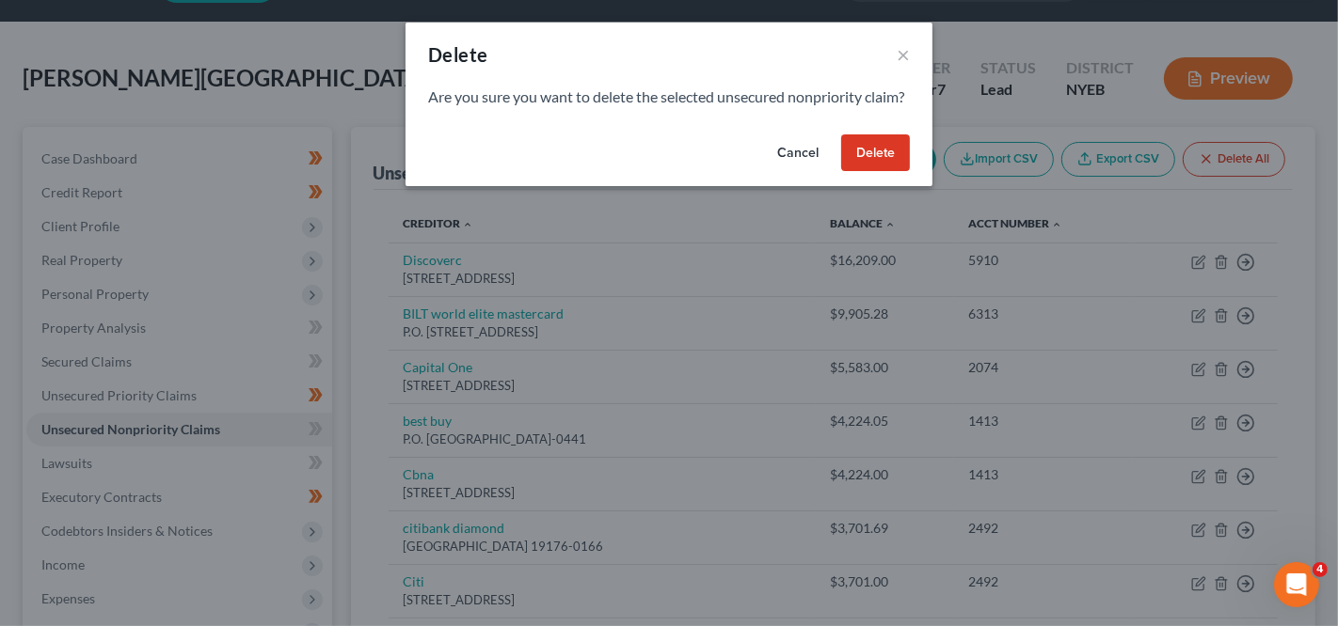
click at [901, 172] on button "Delete" at bounding box center [875, 154] width 69 height 38
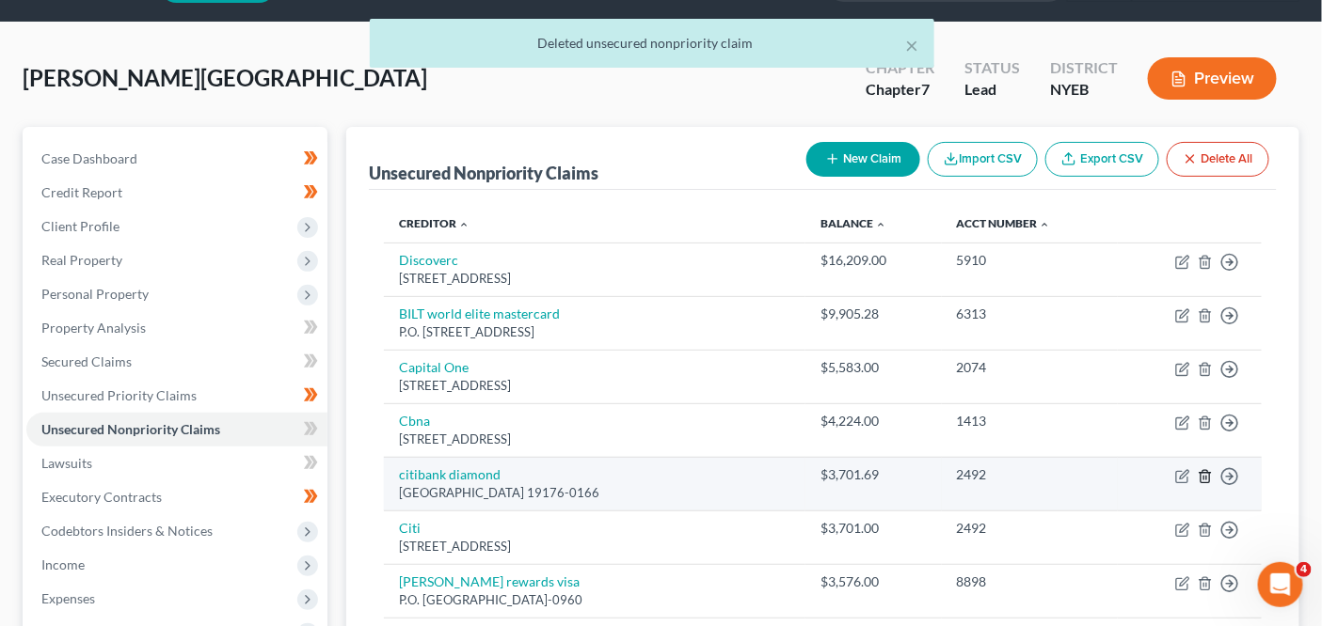
click at [1209, 471] on icon "button" at bounding box center [1204, 476] width 8 height 12
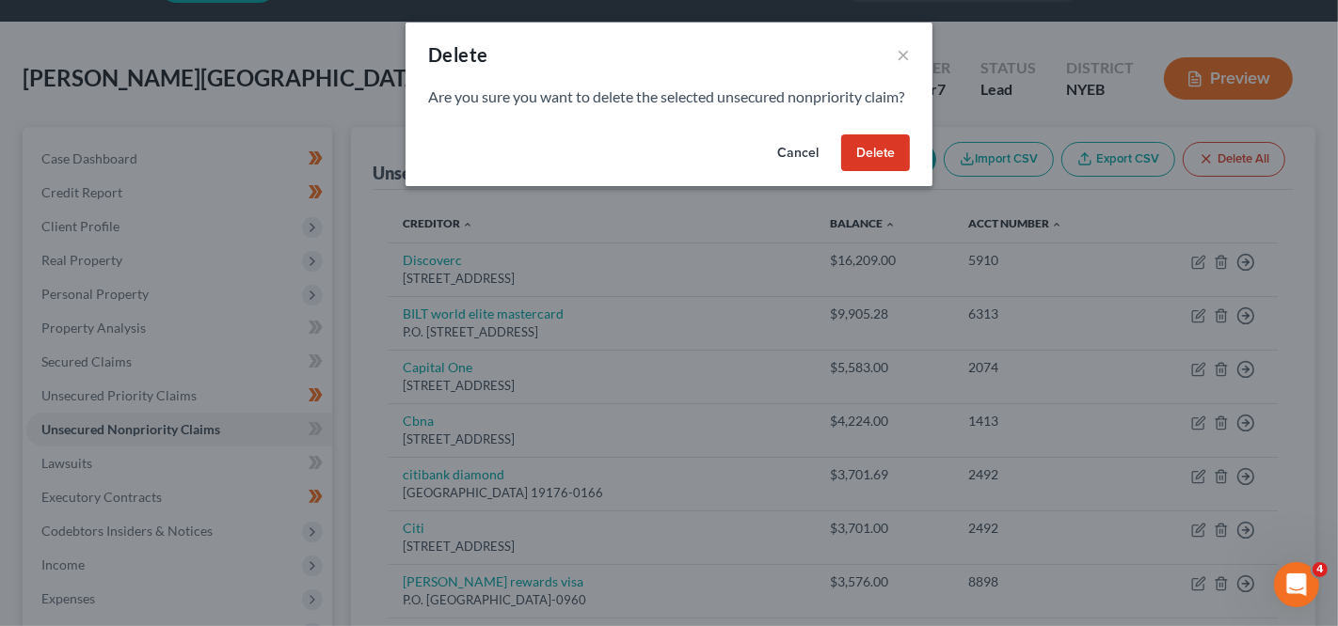
click at [899, 172] on button "Delete" at bounding box center [875, 154] width 69 height 38
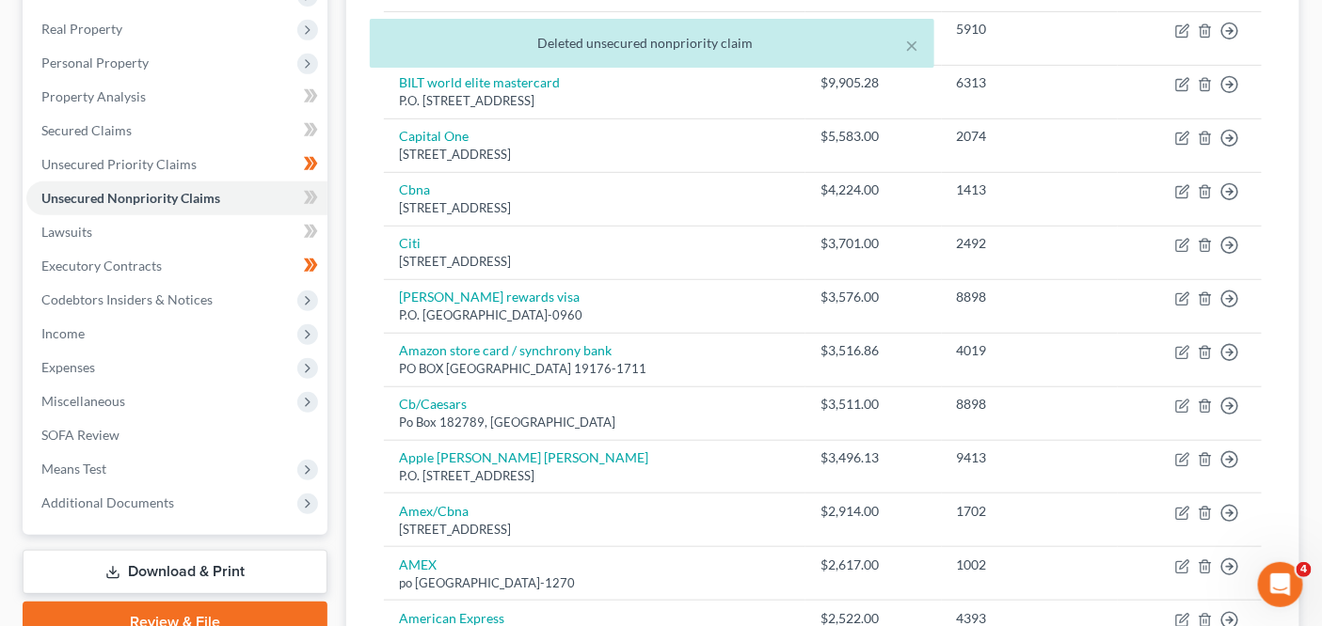
scroll to position [293, 0]
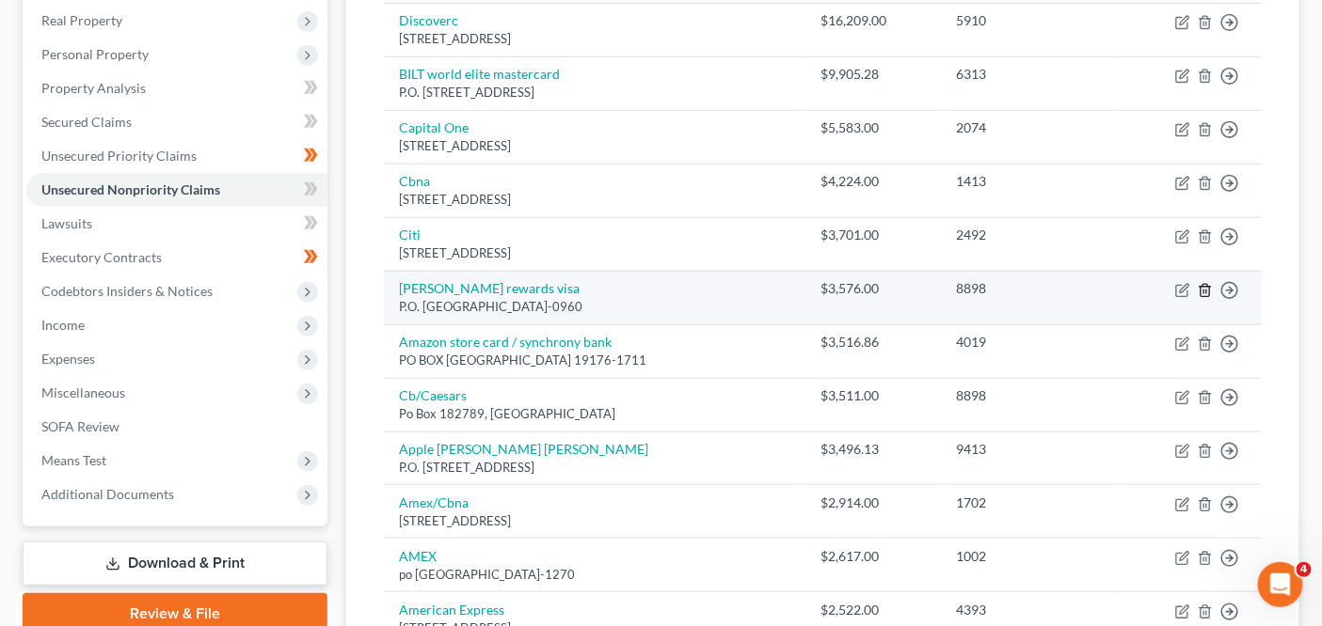
click at [1204, 290] on line "button" at bounding box center [1204, 292] width 0 height 4
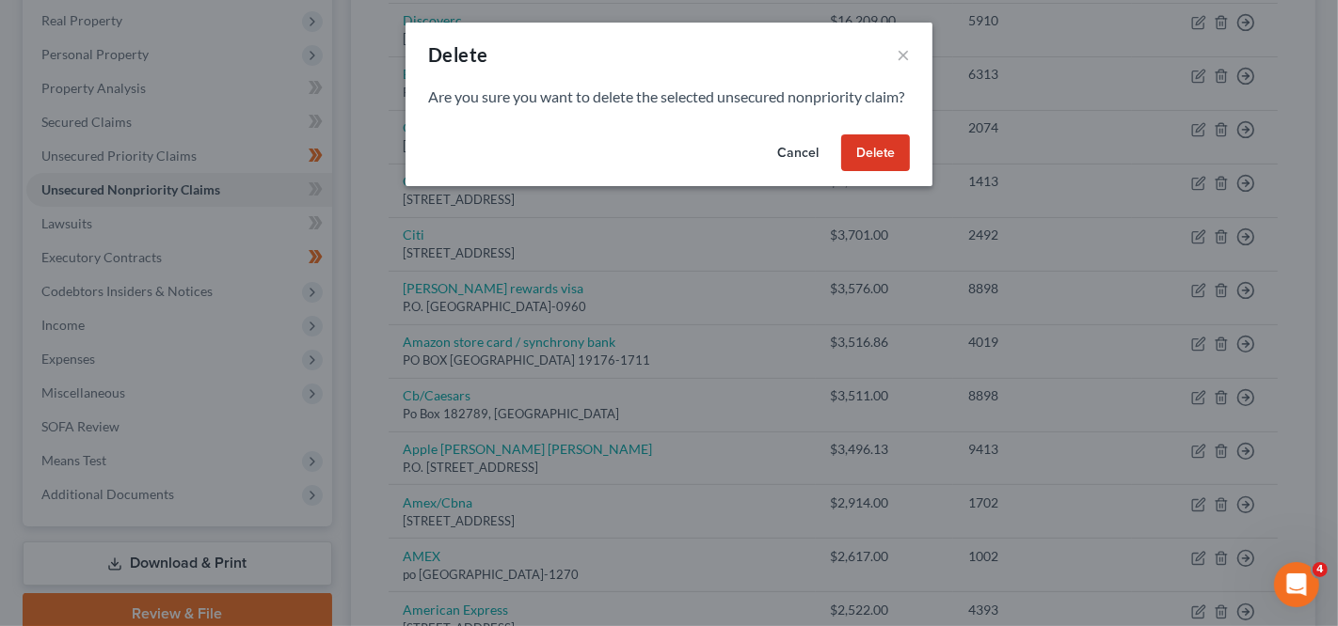
click at [895, 172] on button "Delete" at bounding box center [875, 154] width 69 height 38
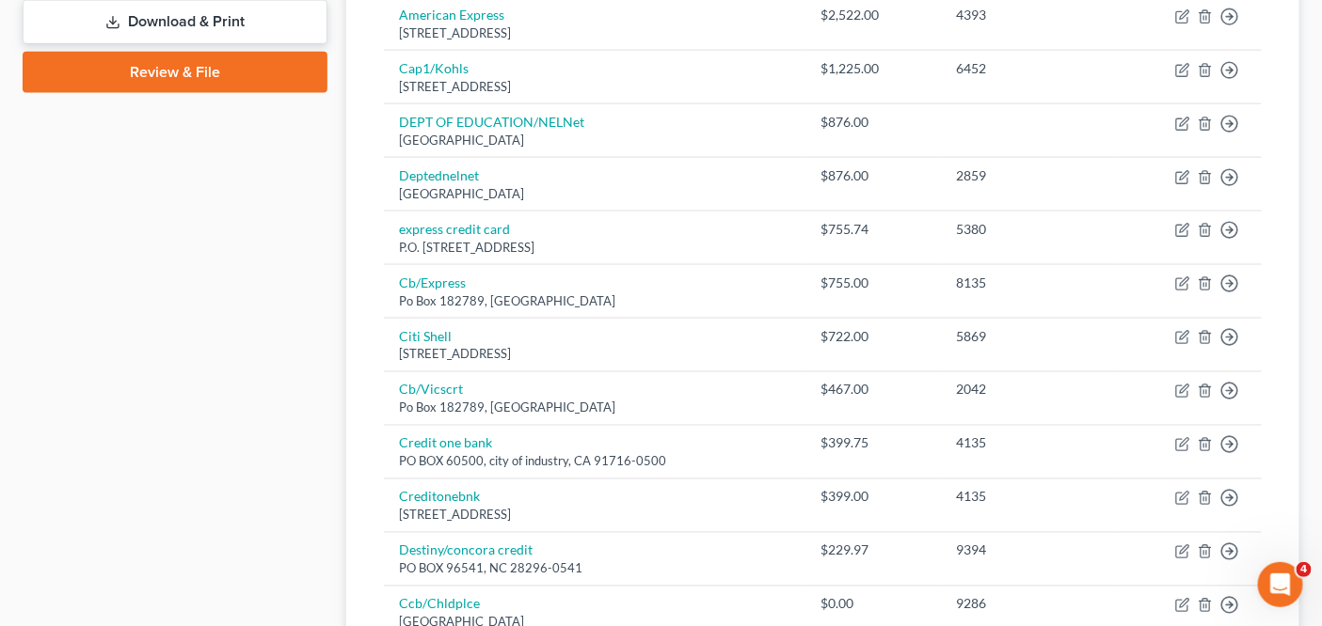
scroll to position [855, 0]
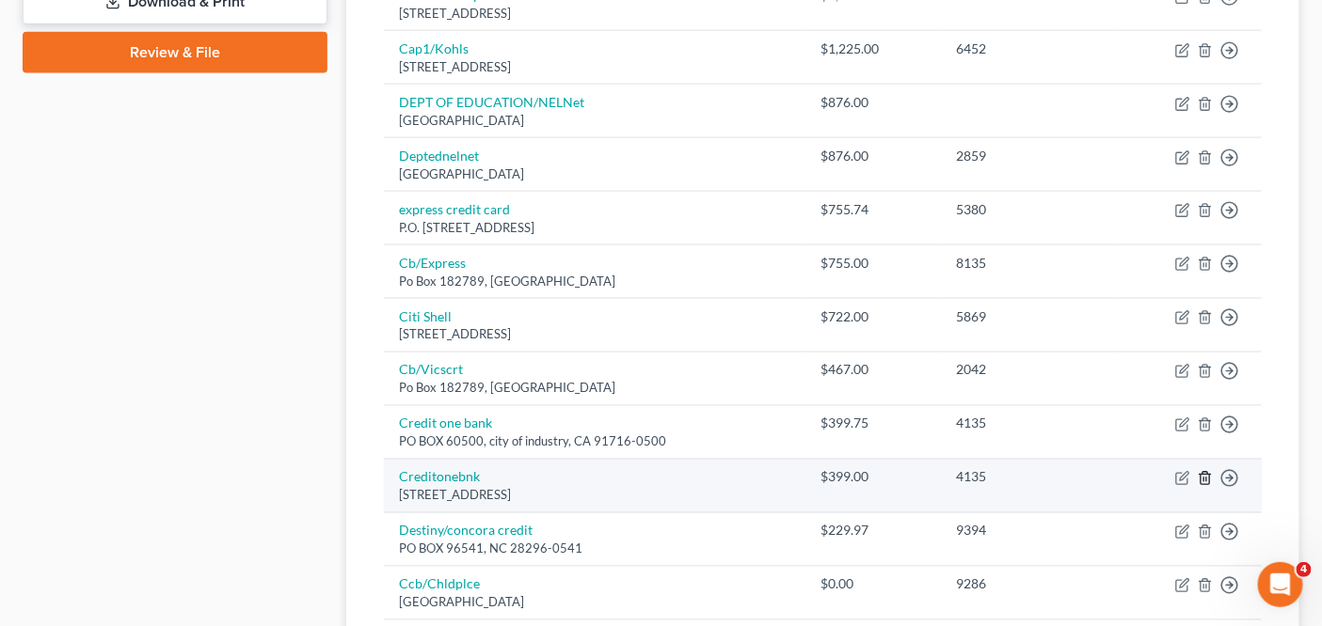
click at [1205, 473] on icon "button" at bounding box center [1204, 479] width 8 height 12
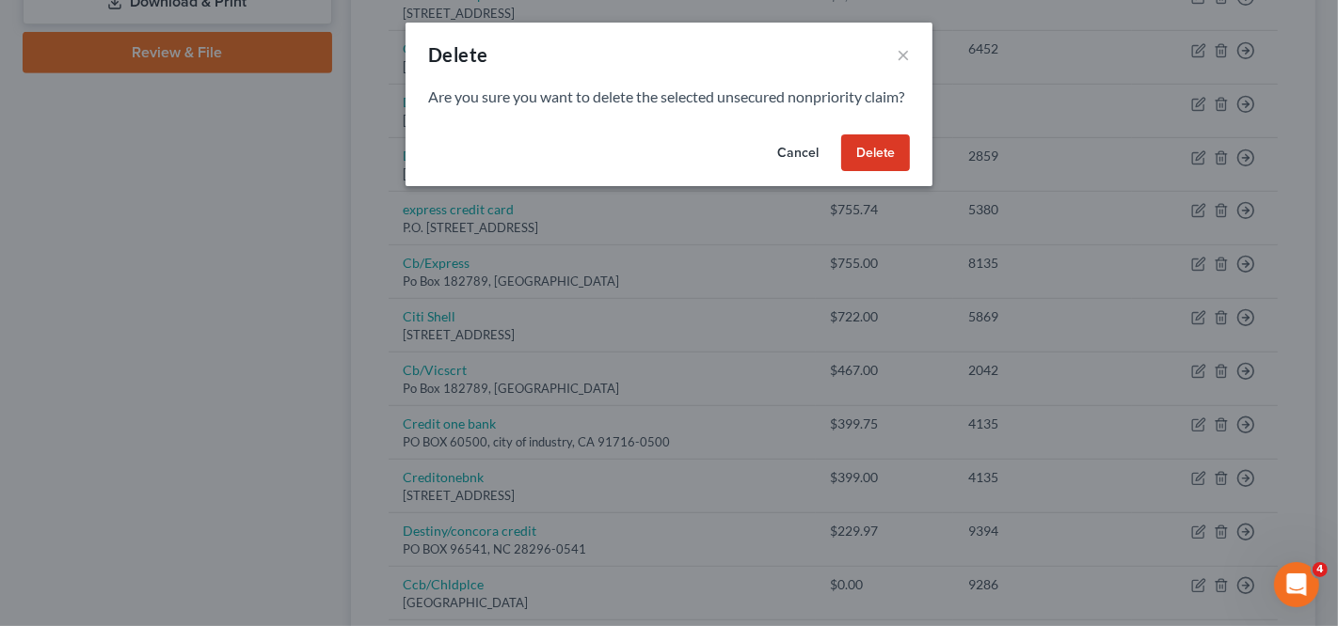
click at [882, 171] on button "Delete" at bounding box center [875, 154] width 69 height 38
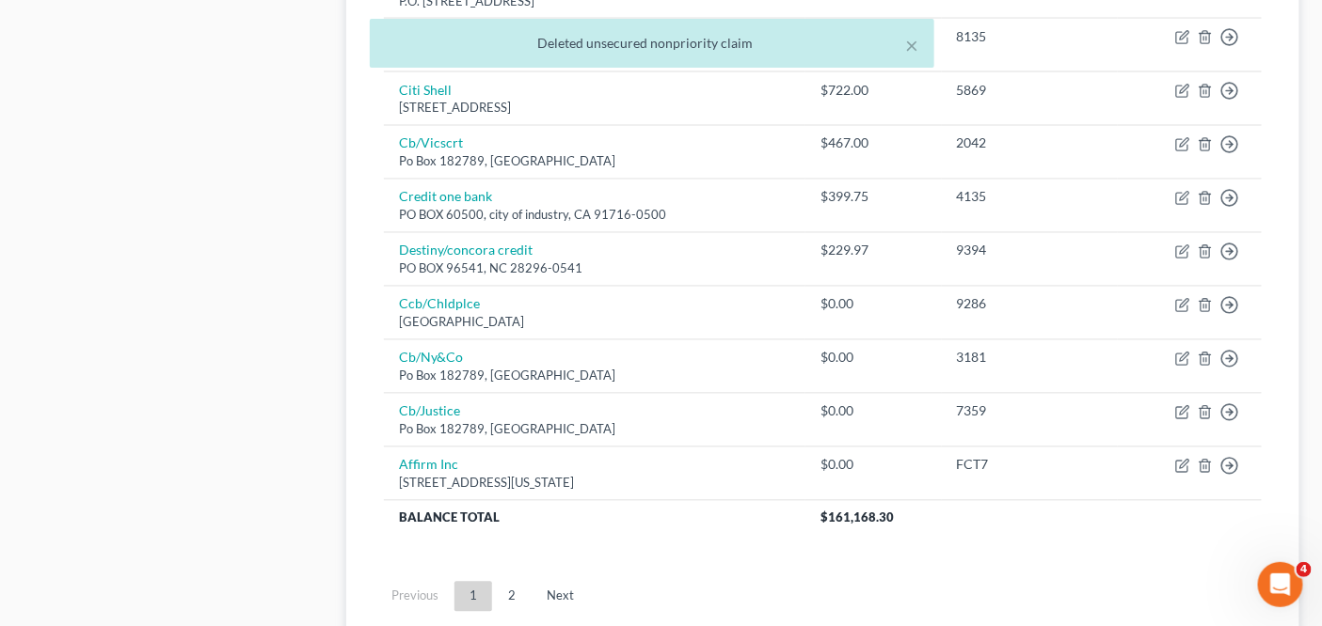
scroll to position [1085, 0]
click at [559, 580] on link "Next" at bounding box center [559, 594] width 57 height 30
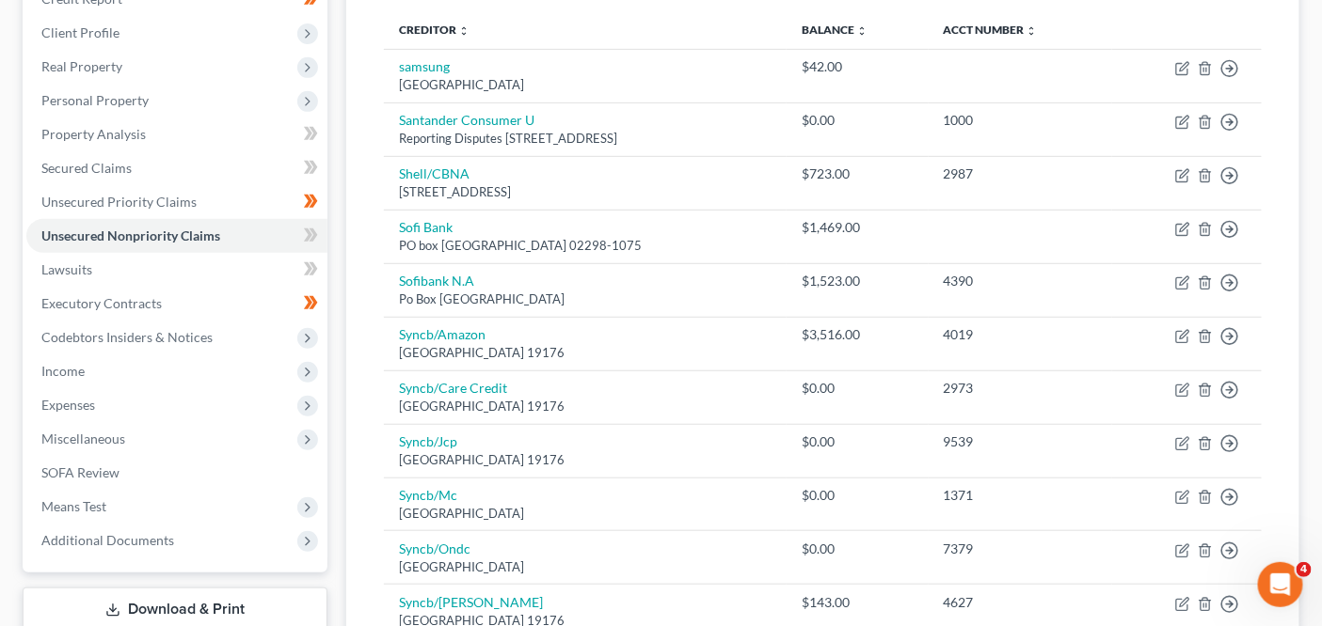
scroll to position [91, 0]
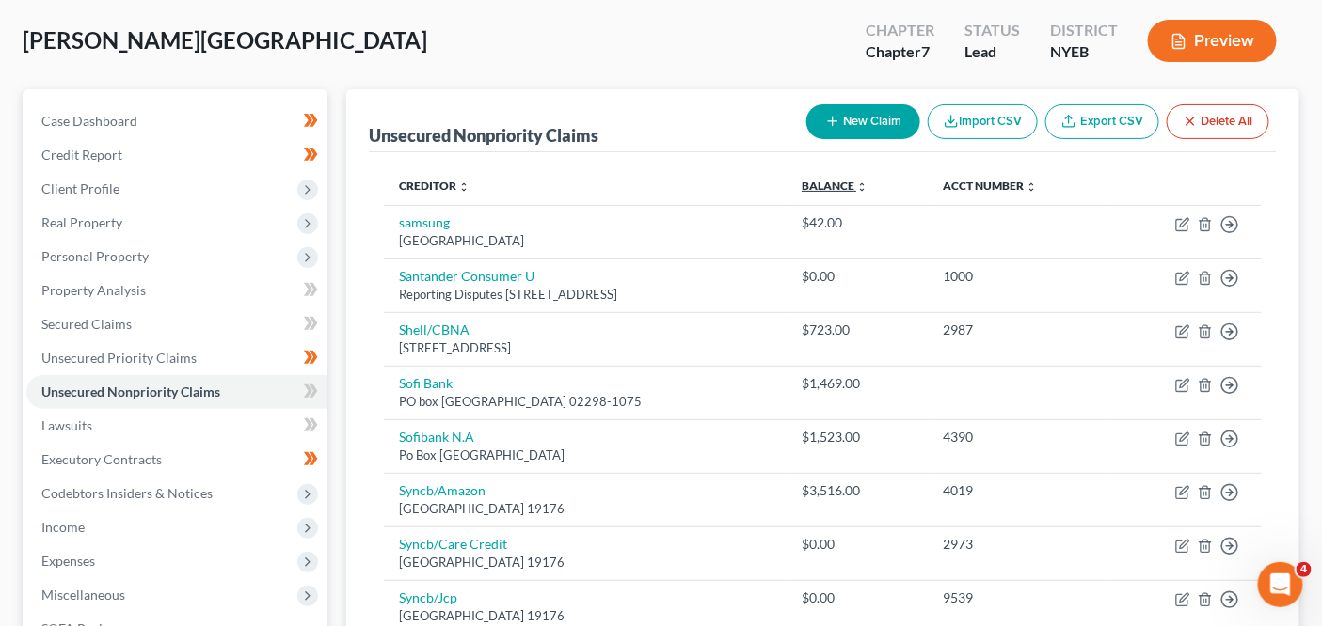
click at [863, 183] on link "Balance expand_more expand_less unfold_more" at bounding box center [834, 186] width 66 height 14
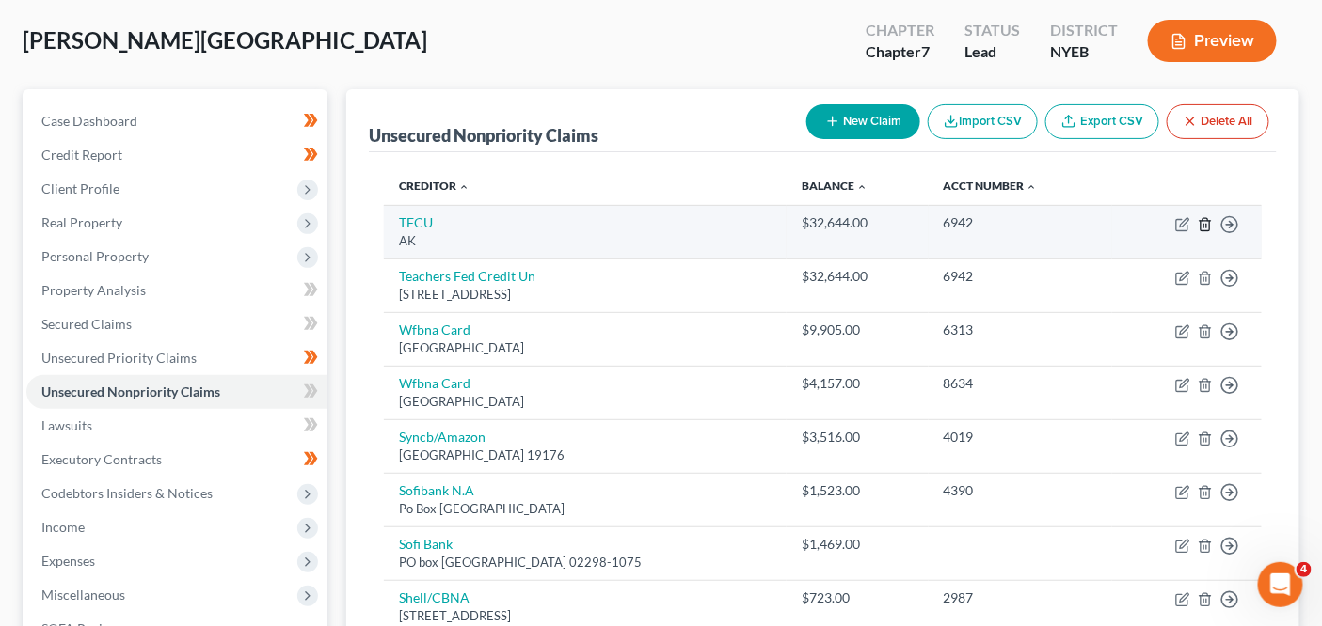
click at [1205, 228] on icon "button" at bounding box center [1204, 224] width 15 height 15
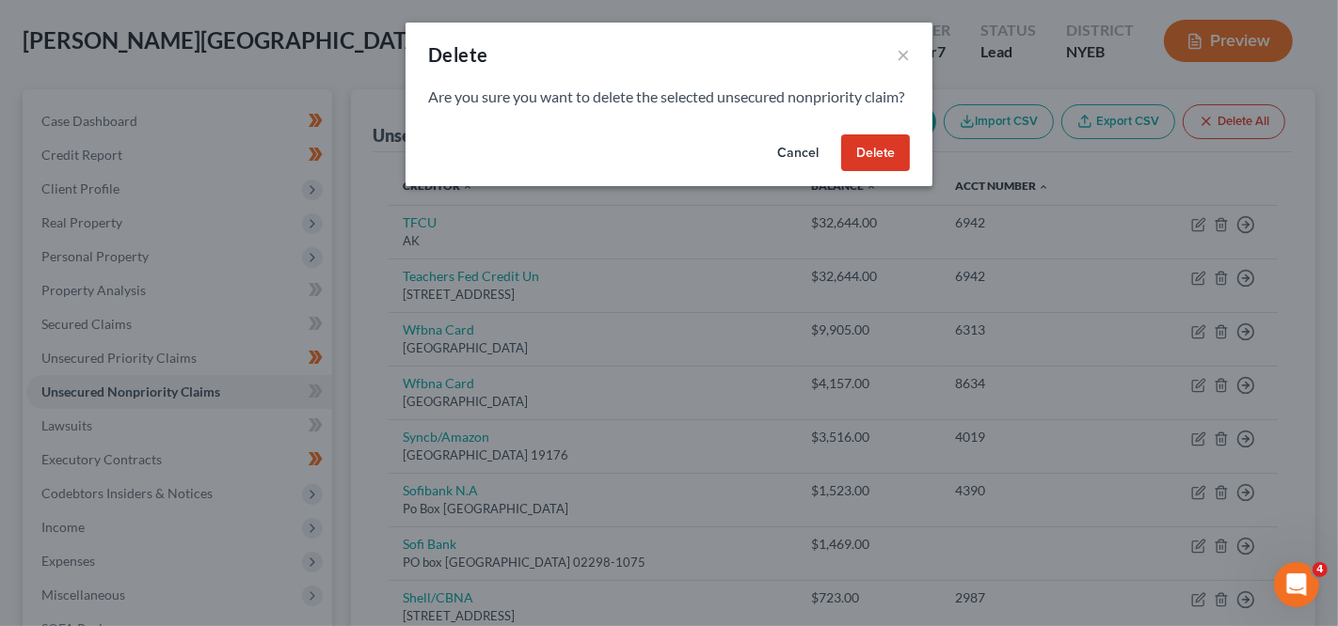
click at [879, 172] on button "Delete" at bounding box center [875, 154] width 69 height 38
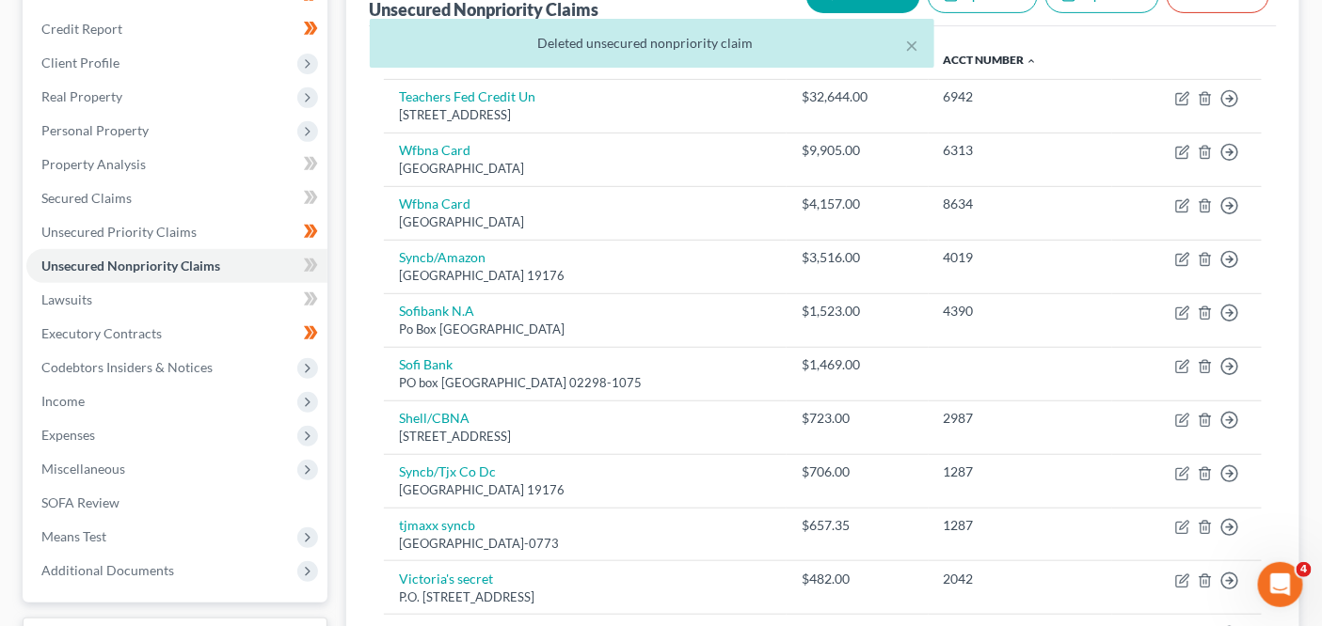
scroll to position [222, 0]
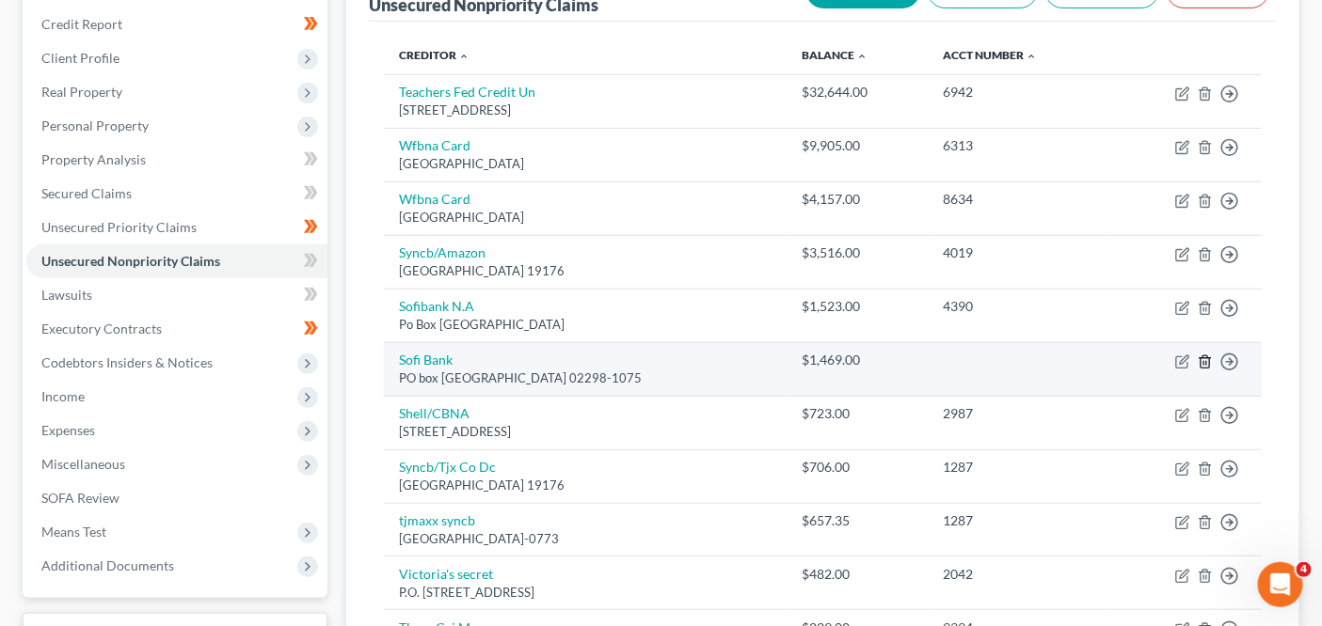
click at [1211, 363] on icon "button" at bounding box center [1204, 362] width 15 height 15
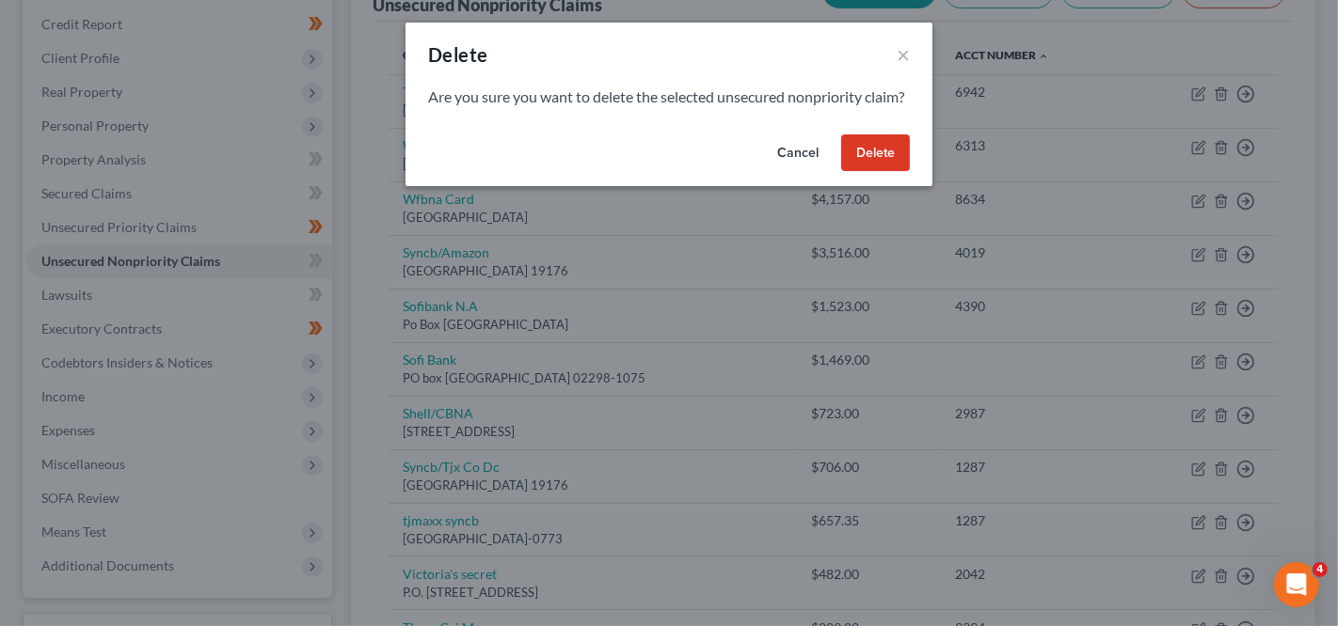
click at [876, 172] on button "Delete" at bounding box center [875, 154] width 69 height 38
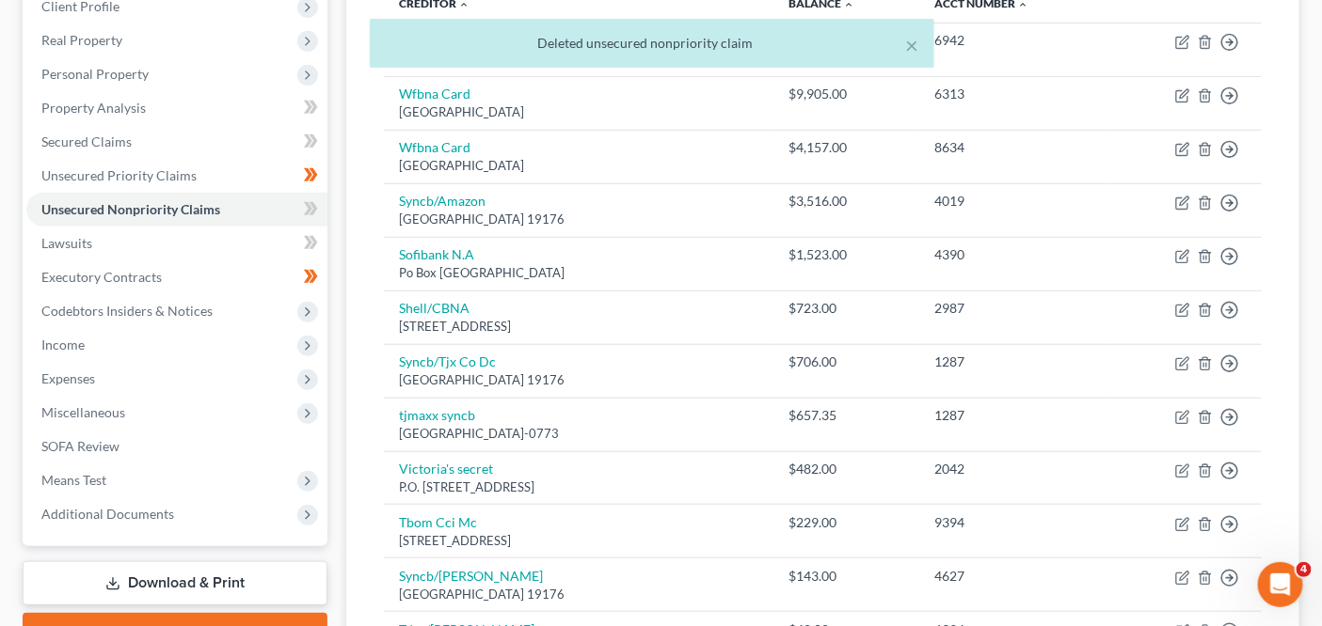
scroll to position [289, 0]
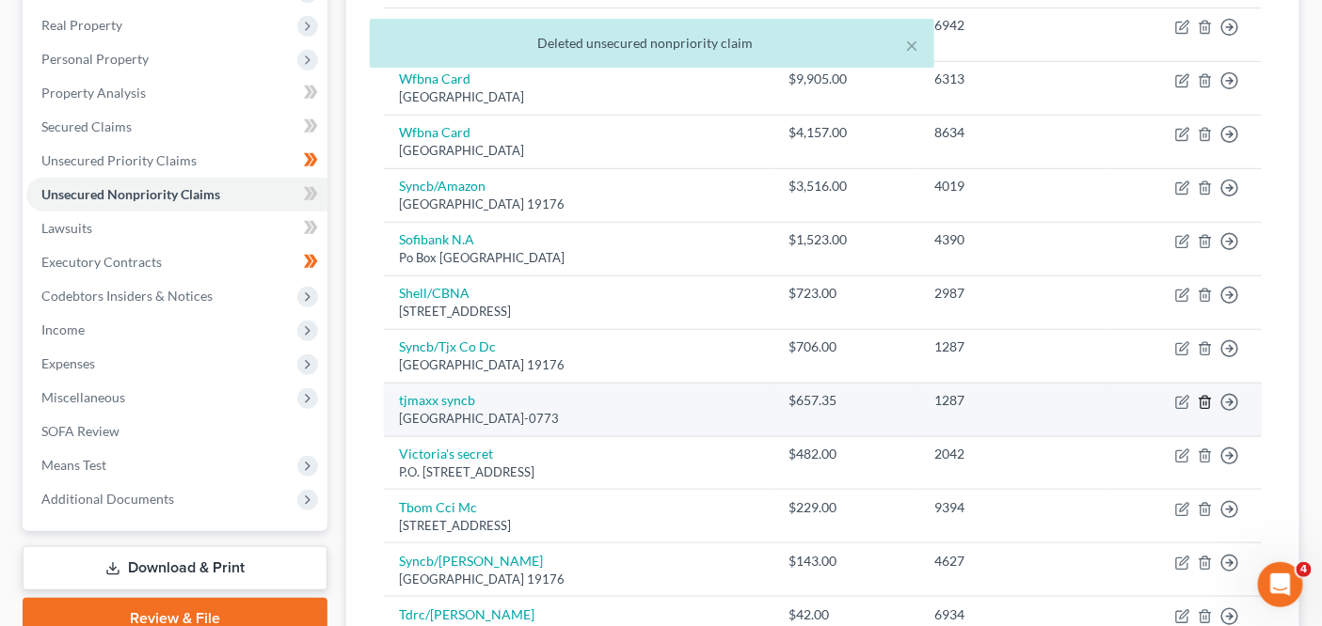
click at [1202, 399] on icon "button" at bounding box center [1204, 402] width 15 height 15
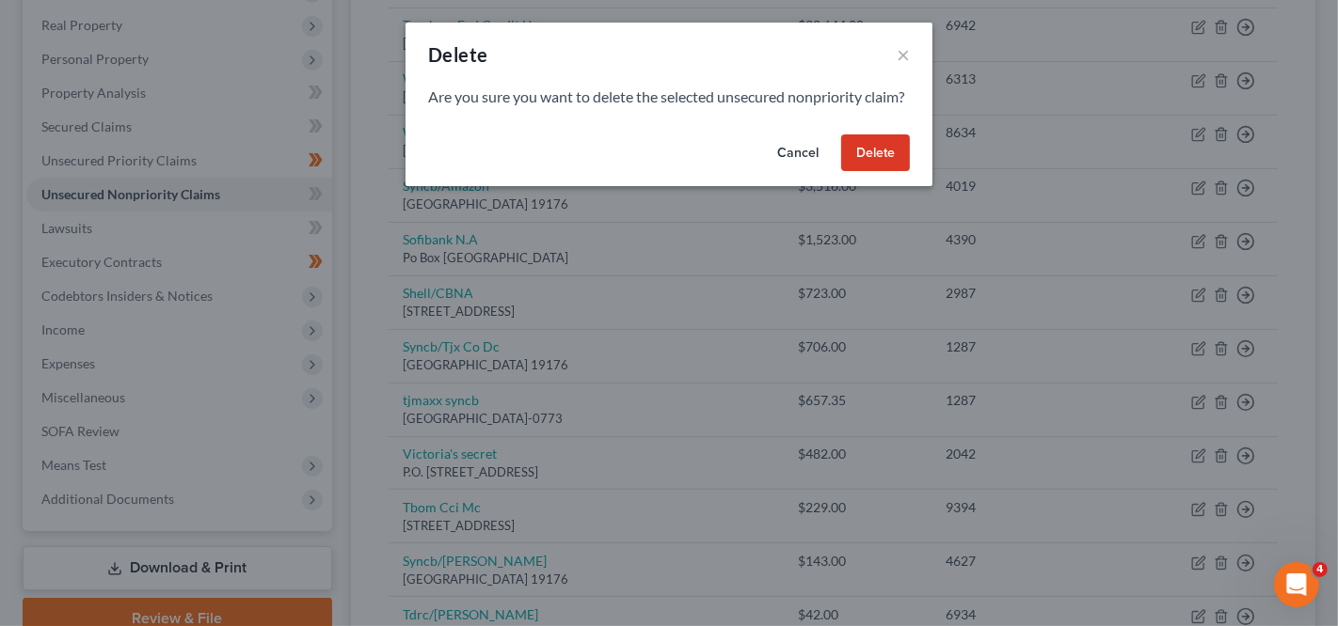
click at [896, 172] on button "Delete" at bounding box center [875, 154] width 69 height 38
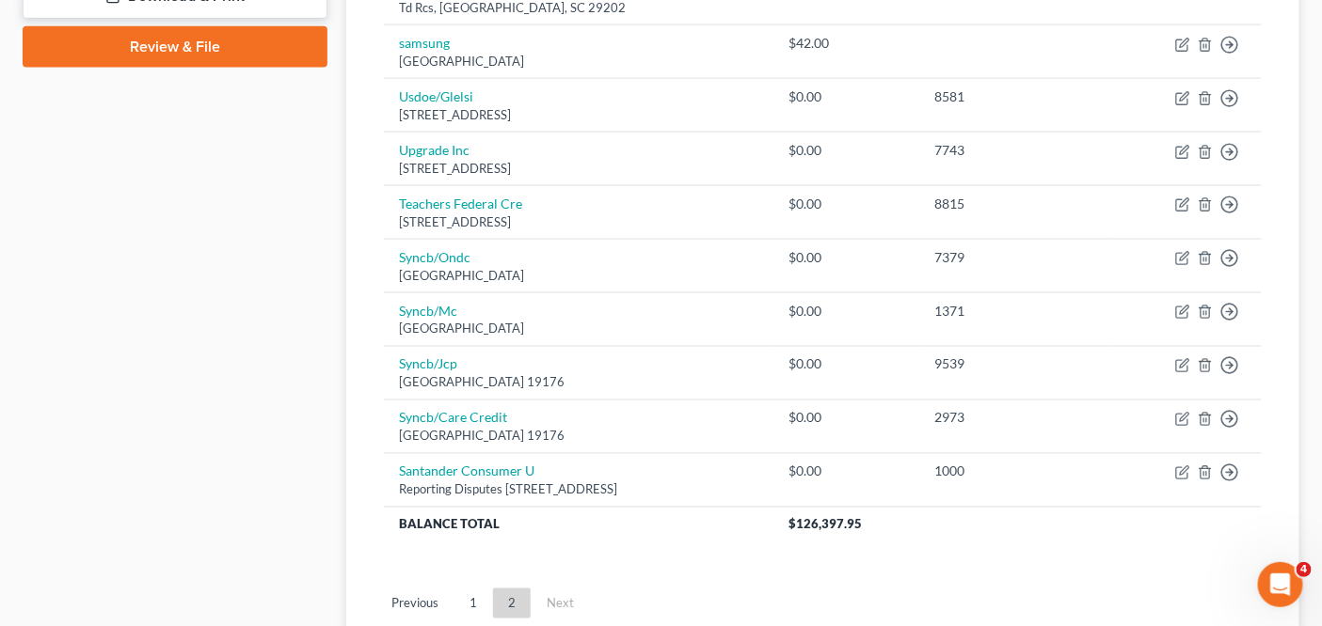
scroll to position [990, 0]
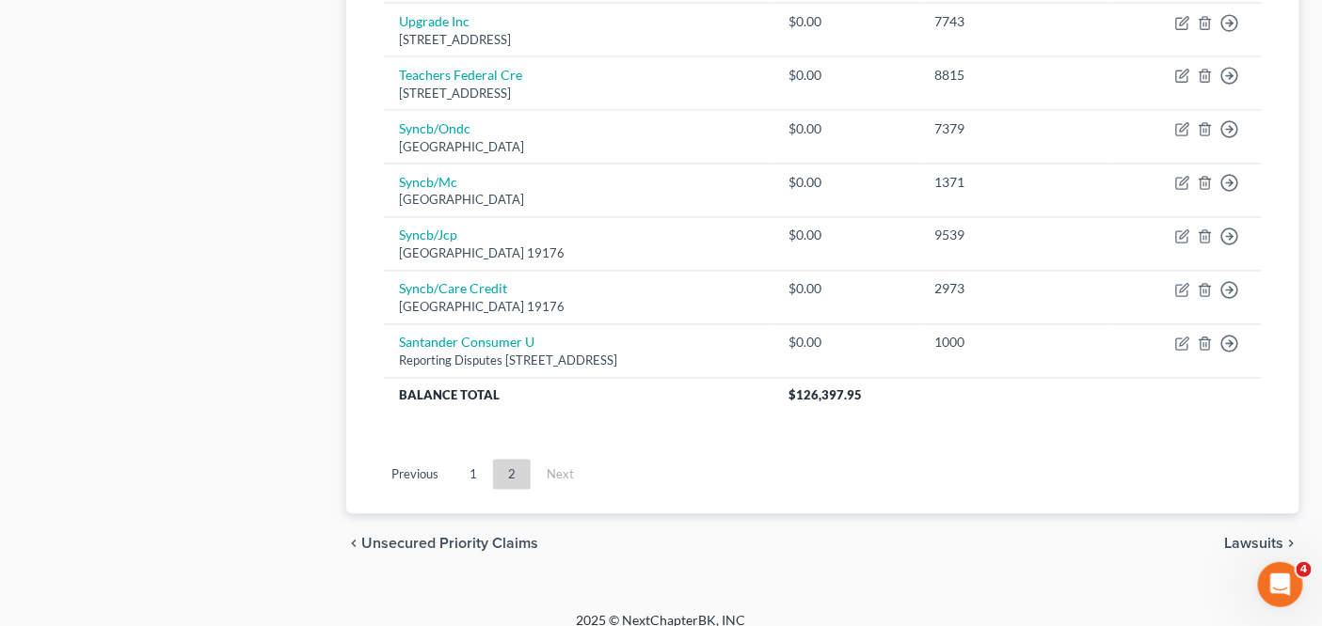
drag, startPoint x: 1324, startPoint y: 312, endPoint x: 16, endPoint y: 19, distance: 1341.0
click at [475, 473] on link "1" at bounding box center [473, 475] width 38 height 30
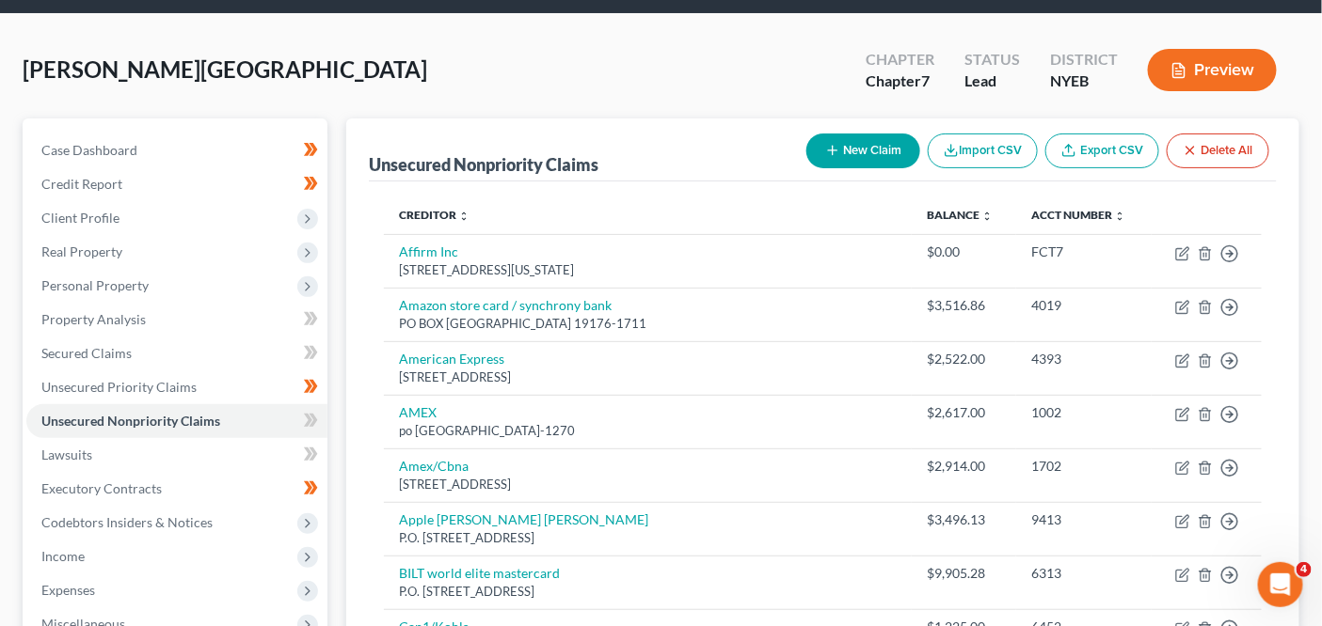
scroll to position [53, 0]
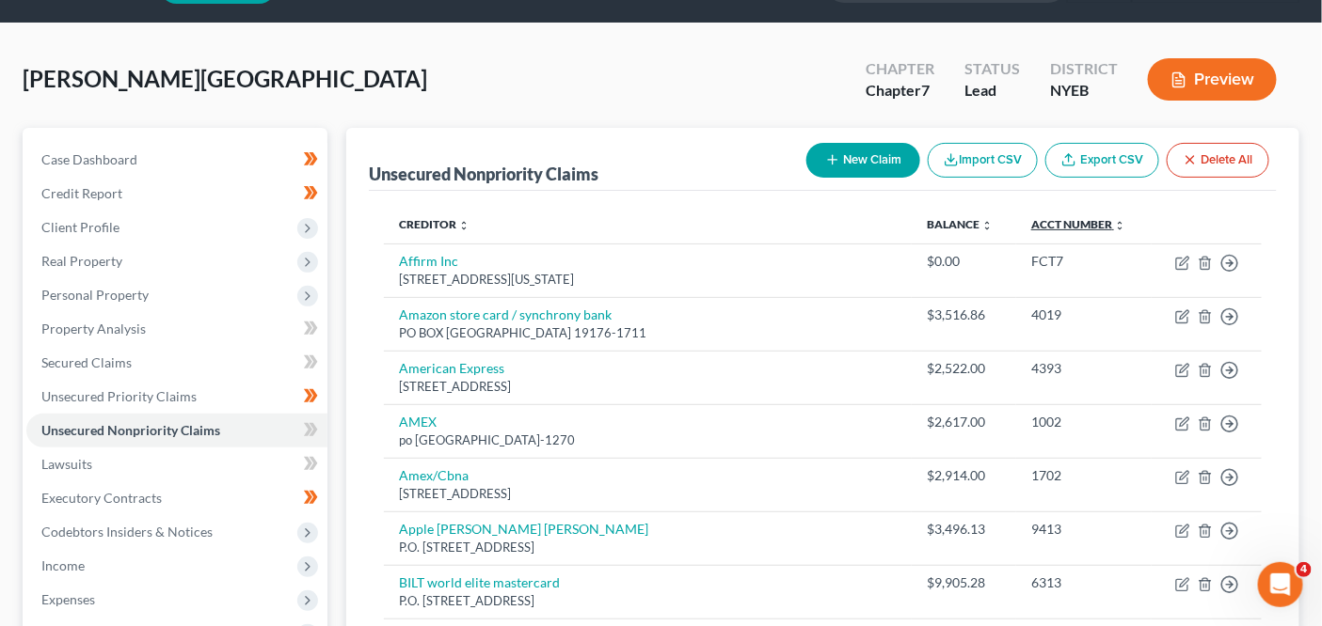
click at [1031, 228] on link "Acct Number expand_more expand_less unfold_more" at bounding box center [1078, 224] width 94 height 14
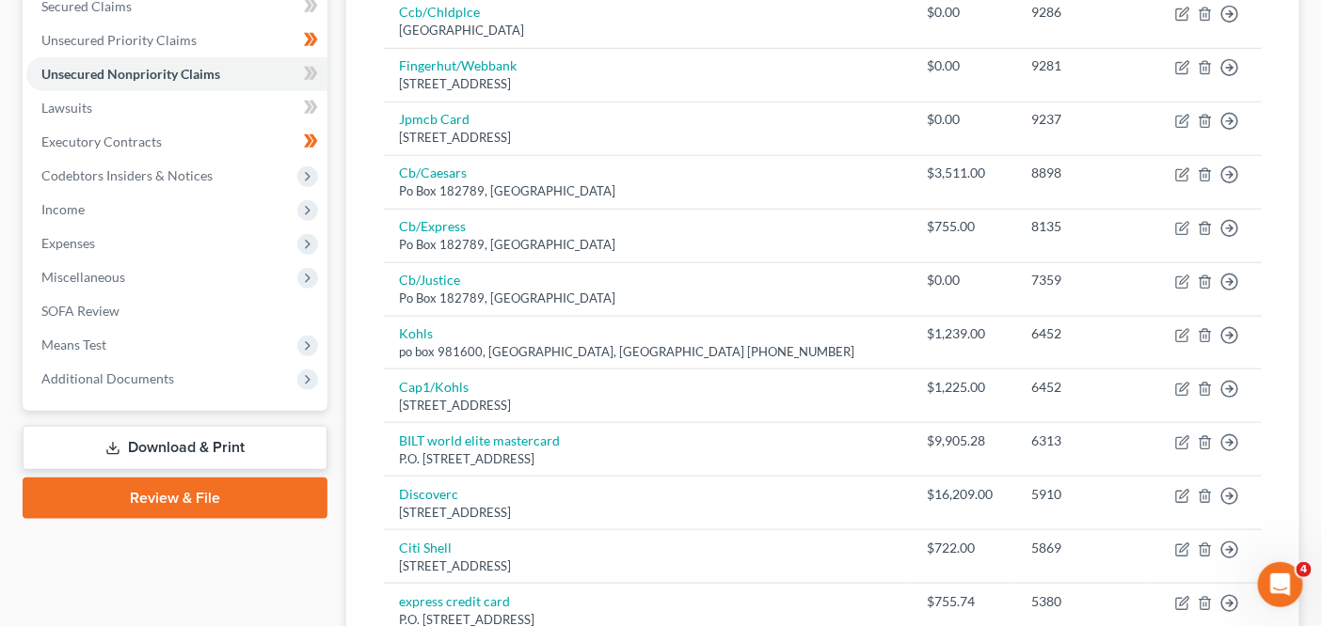
scroll to position [547, 0]
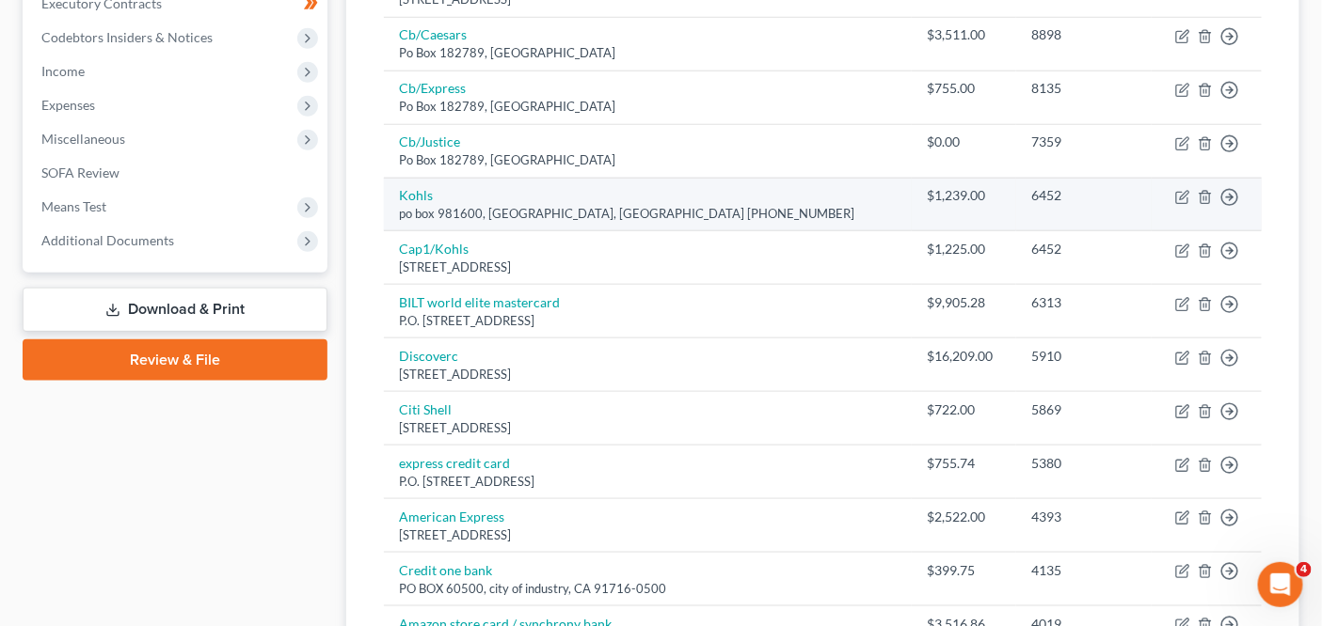
click at [1213, 195] on td "Move to D Move to E Move to G Move to Notice Only" at bounding box center [1206, 205] width 110 height 54
click at [1209, 196] on icon "button" at bounding box center [1204, 197] width 15 height 15
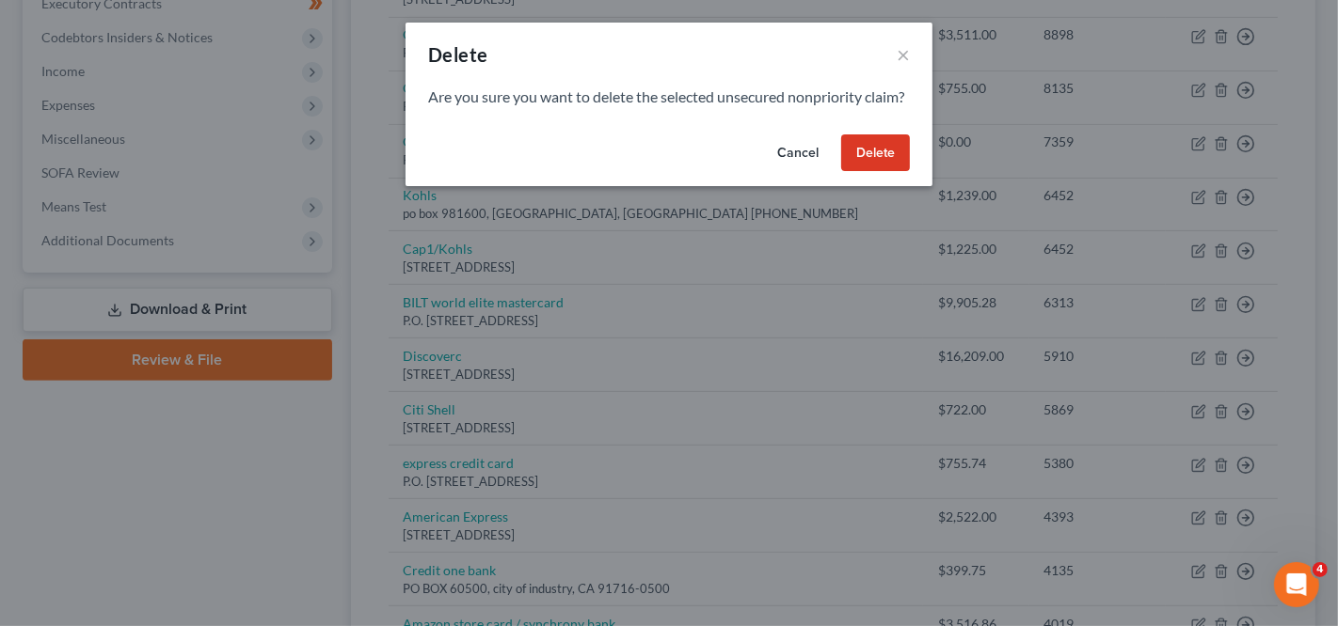
click at [874, 172] on button "Delete" at bounding box center [875, 154] width 69 height 38
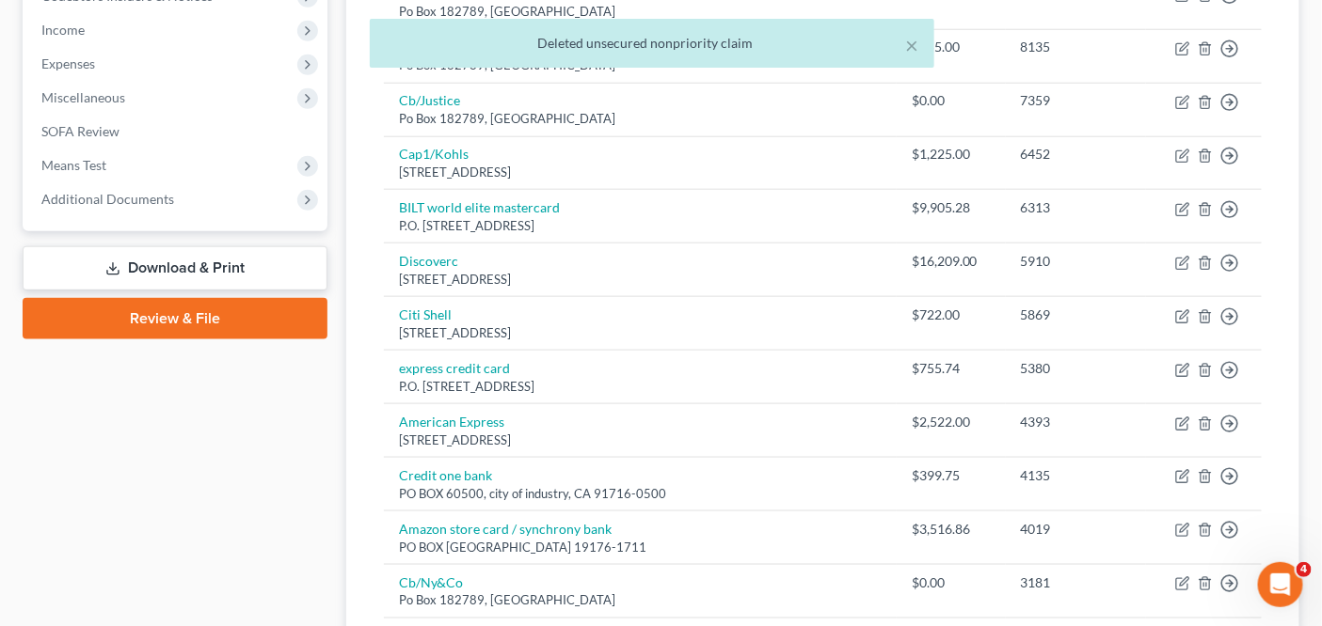
scroll to position [605, 0]
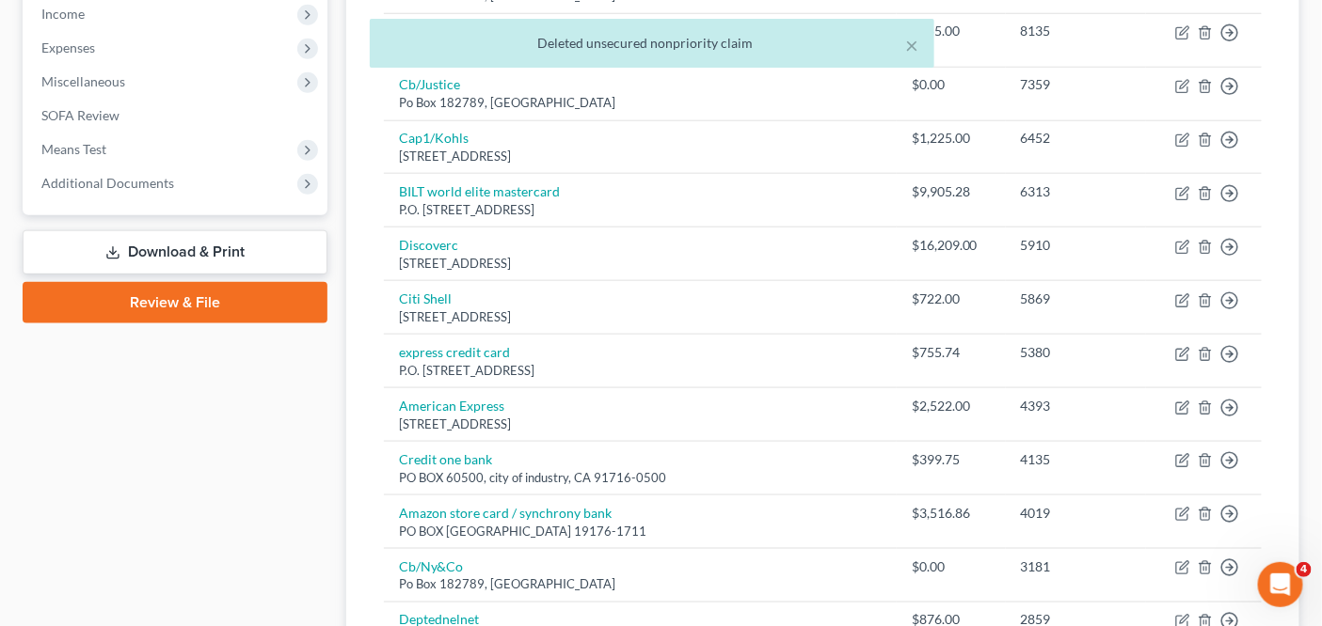
drag, startPoint x: 1315, startPoint y: 346, endPoint x: 1315, endPoint y: 366, distance: 19.8
click at [1315, 366] on div "× Deleted unsecured nonpriority claim Wilson, Chamika Upgraded Chapter Chapter …" at bounding box center [661, 475] width 1322 height 2008
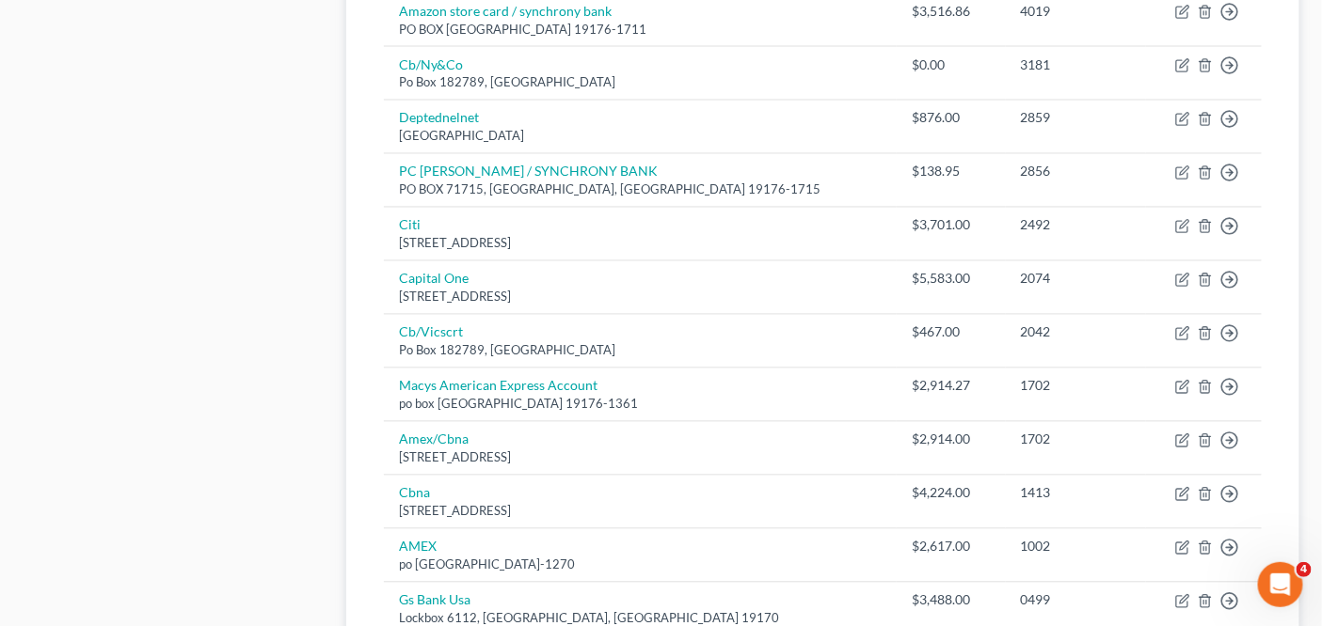
scroll to position [1166, 0]
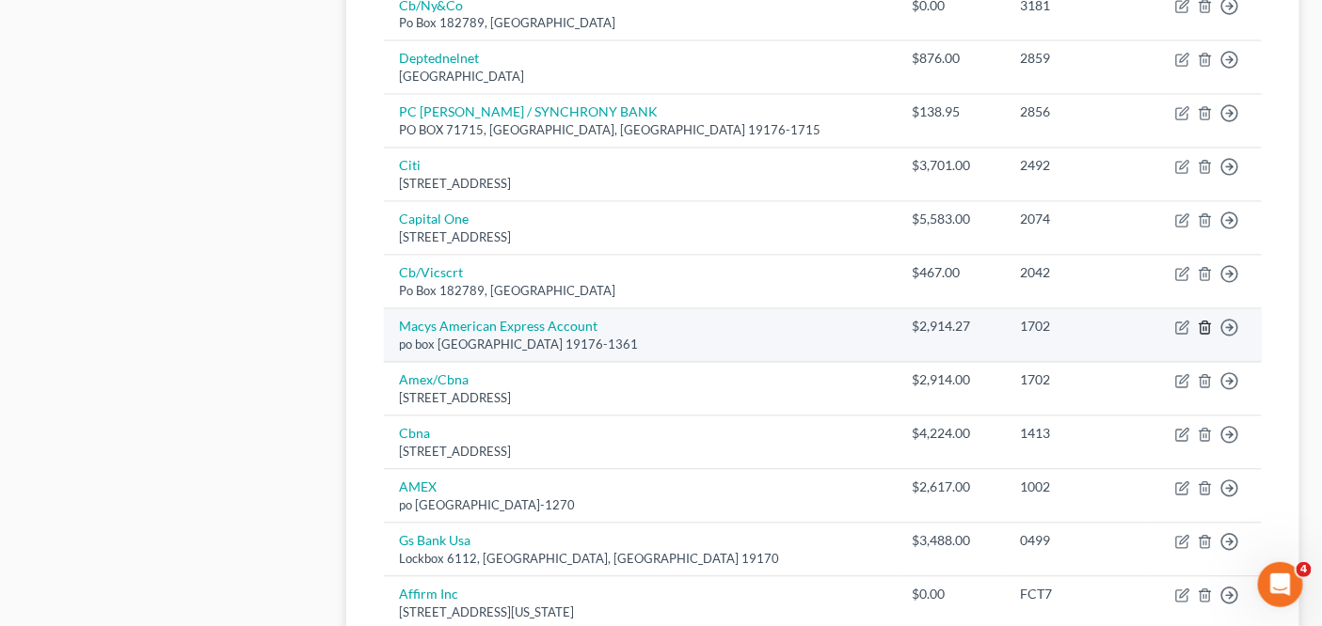
click at [1205, 321] on icon "button" at bounding box center [1204, 328] width 15 height 15
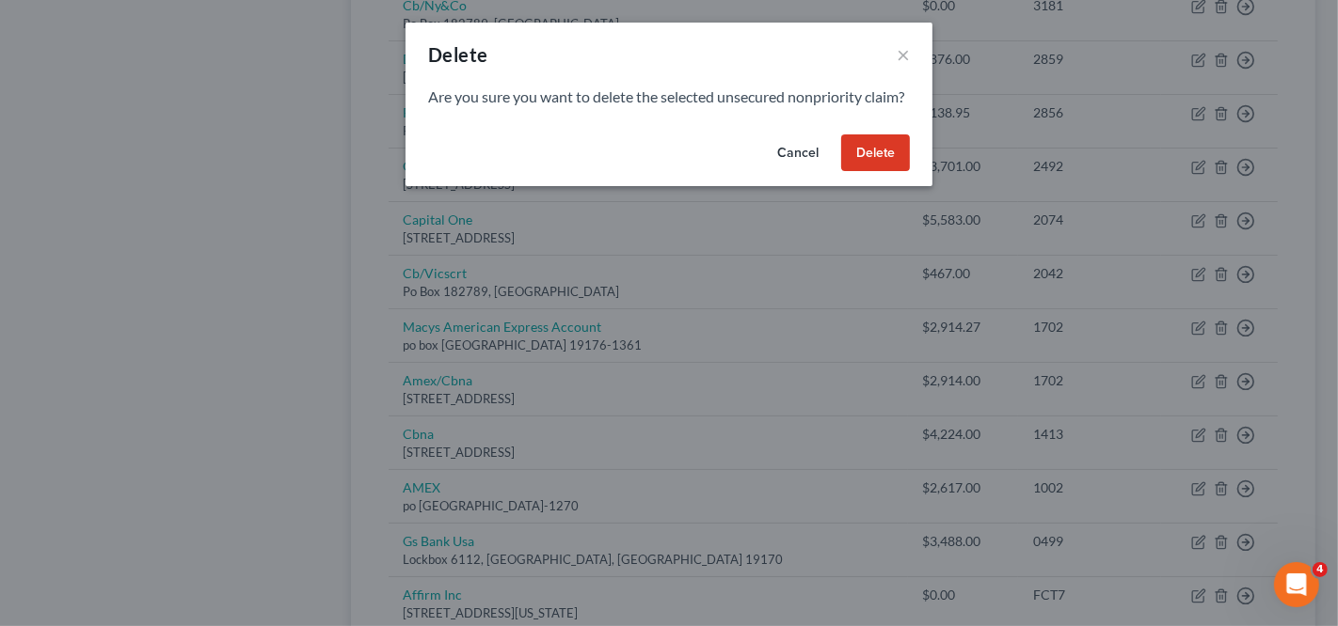
click at [891, 172] on button "Delete" at bounding box center [875, 154] width 69 height 38
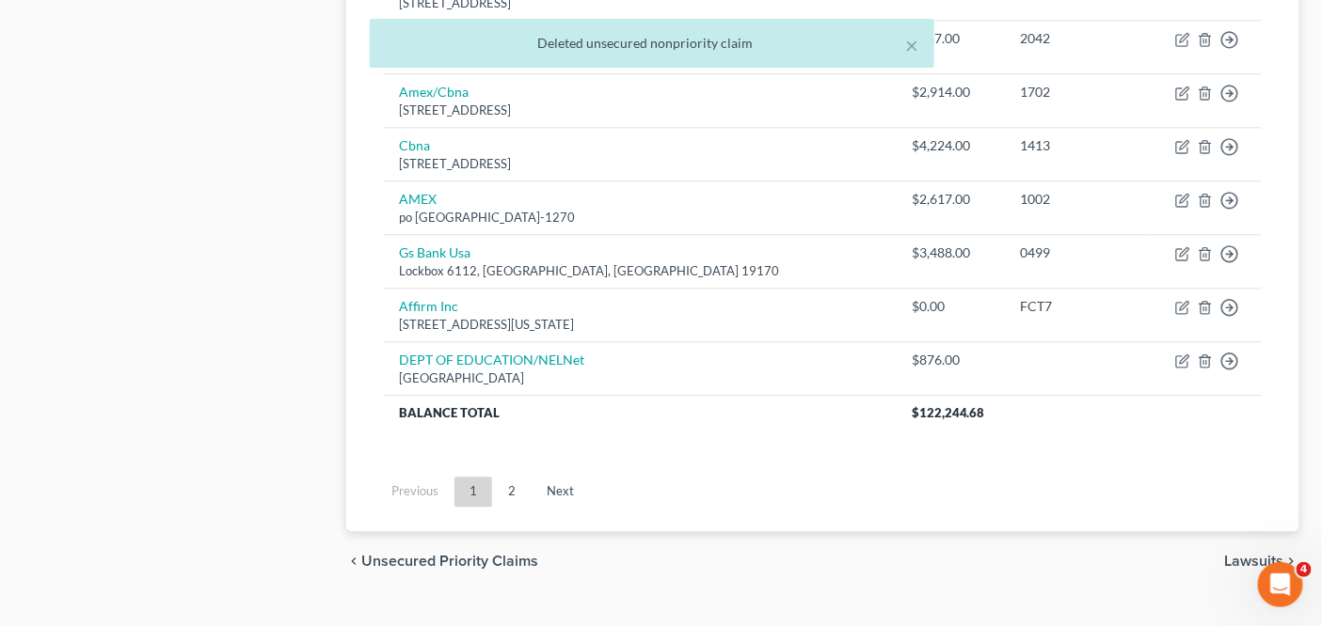
scroll to position [1424, 0]
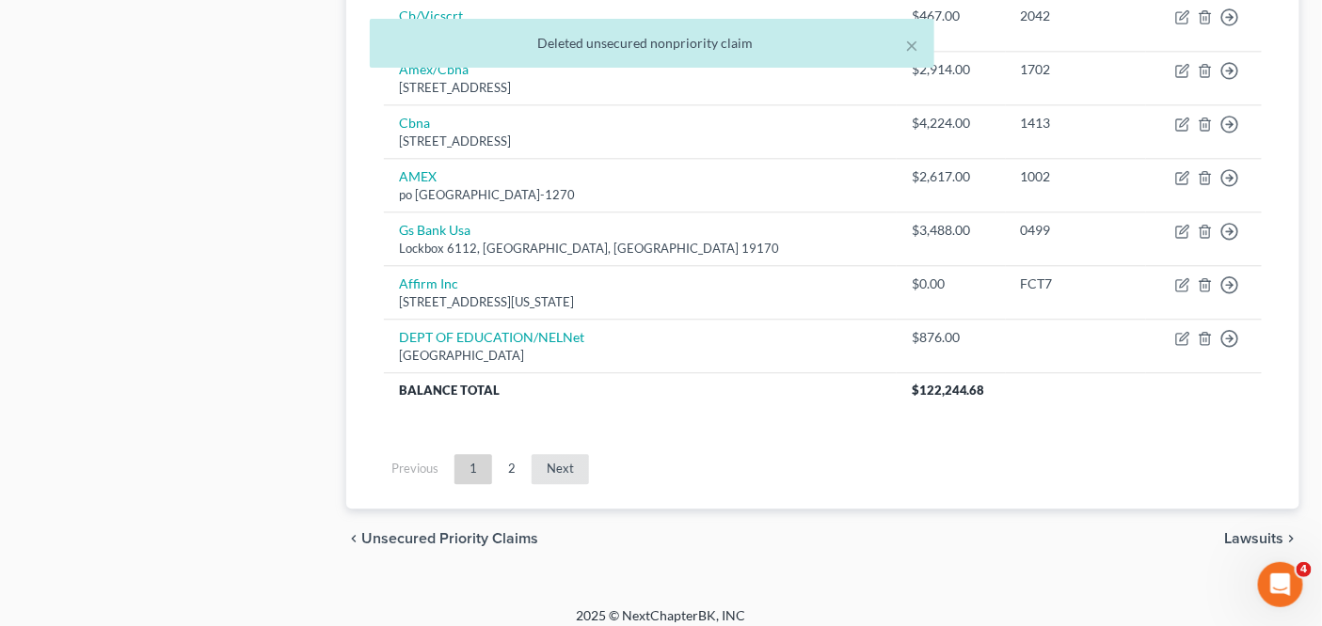
click at [576, 454] on link "Next" at bounding box center [559, 469] width 57 height 30
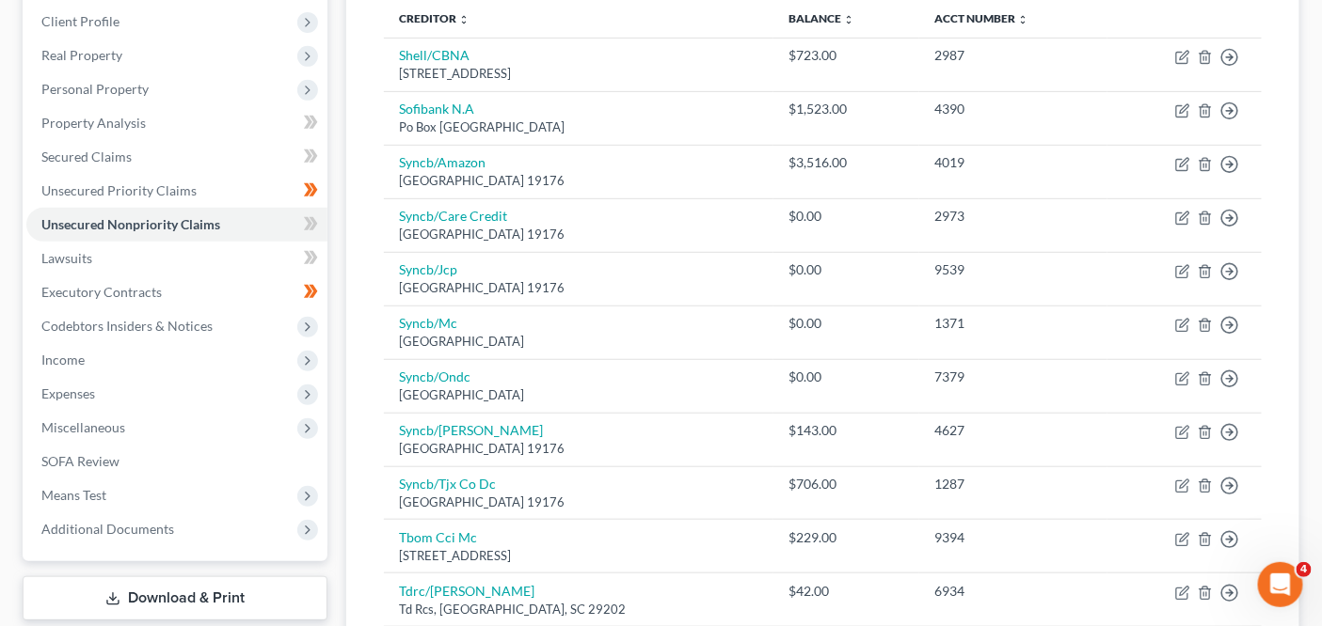
scroll to position [119, 0]
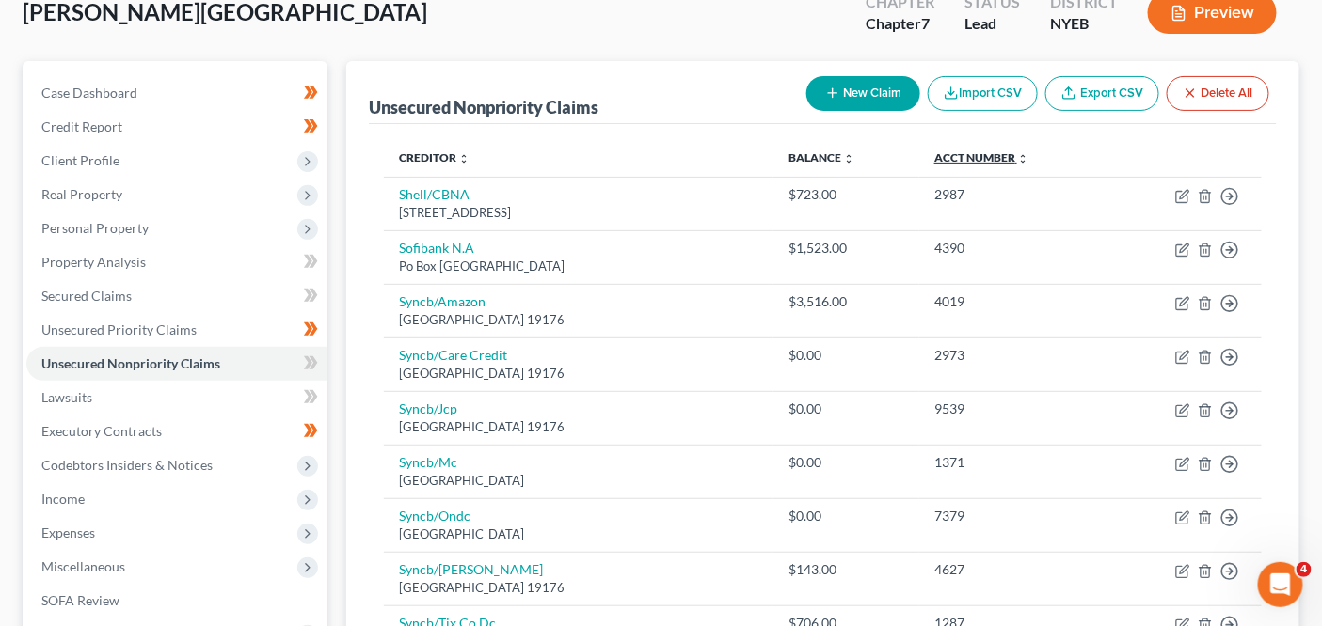
click at [966, 158] on link "Acct Number expand_more expand_less unfold_more" at bounding box center [981, 158] width 94 height 14
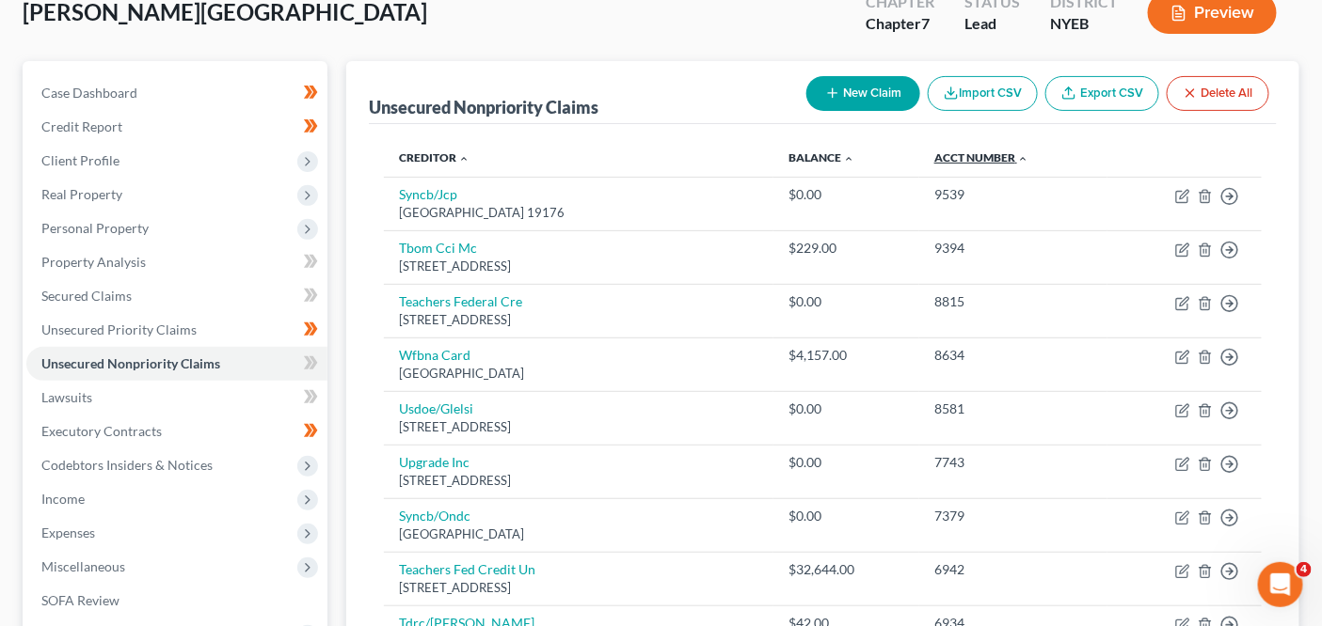
click at [966, 158] on link "Acct Number expand_more expand_less unfold_more" at bounding box center [981, 158] width 94 height 14
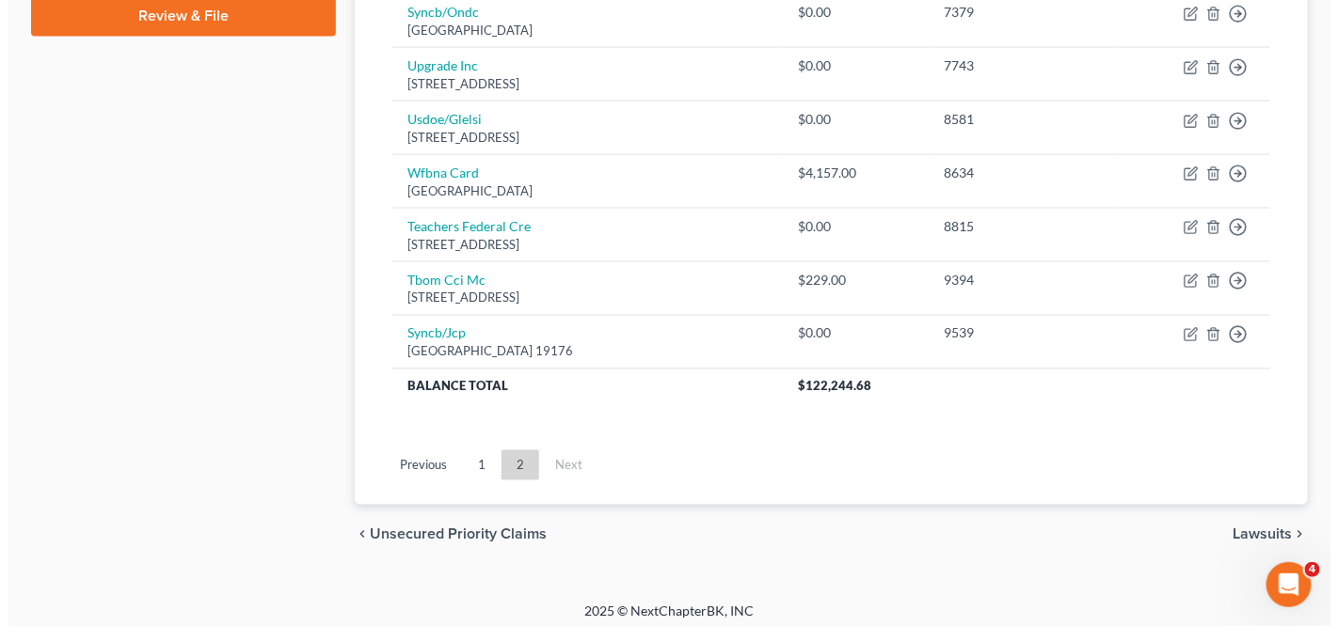
scroll to position [0, 0]
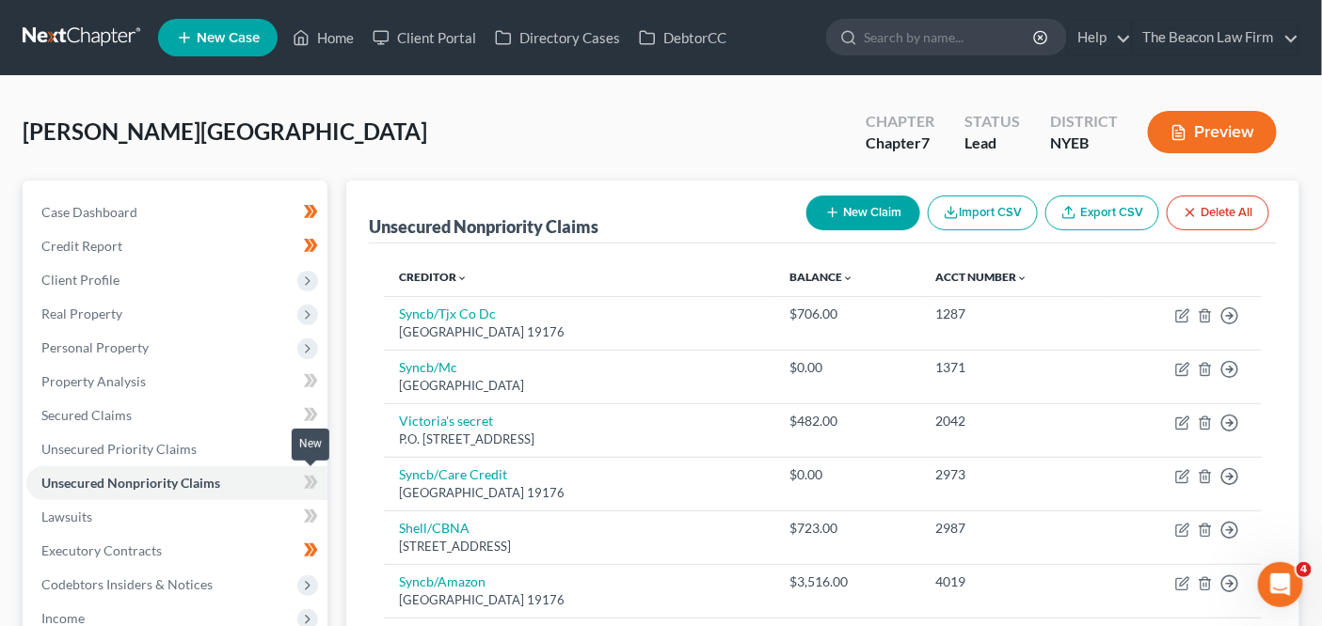
click at [322, 484] on span at bounding box center [310, 485] width 33 height 28
click at [234, 500] on link "Lawsuits" at bounding box center [176, 517] width 301 height 34
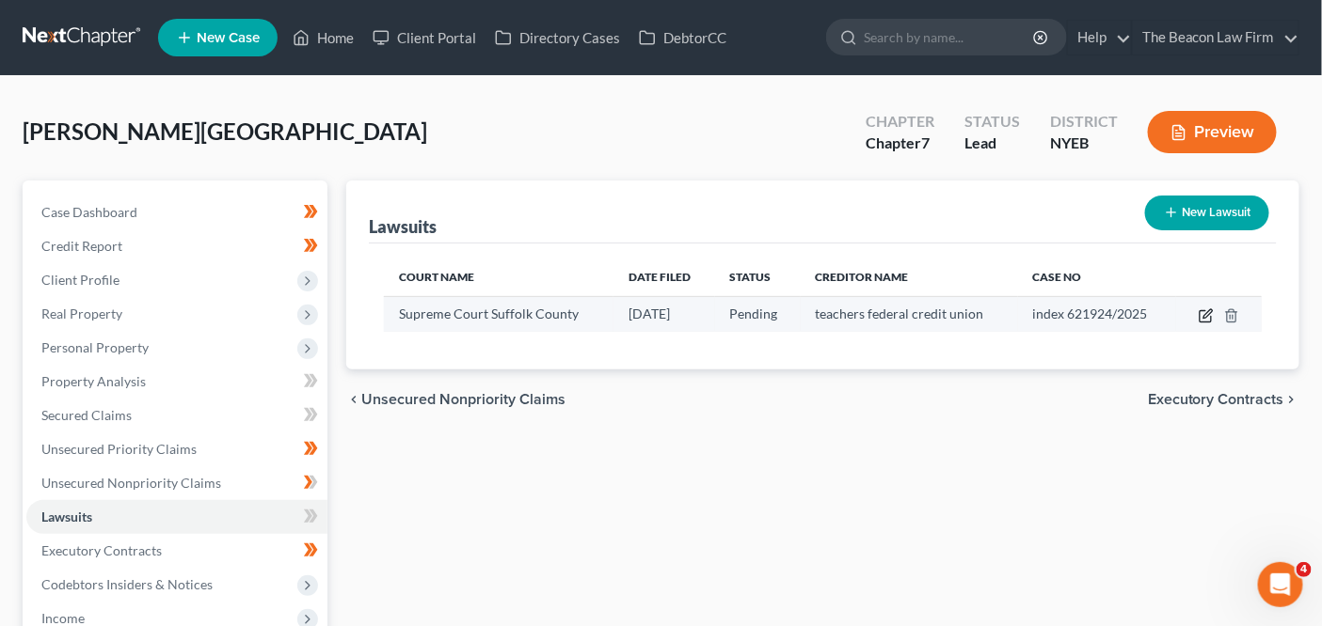
click at [1202, 314] on icon "button" at bounding box center [1205, 316] width 15 height 15
select select "35"
select select "0"
select select "1"
select select "35"
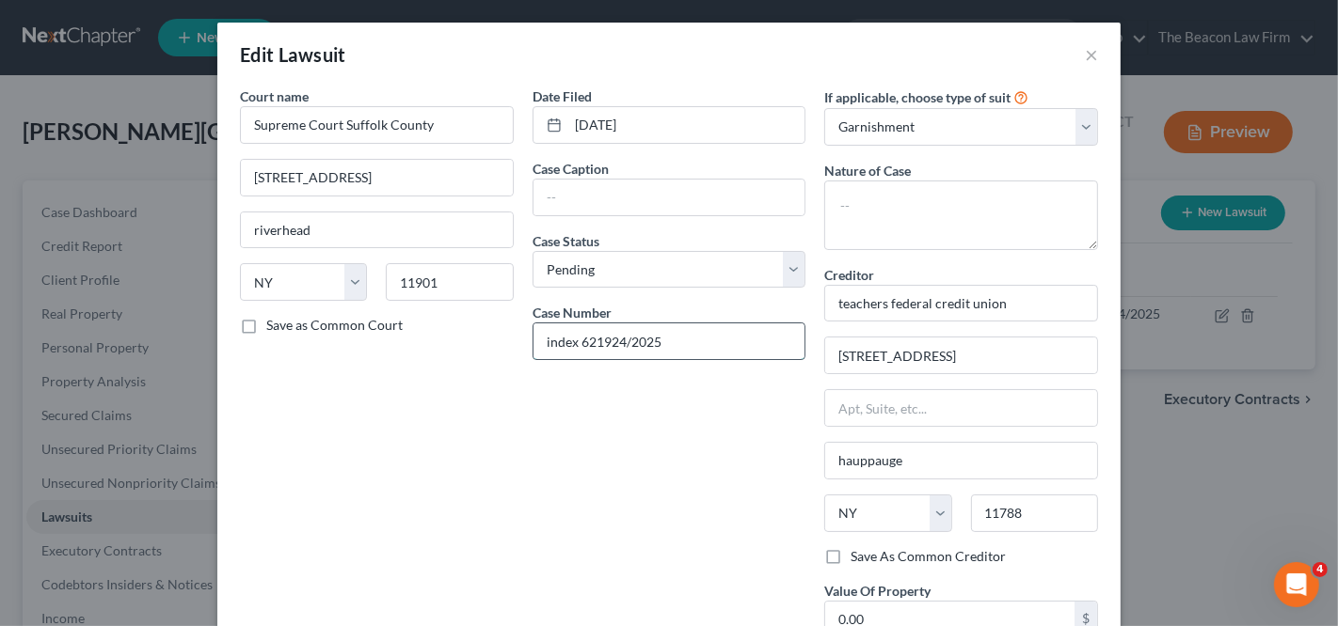
click at [763, 324] on input "index 621924/2025" at bounding box center [669, 342] width 272 height 36
click at [762, 324] on input "index 621924/2025" at bounding box center [669, 342] width 272 height 36
click at [935, 125] on select "Select Repossession Garnishment Foreclosure Attached, Seized, Or Levied Other" at bounding box center [961, 127] width 274 height 38
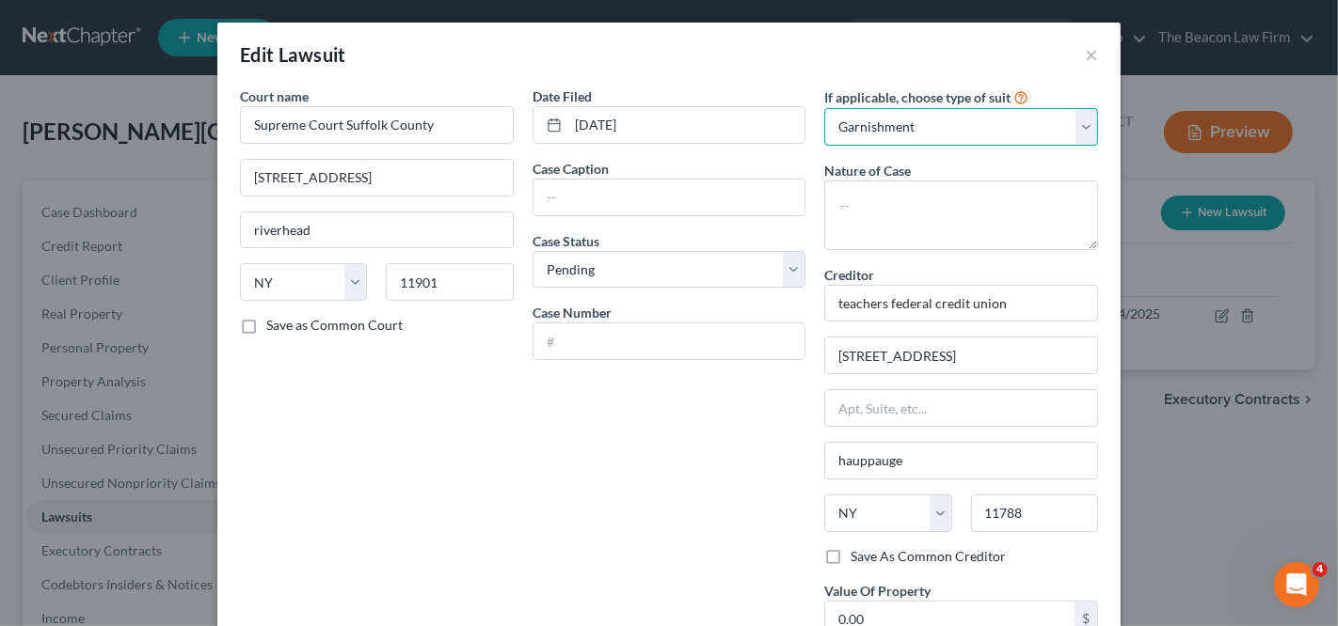
select select "4"
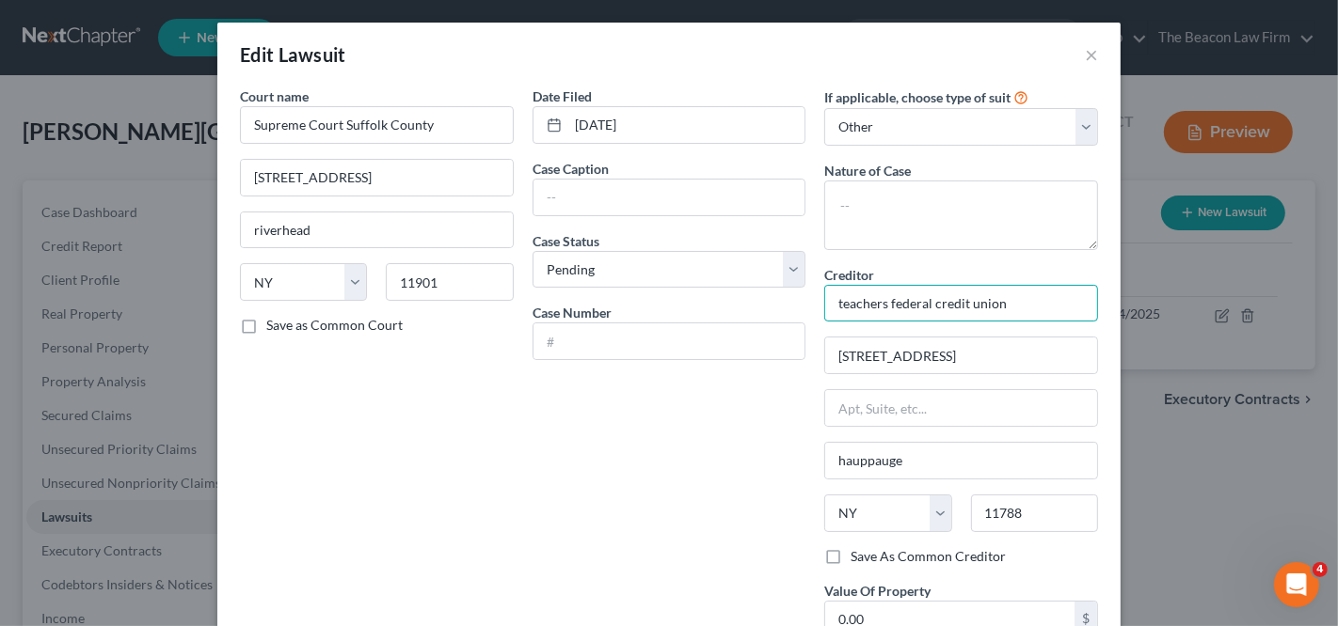
click at [907, 308] on input "teachers federal credit union" at bounding box center [961, 304] width 274 height 38
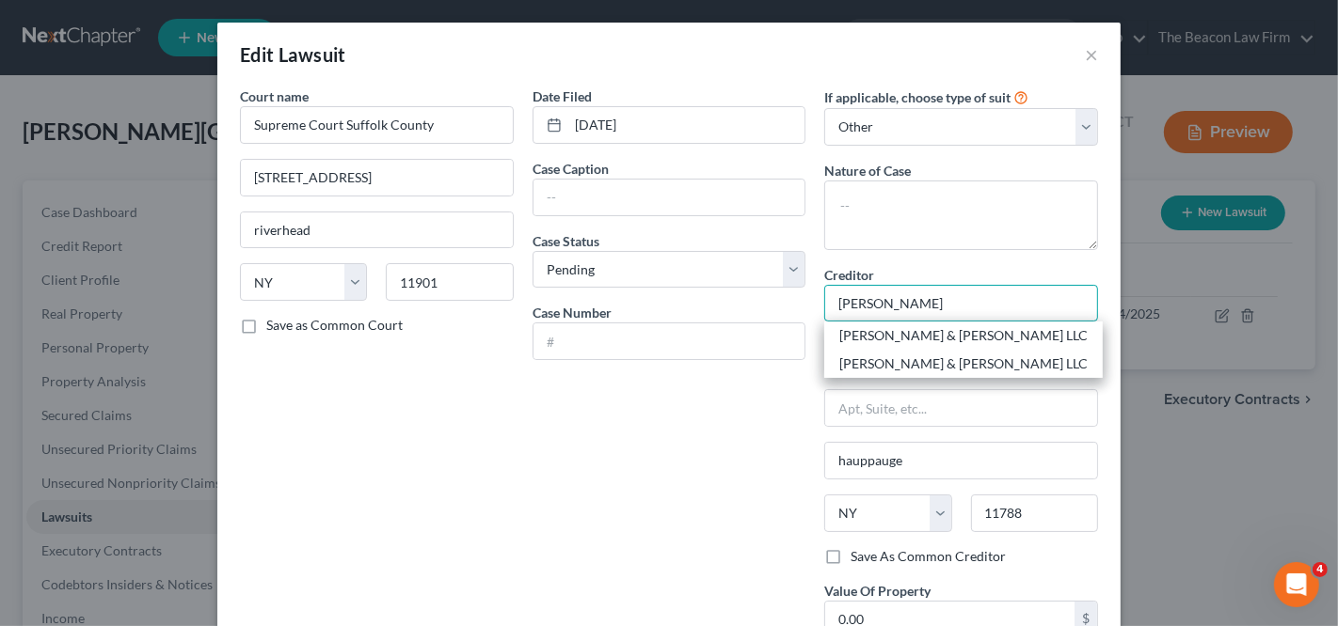
type input "Rubin & Rothman LLC"
type input "1787 Veterans Highway"
type input "Islandia"
type input "11749"
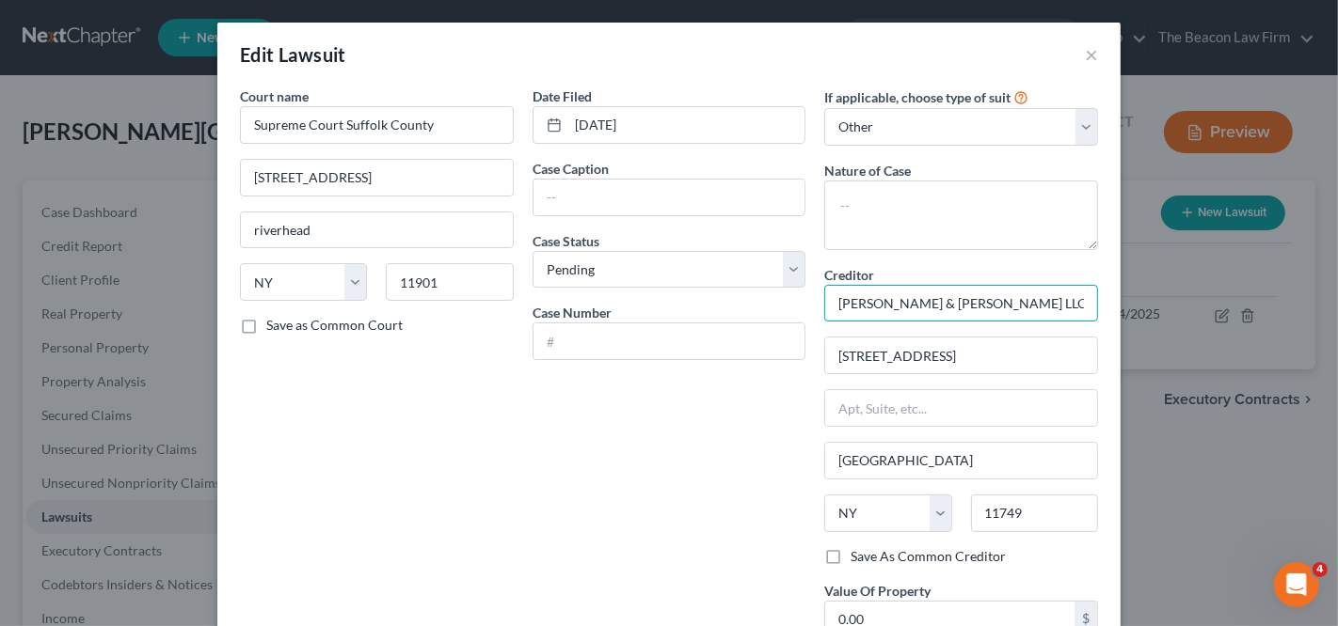
type input "Rubin & Rothman LLC"
click at [912, 397] on input "text" at bounding box center [961, 408] width 272 height 36
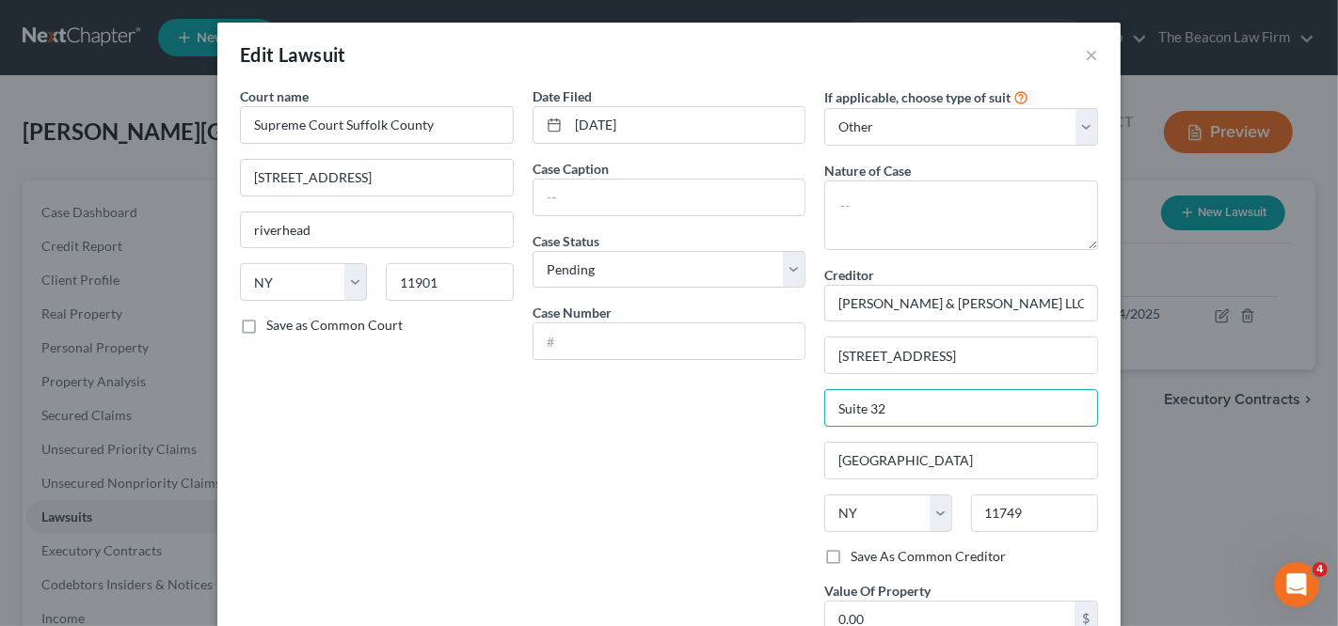
type input "Suite 32"
click at [630, 204] on input "text" at bounding box center [669, 198] width 272 height 36
click at [590, 325] on input "text" at bounding box center [669, 342] width 272 height 36
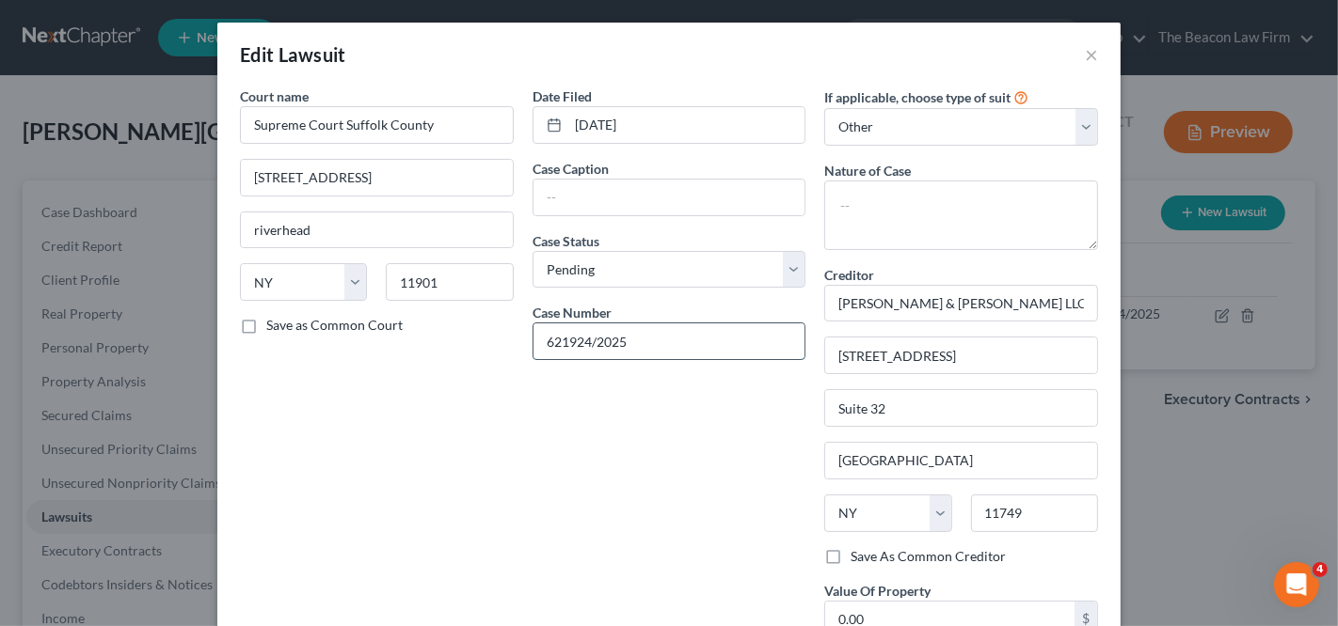
type input "621924/2025"
click at [591, 228] on div "Date Filed 09/09/2025 Case Caption Case Status * Select Pending On Appeal Concl…" at bounding box center [669, 383] width 293 height 593
click at [592, 207] on input "text" at bounding box center [669, 198] width 272 height 36
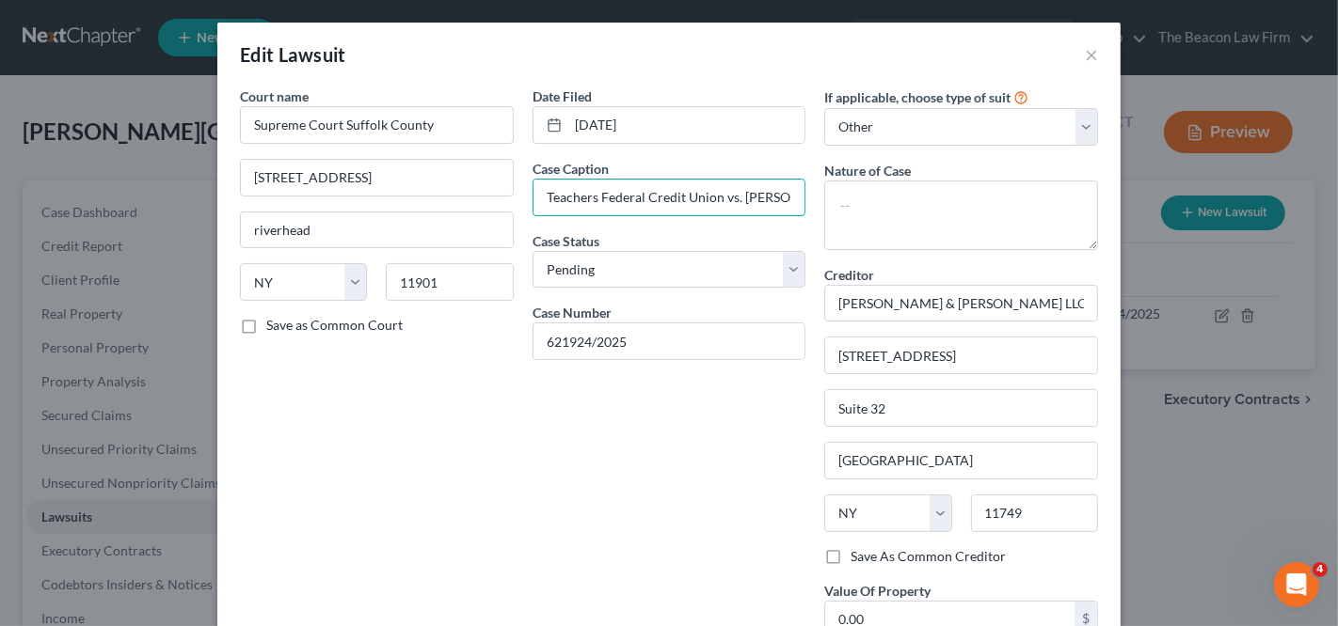
scroll to position [0, 30]
drag, startPoint x: 731, startPoint y: 193, endPoint x: 911, endPoint y: 190, distance: 180.6
click at [905, 194] on div "Court name * Supreme Court Suffolk County 1 court st riverhead State AL AK AR A…" at bounding box center [668, 383] width 877 height 593
type input "Teachers Federal Credit Union v. Chamika Wilson"
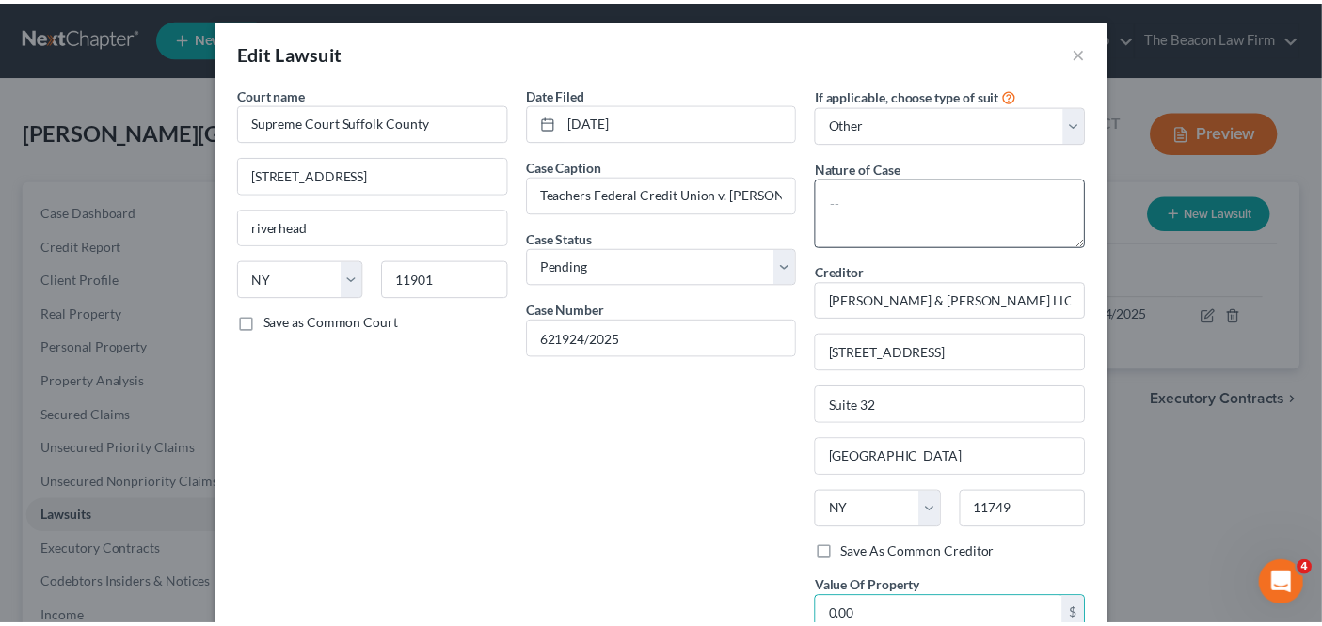
scroll to position [148, 0]
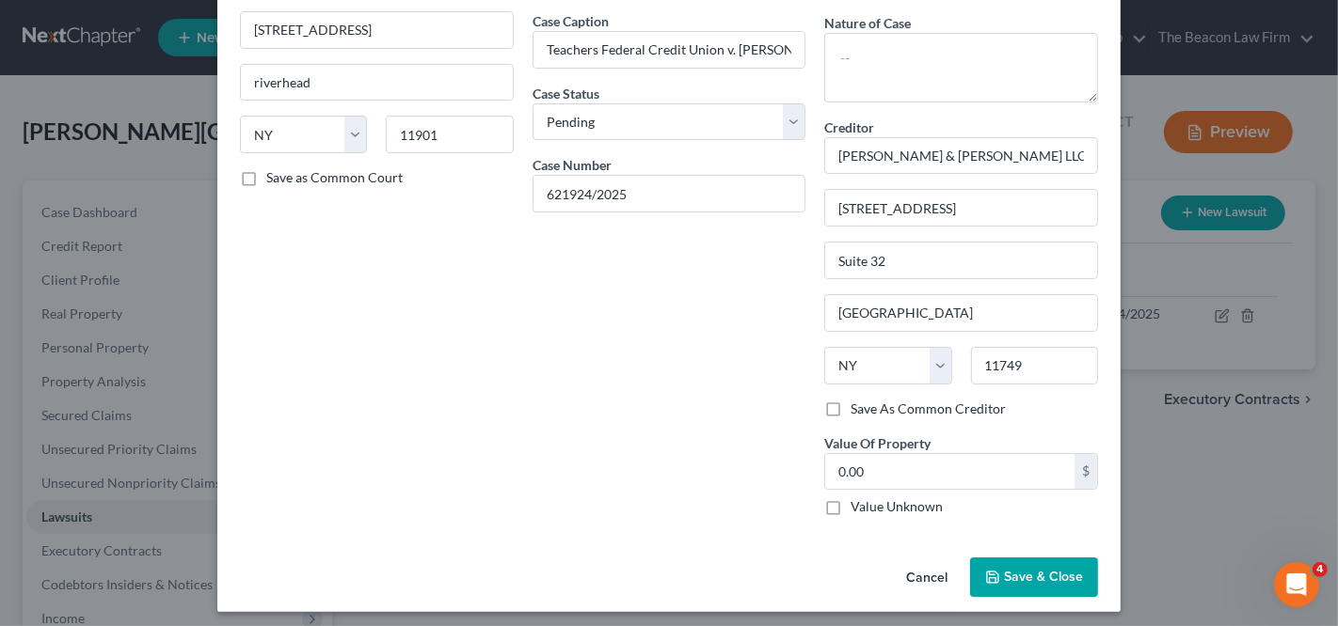
click at [1002, 562] on button "Save & Close" at bounding box center [1034, 578] width 128 height 40
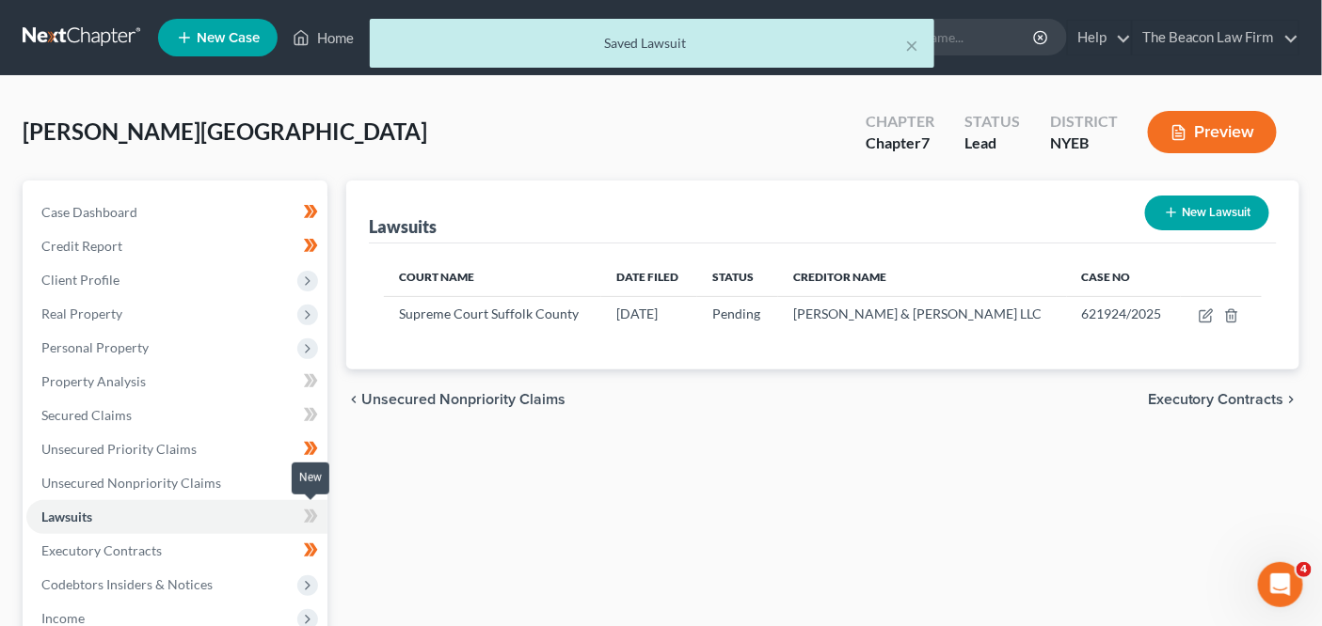
click at [321, 515] on span at bounding box center [310, 519] width 33 height 28
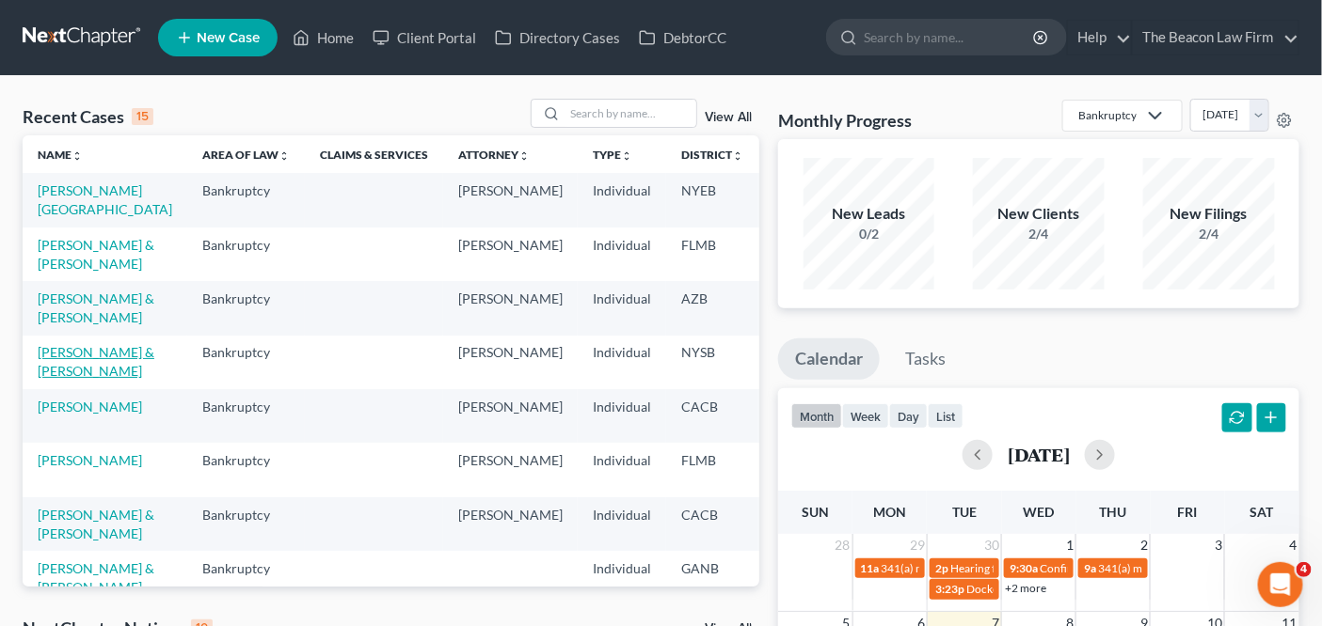
click at [92, 379] on link "[PERSON_NAME] & [PERSON_NAME]" at bounding box center [96, 361] width 117 height 35
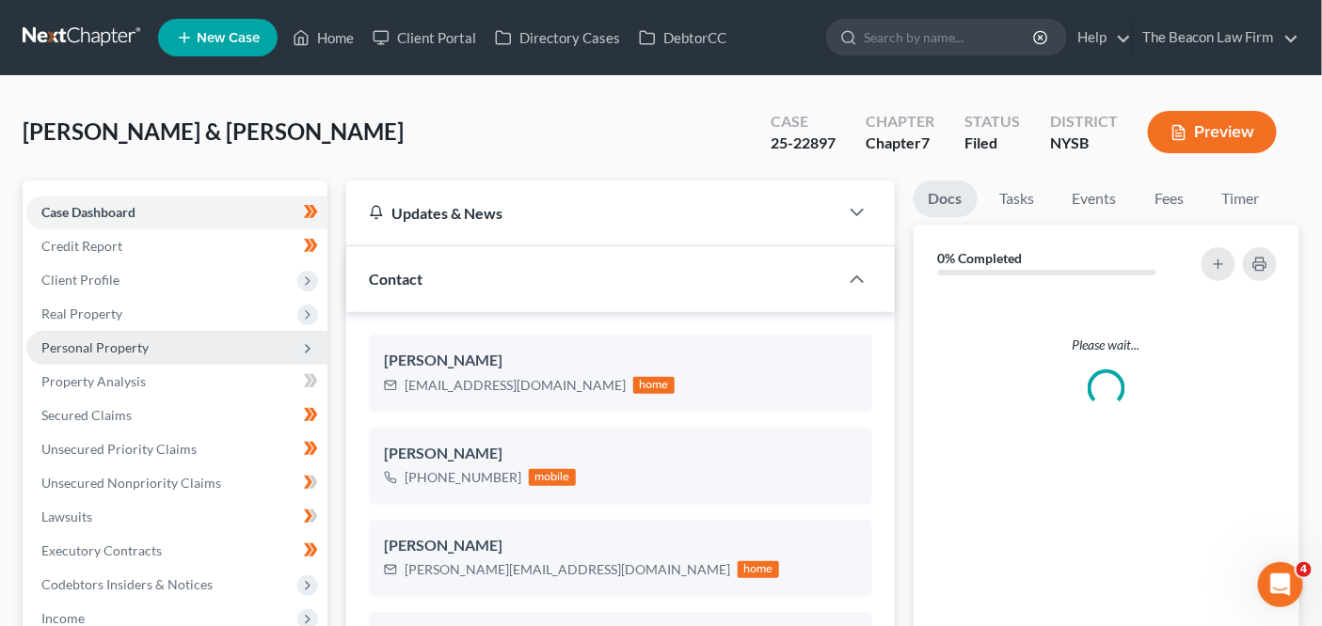
click at [191, 334] on span "Personal Property" at bounding box center [176, 348] width 301 height 34
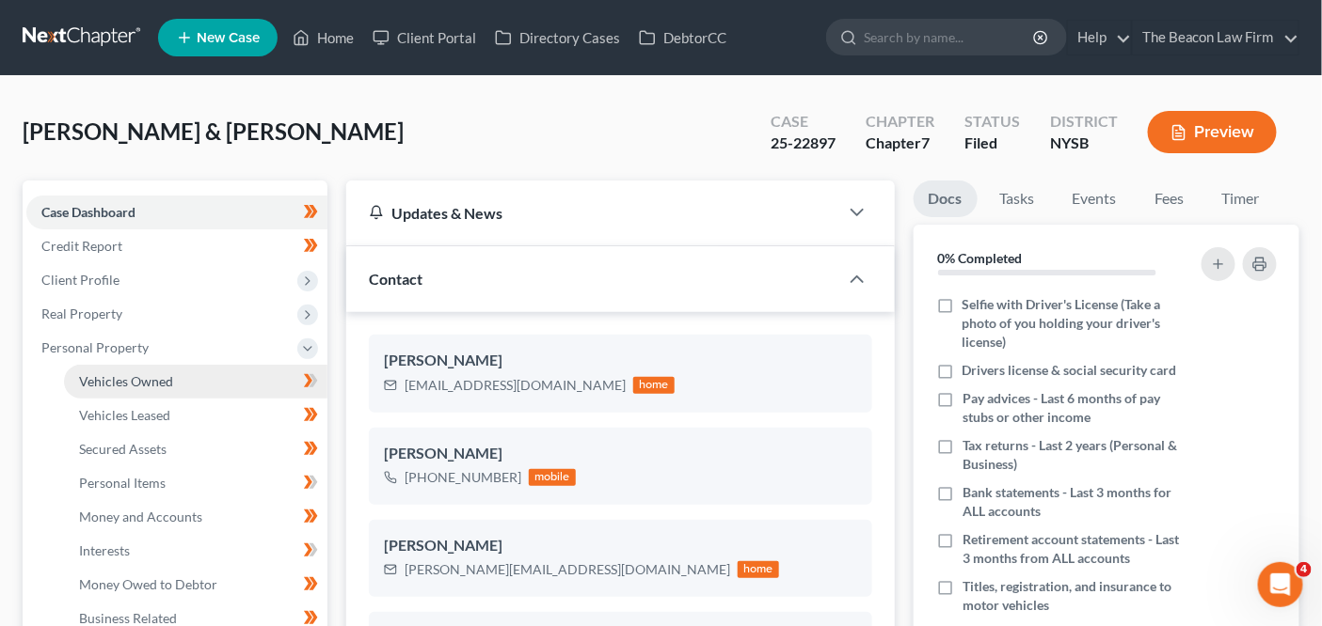
scroll to position [390, 0]
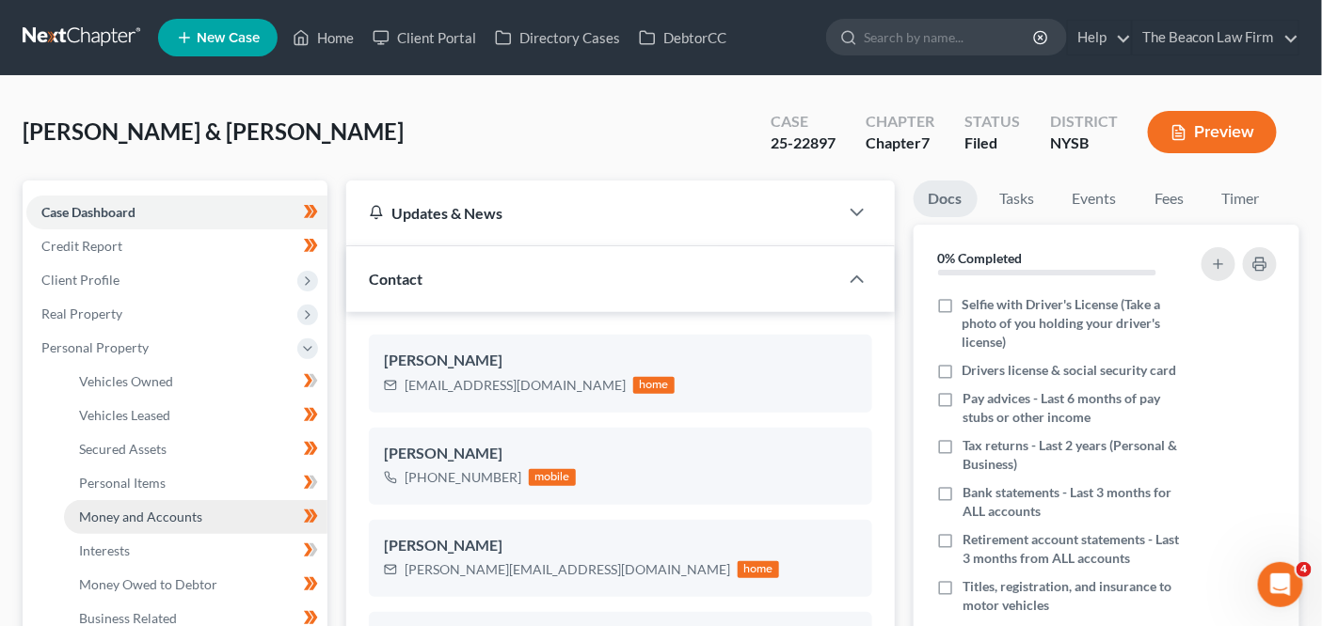
click at [170, 502] on link "Money and Accounts" at bounding box center [195, 517] width 263 height 34
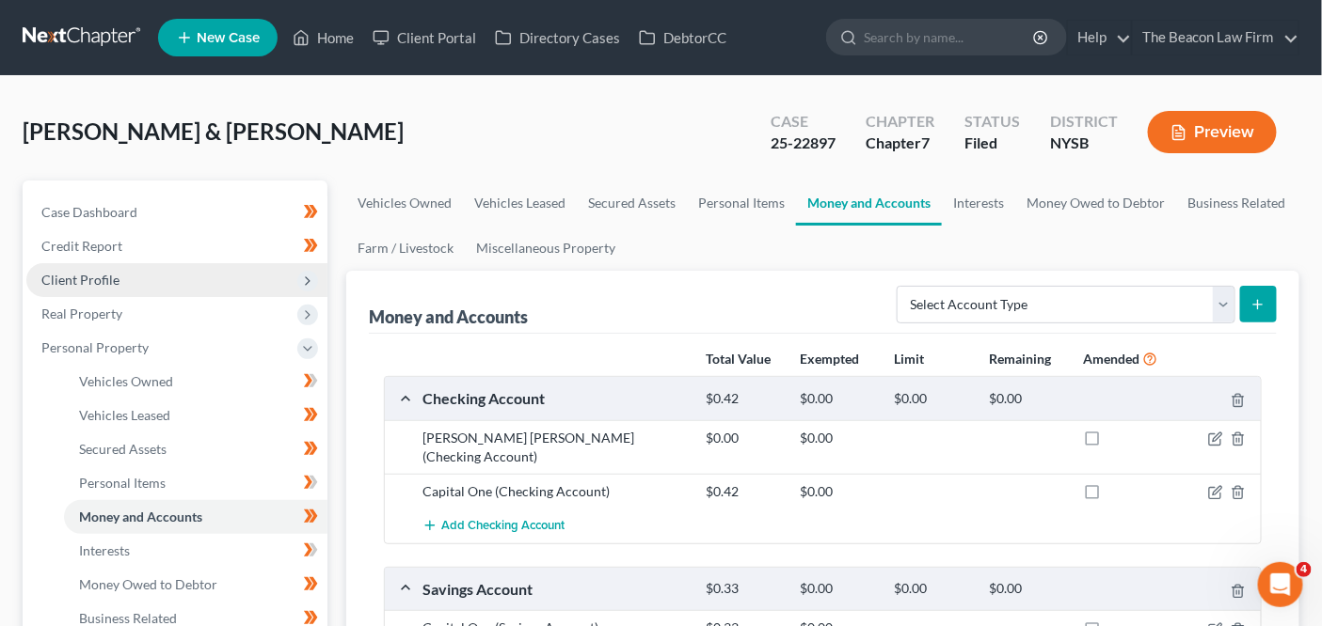
click at [147, 285] on span "Client Profile" at bounding box center [176, 280] width 301 height 34
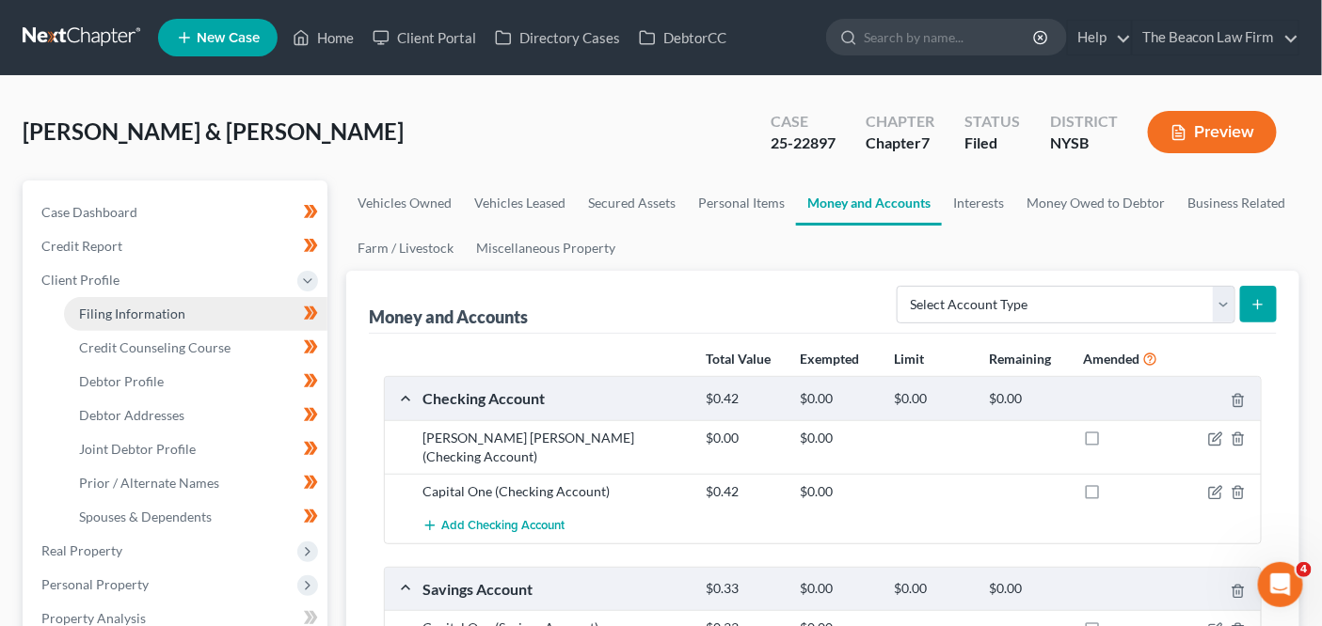
click at [150, 318] on span "Filing Information" at bounding box center [132, 314] width 106 height 16
select select "1"
select select "0"
select select "35"
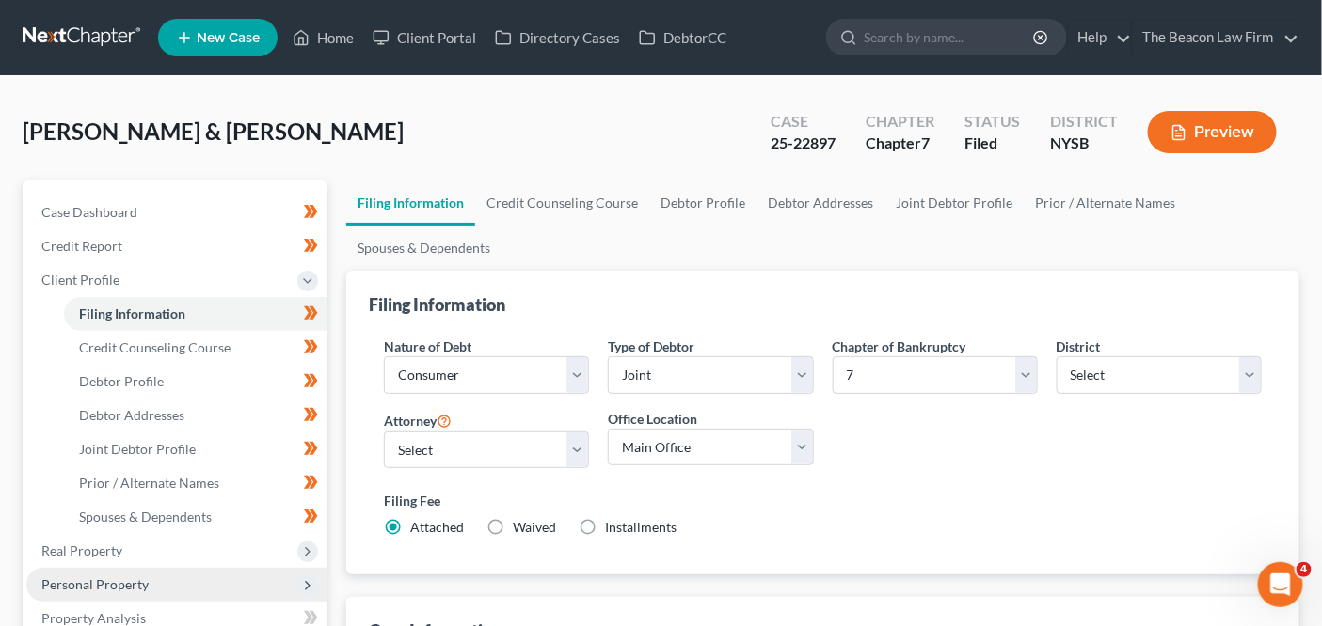
click at [173, 577] on span "Personal Property" at bounding box center [176, 585] width 301 height 34
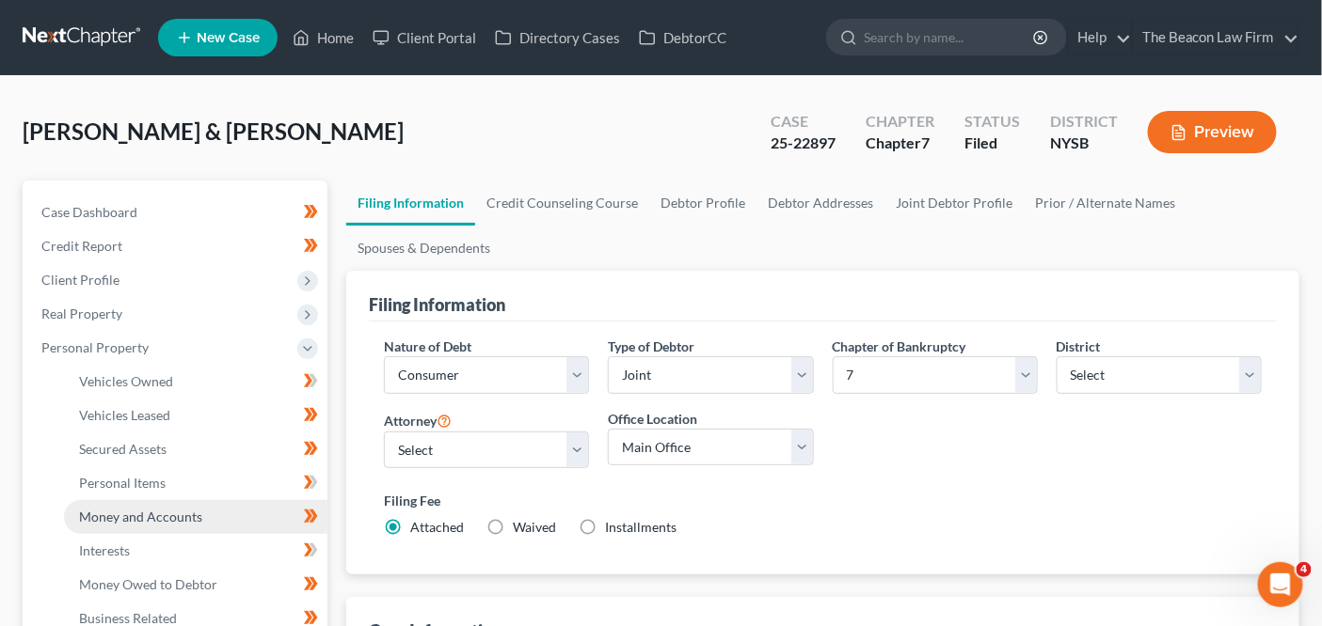
click at [190, 513] on span "Money and Accounts" at bounding box center [140, 517] width 123 height 16
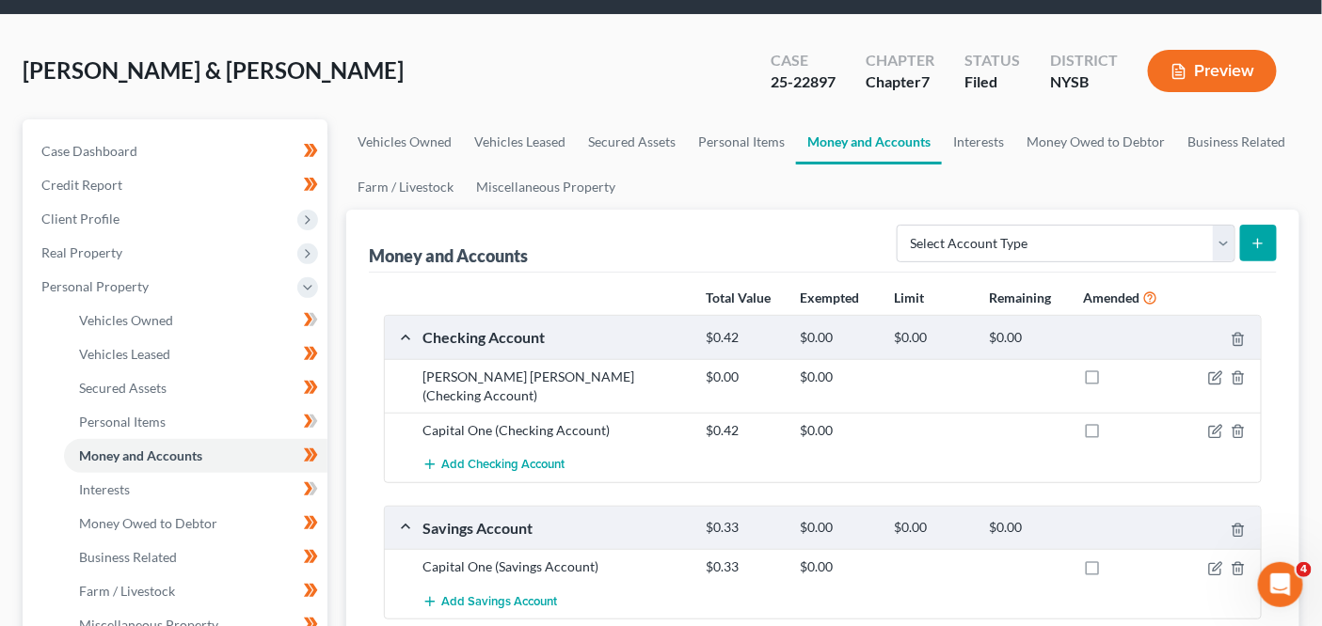
scroll to position [62, 0]
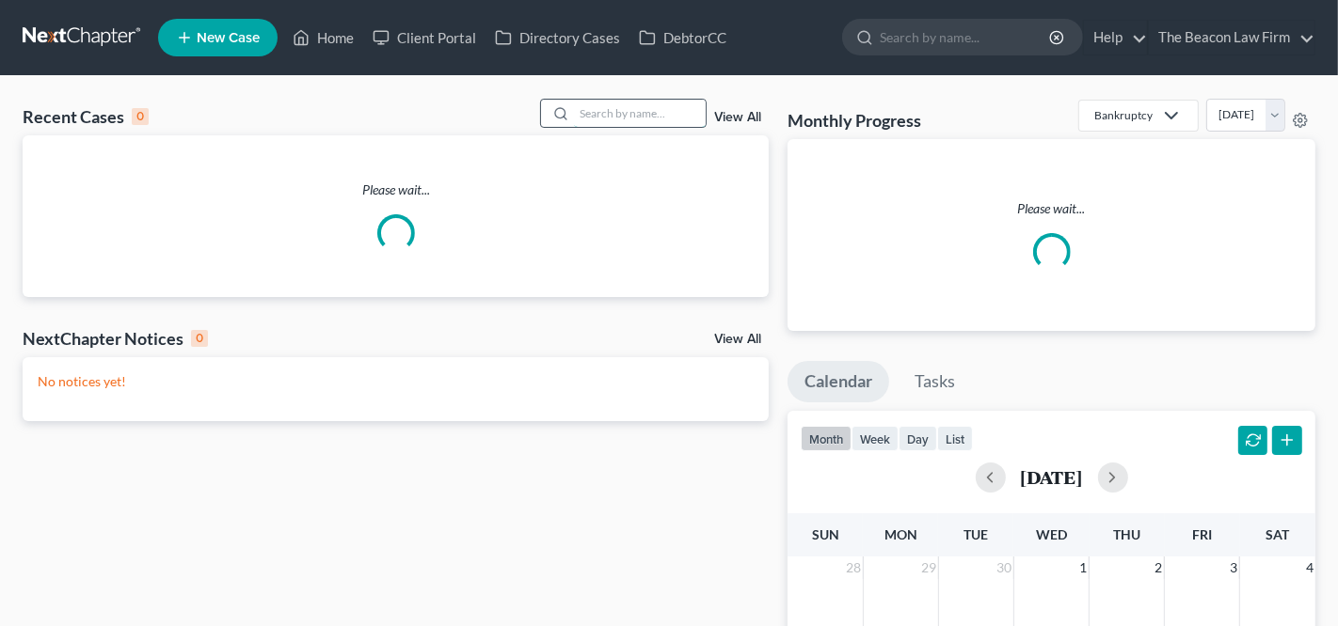
click at [635, 100] on input "search" at bounding box center [640, 113] width 132 height 27
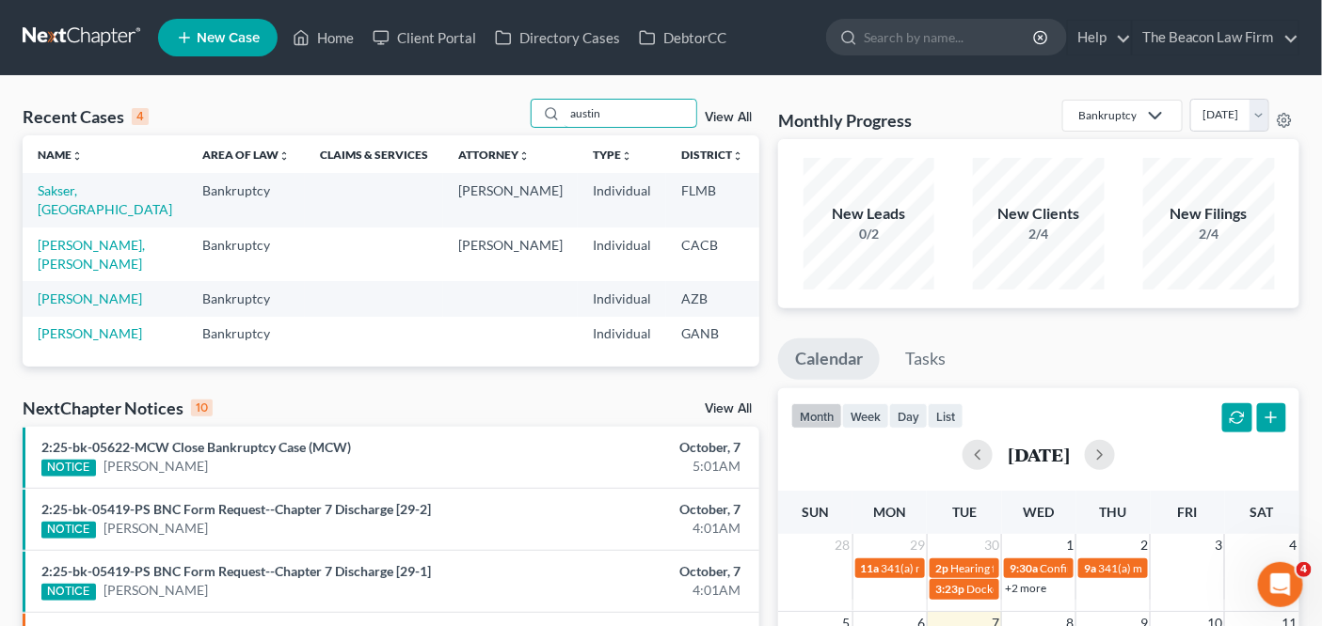
type input "austin"
click at [58, 207] on link "Sakser, [GEOGRAPHIC_DATA]" at bounding box center [105, 199] width 135 height 35
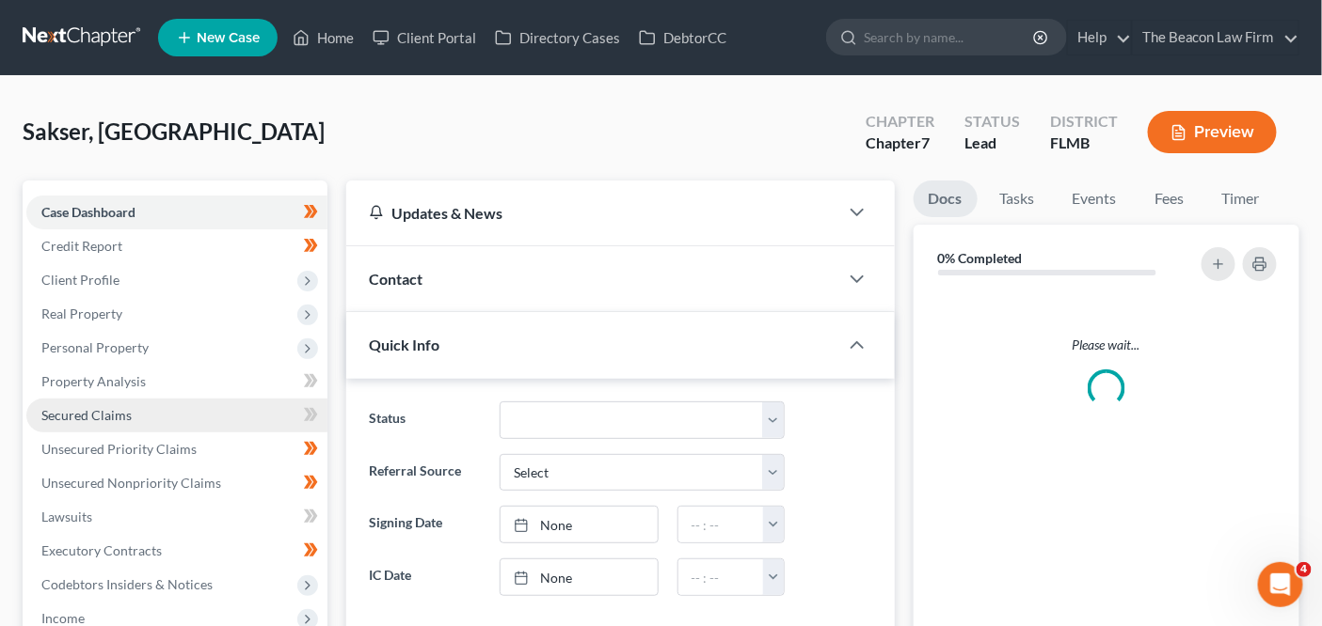
click at [149, 406] on link "Secured Claims" at bounding box center [176, 416] width 301 height 34
